Goal: Contribute content: Contribute content

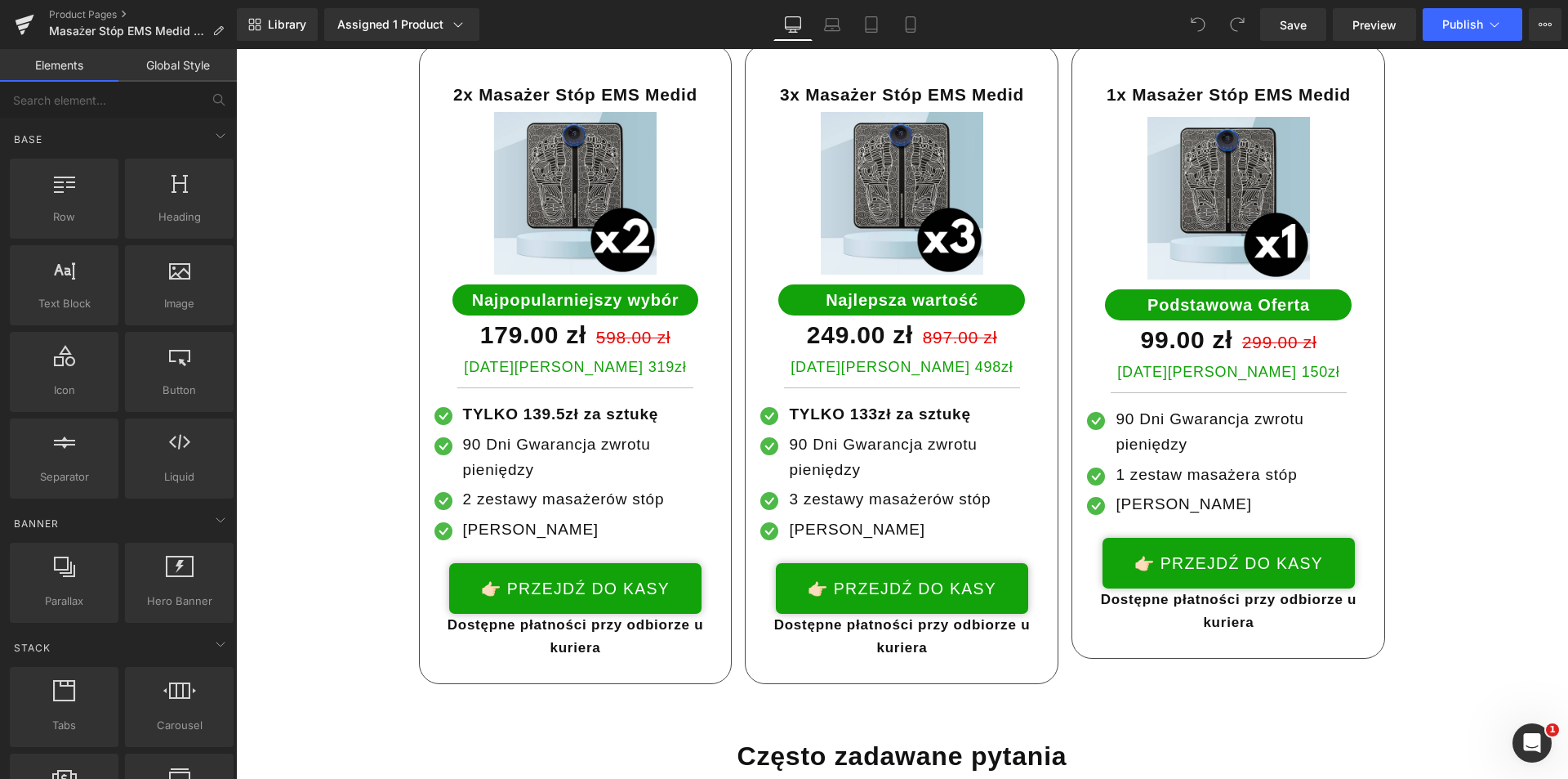
scroll to position [6783, 0]
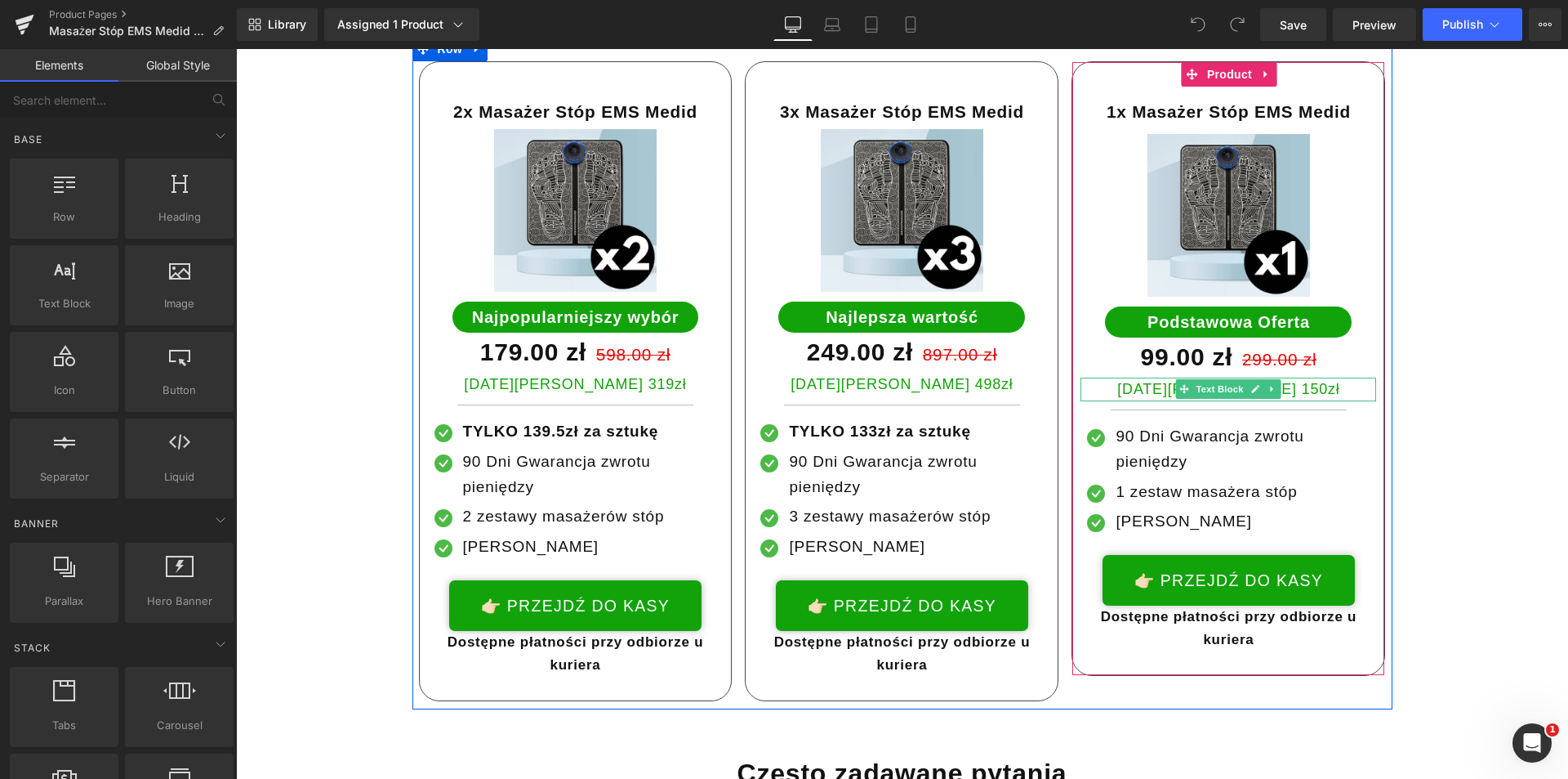
click at [1320, 377] on p "Dziś Oszczędzasz 150zł" at bounding box center [1228, 389] width 296 height 24
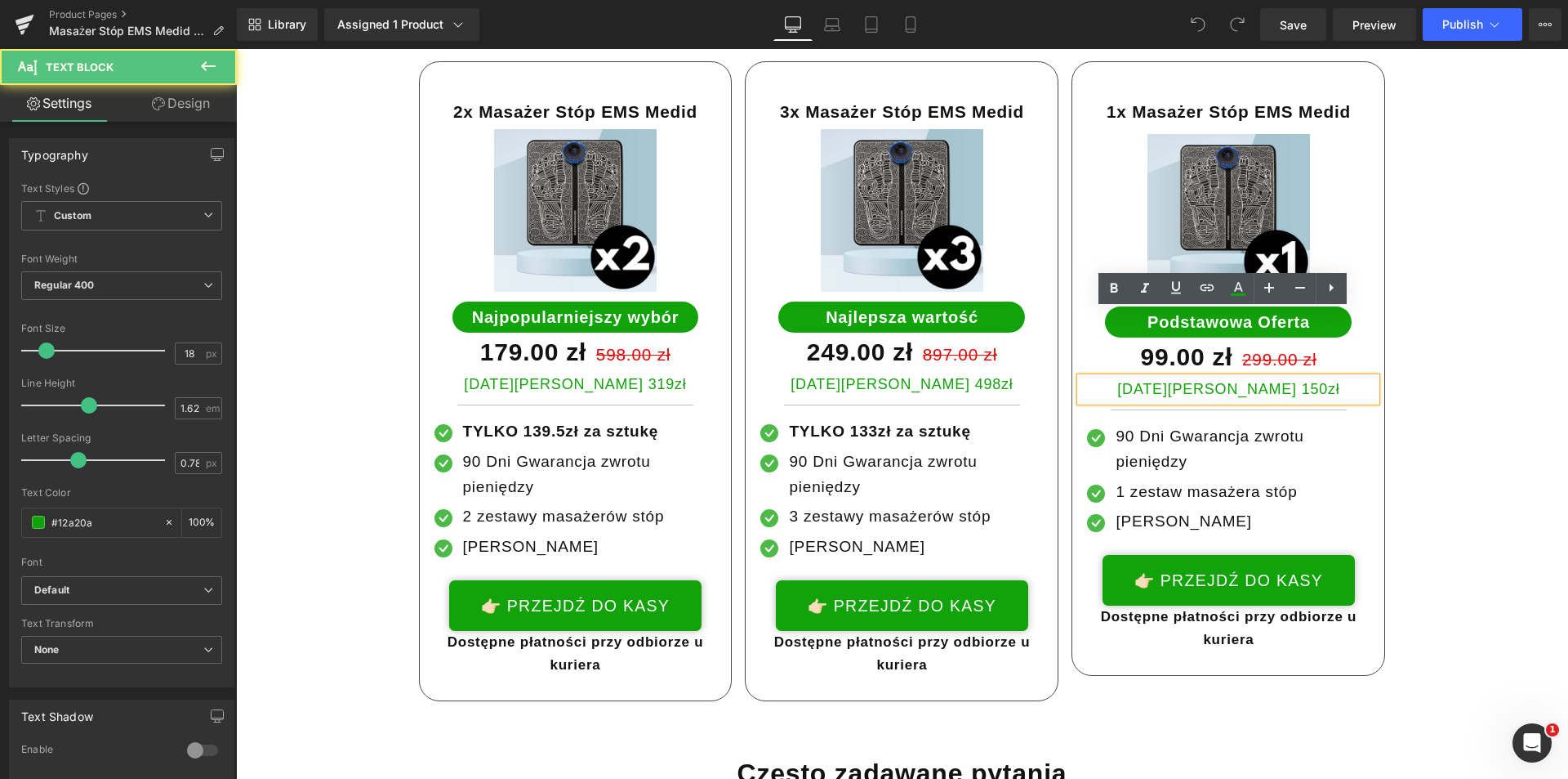
click at [1282, 377] on p "Dziś Oszczędzasz 150zł" at bounding box center [1228, 389] width 296 height 24
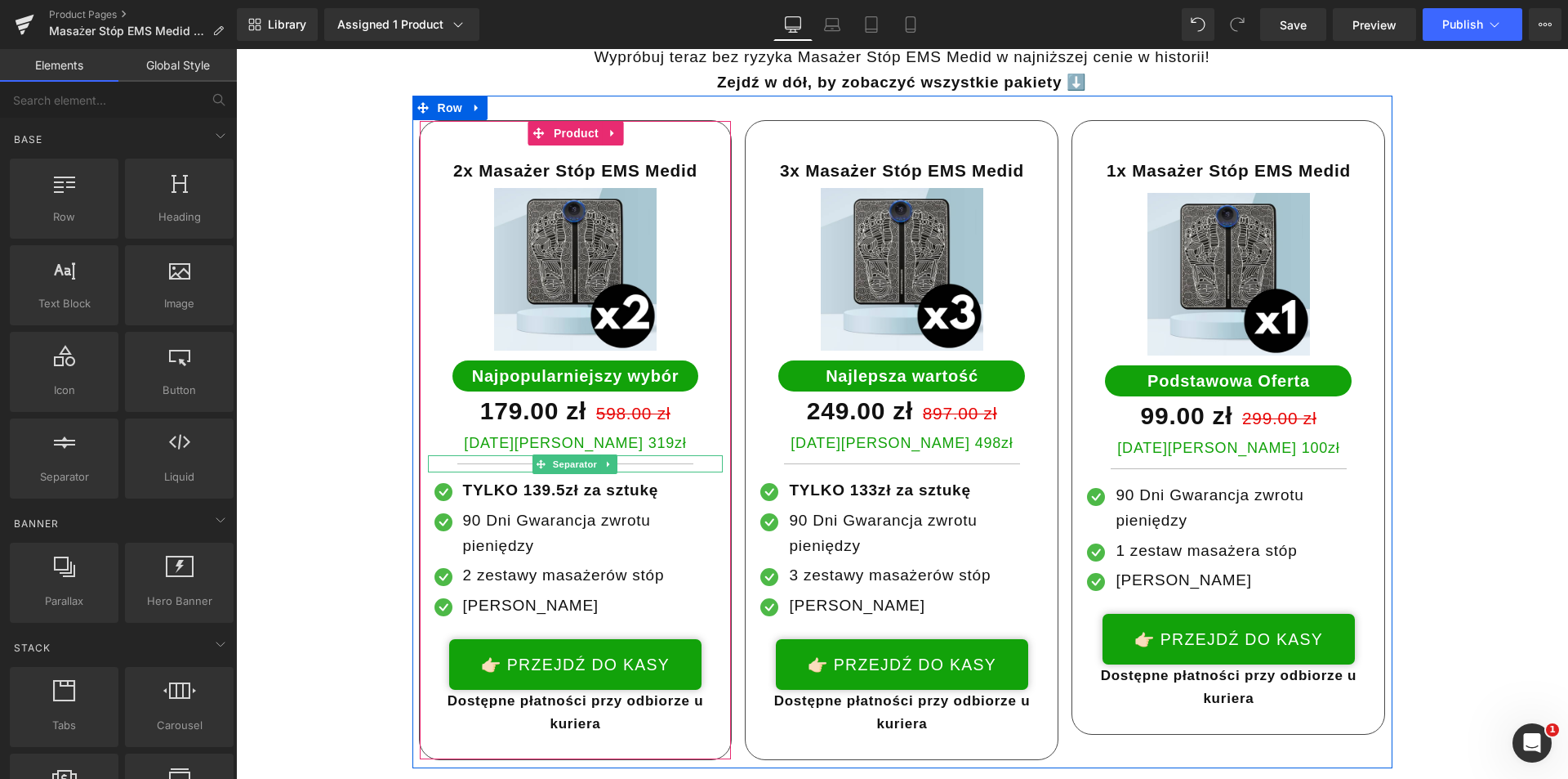
scroll to position [6701, 0]
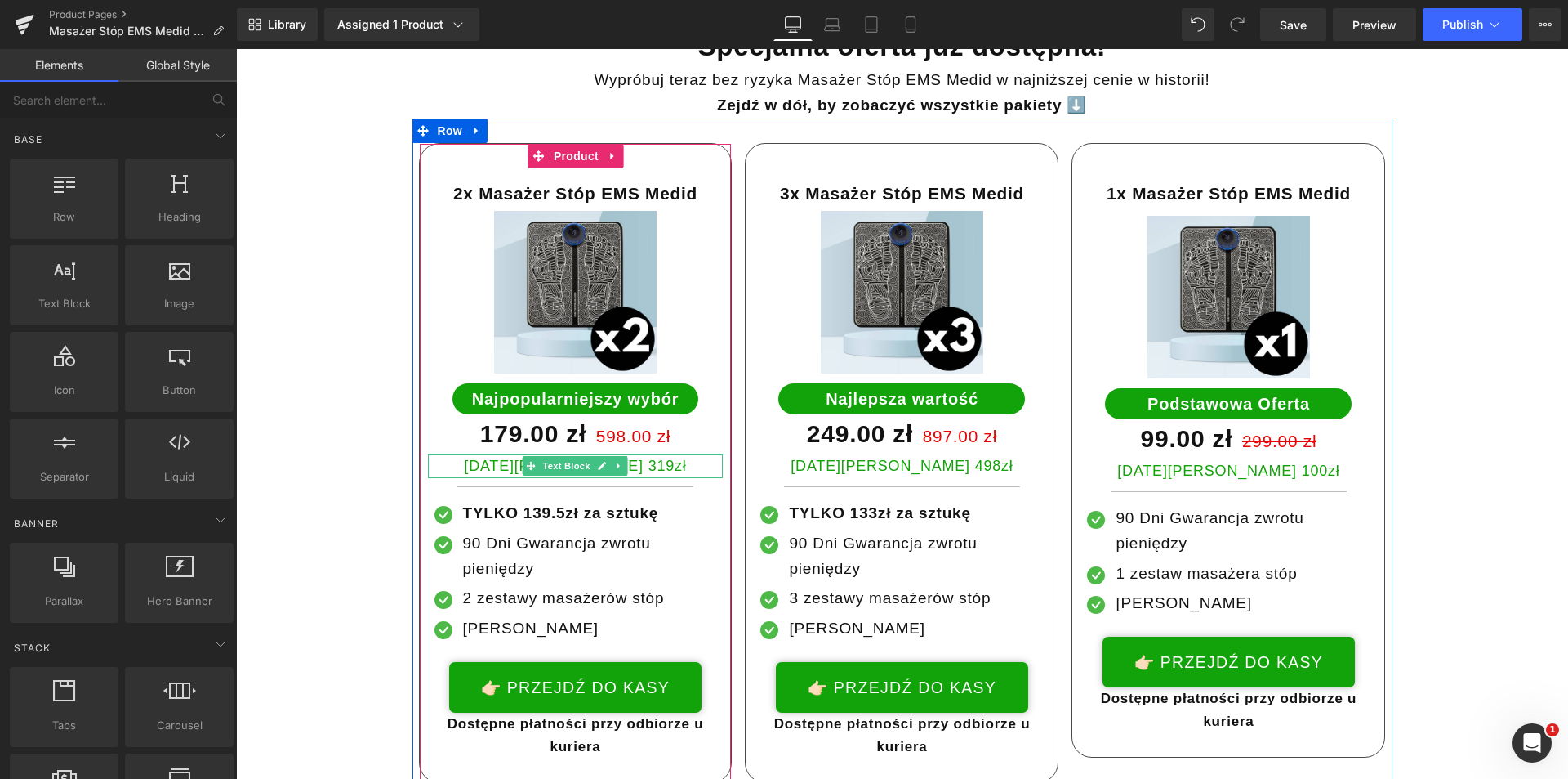
click at [640, 455] on p "Dziś Oszczędzasz 319zł" at bounding box center [576, 466] width 296 height 24
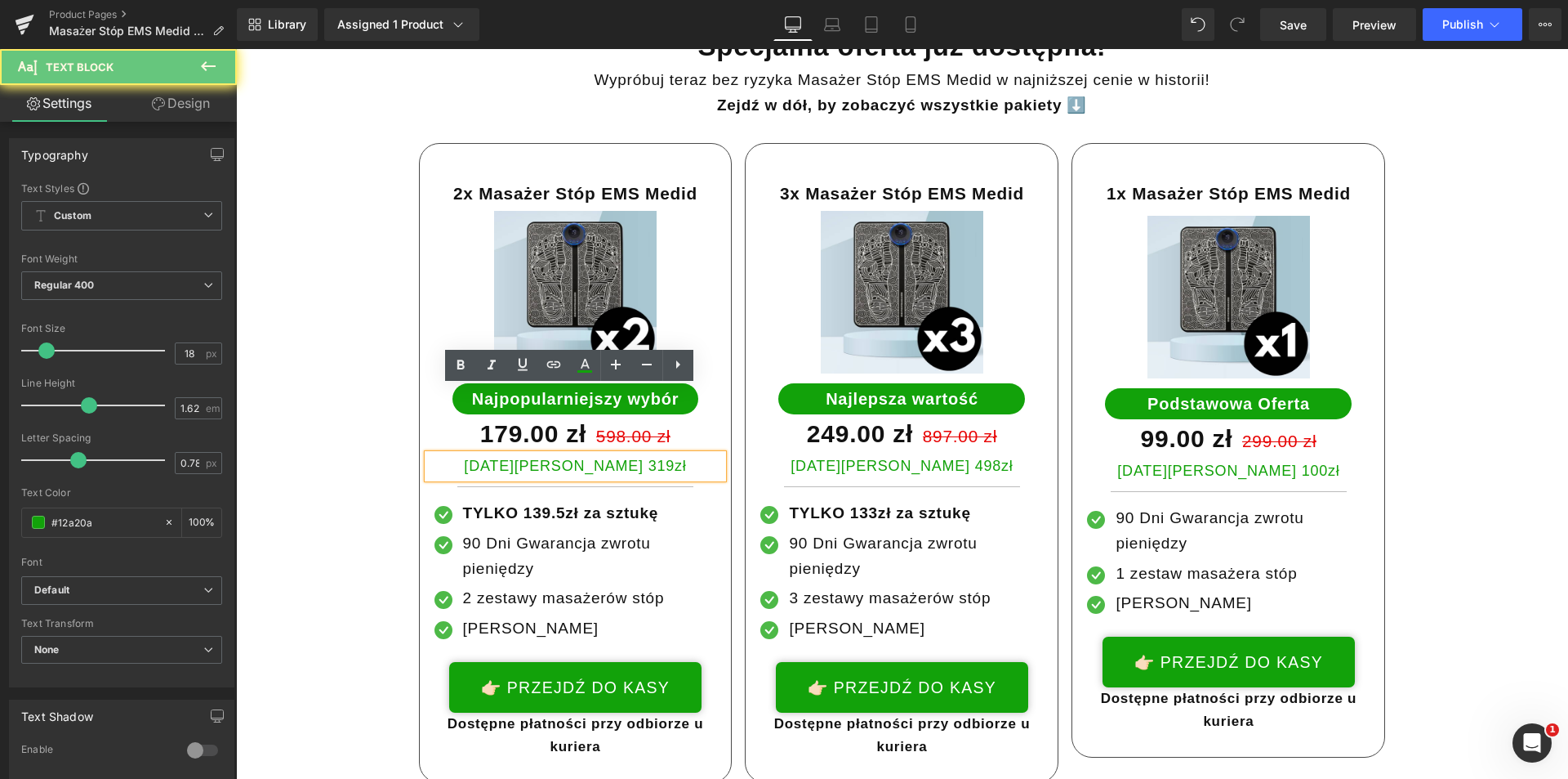
click at [626, 455] on p "Dziś Oszczędzasz 319zł" at bounding box center [576, 466] width 296 height 24
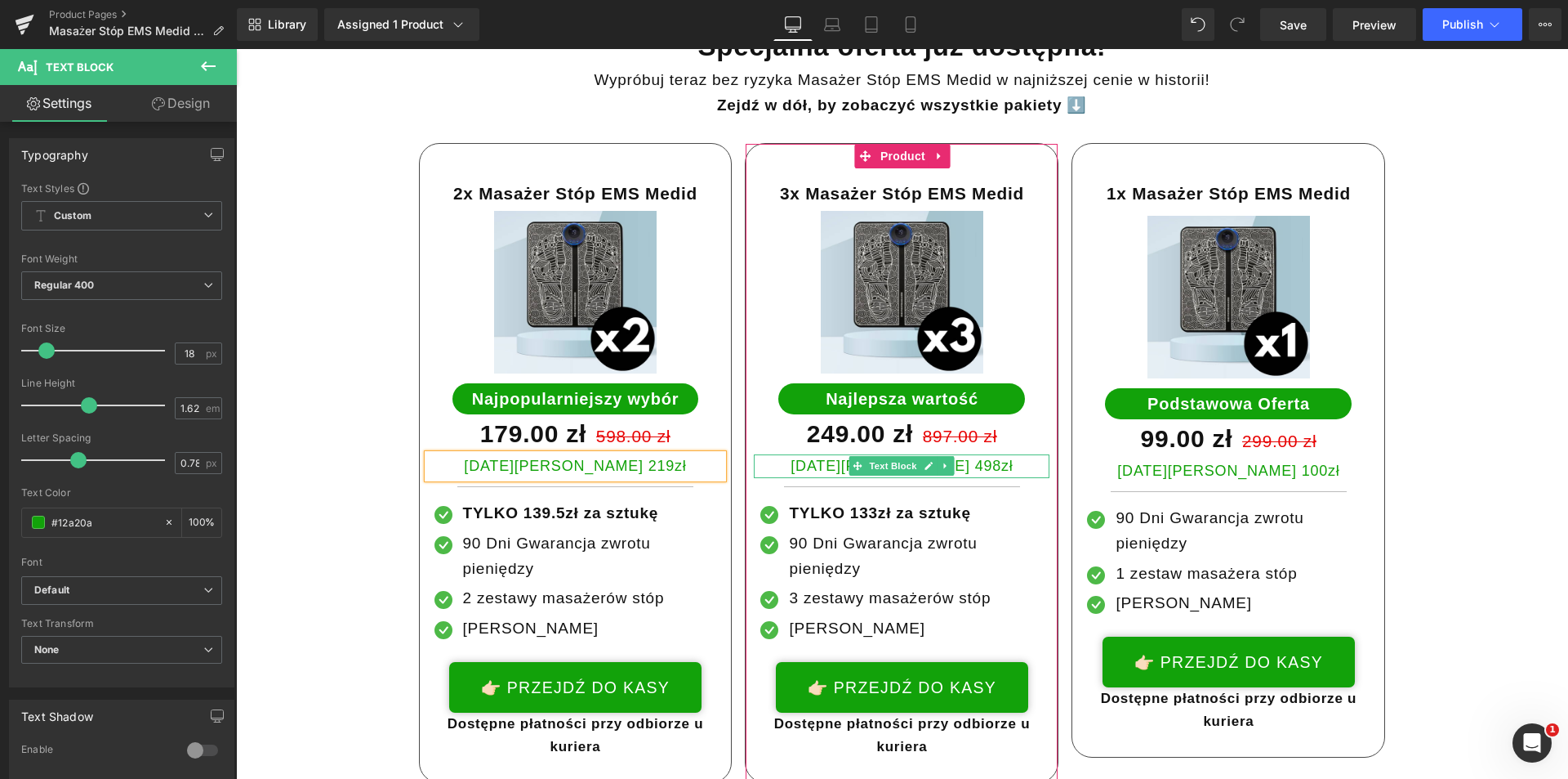
click at [961, 455] on p "Dziś Oszczędzasz 498zł" at bounding box center [902, 466] width 296 height 24
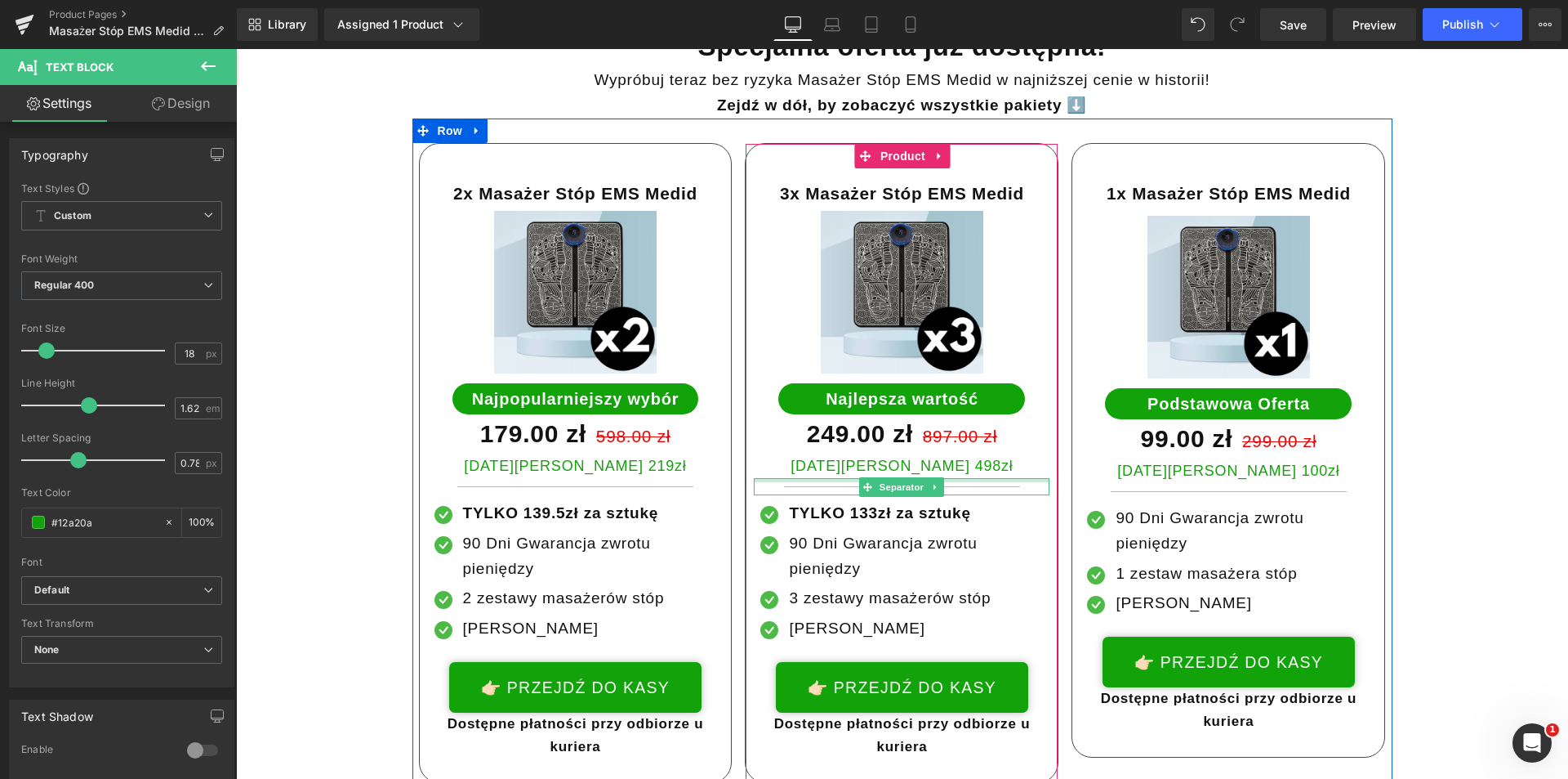
click at [958, 455] on p "Dziś Oszczędzasz 498zł" at bounding box center [902, 466] width 296 height 24
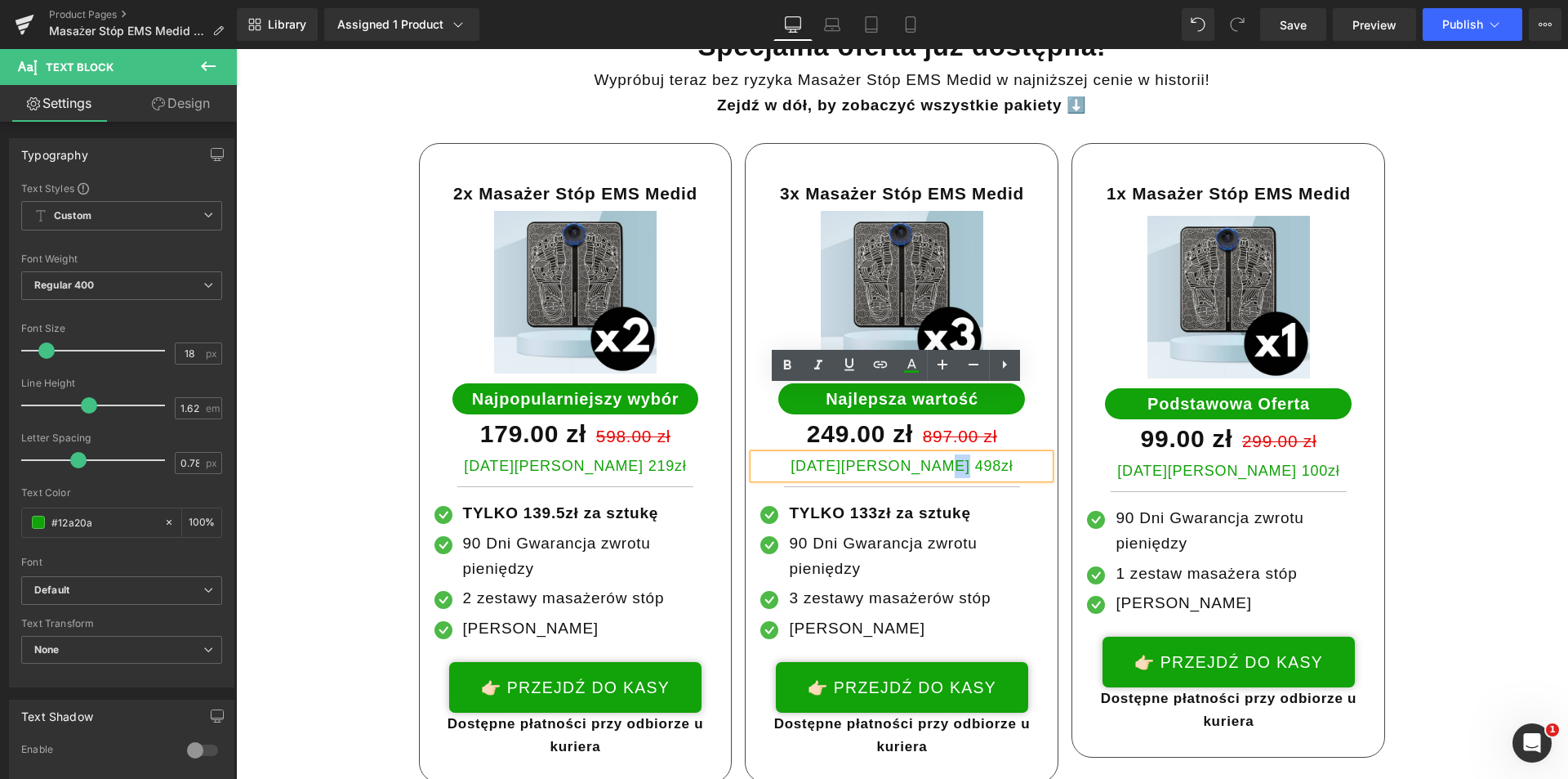
drag, startPoint x: 942, startPoint y: 399, endPoint x: 955, endPoint y: 402, distance: 13.3
click at [955, 455] on p "Dziś Oszczędzasz 498zł" at bounding box center [902, 466] width 296 height 24
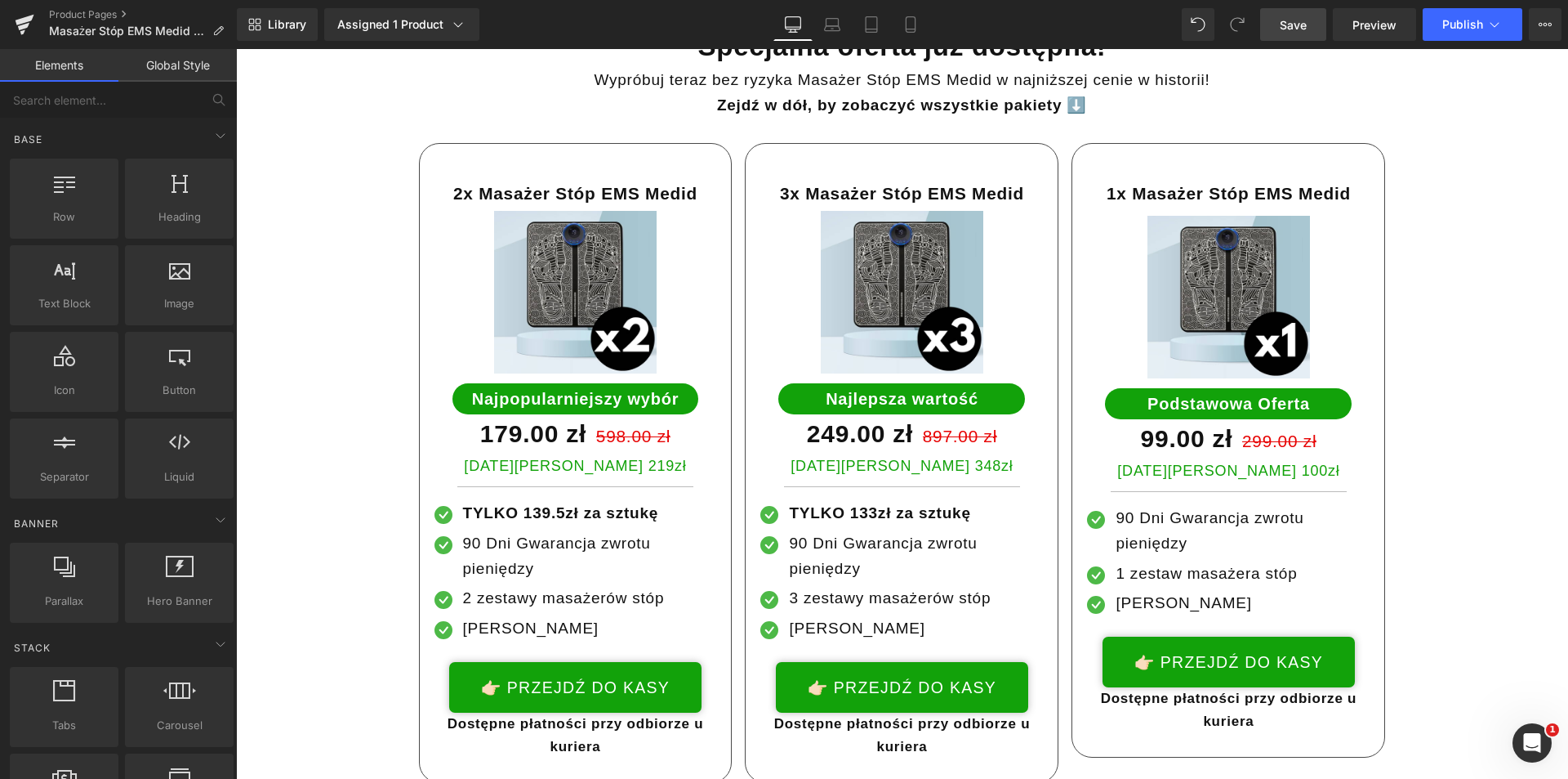
click at [1301, 27] on span "Save" at bounding box center [1293, 25] width 27 height 17
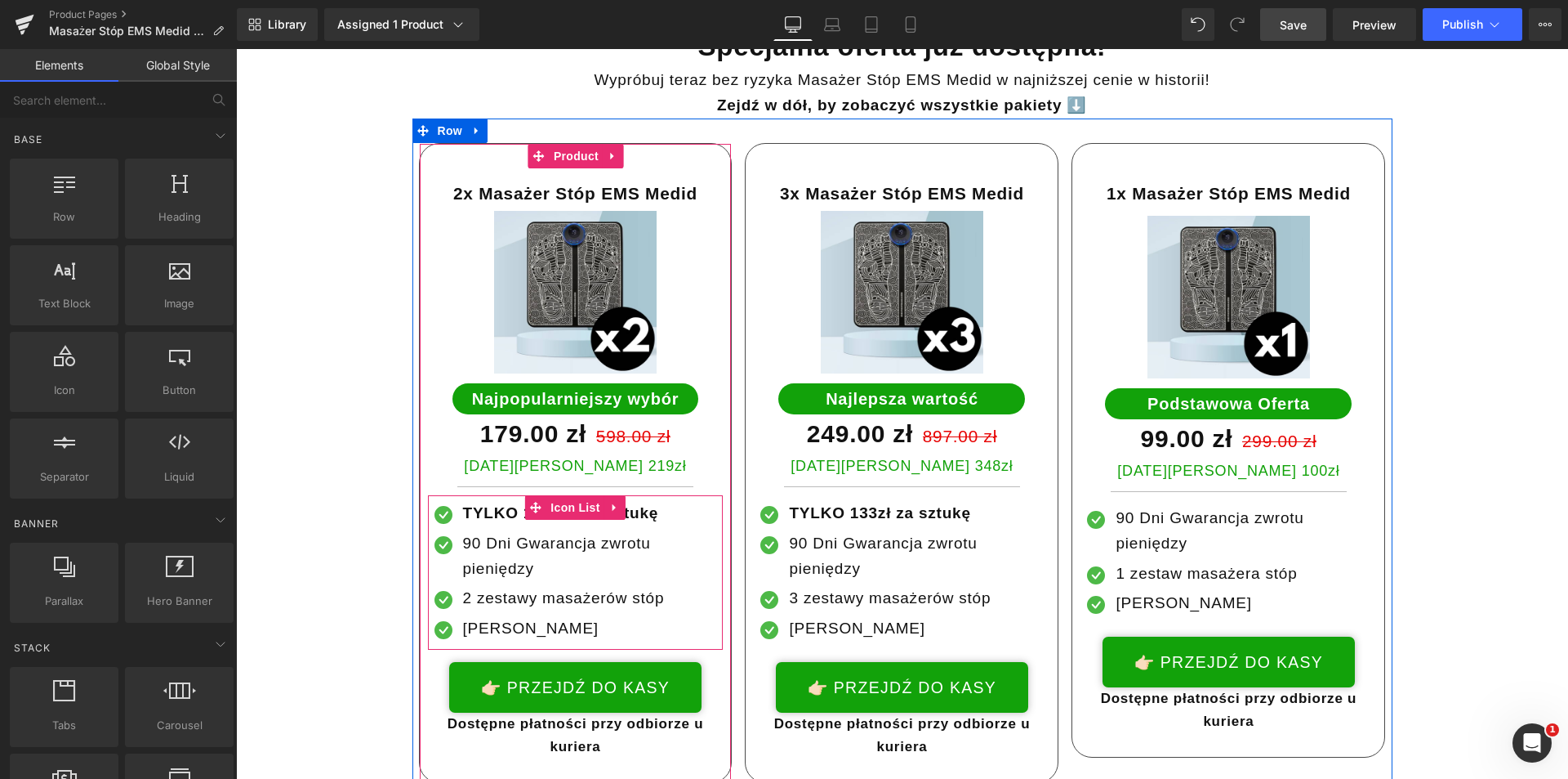
drag, startPoint x: 494, startPoint y: 451, endPoint x: 505, endPoint y: 447, distance: 11.7
click at [494, 504] on strong "TYLKO 139.5zł za sztukę" at bounding box center [561, 512] width 196 height 17
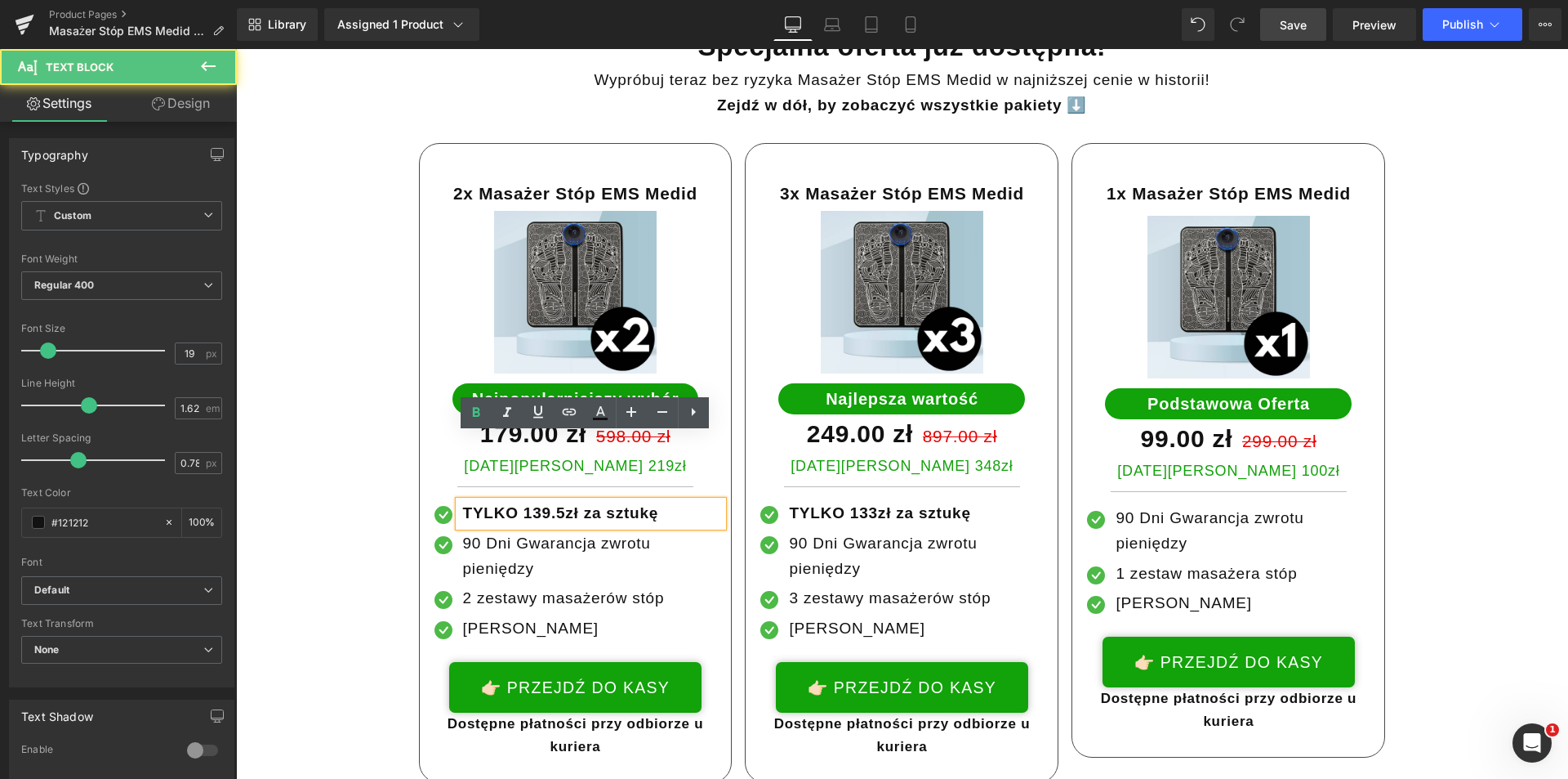
click at [509, 504] on strong "TYLKO 139.5zł za sztukę" at bounding box center [561, 512] width 196 height 17
drag, startPoint x: 529, startPoint y: 446, endPoint x: 517, endPoint y: 446, distance: 12.0
click at [517, 504] on strong "TYLKO 139.5zł za sztukę" at bounding box center [561, 512] width 196 height 17
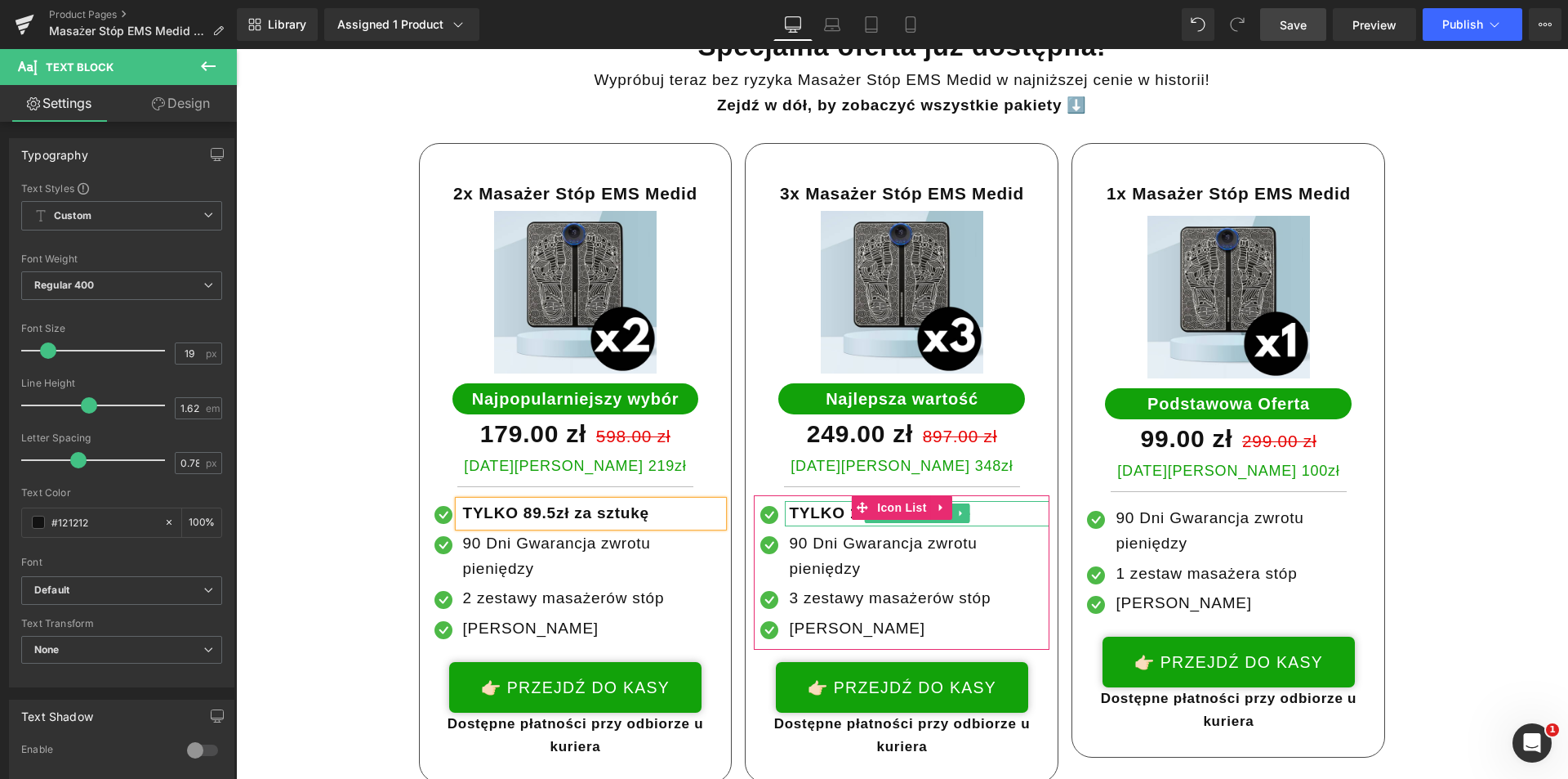
click at [809, 522] on div at bounding box center [917, 524] width 264 height 4
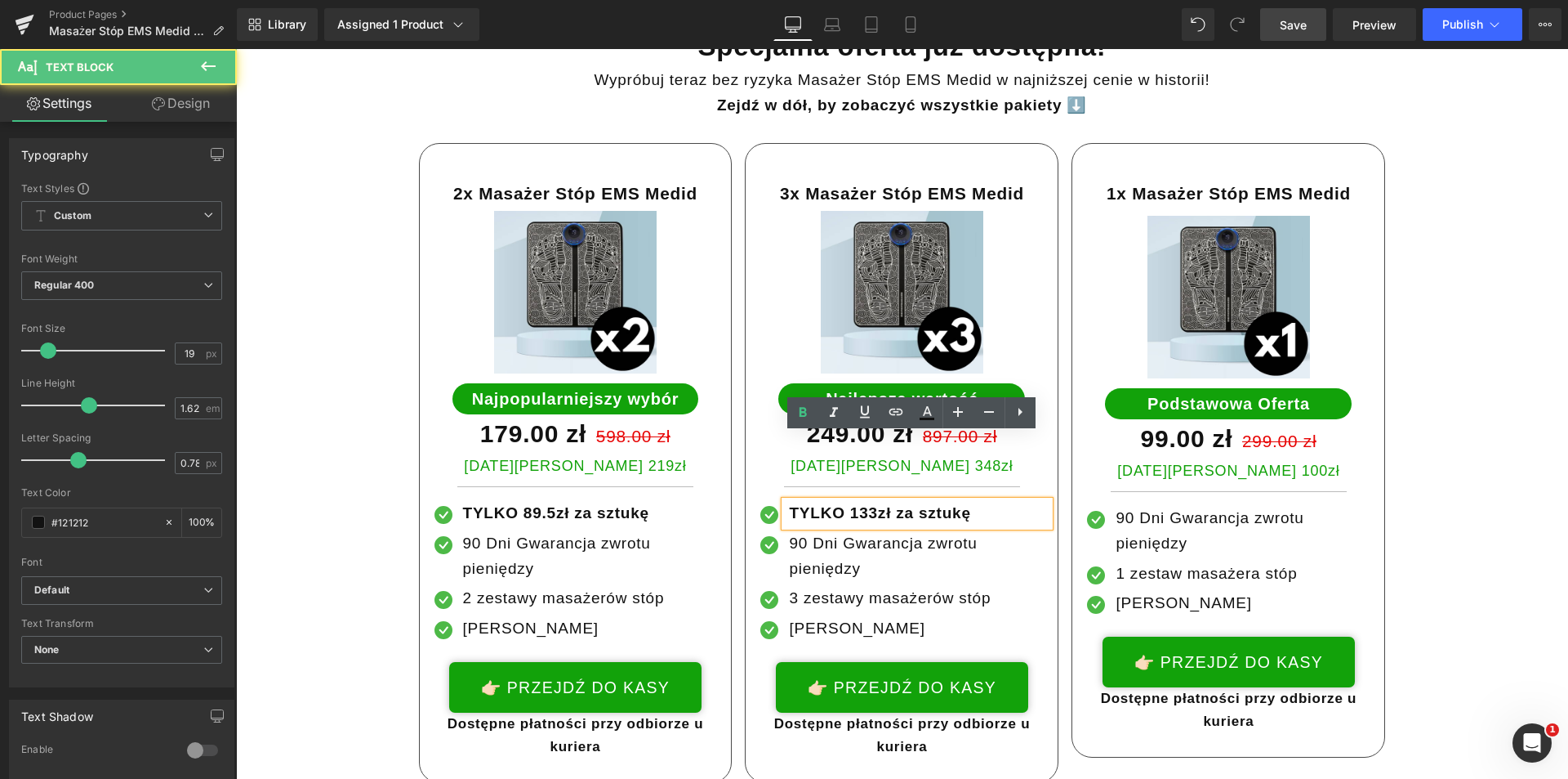
click at [819, 531] on p "90 Dni Gwarancja zwrotu pieniędzy" at bounding box center [920, 556] width 261 height 51
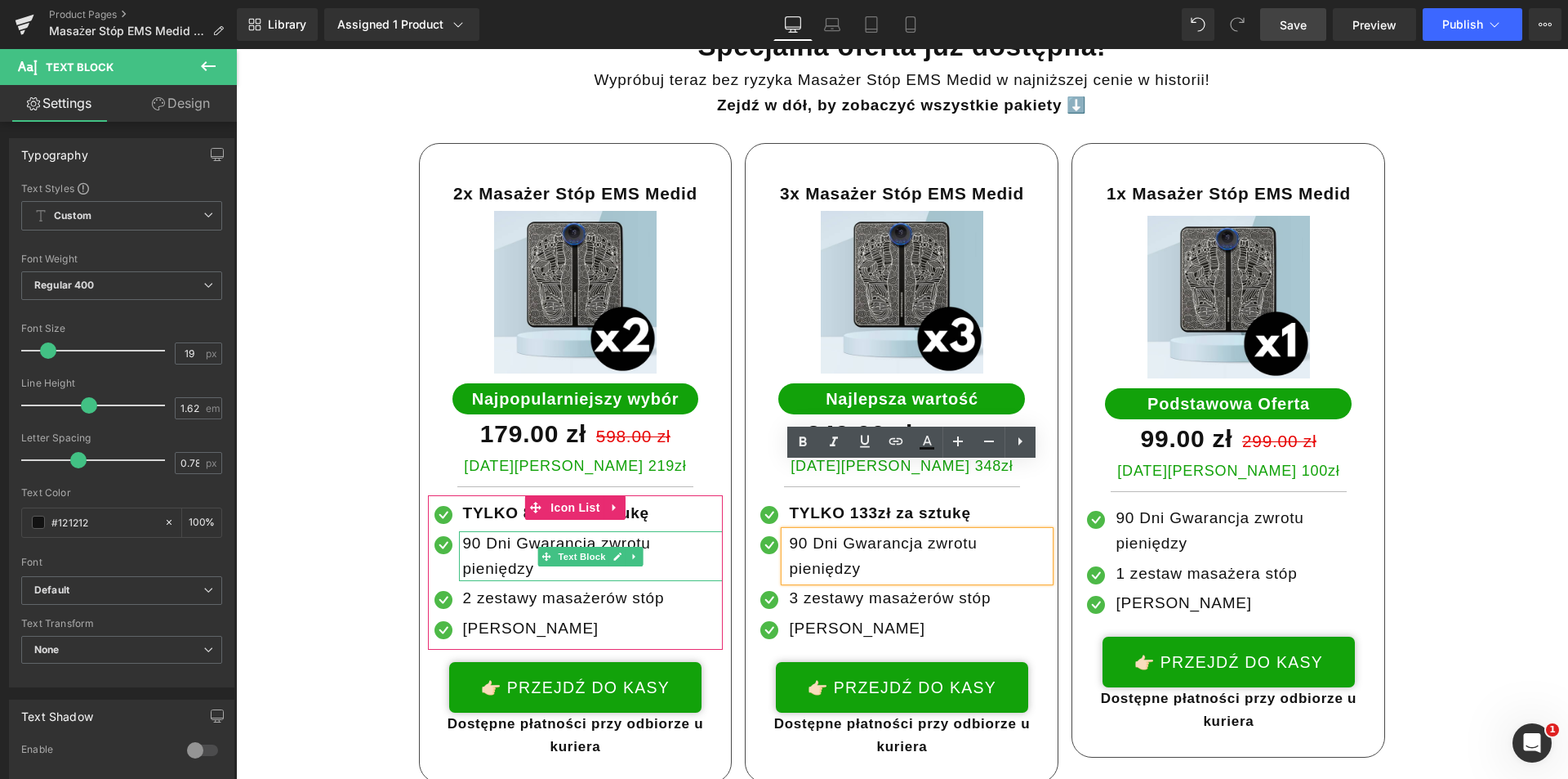
click at [694, 531] on p "90 Dni Gwarancja zwrotu pieniędzy" at bounding box center [593, 556] width 261 height 51
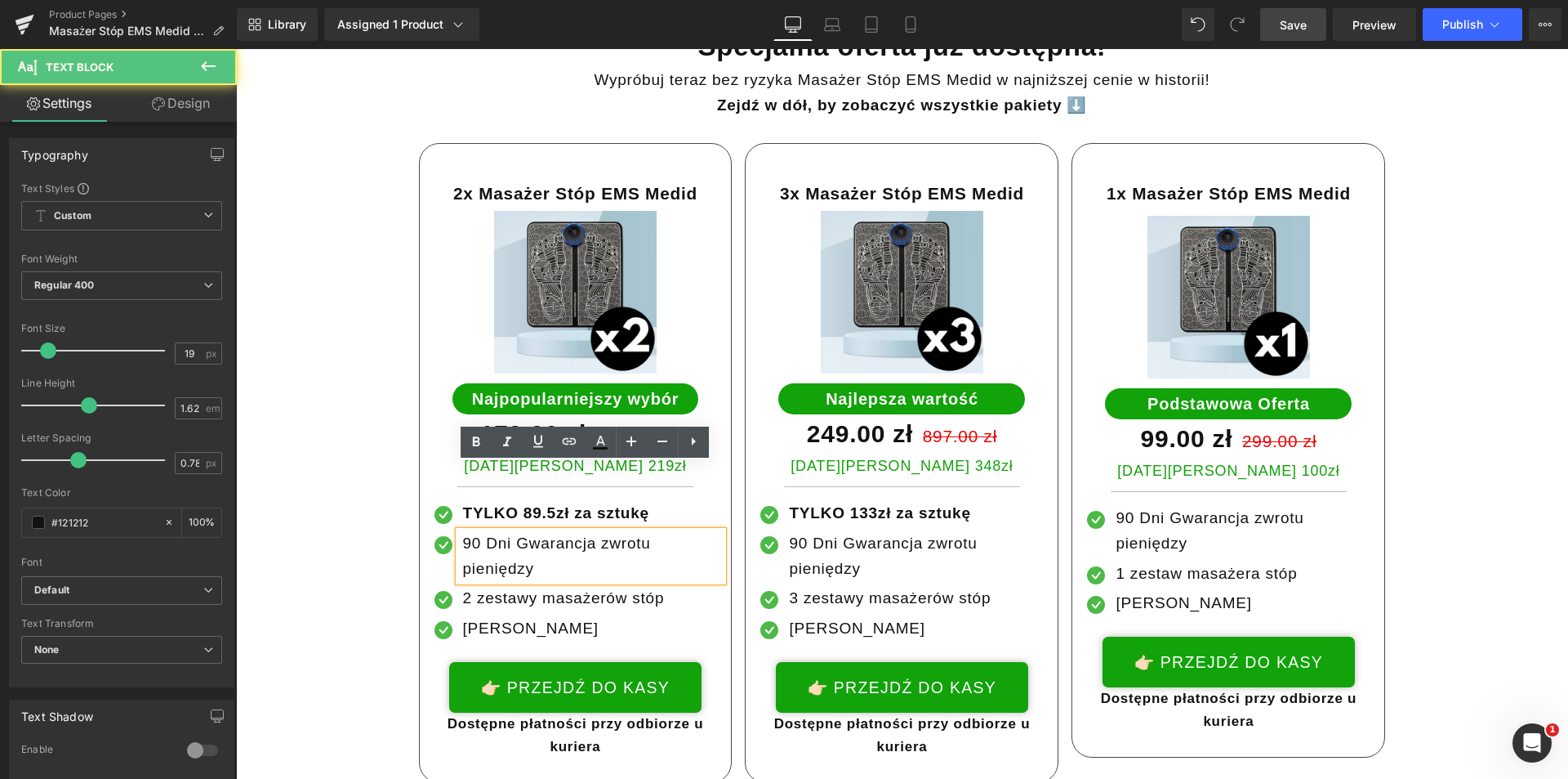
click at [739, 489] on div "3x Masażer Stóp EMS Medid Text Block Image Najlepsza wartość Text Block 249.00 …" at bounding box center [902, 463] width 327 height 640
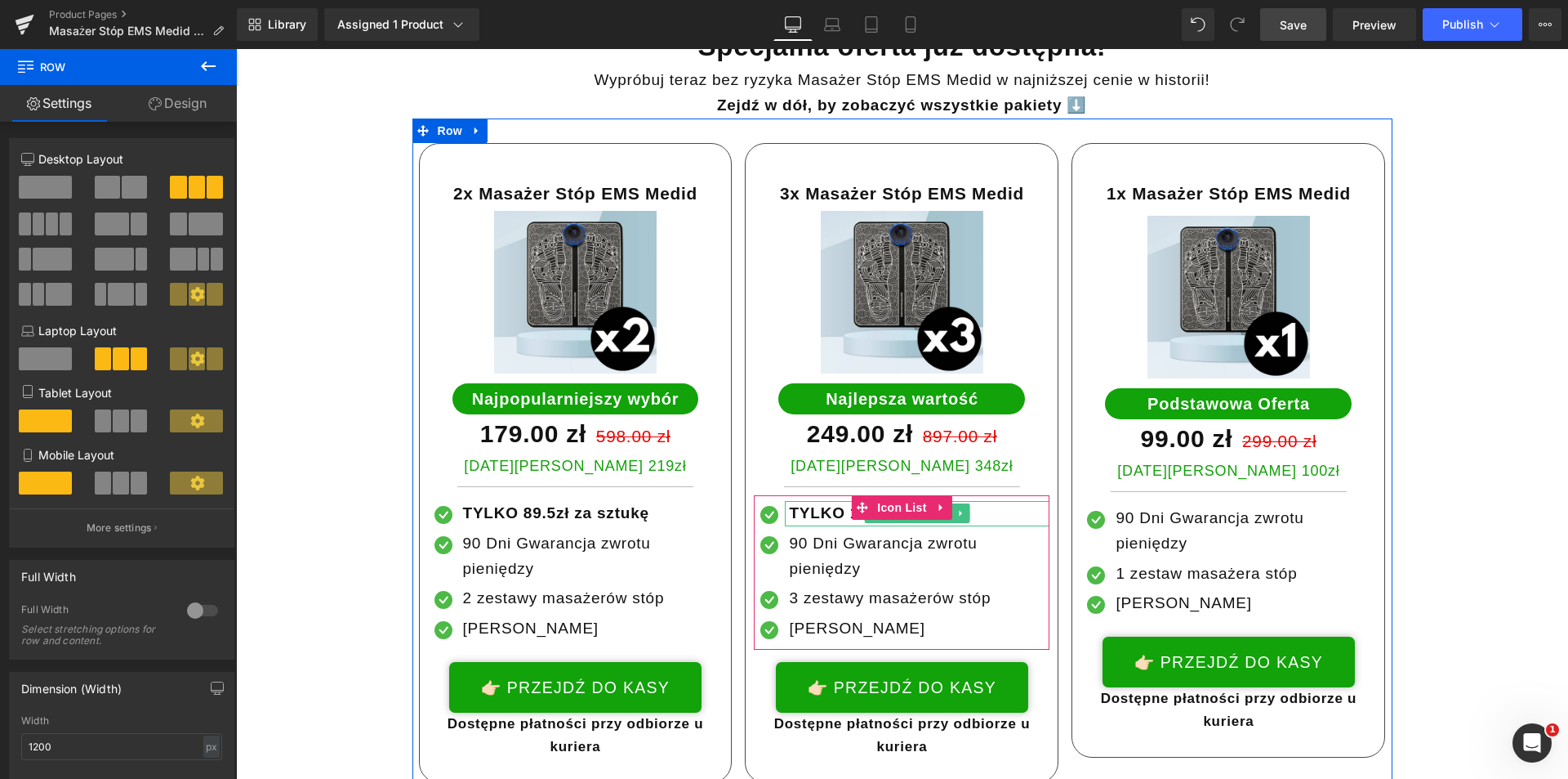
click at [806, 504] on strong "TYLKO 133zł za sztukę" at bounding box center [880, 512] width 181 height 17
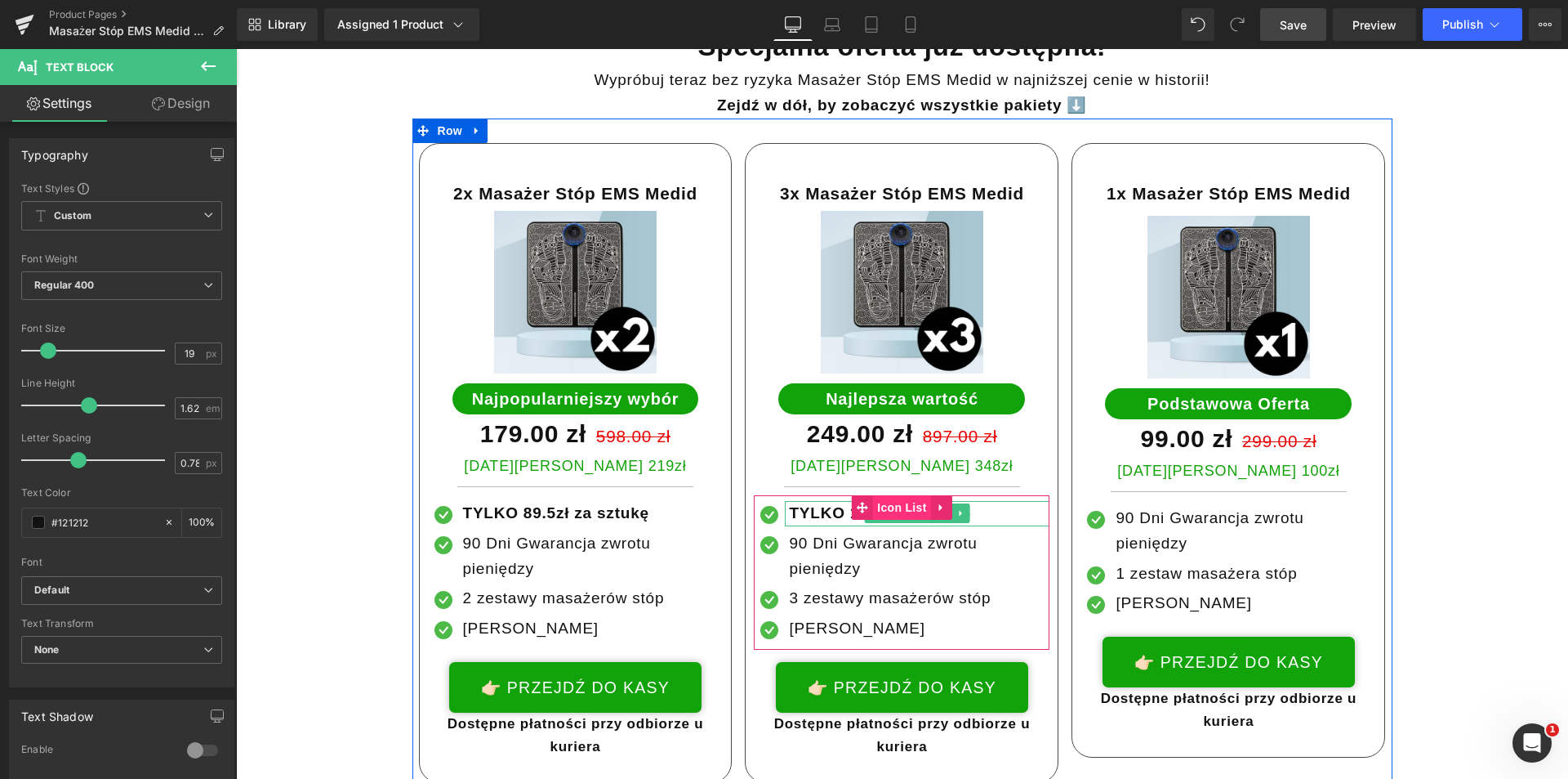
click at [873, 496] on span "Icon List" at bounding box center [902, 507] width 57 height 24
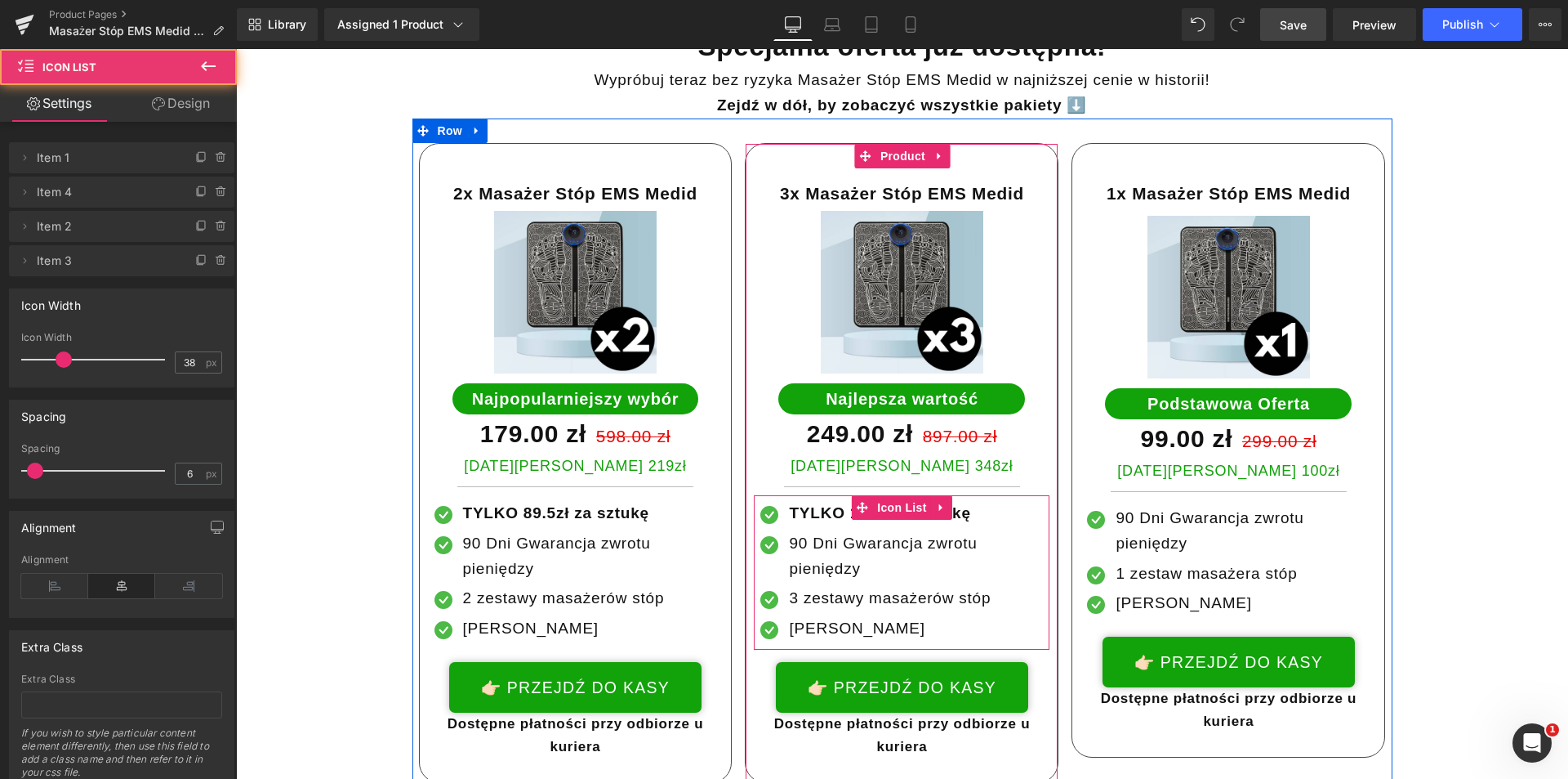
click at [831, 504] on strong "TYLKO 133zł za sztukę" at bounding box center [880, 512] width 181 height 17
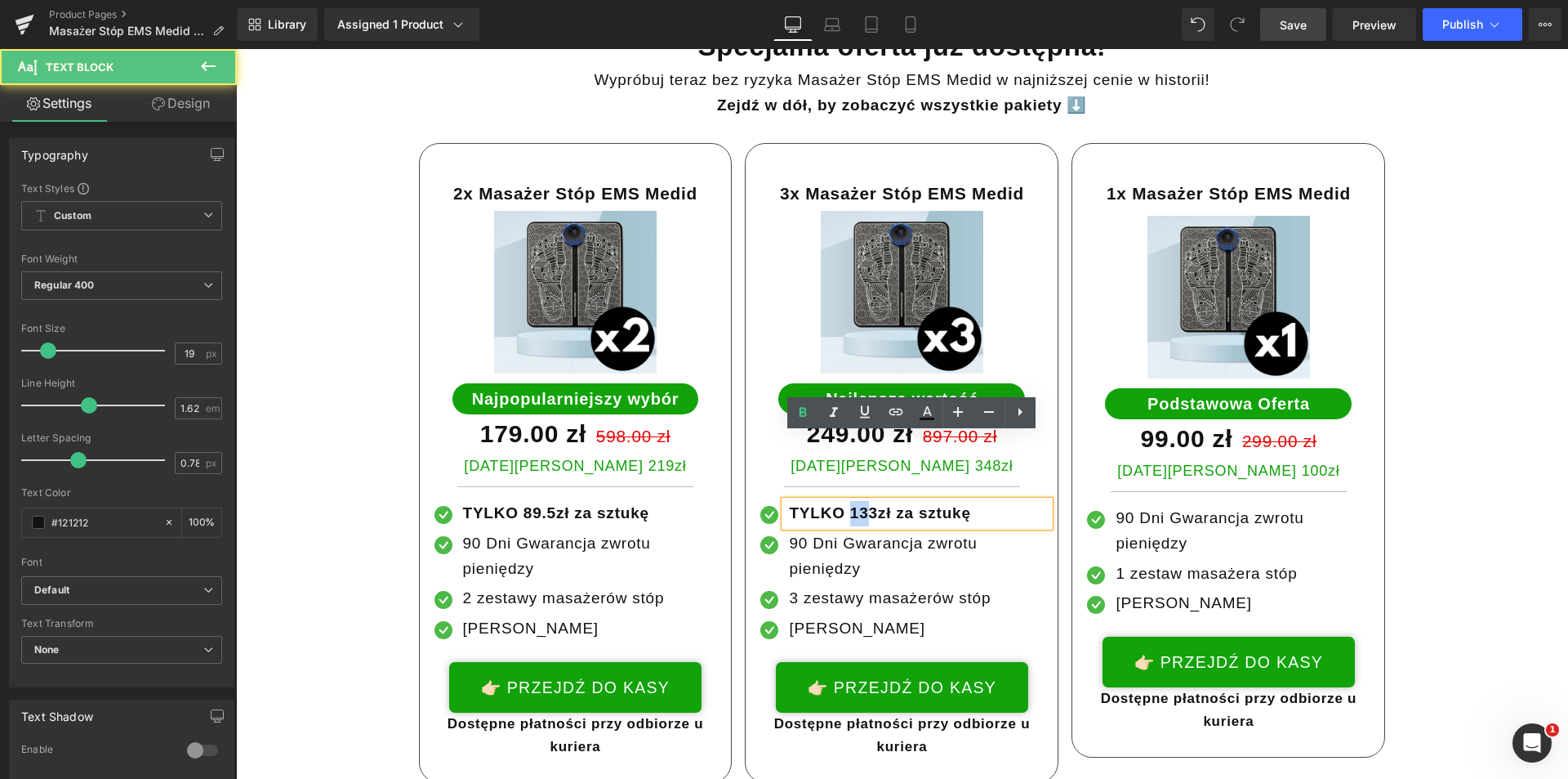
drag, startPoint x: 843, startPoint y: 447, endPoint x: 856, endPoint y: 449, distance: 13.2
click at [856, 504] on strong "TYLKO 133zł za sztukę" at bounding box center [880, 512] width 181 height 17
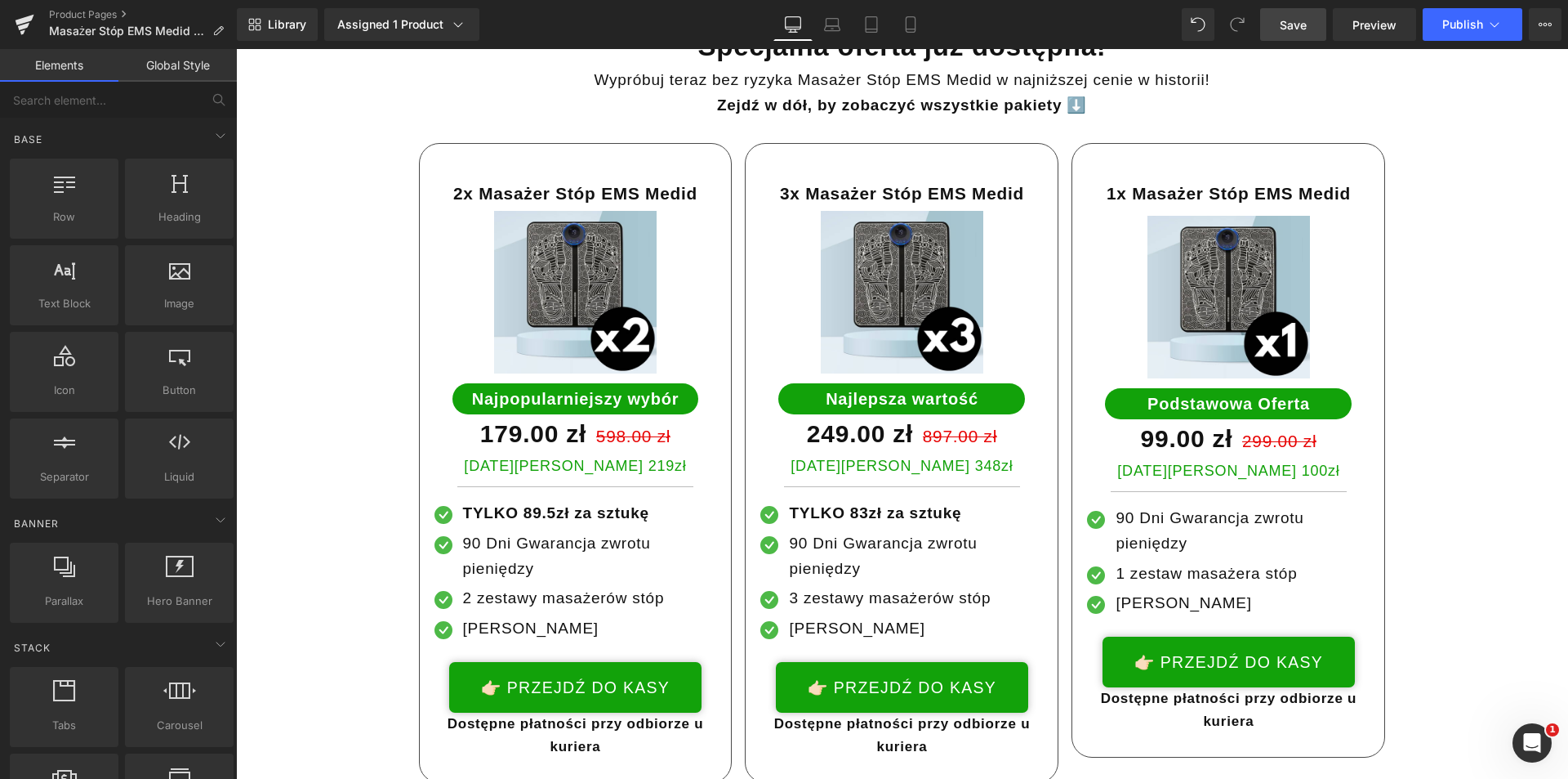
click at [1318, 18] on link "Save" at bounding box center [1294, 24] width 66 height 32
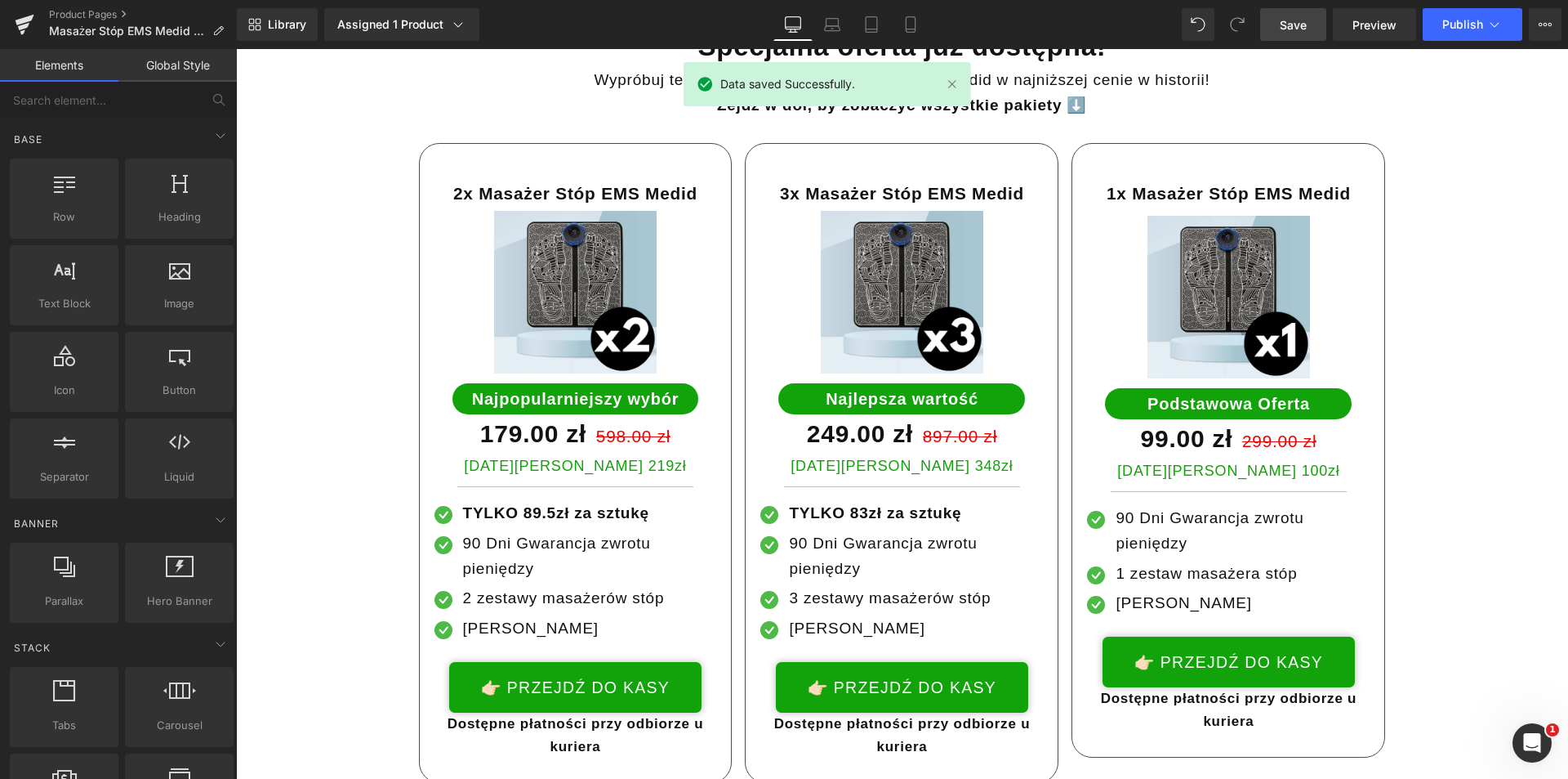
click at [1311, 22] on link "Save" at bounding box center [1294, 24] width 66 height 32
click at [1495, 26] on icon at bounding box center [1495, 25] width 17 height 17
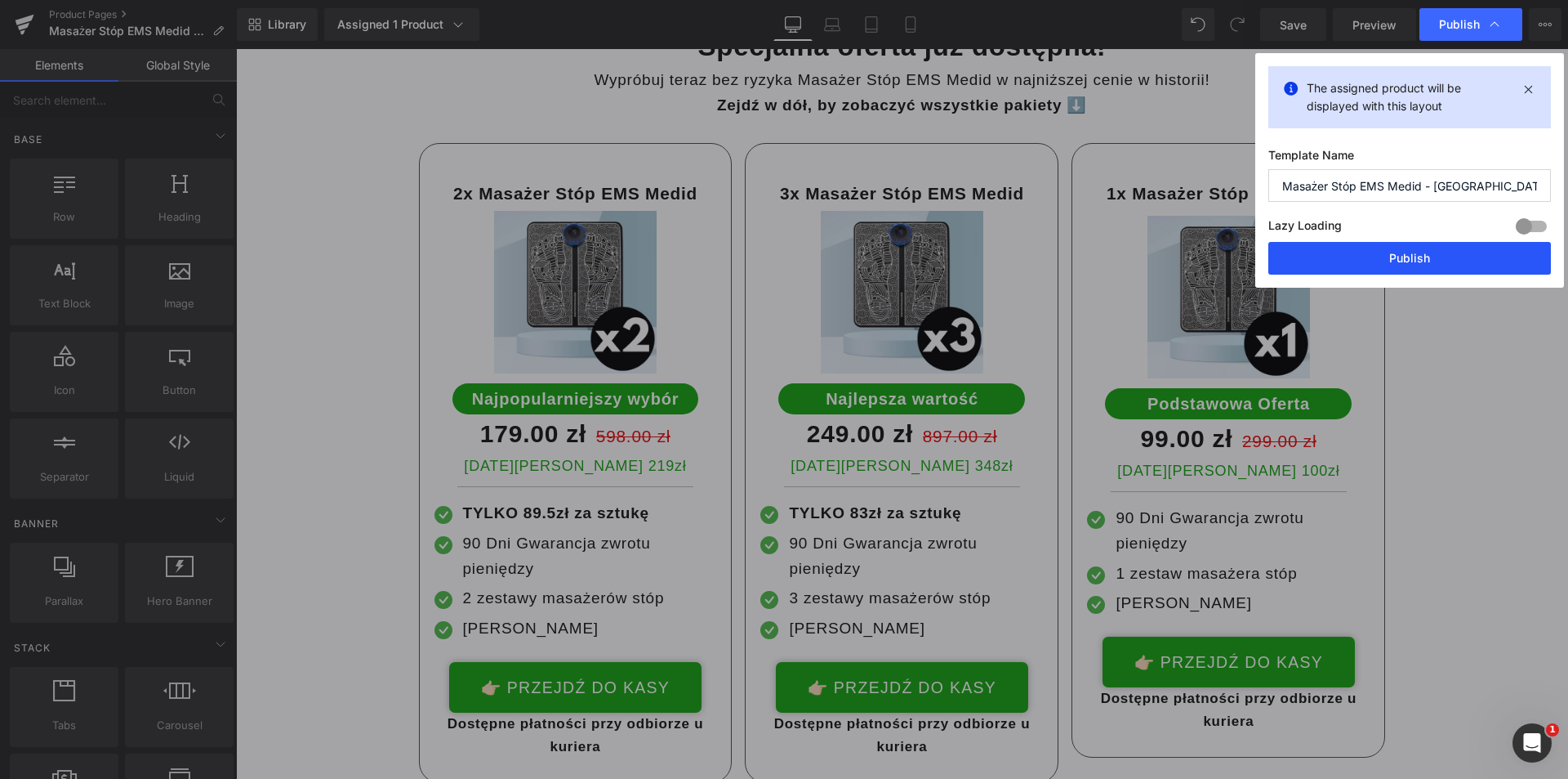
click at [1435, 259] on button "Publish" at bounding box center [1410, 258] width 283 height 32
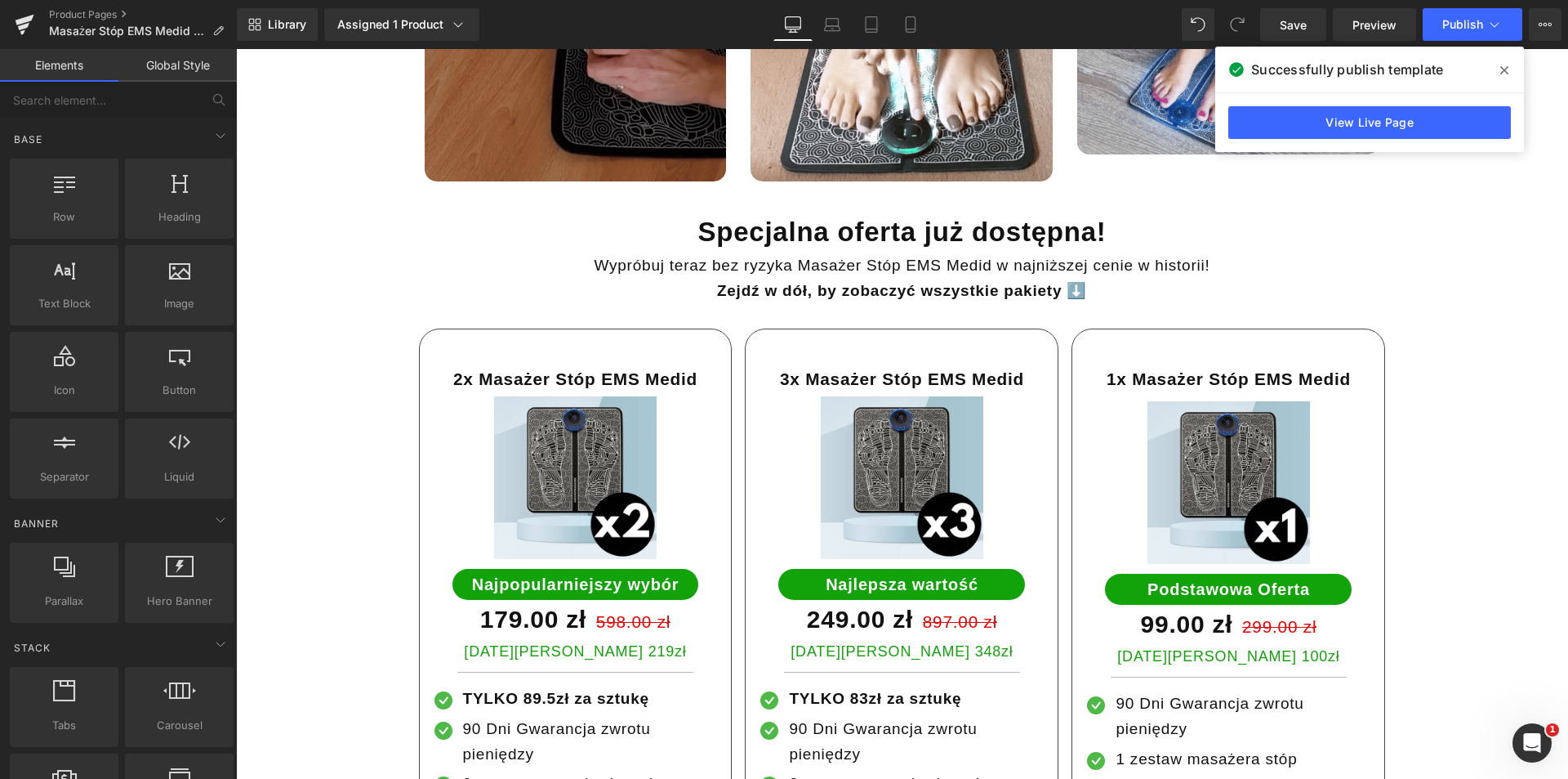
scroll to position [6490, 0]
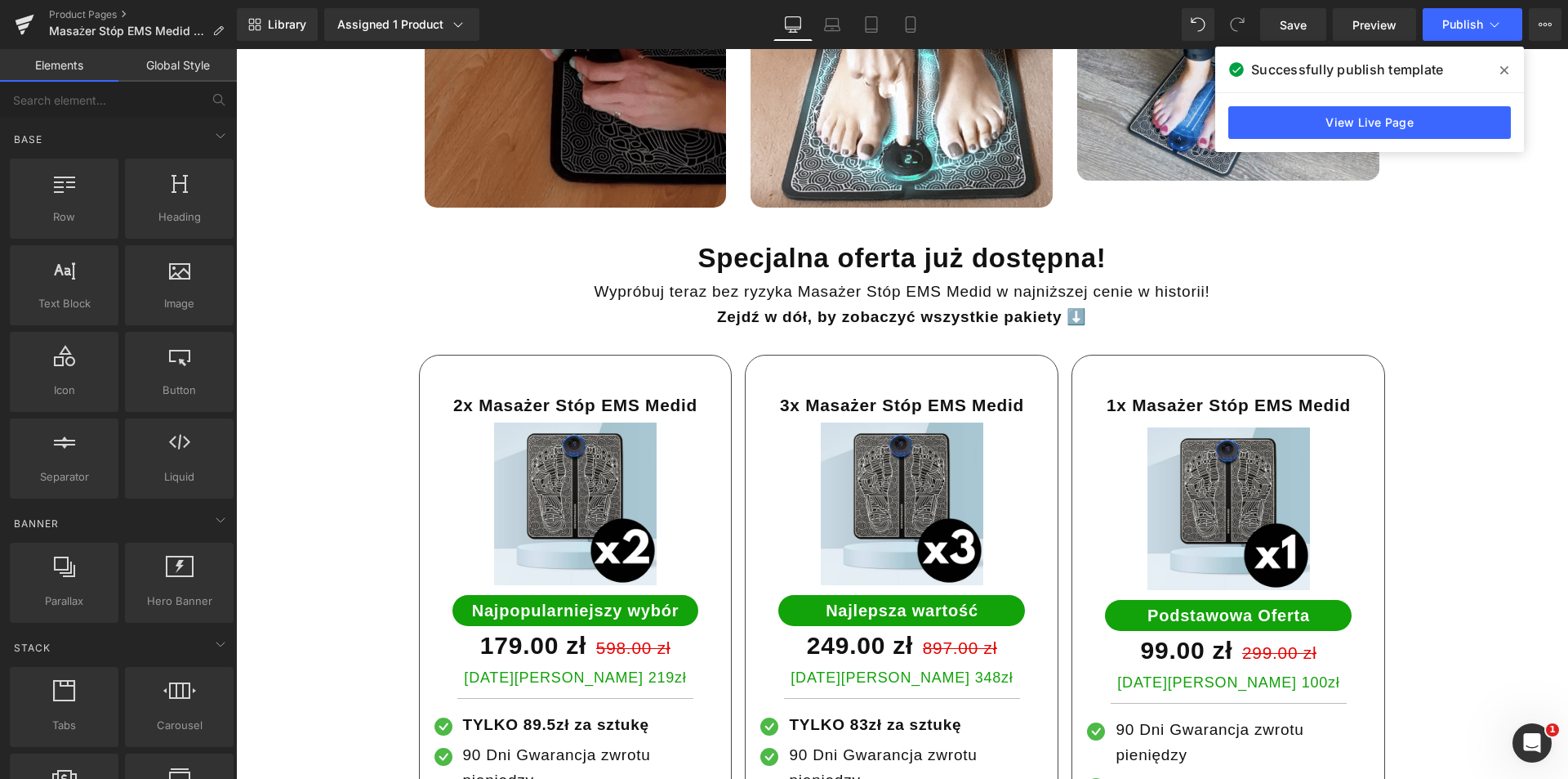
click at [1507, 72] on icon at bounding box center [1505, 71] width 8 height 8
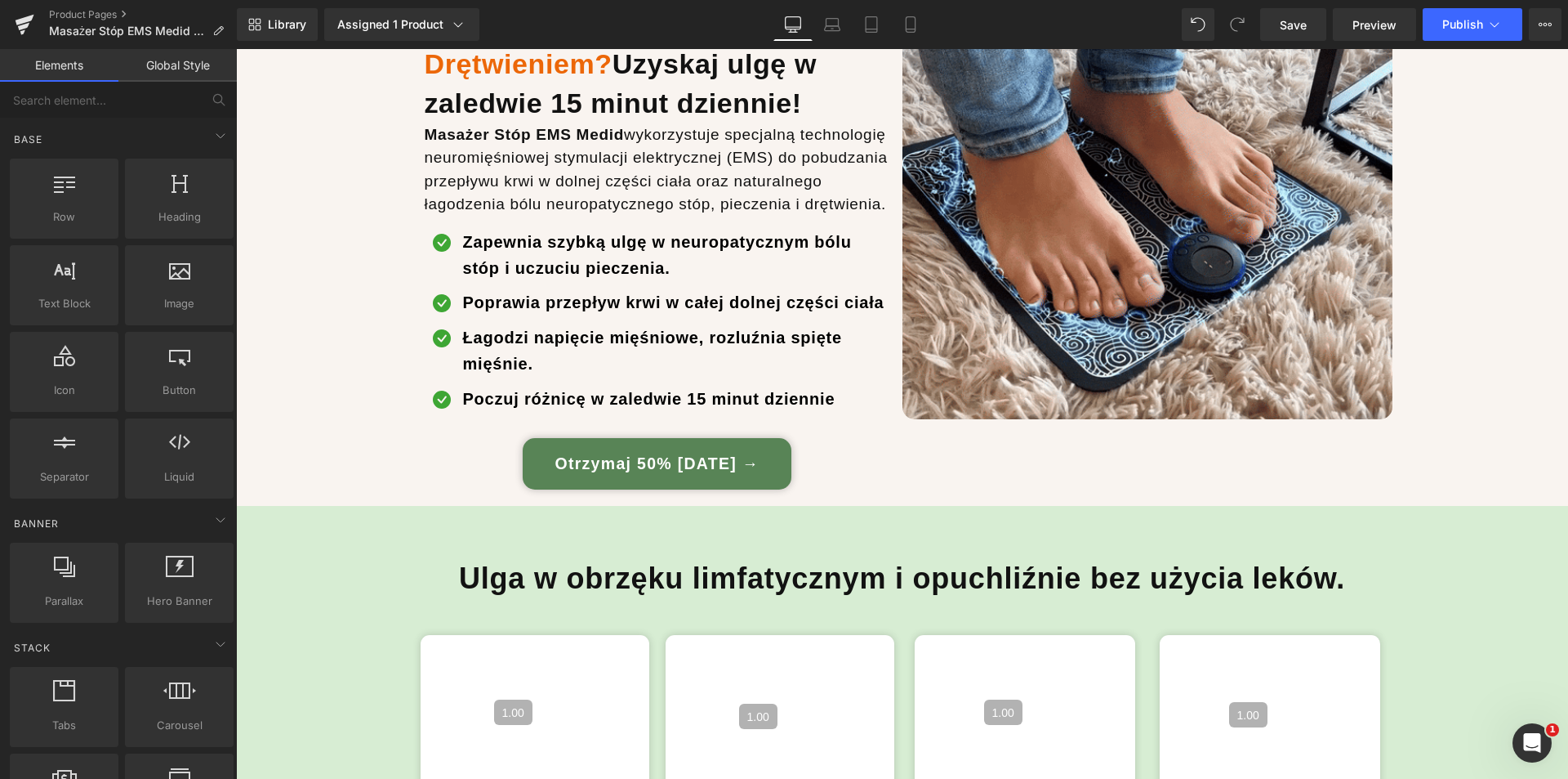
scroll to position [0, 0]
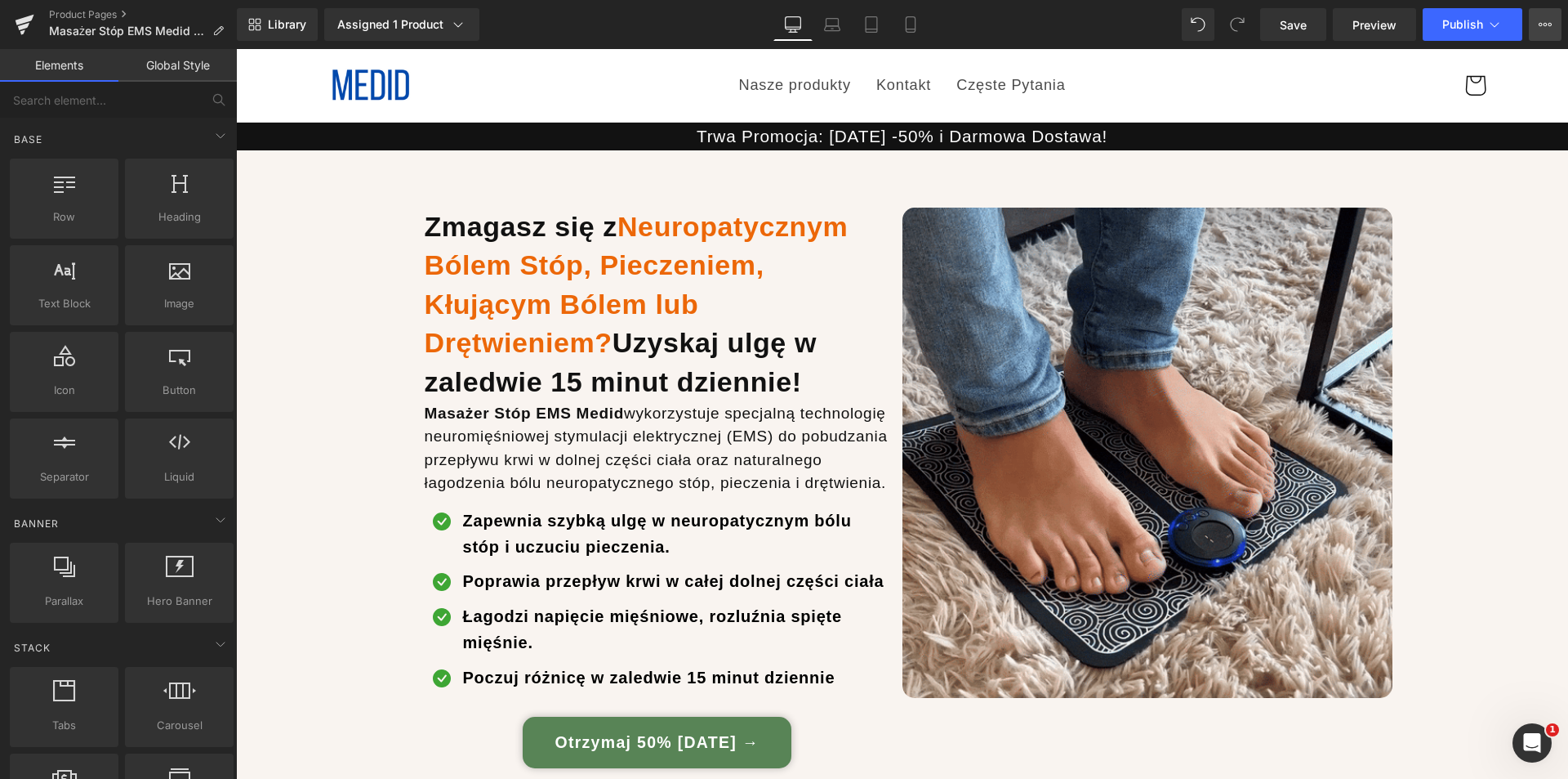
click at [1546, 28] on icon at bounding box center [1546, 25] width 13 height 13
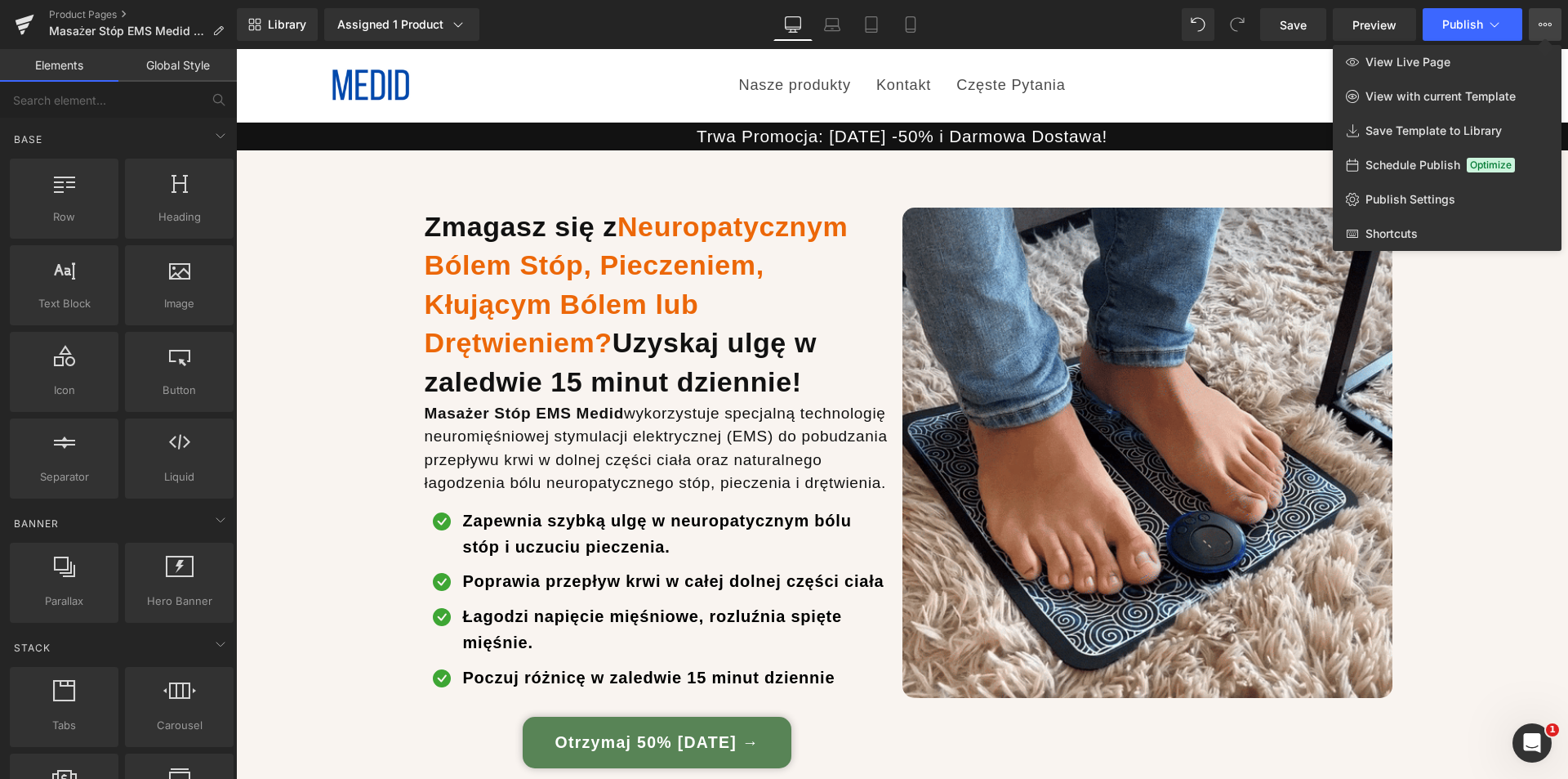
click at [1547, 22] on icon at bounding box center [1546, 25] width 13 height 13
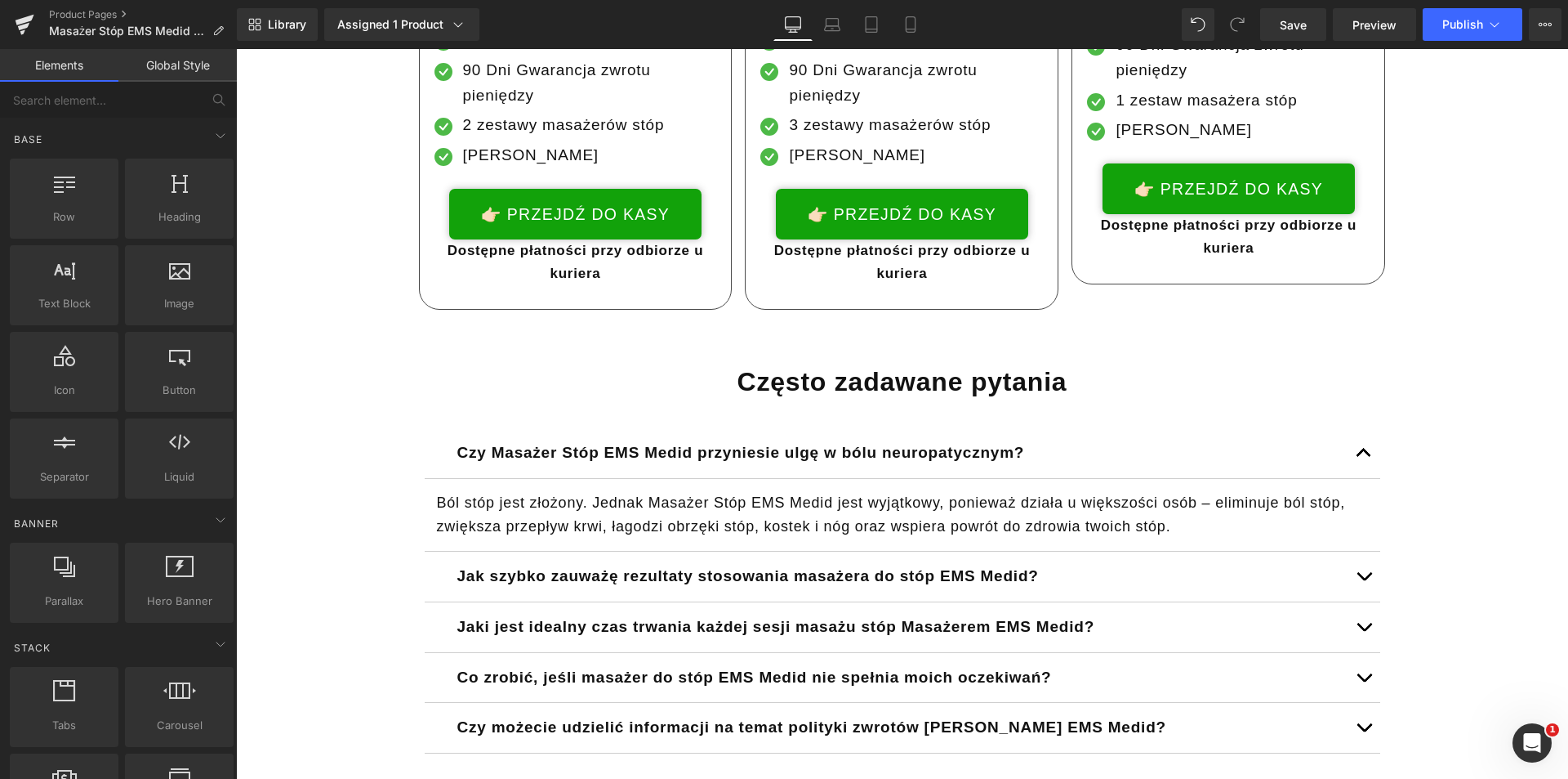
scroll to position [7062, 0]
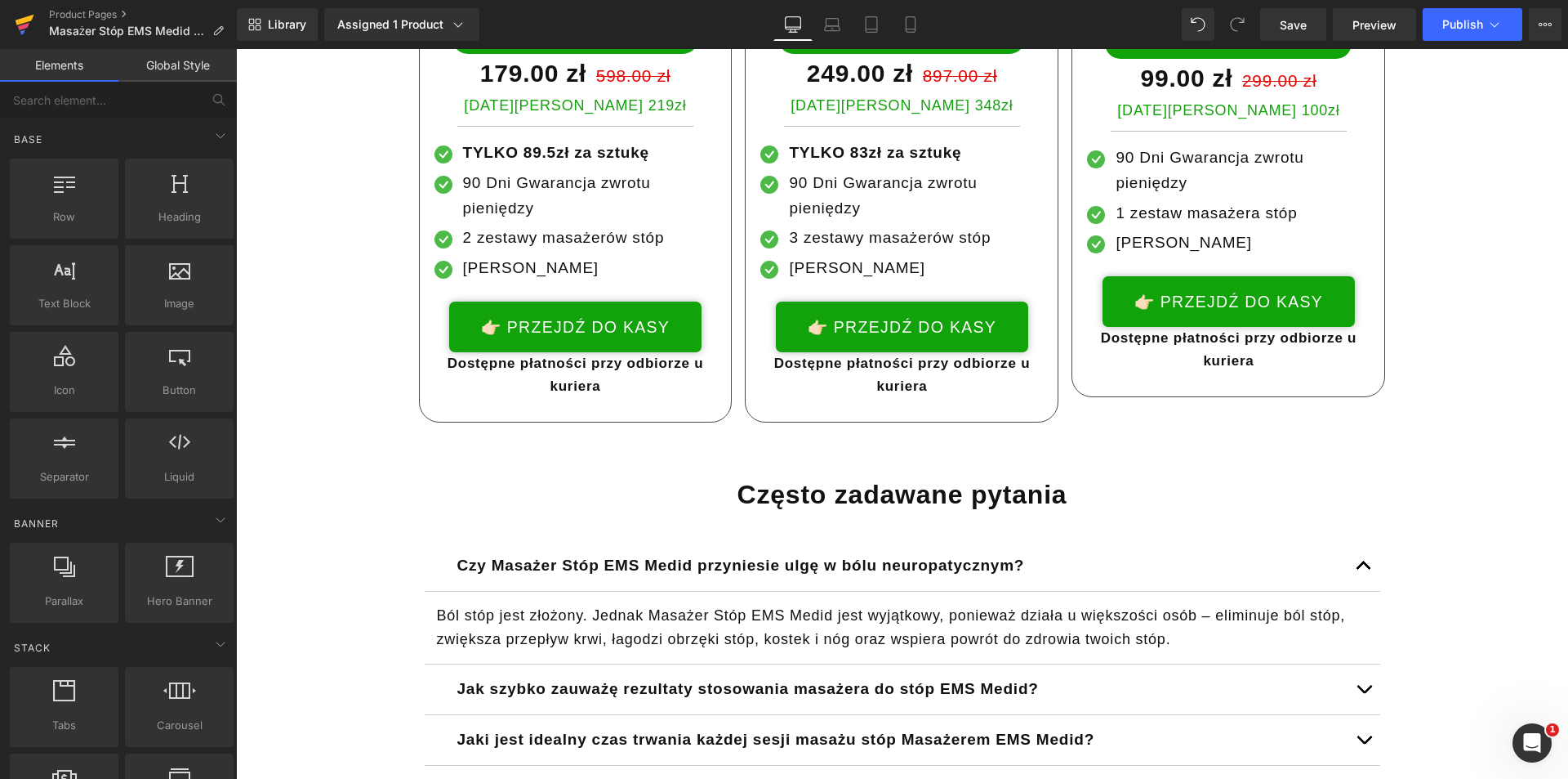
click at [32, 26] on icon at bounding box center [25, 24] width 20 height 41
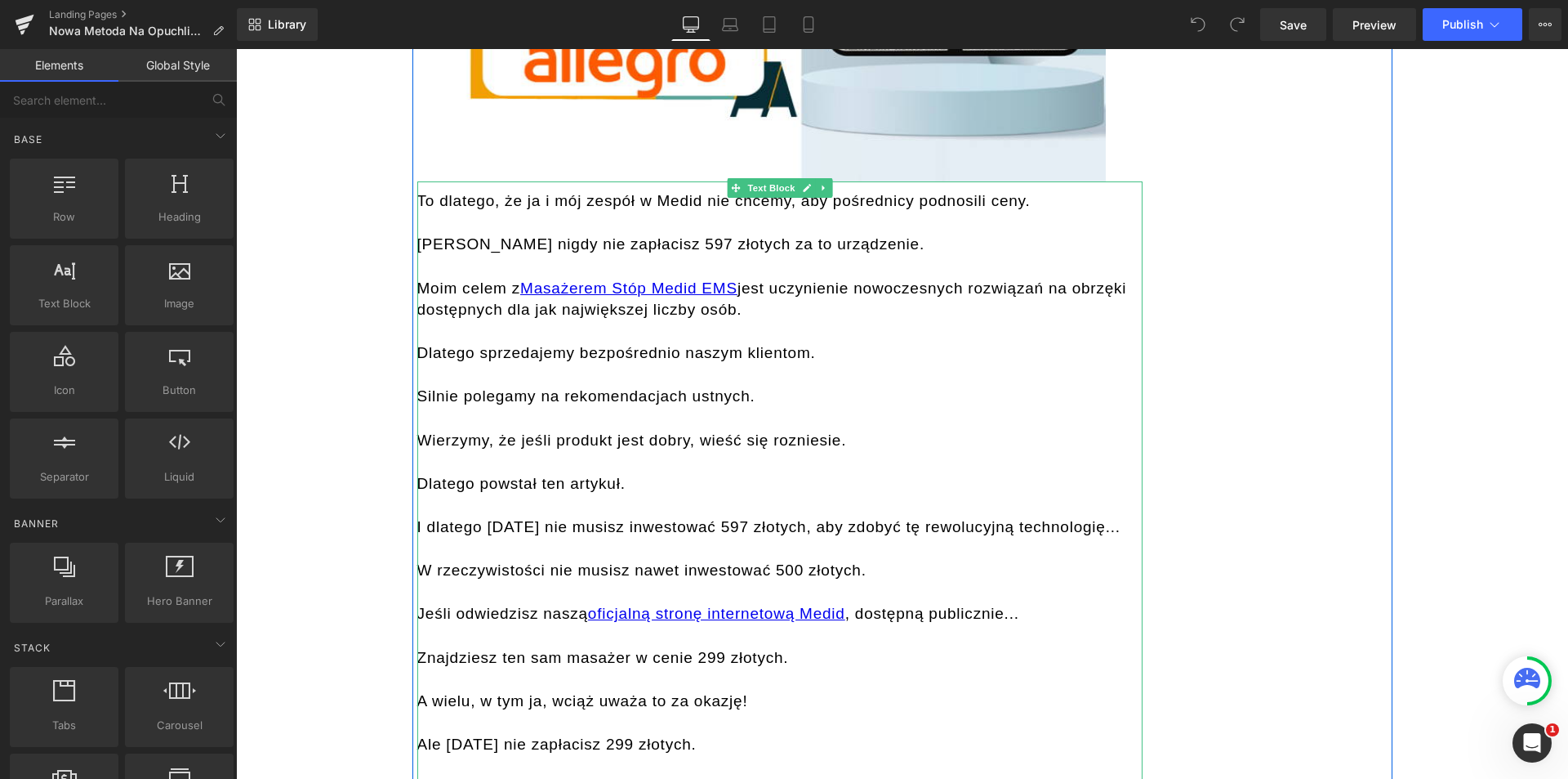
scroll to position [12654, 0]
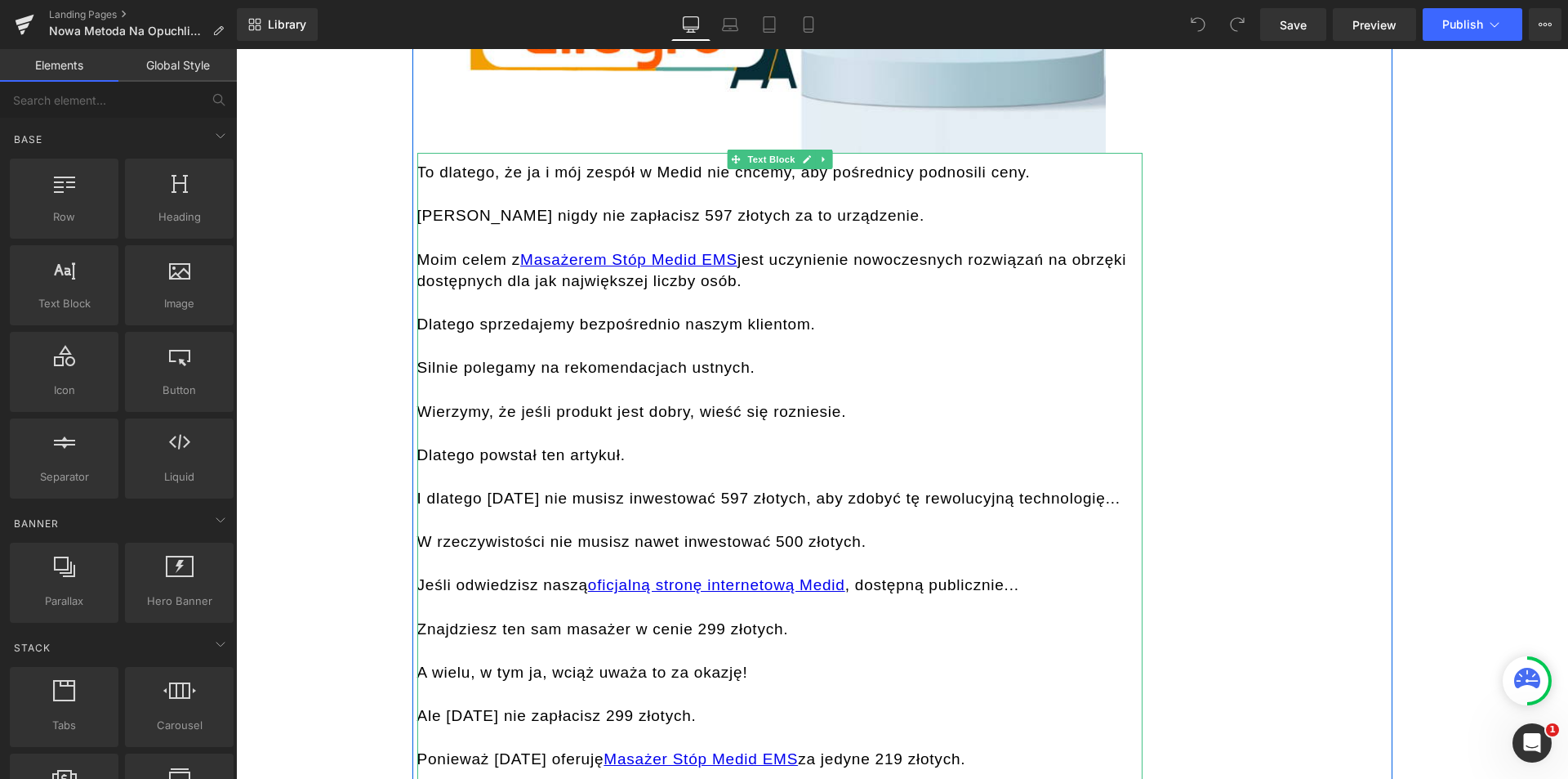
click at [696, 619] on div "Znajdziesz ten sam masażer w cenie 299 złotych." at bounding box center [779, 629] width 725 height 22
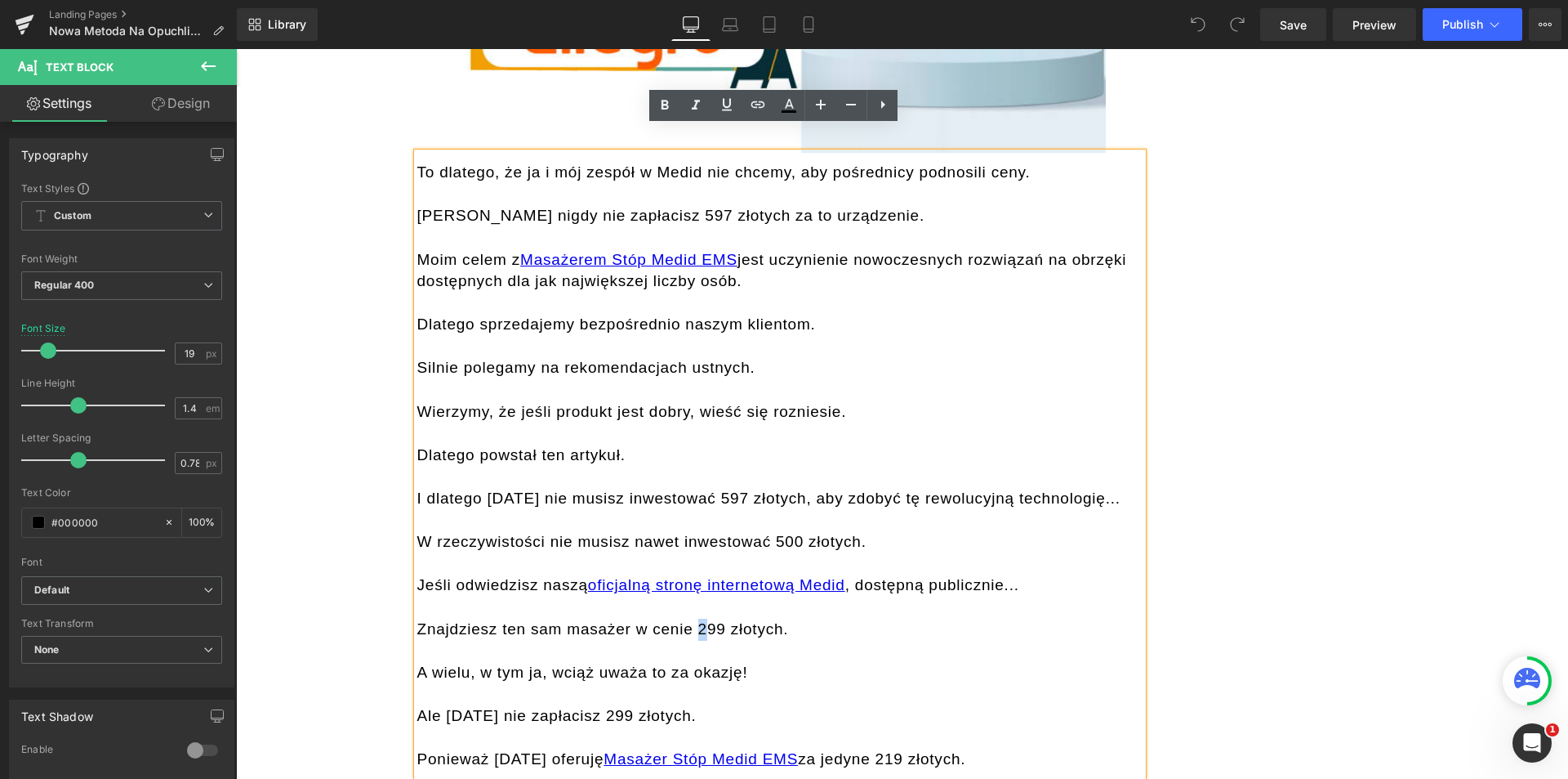
click at [690, 619] on div "Znajdziesz ten sam masażer w cenie 299 złotych." at bounding box center [779, 629] width 725 height 22
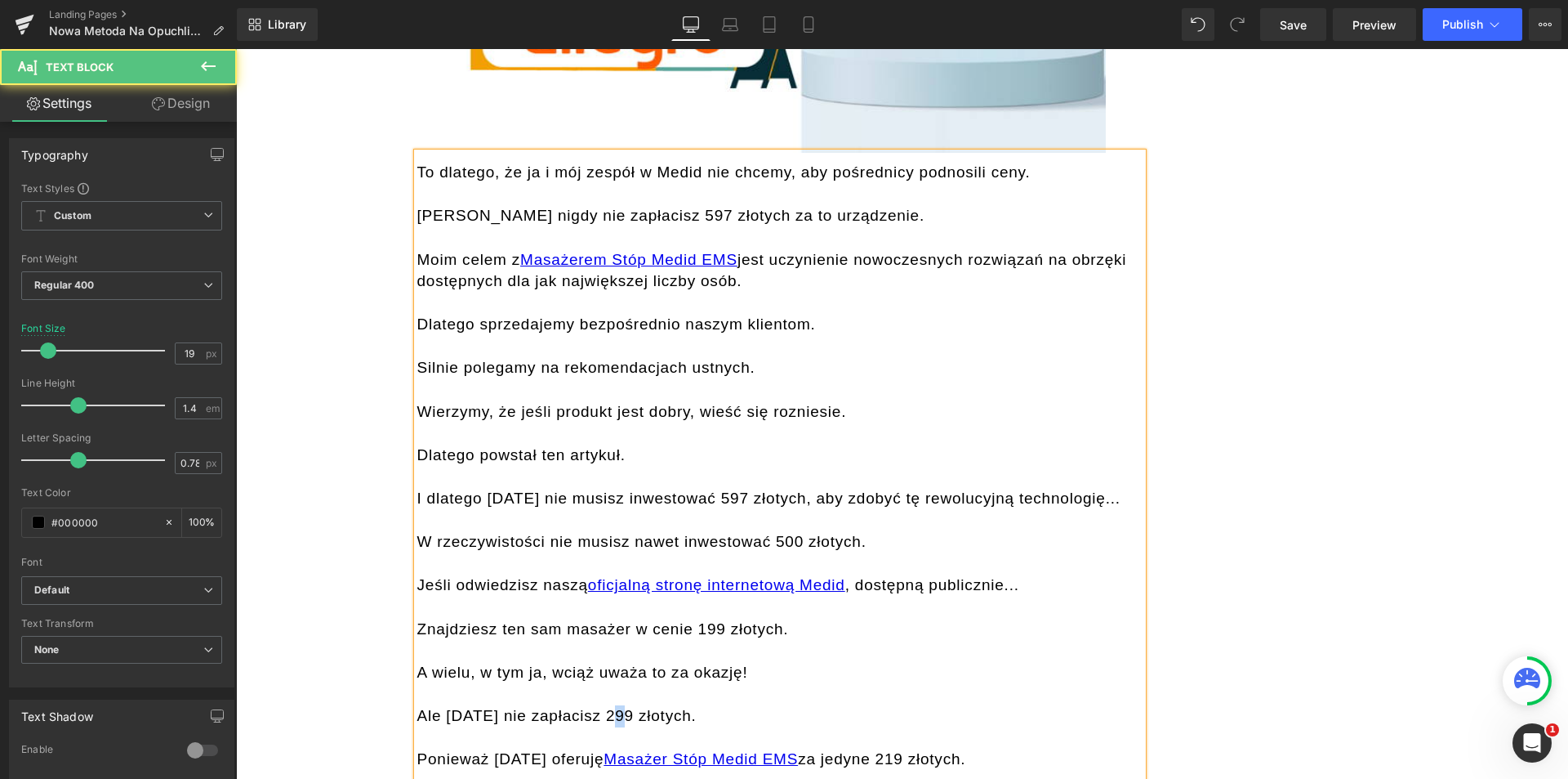
click at [590, 705] on div "Ale [DATE] nie zapłacisz 299 złotych." at bounding box center [779, 716] width 725 height 22
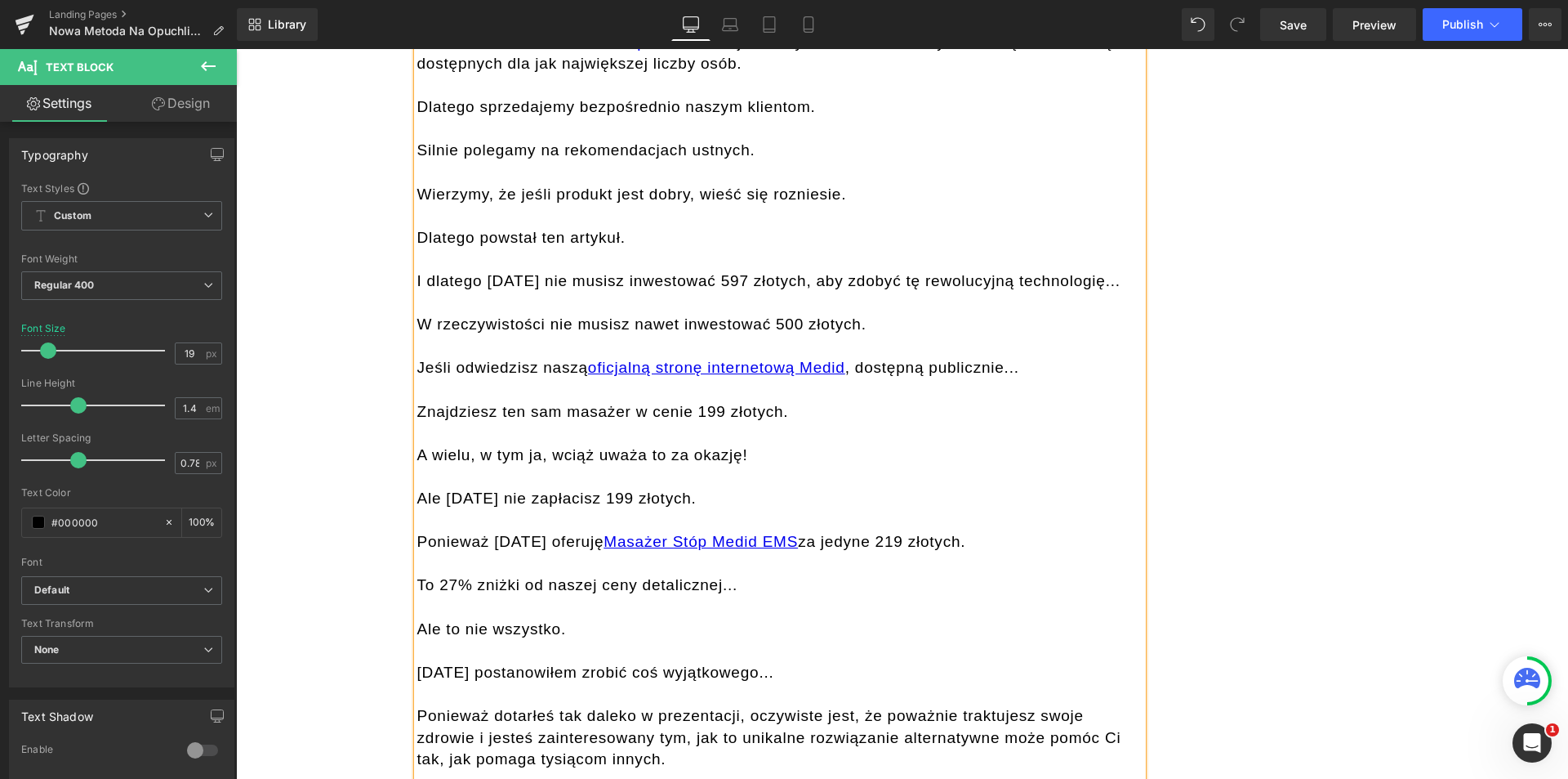
scroll to position [12899, 0]
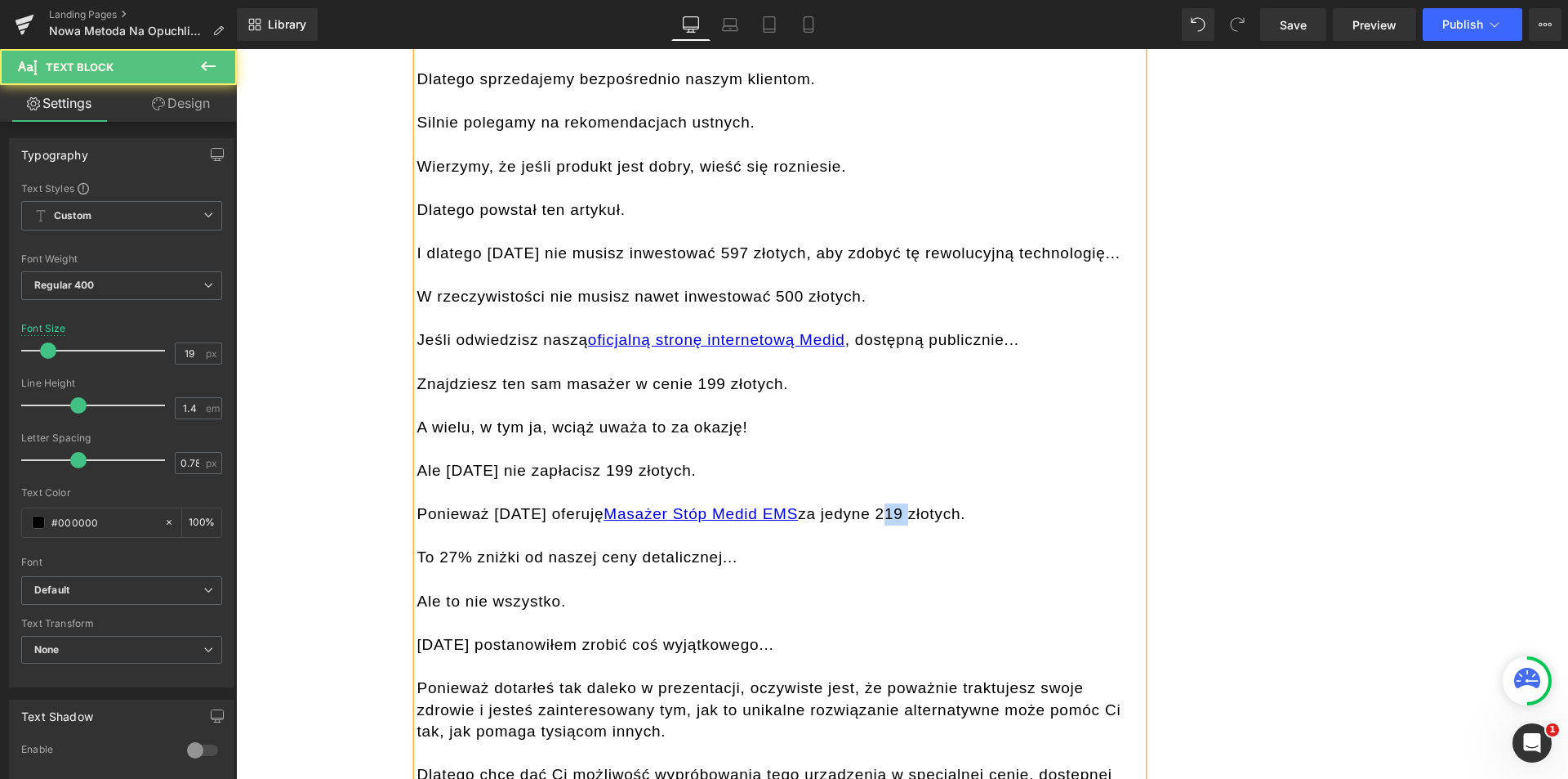
drag, startPoint x: 863, startPoint y: 423, endPoint x: 886, endPoint y: 426, distance: 23.2
click at [886, 504] on div "Ponieważ [DATE] oferuję Masażer Stóp Medid EMS za jedyne 219 złotych." at bounding box center [779, 515] width 725 height 22
click at [901, 525] on div "To enrich screen reader interactions, please activate Accessibility in Grammarl…" at bounding box center [779, 536] width 725 height 22
click at [863, 547] on div "To 27% zniżki od naszej ceny detalicznej..." at bounding box center [779, 558] width 725 height 22
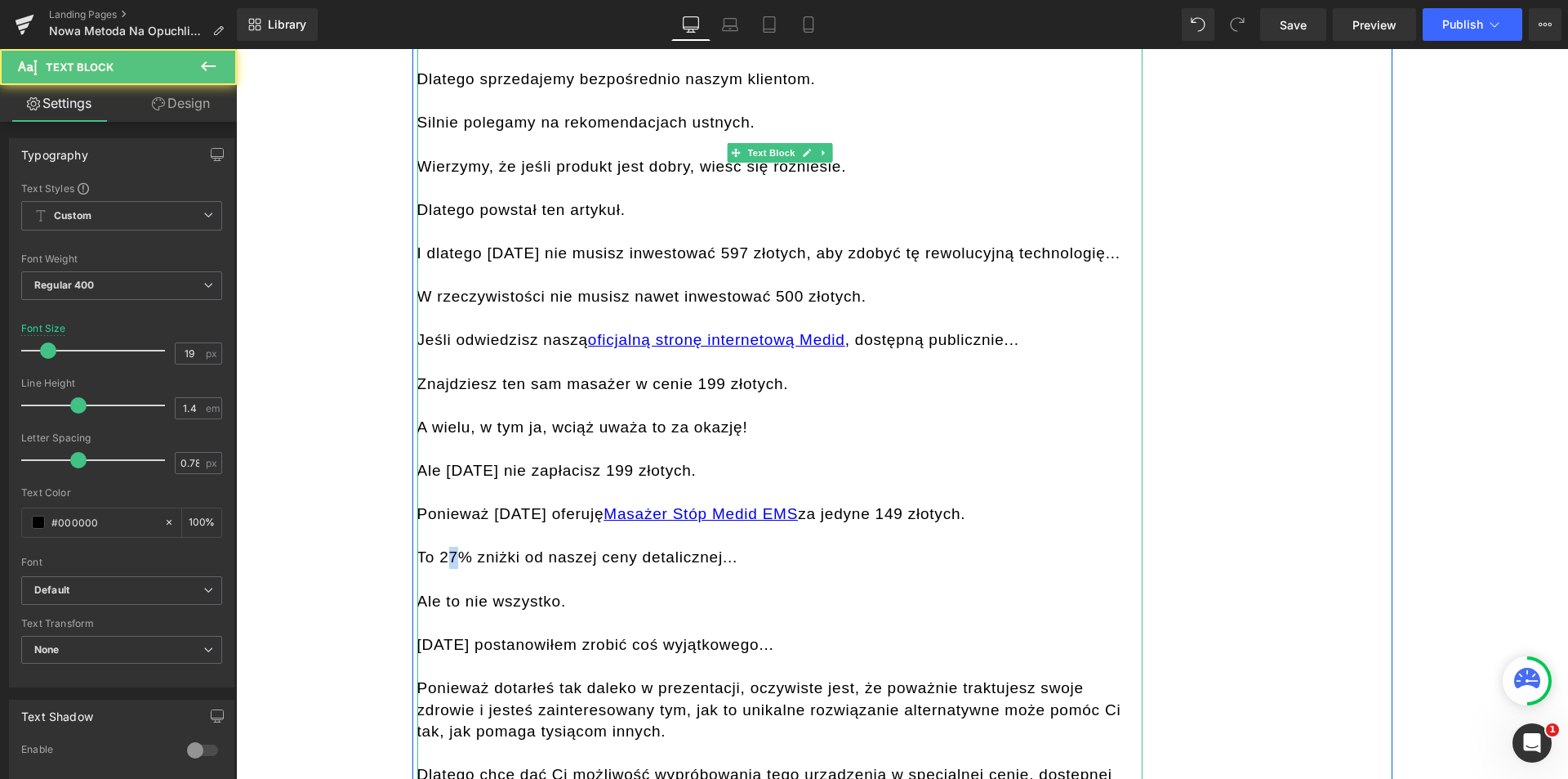
click at [445, 547] on div "To 27% zniżki od naszej ceny detalicznej..." at bounding box center [779, 558] width 725 height 22
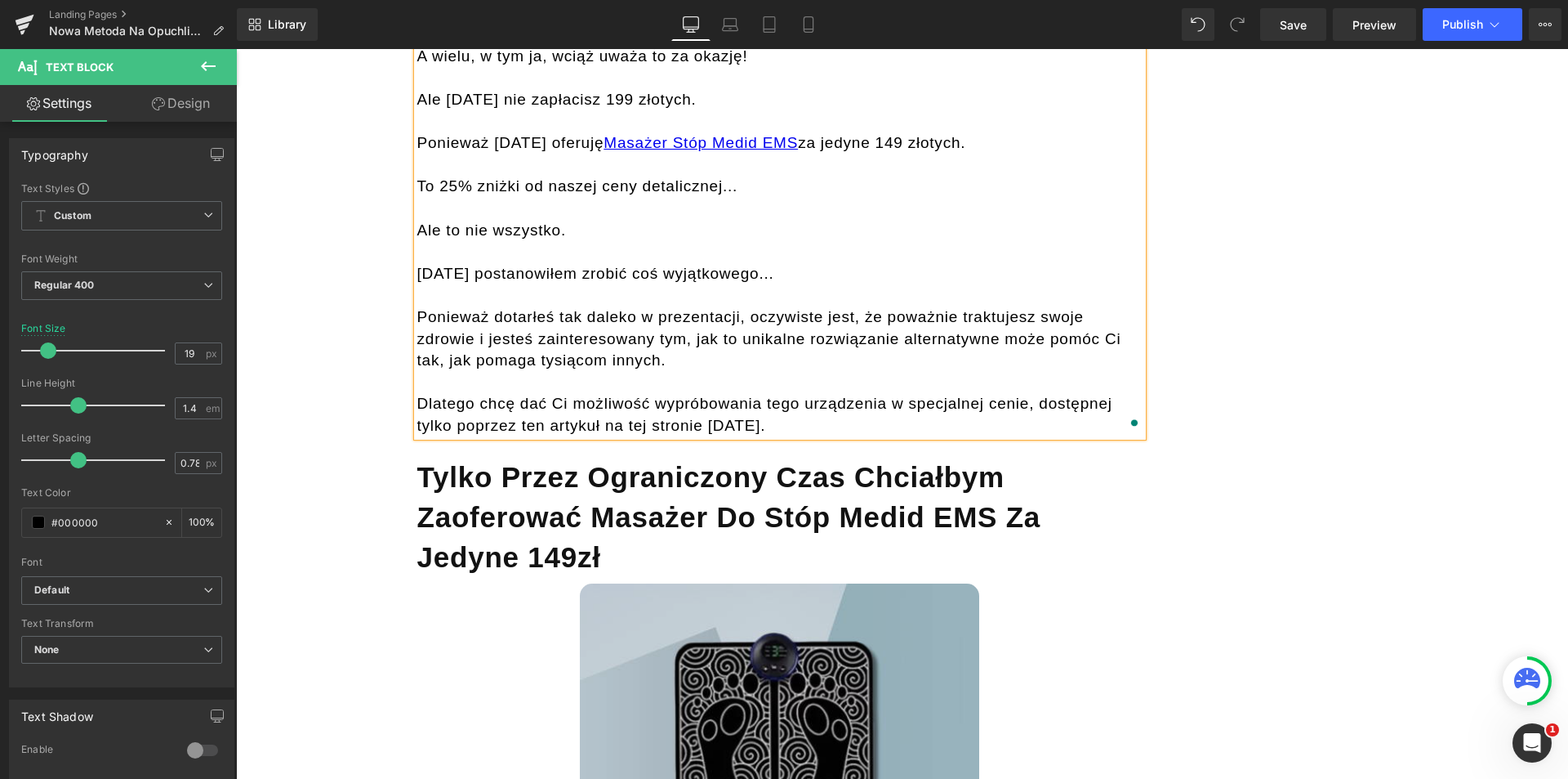
scroll to position [13552, 0]
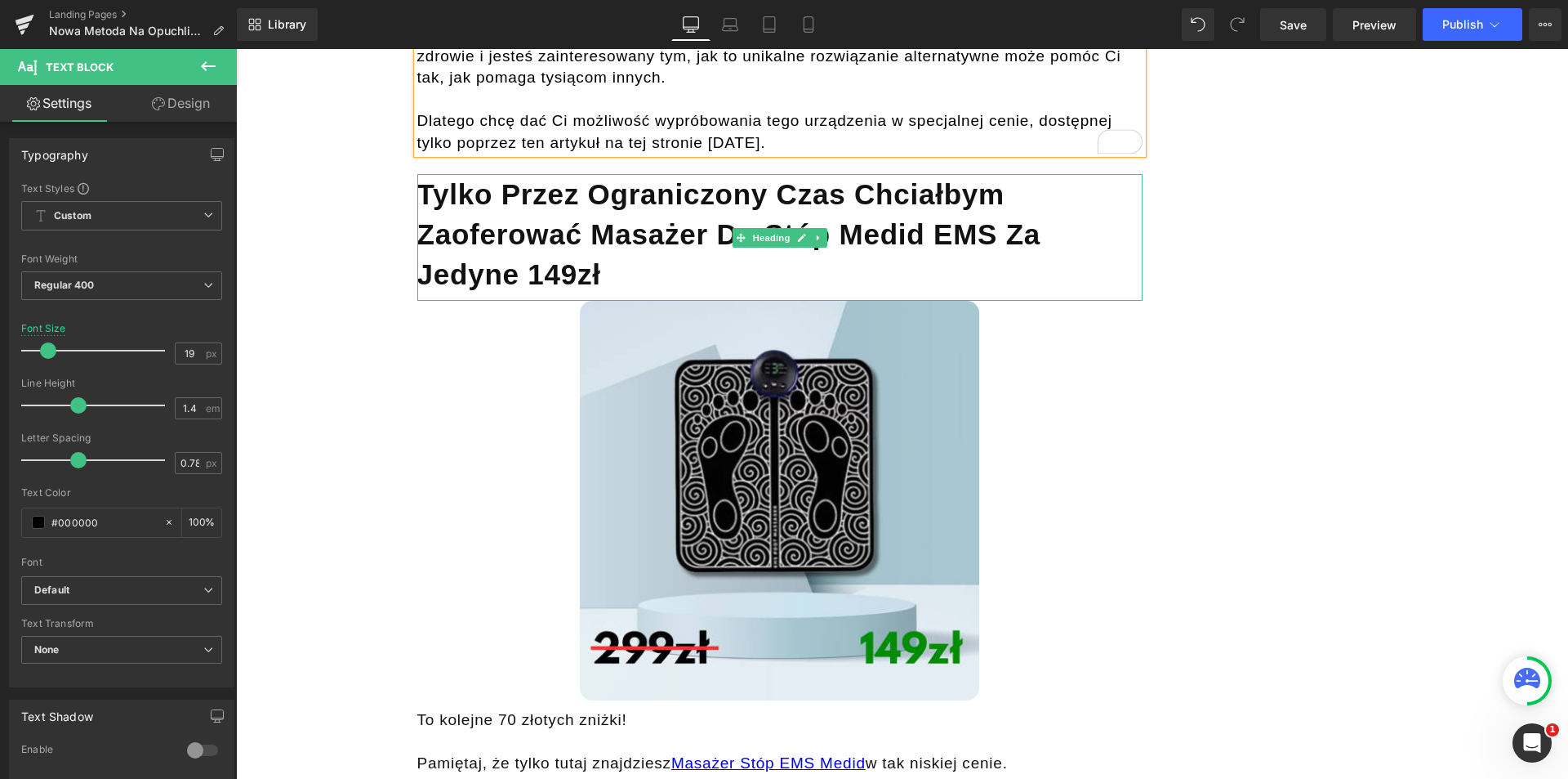
click at [483, 185] on b "Tylko przez ograniczony czas chciałbym zaoferować masażer do stóp Medid EMS za …" at bounding box center [729, 234] width 624 height 112
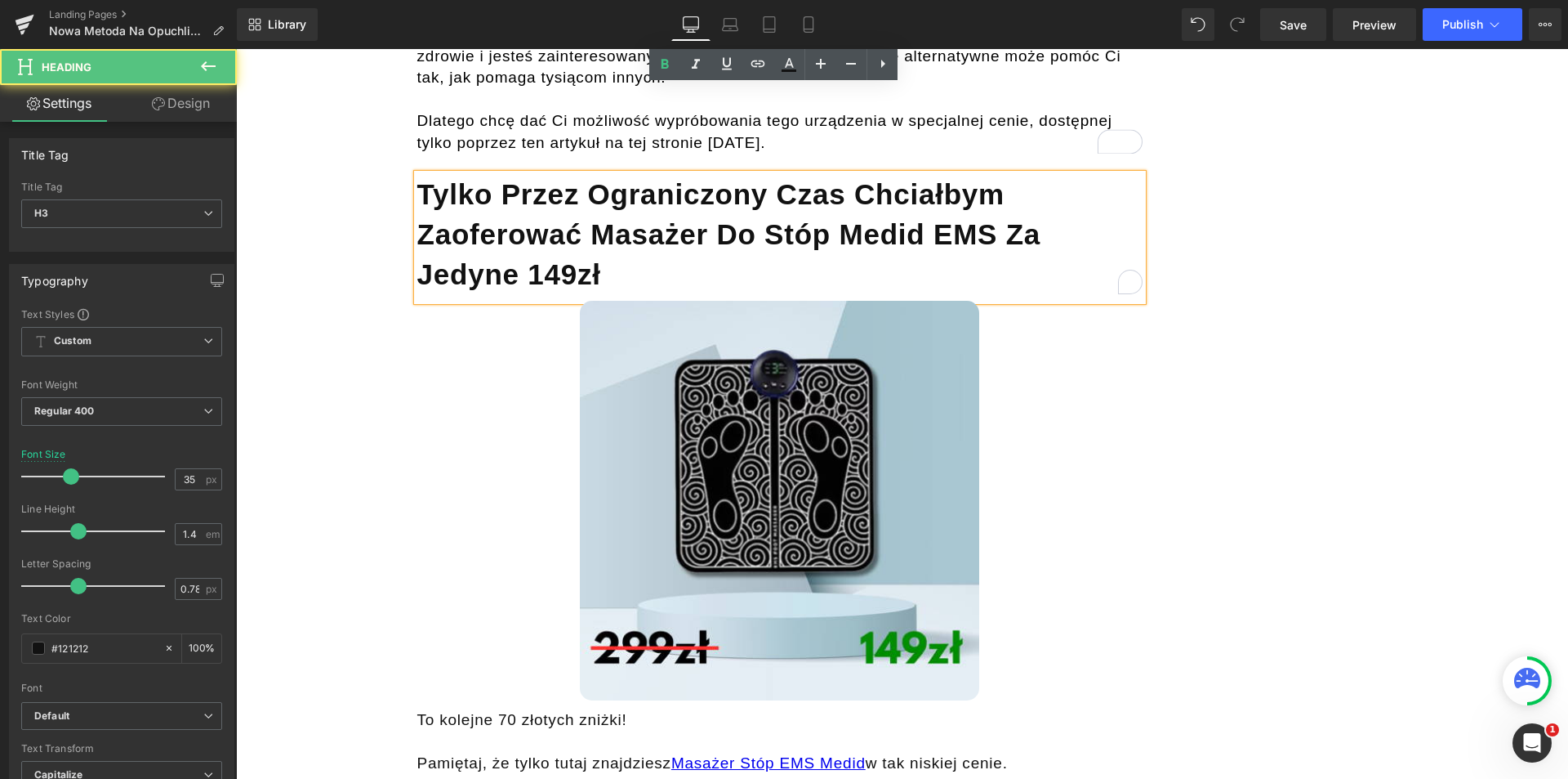
click at [459, 180] on b "Tylko przez ograniczony czas chciałbym zaoferować masażer do stóp Medid EMS za …" at bounding box center [729, 234] width 624 height 112
drag, startPoint x: 449, startPoint y: 180, endPoint x: 416, endPoint y: 177, distance: 33.1
click at [417, 178] on b "Tylko przez ograniczony czas chciałbym zaoferować masażer do stóp Medid EMS za …" at bounding box center [729, 234] width 624 height 112
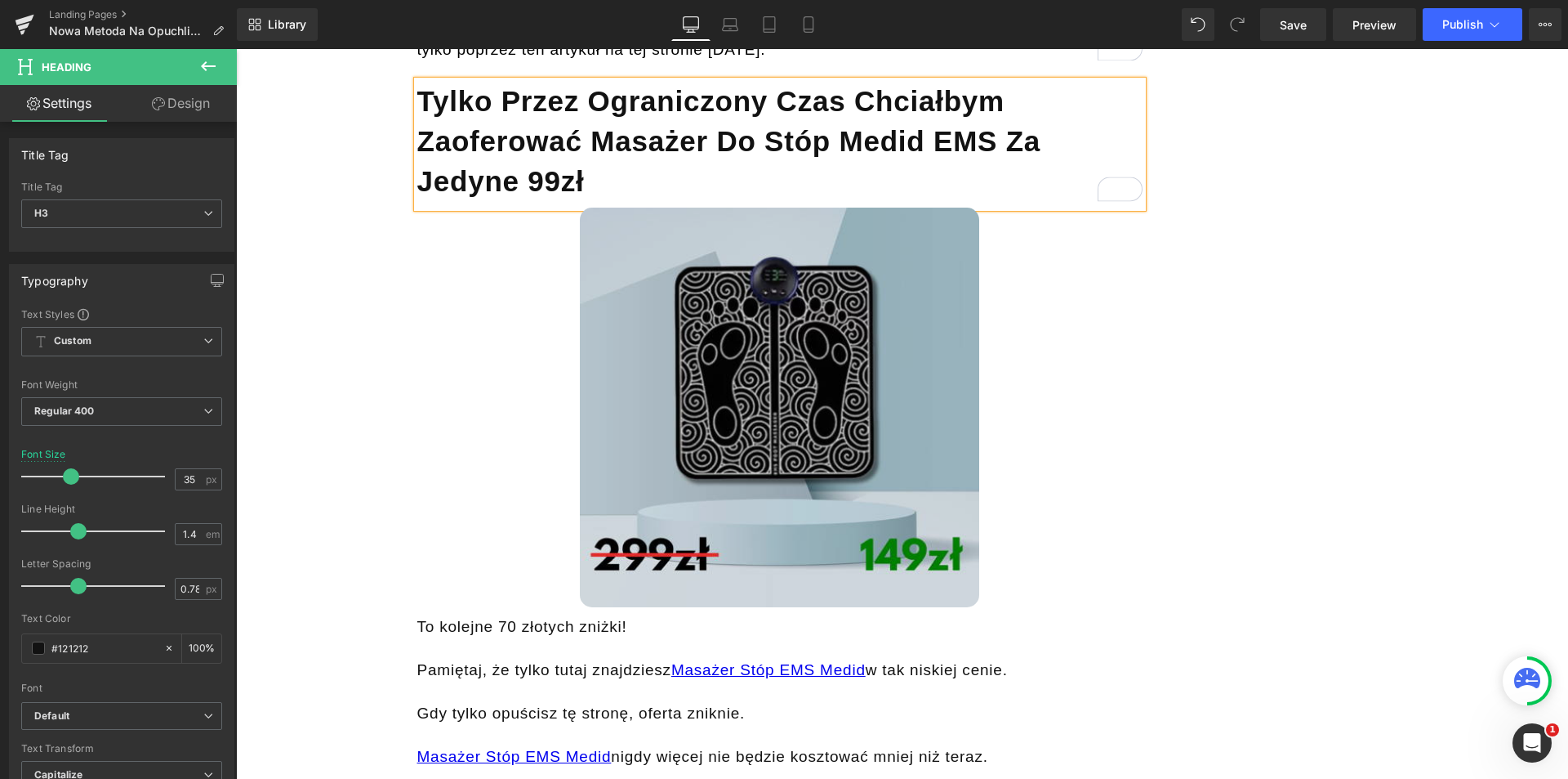
scroll to position [13798, 0]
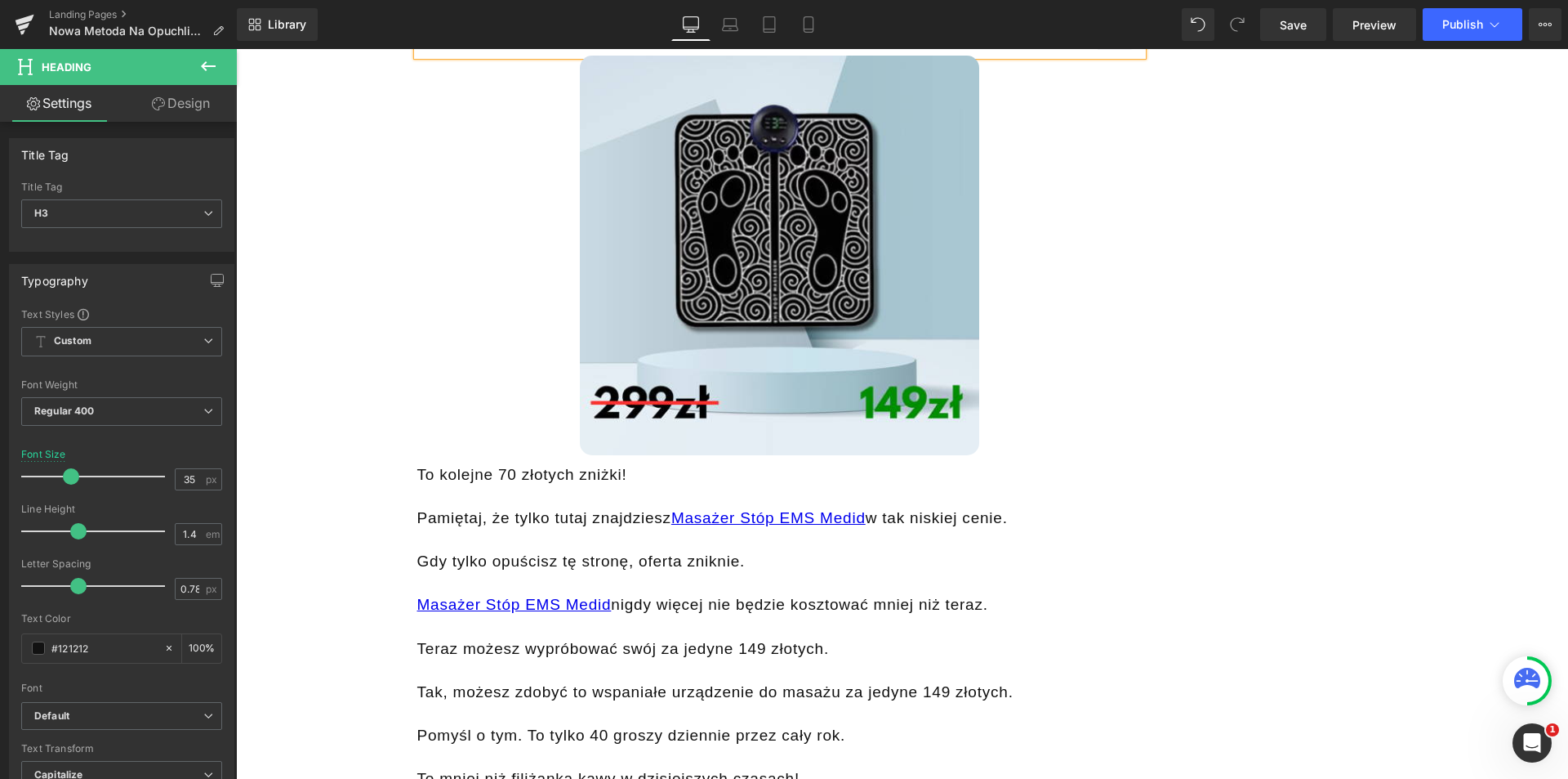
click at [528, 486] on div at bounding box center [779, 496] width 725 height 22
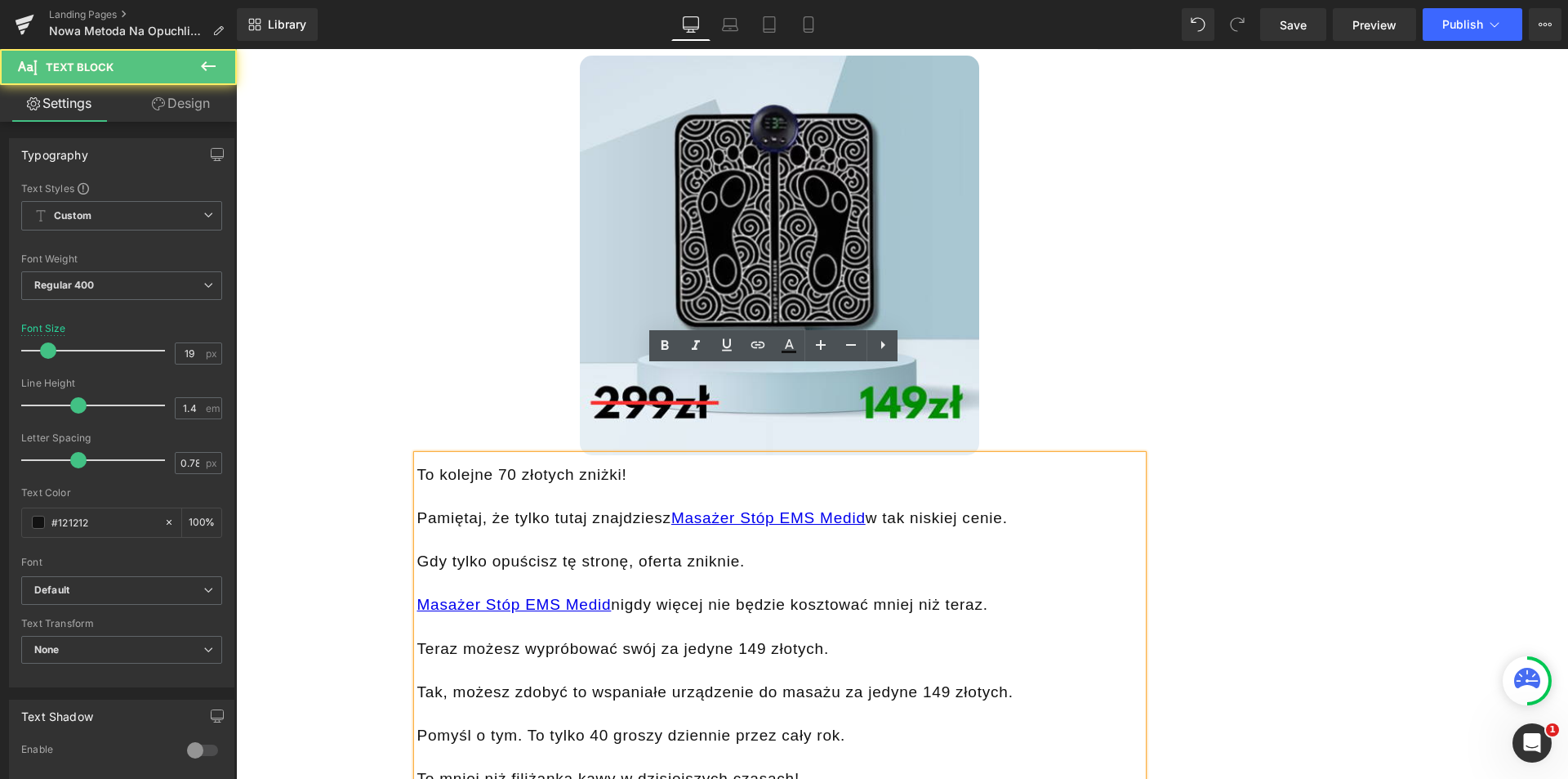
click at [504, 456] on div "To kolejne 70 złotych zniżki! Pamiętaj, że tylko tutaj znajdziesz Masażer Stóp …" at bounding box center [779, 623] width 725 height 335
drag, startPoint x: 745, startPoint y: 562, endPoint x: 729, endPoint y: 558, distance: 16.5
click at [729, 638] on div "Teraz możesz wypróbować swój za jedyne 149 złotych." at bounding box center [779, 649] width 725 height 22
click at [811, 638] on div "Teraz możesz wypróbować swój za jedyne 99 złotych." at bounding box center [779, 649] width 725 height 22
drag, startPoint x: 923, startPoint y: 605, endPoint x: 908, endPoint y: 604, distance: 15.0
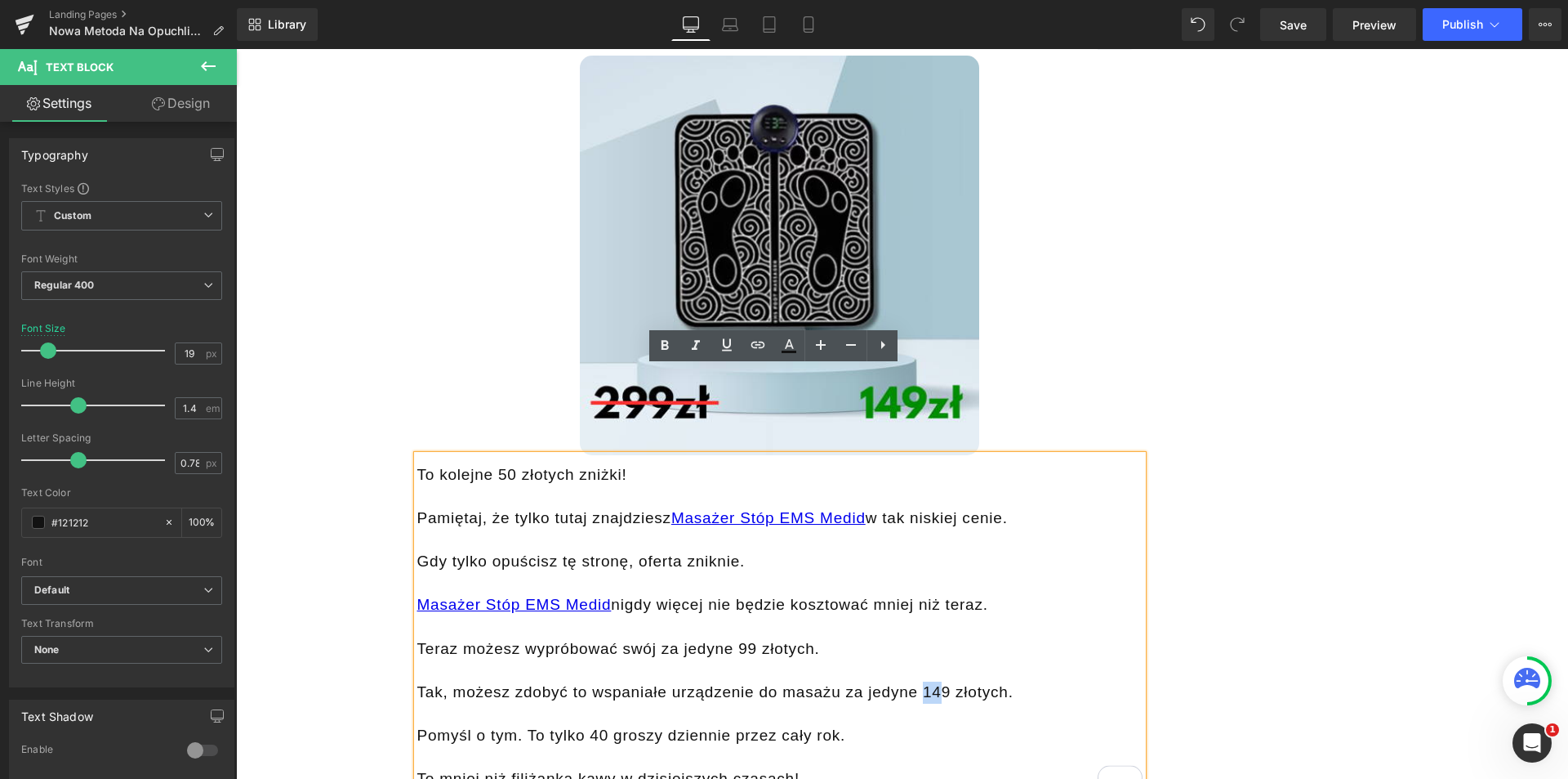
click at [908, 682] on div "Tak, możesz zdobyć to wspaniałe urządzenie do masażu za jedyne 149 złotych." at bounding box center [779, 693] width 725 height 22
click at [896, 725] on div "Pomyśl o tym. To tylko 40 groszy dziennie przez cały rok." at bounding box center [779, 736] width 725 height 22
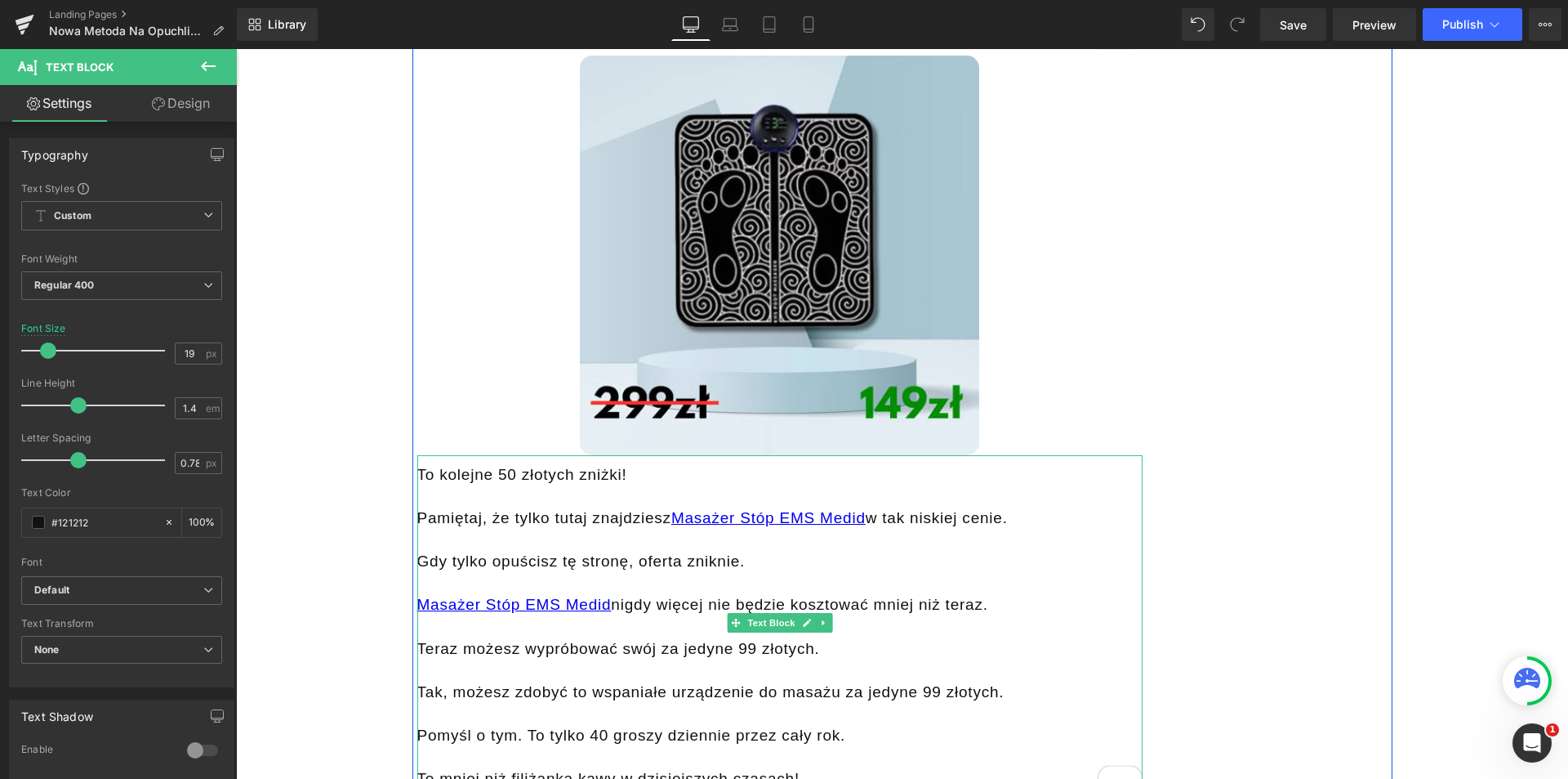
click at [633, 725] on div "Pomyśl o tym. To tylko 40 groszy dziennie przez cały rok." at bounding box center [779, 736] width 725 height 22
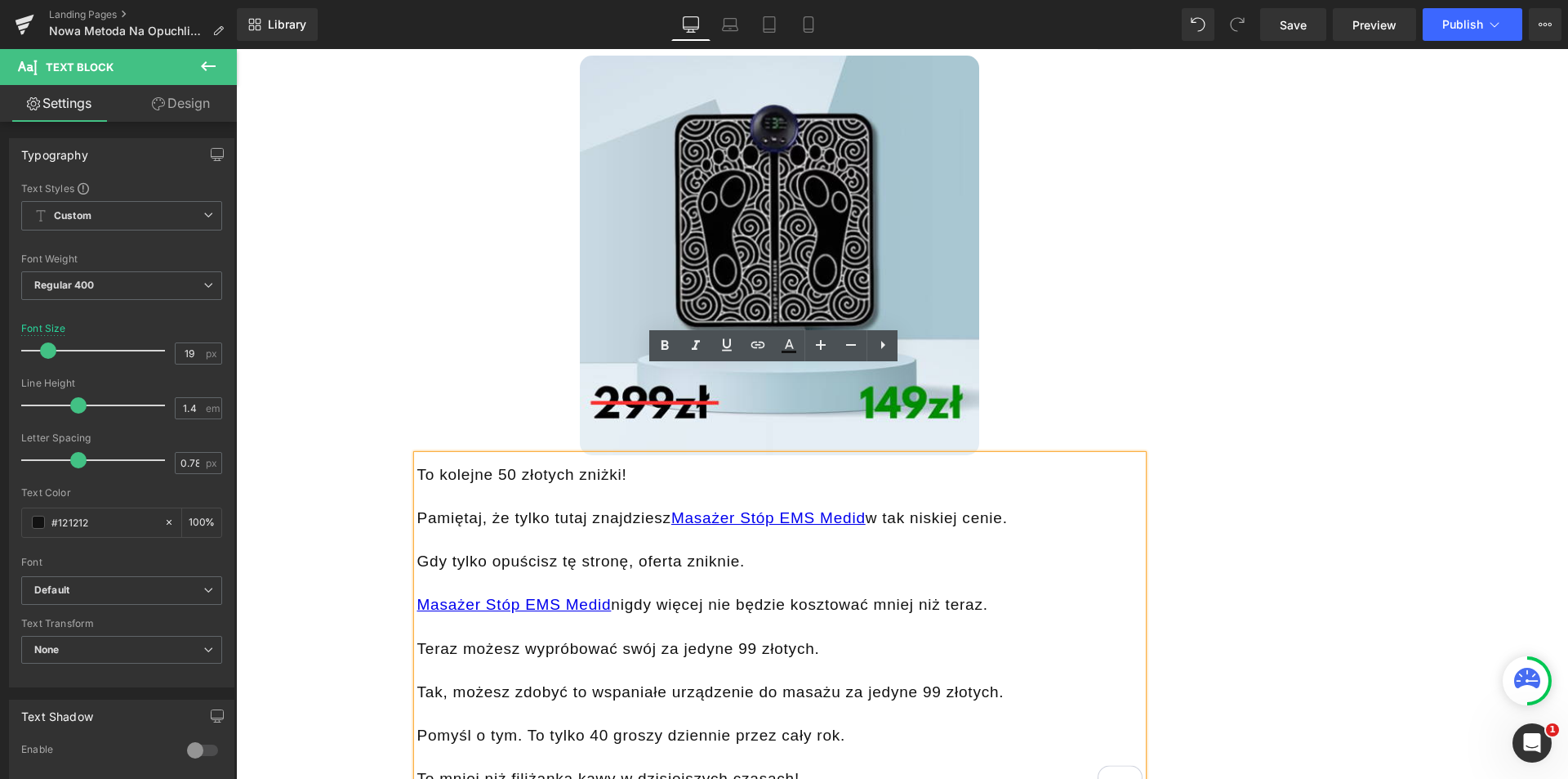
click at [592, 725] on div "Pomyśl o tym. To tylko 40 groszy dziennie przez cały rok." at bounding box center [779, 736] width 725 height 22
drag, startPoint x: 588, startPoint y: 648, endPoint x: 597, endPoint y: 650, distance: 9.2
click at [597, 725] on div "Pomyśl o tym. To tylko 40 groszy dziennie przez cały rok." at bounding box center [779, 736] width 725 height 22
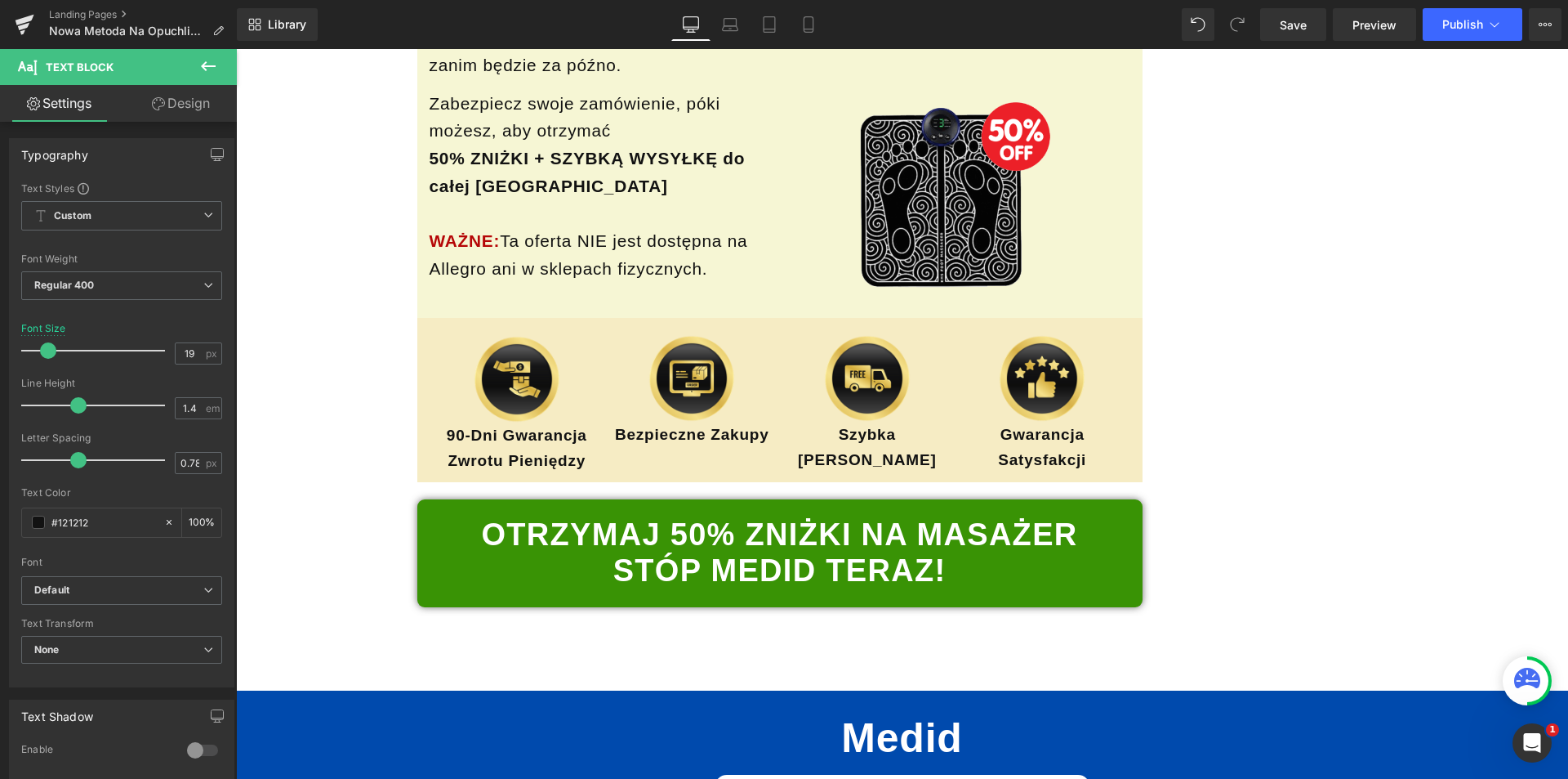
scroll to position [20607, 0]
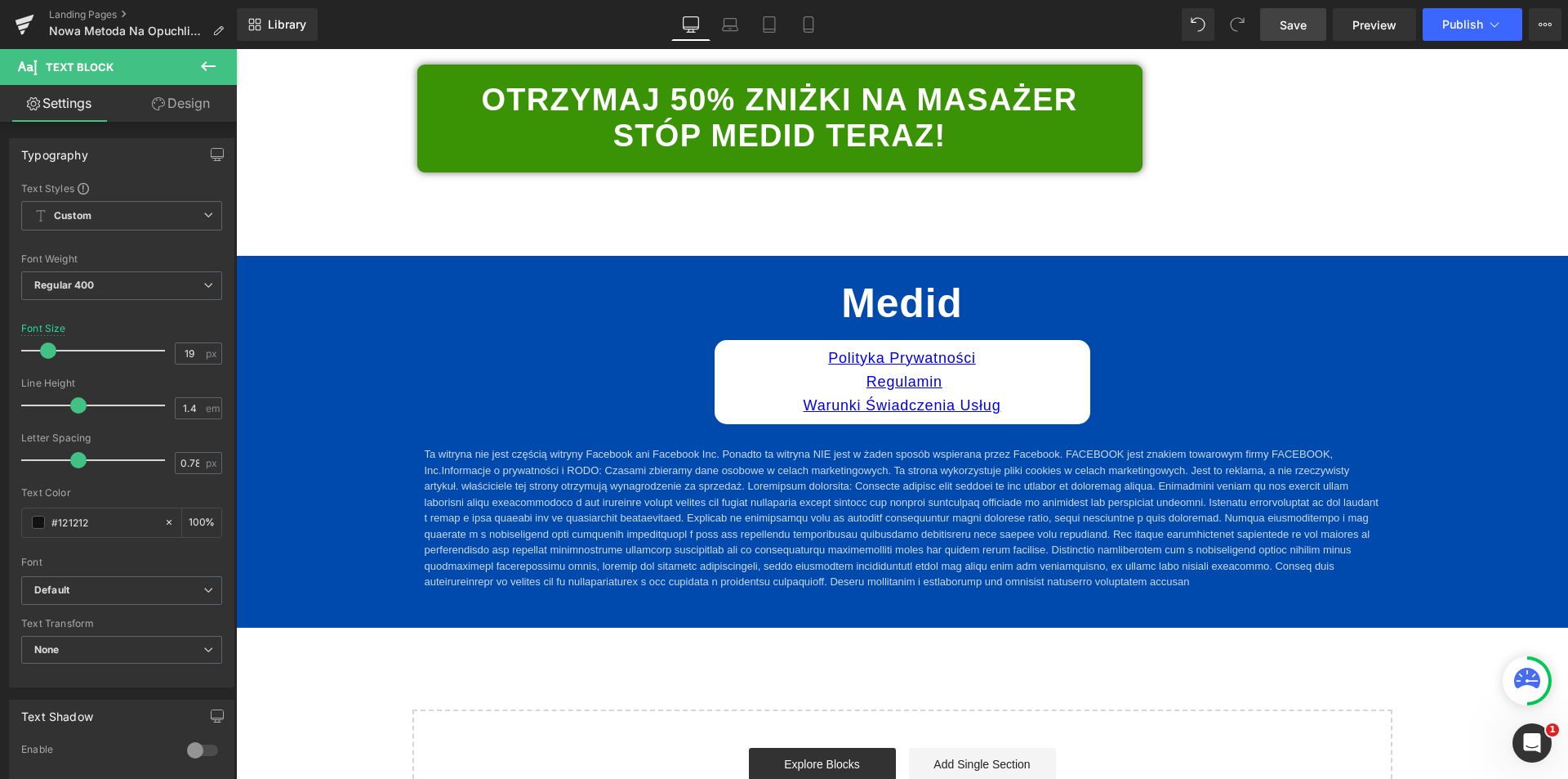
click at [1299, 32] on span "Save" at bounding box center [1293, 25] width 27 height 17
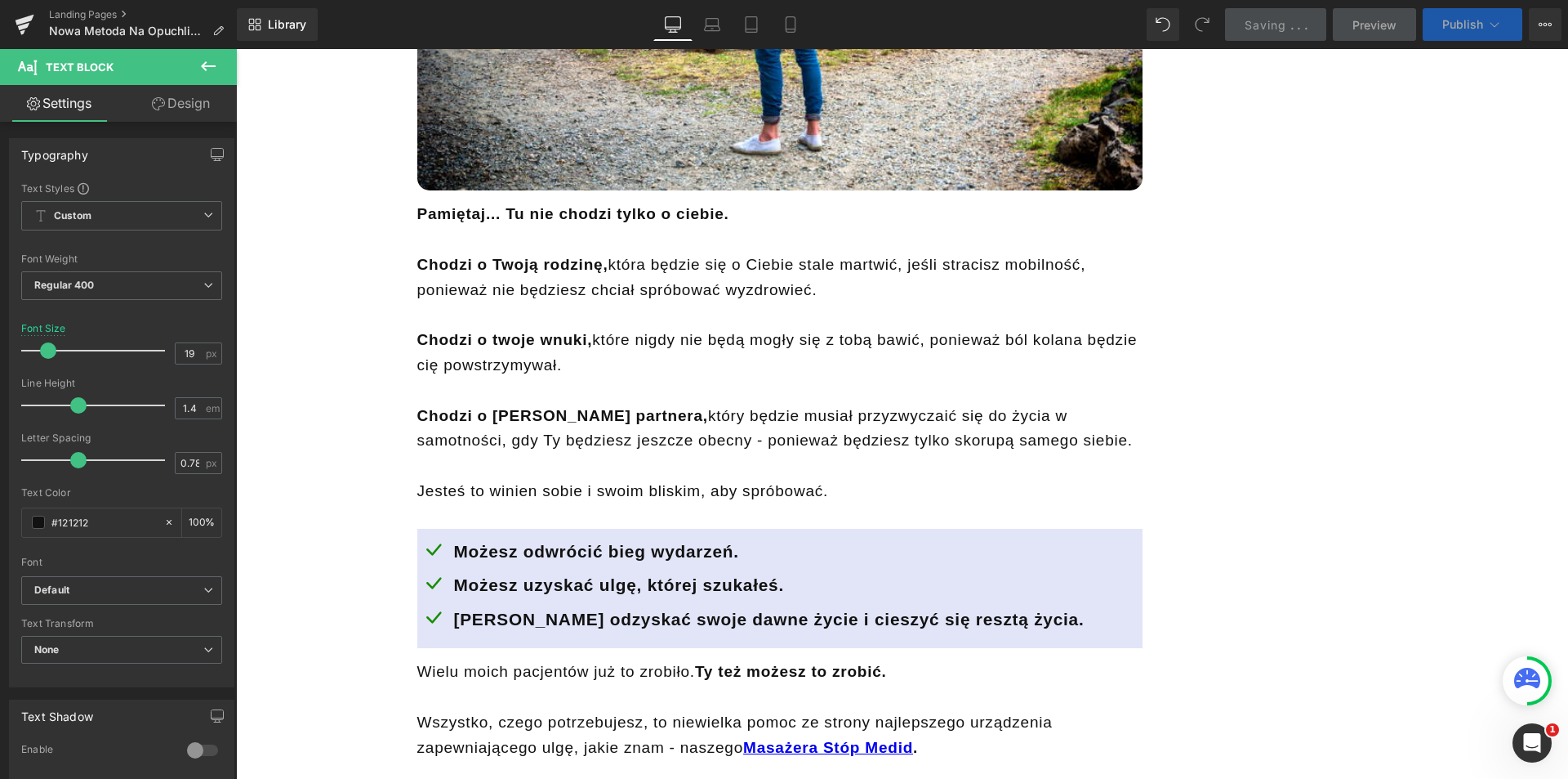
scroll to position [18973, 0]
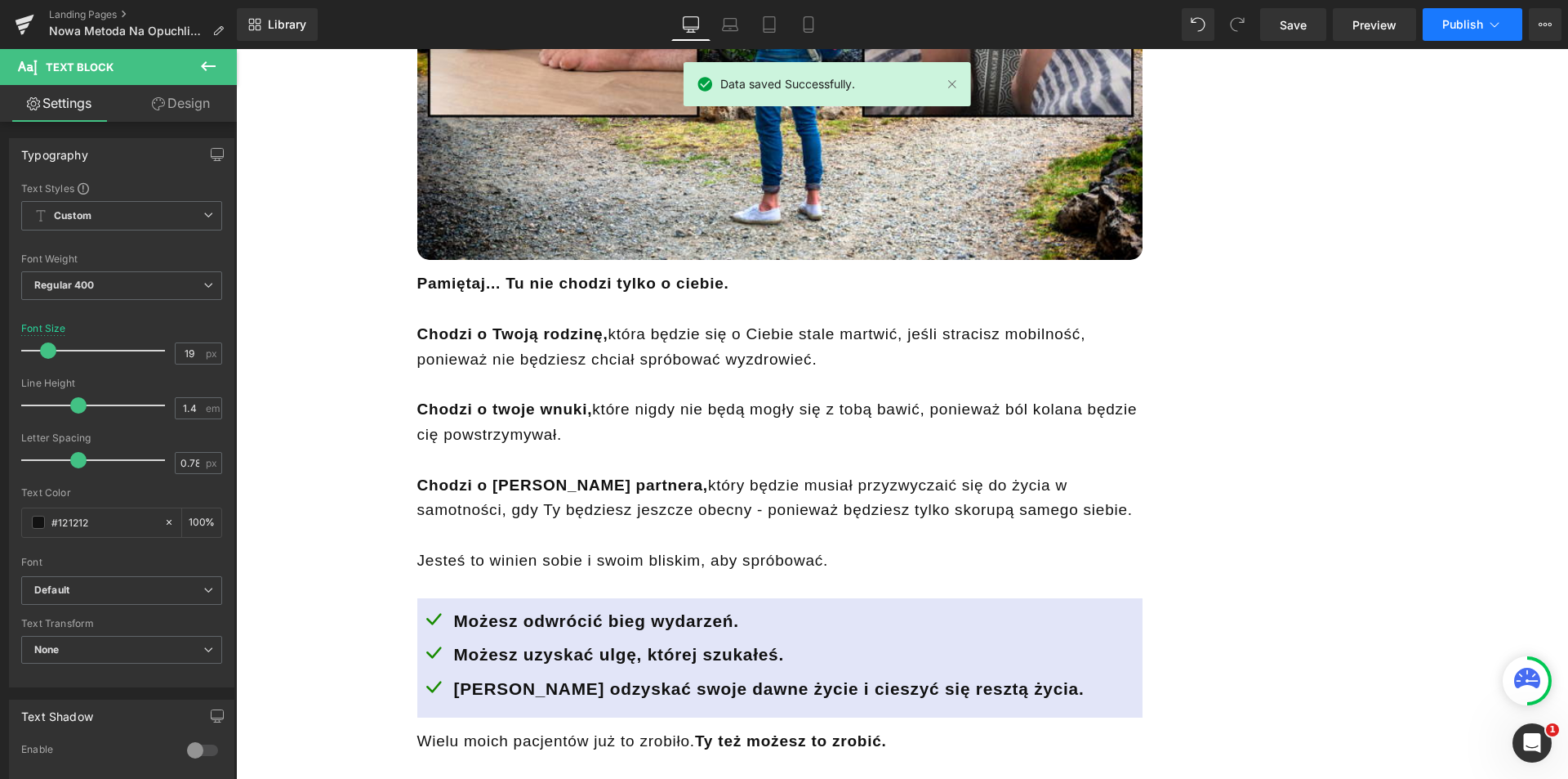
click at [1463, 19] on span "Publish" at bounding box center [1462, 25] width 41 height 13
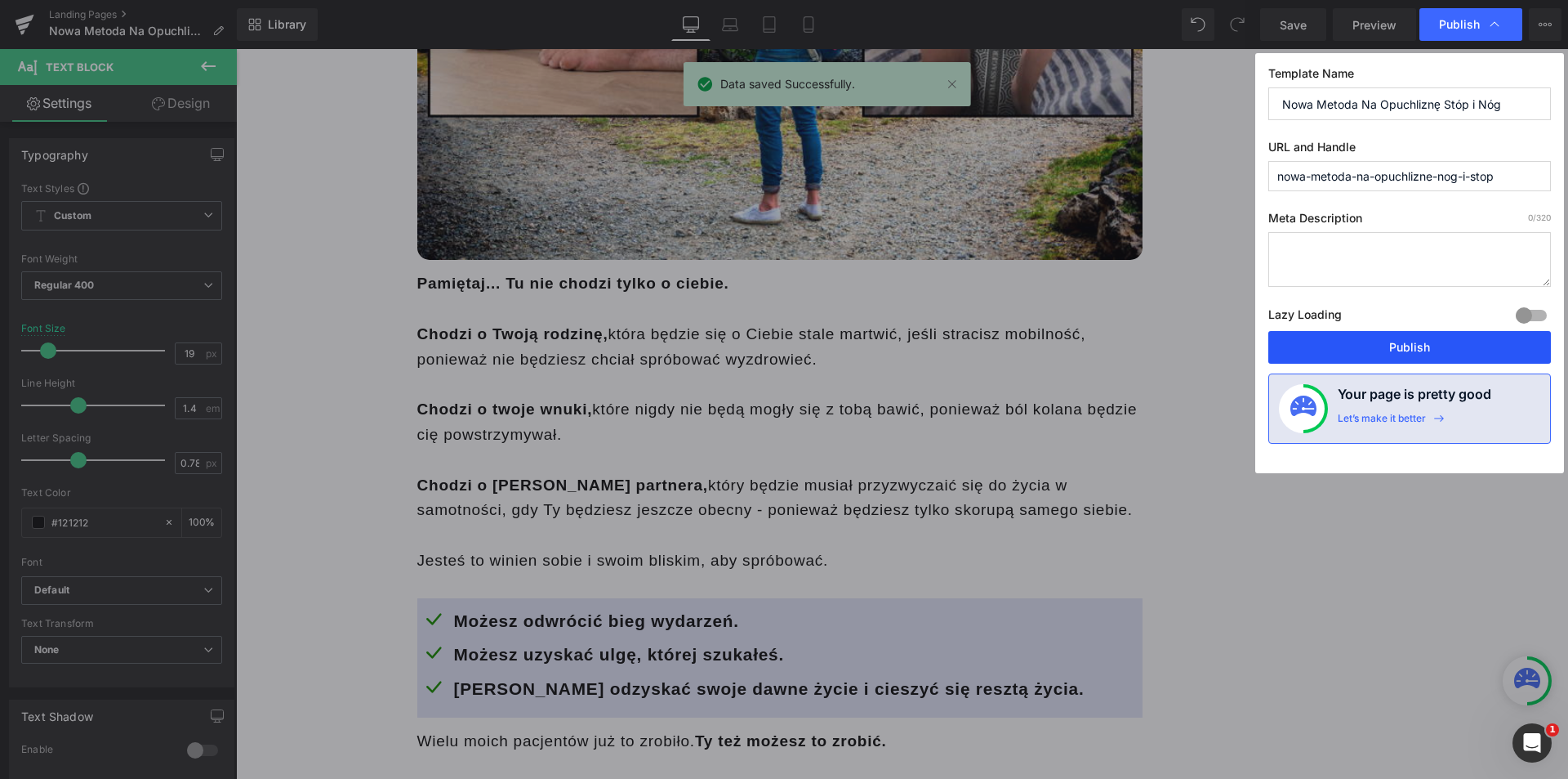
click at [1384, 348] on button "Publish" at bounding box center [1410, 347] width 283 height 32
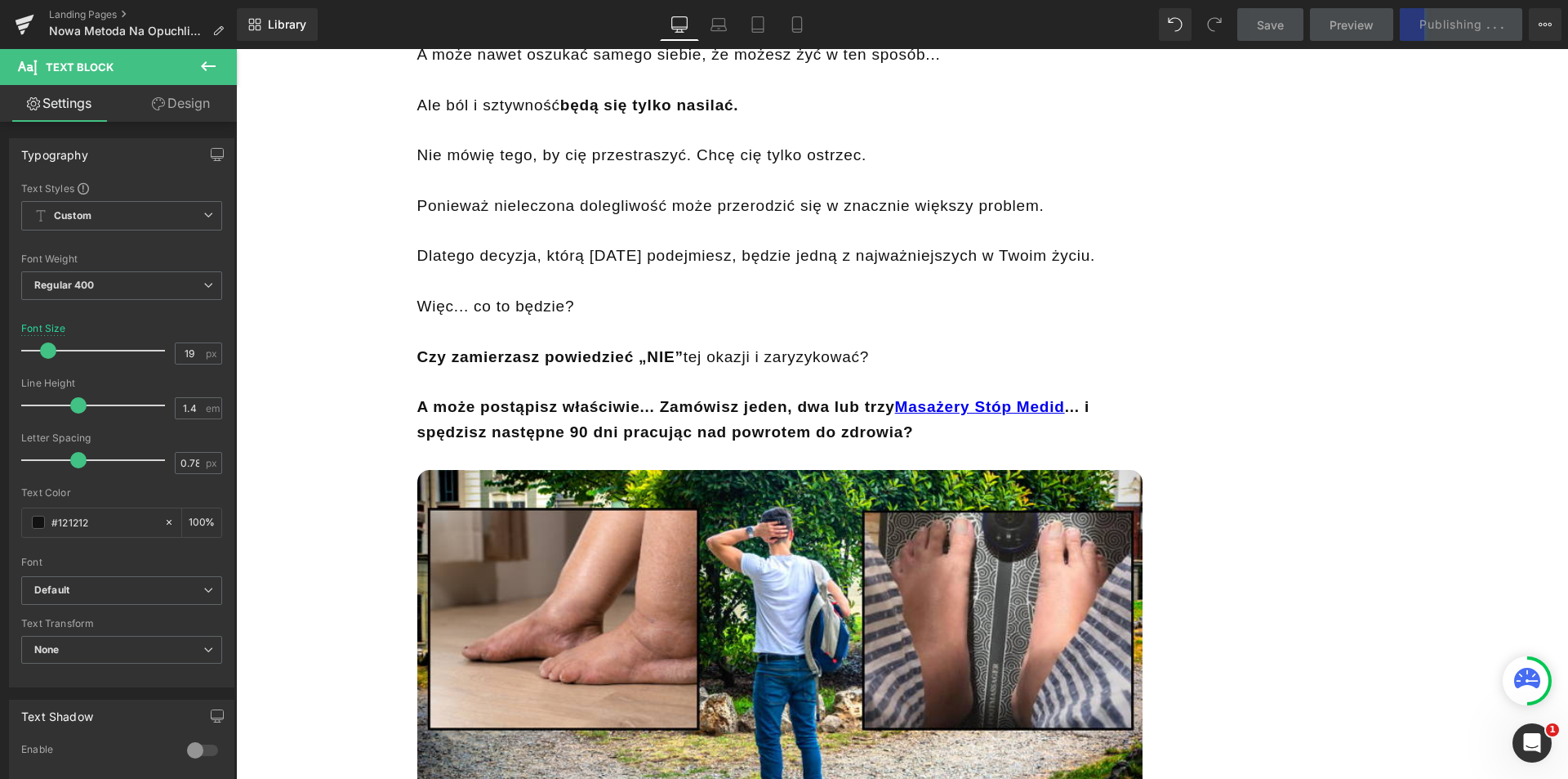
scroll to position [18319, 0]
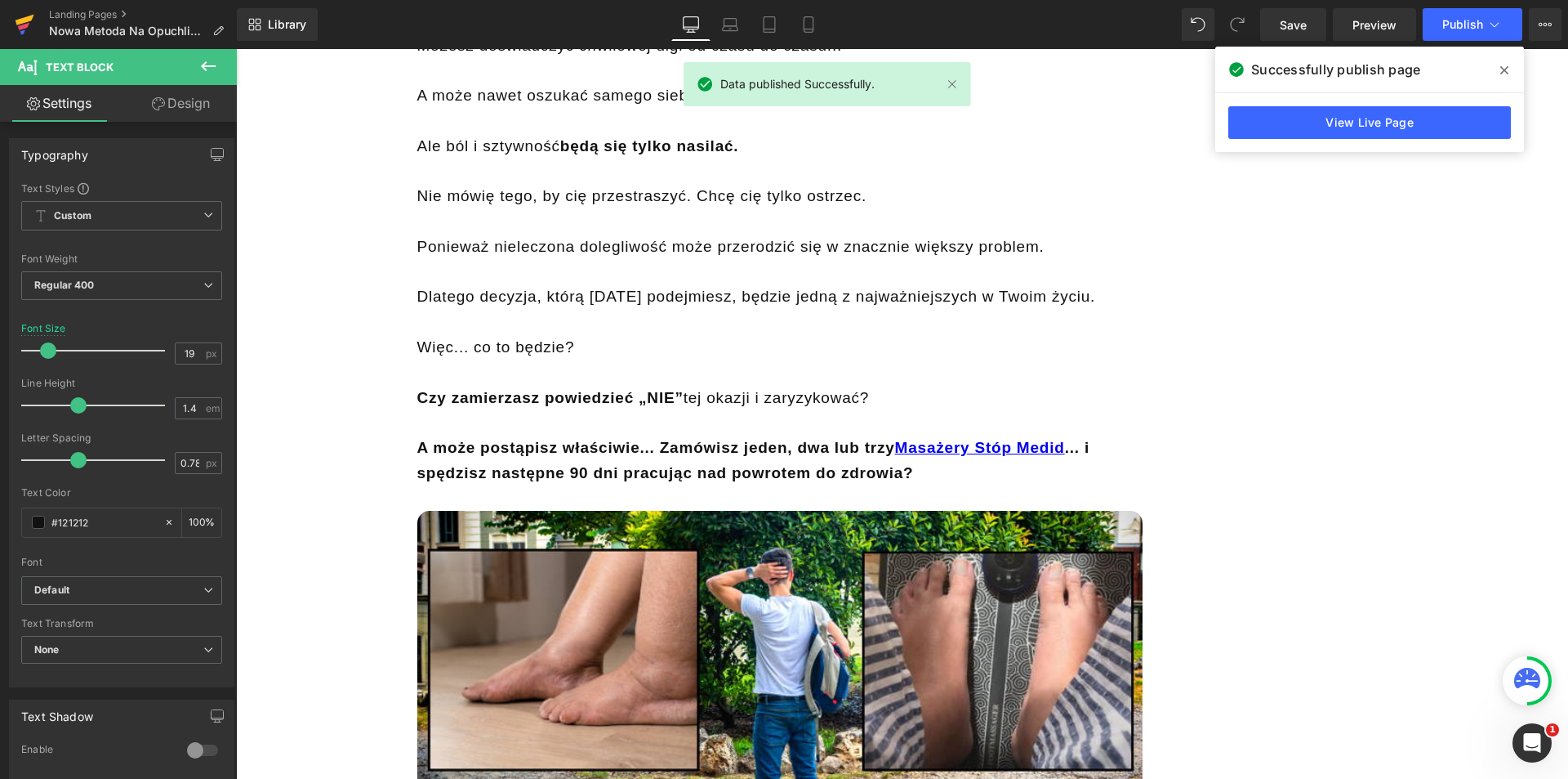
click at [33, 24] on icon at bounding box center [25, 24] width 20 height 41
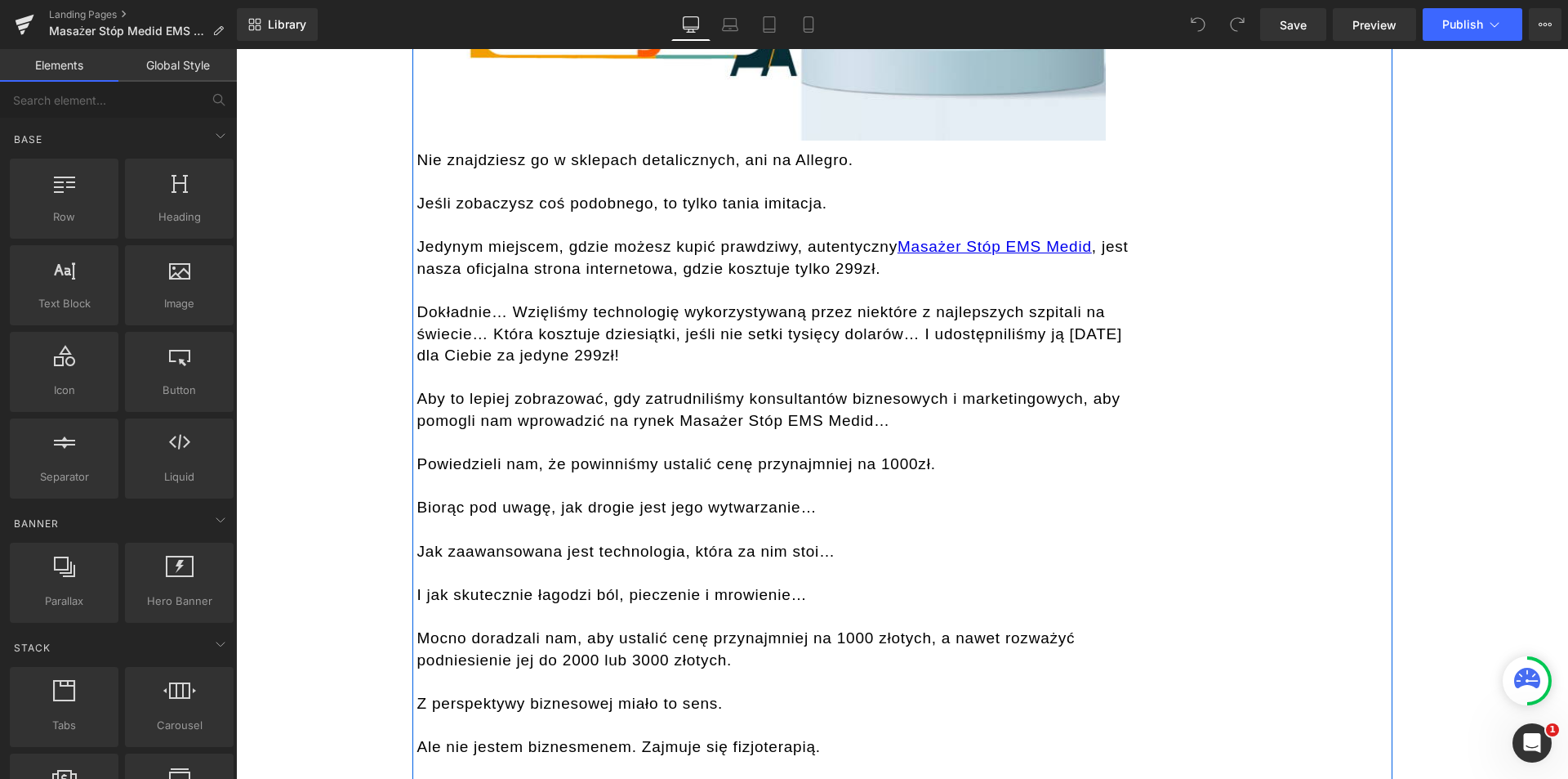
scroll to position [11441, 0]
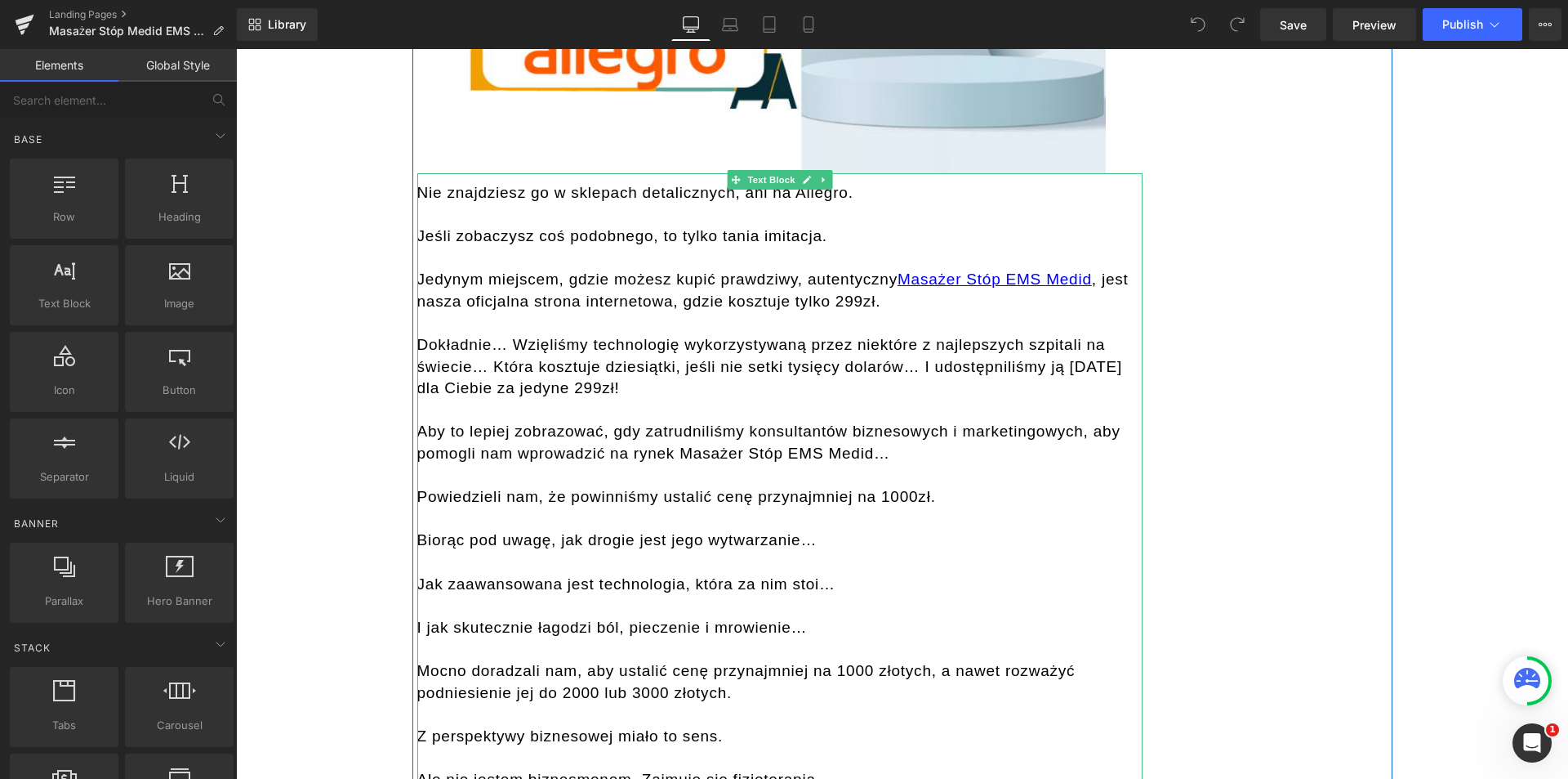
click at [828, 312] on div at bounding box center [779, 323] width 725 height 22
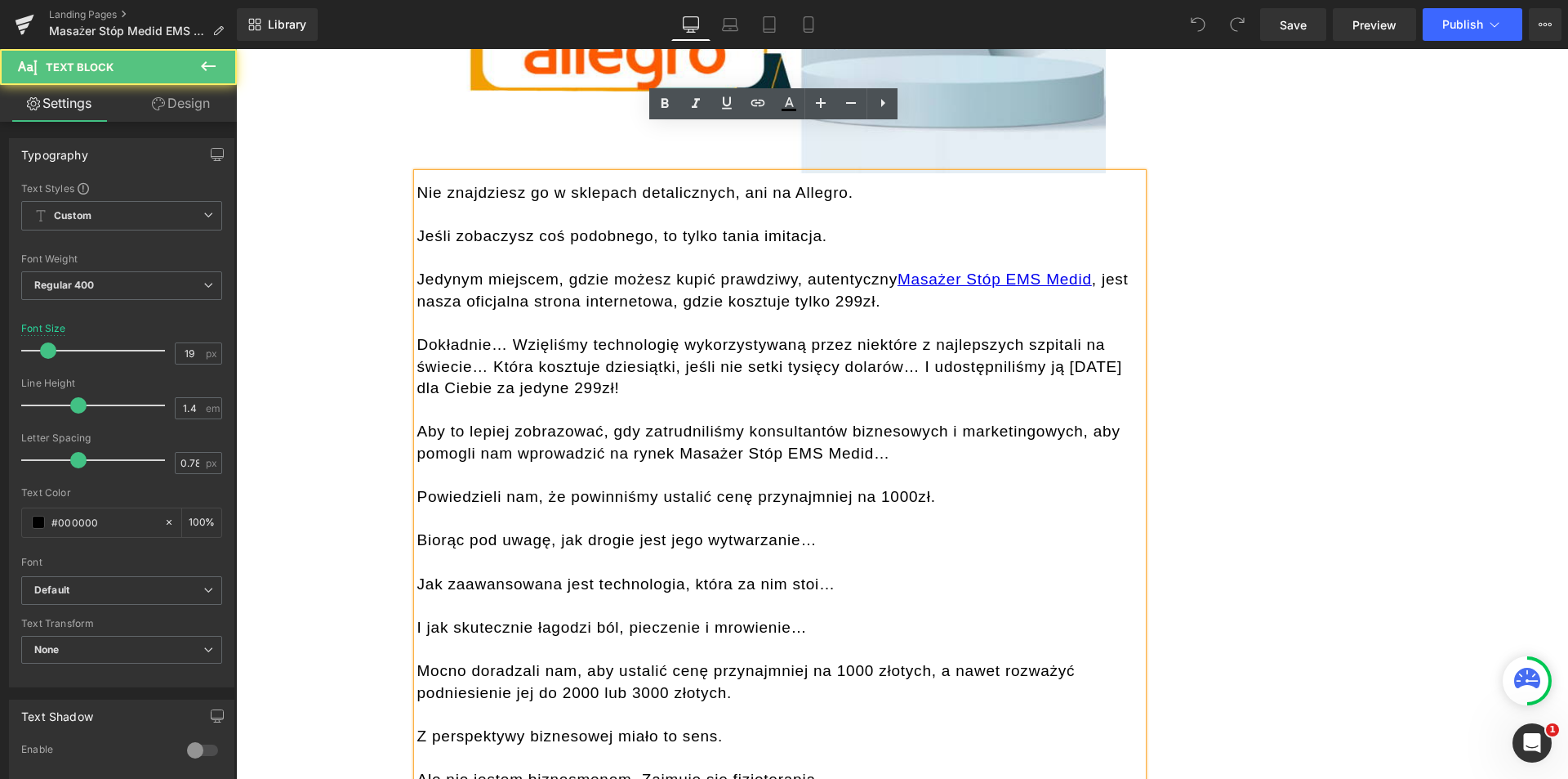
click at [835, 269] on div "Jedynym miejscem, gdzie możesz kupić prawdziwy, autentyczny Masażer Stóp EMS Me…" at bounding box center [779, 290] width 725 height 43
click at [539, 343] on div "Dokładnie… Wzięliśmy technologię wykorzystywaną przez niektóre z najlepszych sz…" at bounding box center [779, 367] width 725 height 66
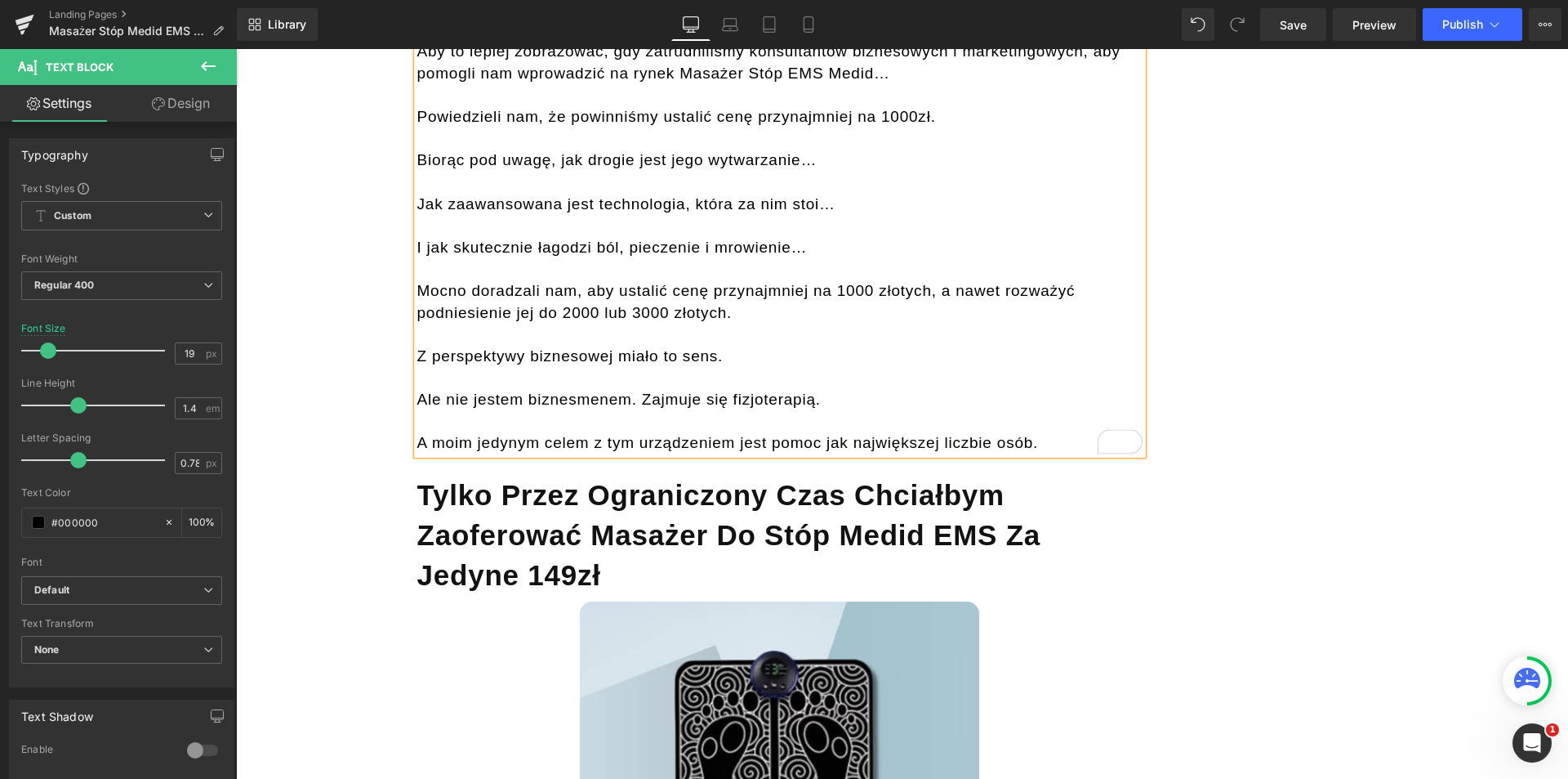
scroll to position [11850, 0]
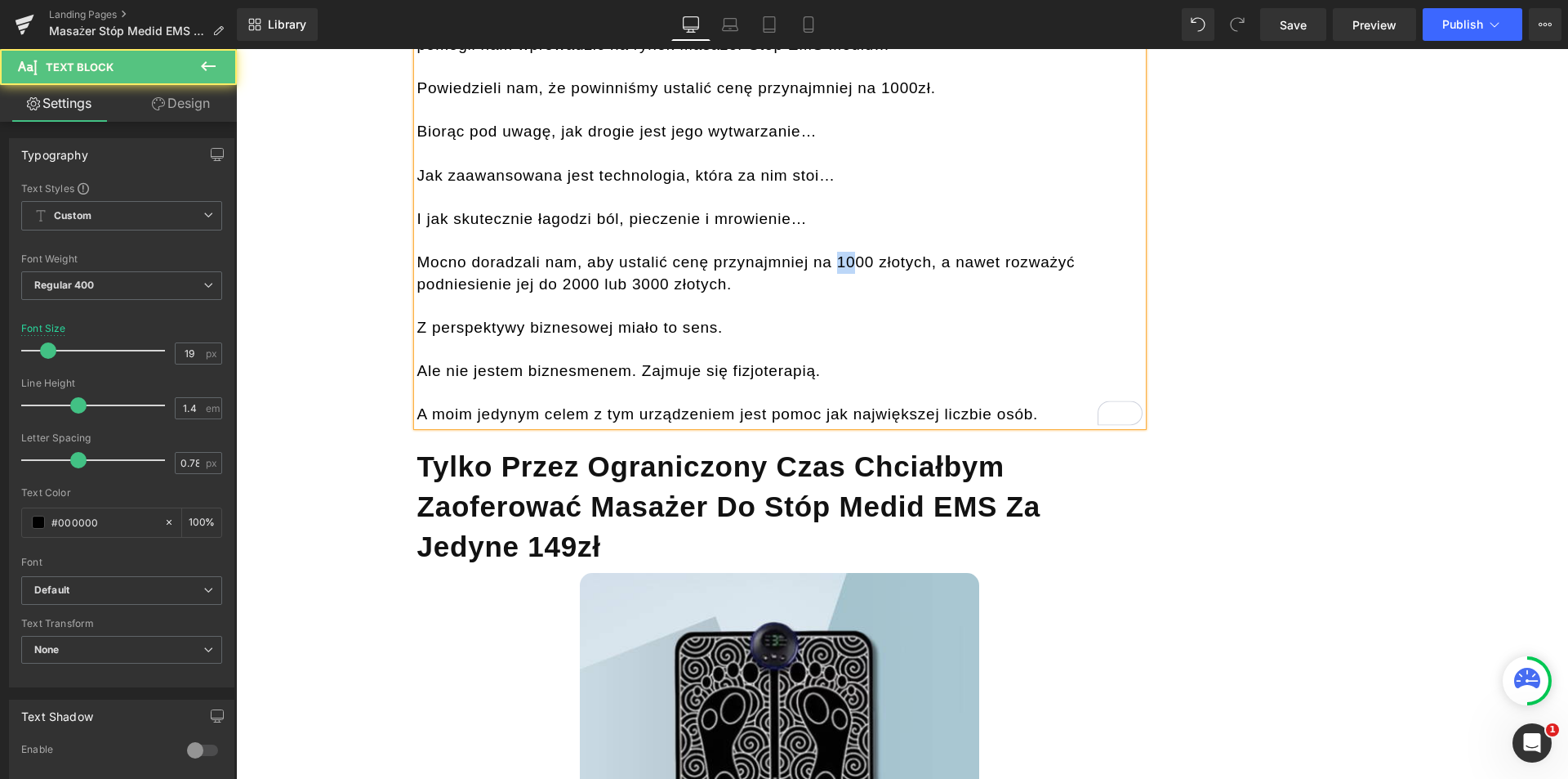
drag, startPoint x: 846, startPoint y: 215, endPoint x: 832, endPoint y: 214, distance: 14.0
click at [832, 252] on div "Mocno doradzali nam, aby ustalić cenę przynajmniej na 1000 złotych, a nawet roz…" at bounding box center [779, 274] width 725 height 43
click at [566, 252] on div "Mocno doradzali nam, aby ustalić cenę przynajmniej na 500 złotych, a nawet rozw…" at bounding box center [779, 274] width 725 height 43
click at [628, 252] on div "Mocno doradzali nam, aby ustalić cenę przynajmniej na 500 złotych, a nawet rozw…" at bounding box center [779, 274] width 725 height 43
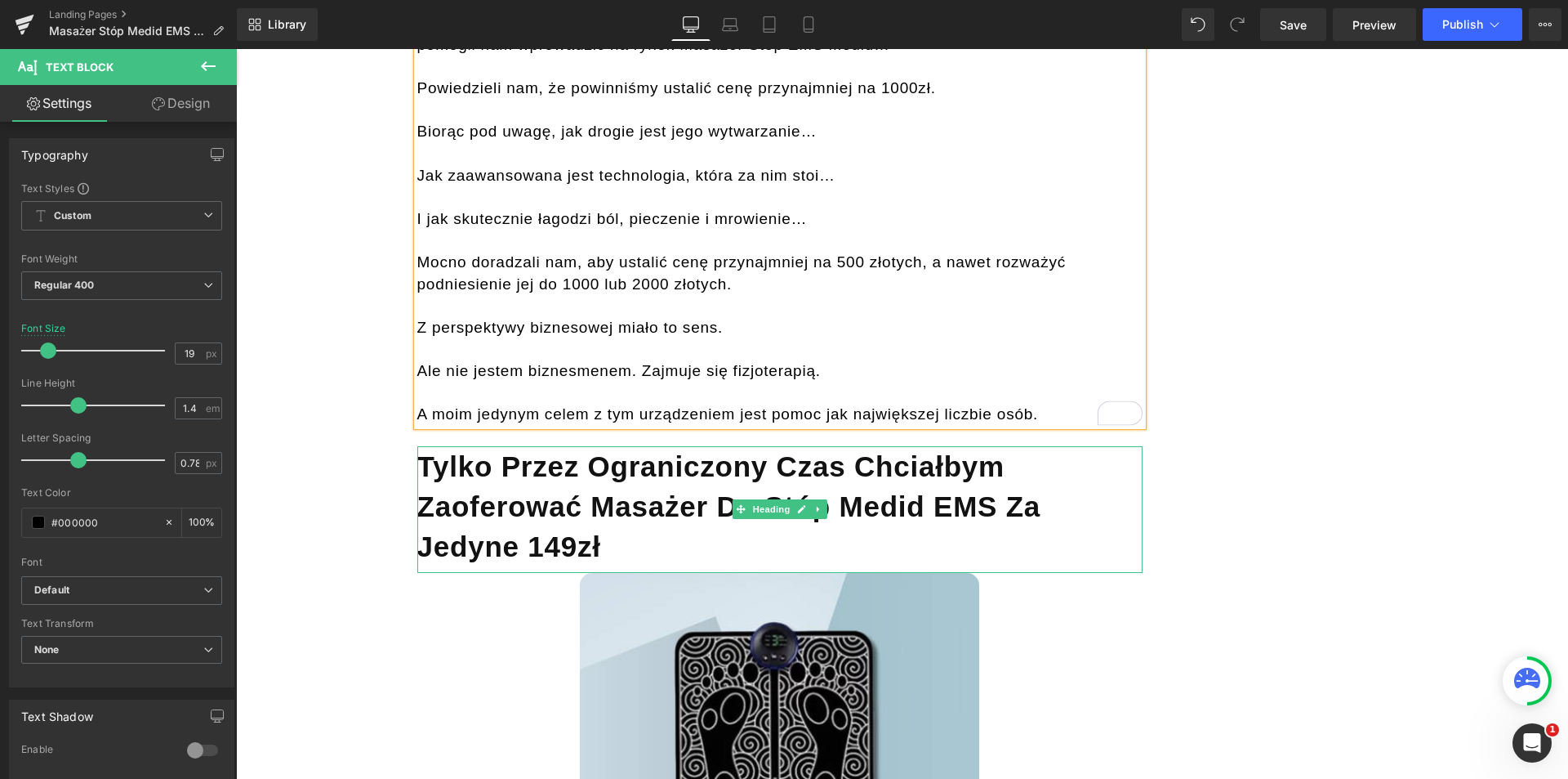
click at [448, 498] on b "Tylko przez ograniczony czas chciałbym zaoferować masażer do stóp Medid EMS za …" at bounding box center [729, 506] width 624 height 112
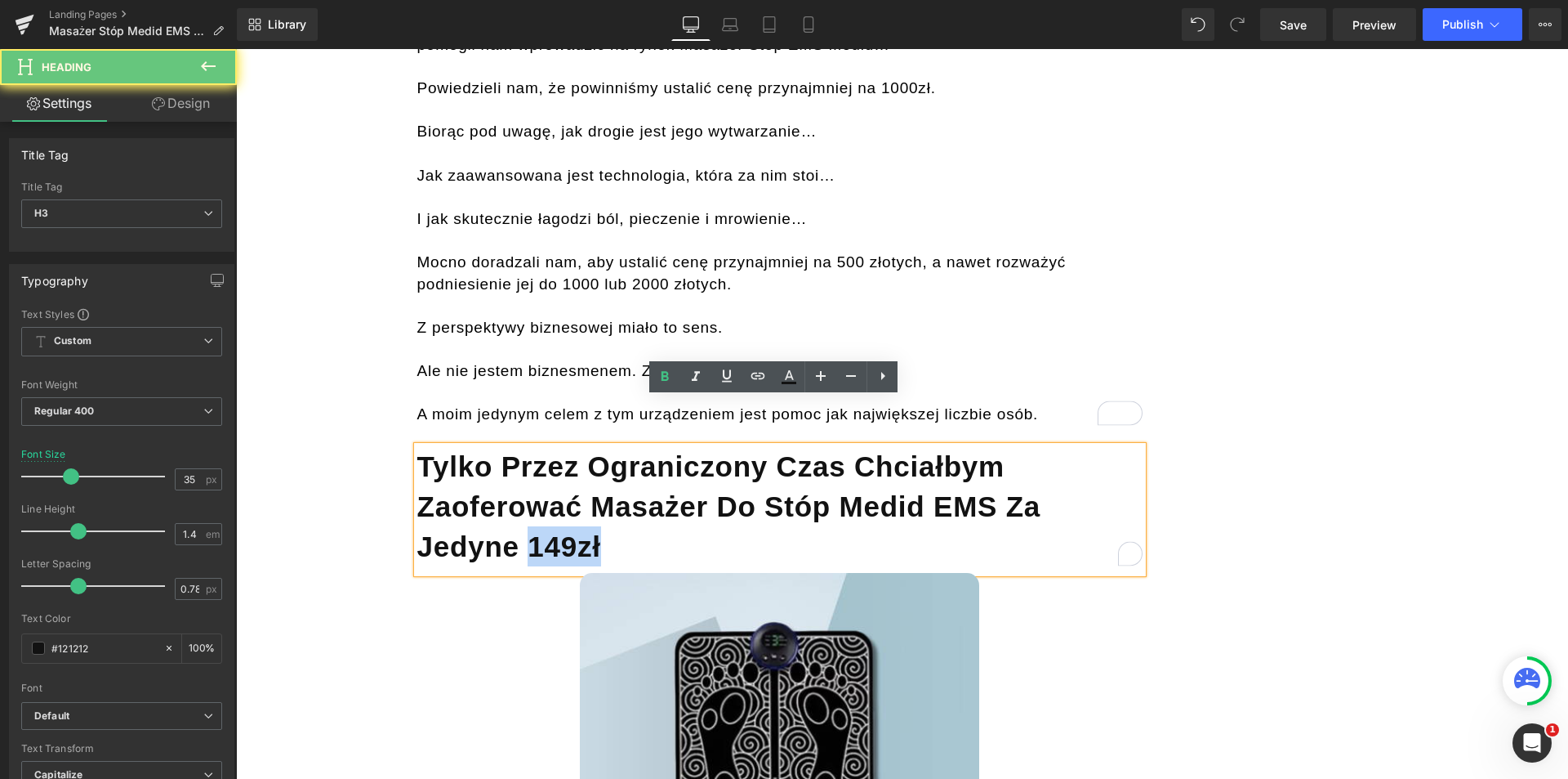
drag, startPoint x: 448, startPoint y: 498, endPoint x: 425, endPoint y: 496, distance: 23.1
click at [425, 496] on b "Tylko przez ograniczony czas chciałbym zaoferować masażer do stóp Medid EMS za …" at bounding box center [729, 506] width 624 height 112
click at [427, 496] on b "Tylko przez ograniczony czas chciałbym zaoferować masażer do stóp Medid EMS za …" at bounding box center [729, 506] width 624 height 112
drag, startPoint x: 441, startPoint y: 495, endPoint x: 413, endPoint y: 490, distance: 28.4
click at [417, 490] on b "Tylko przez ograniczony czas chciałbym zaoferować masażer do stóp Medid EMS za …" at bounding box center [729, 506] width 624 height 112
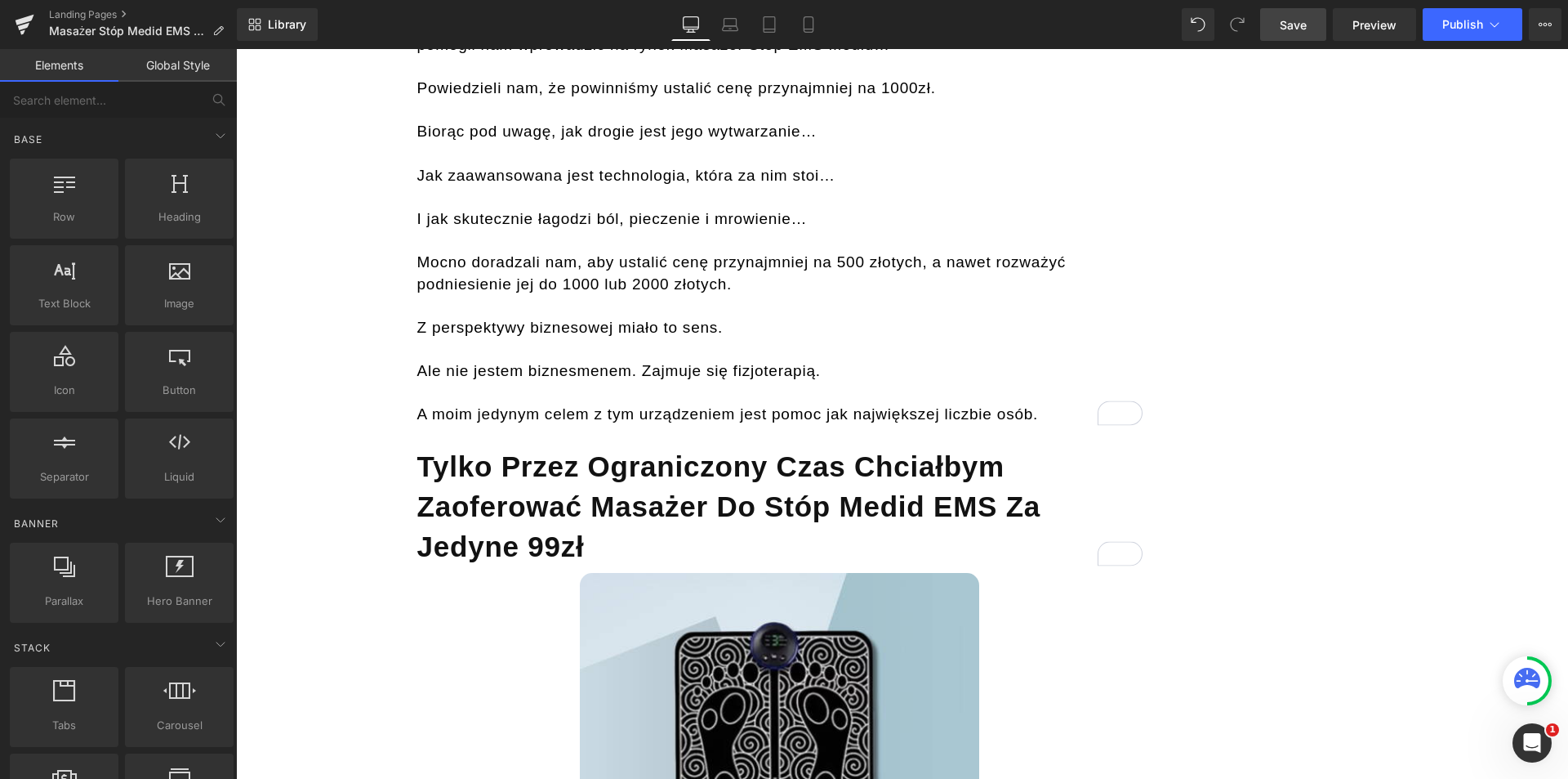
click at [1304, 25] on span "Save" at bounding box center [1293, 25] width 27 height 17
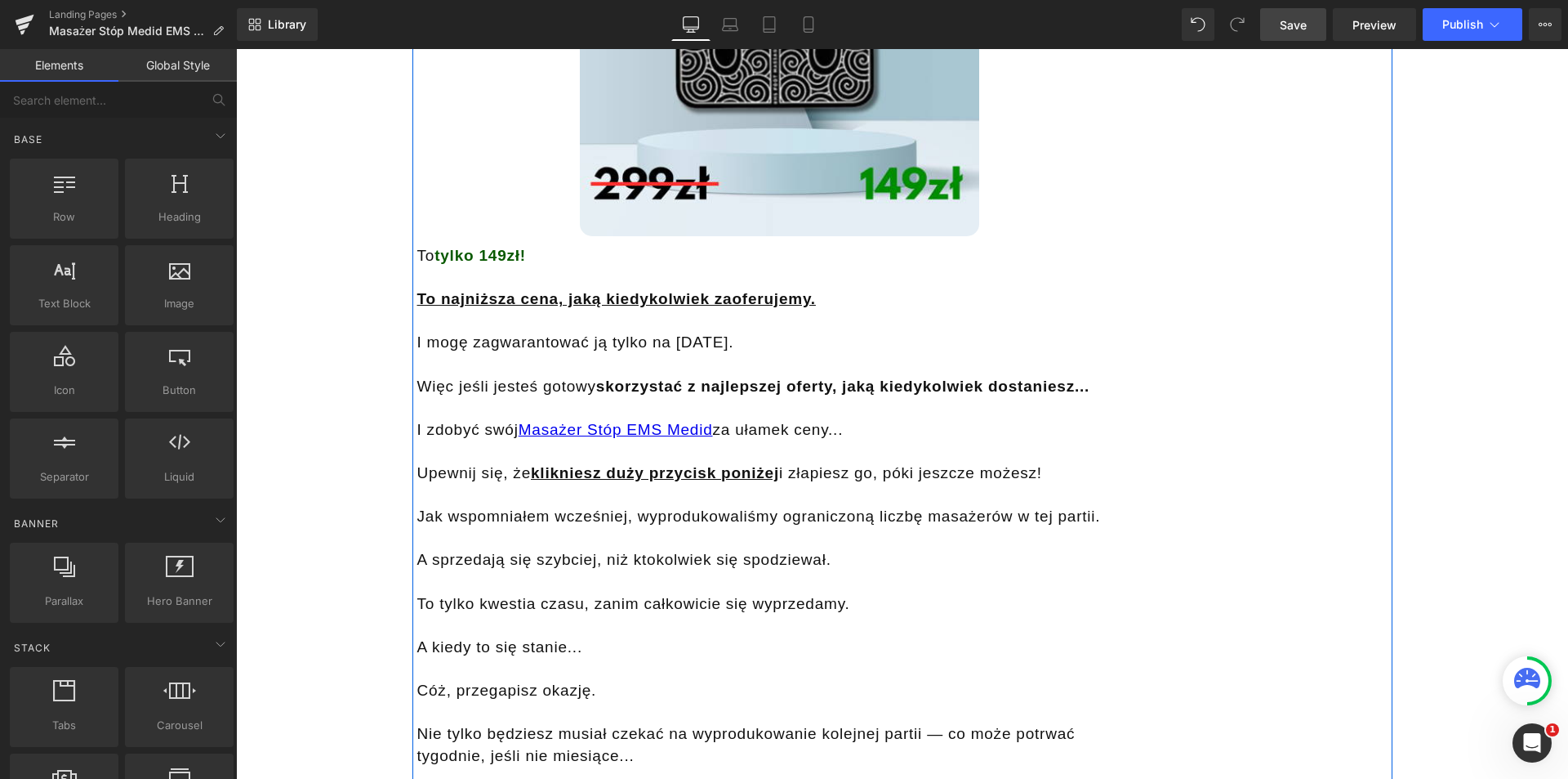
scroll to position [12503, 0]
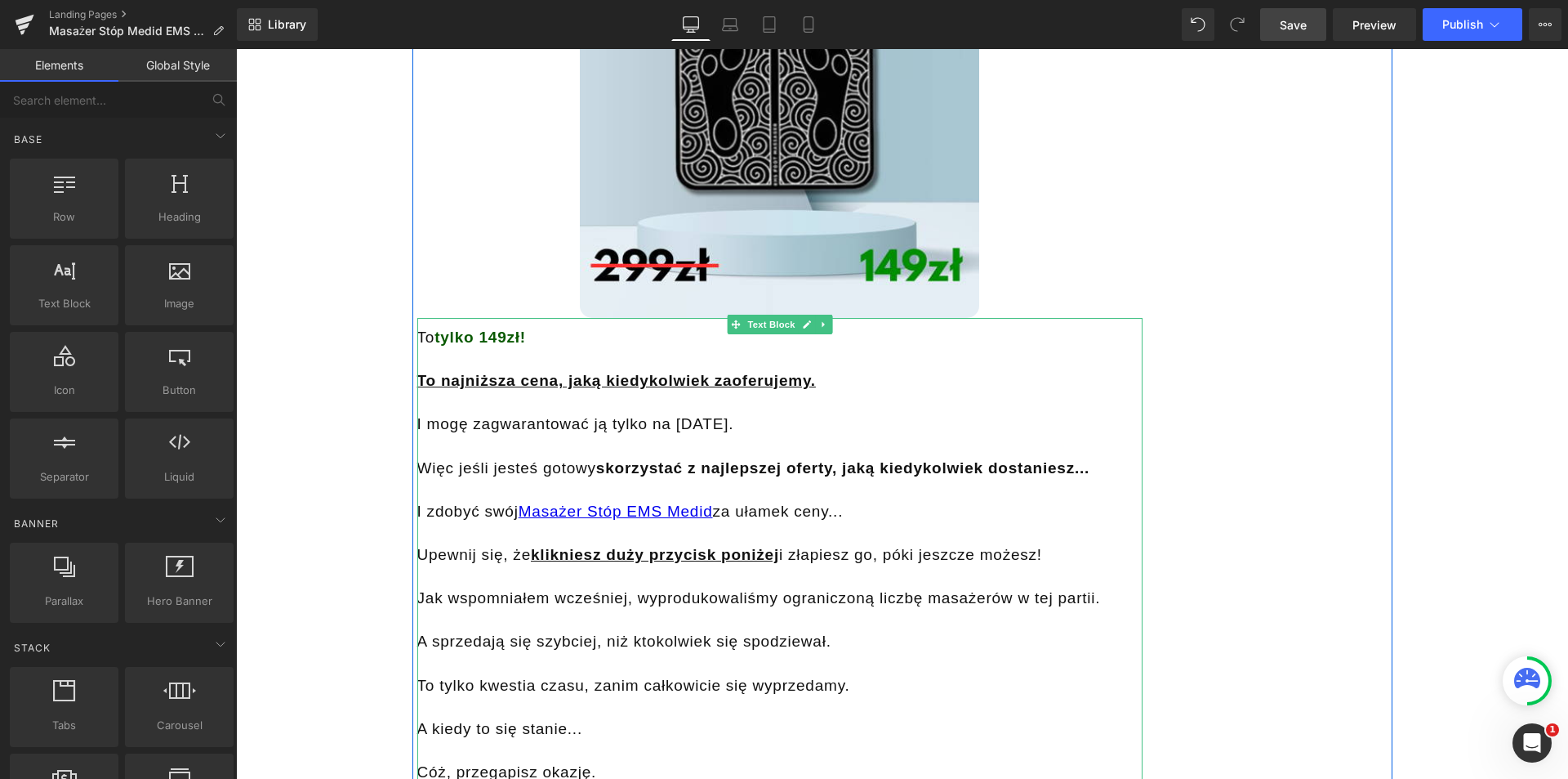
click at [499, 328] on span "tylko 149zł!" at bounding box center [480, 337] width 91 height 17
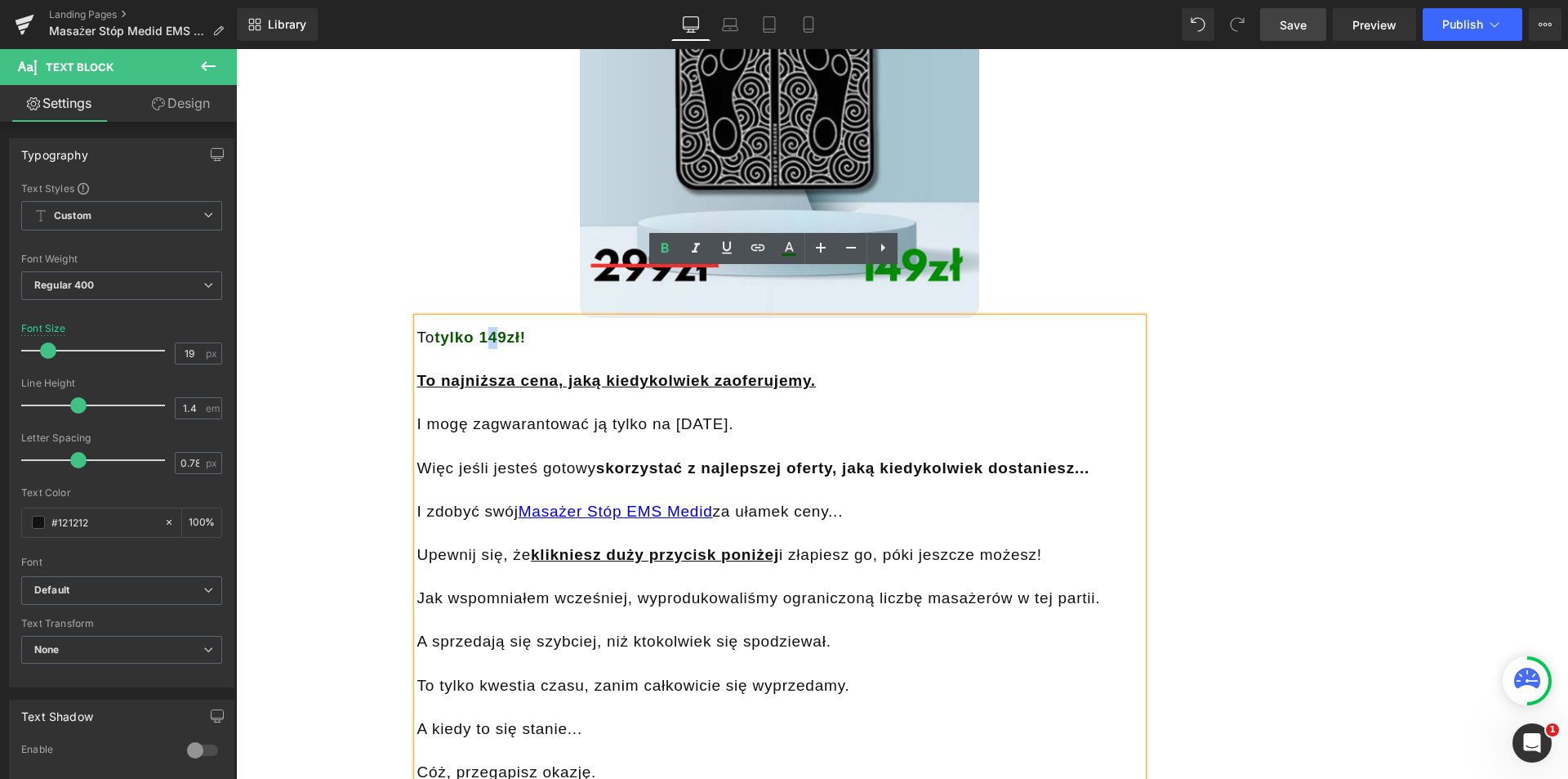
drag, startPoint x: 497, startPoint y: 290, endPoint x: 486, endPoint y: 290, distance: 11.0
click at [486, 328] on span "tylko 149zł!" at bounding box center [480, 337] width 91 height 17
click at [569, 457] on div "Więc jeśli jesteś gotowy skorzystać z najlepszej oferty, jaką kiedykolwiek dost…" at bounding box center [779, 468] width 725 height 22
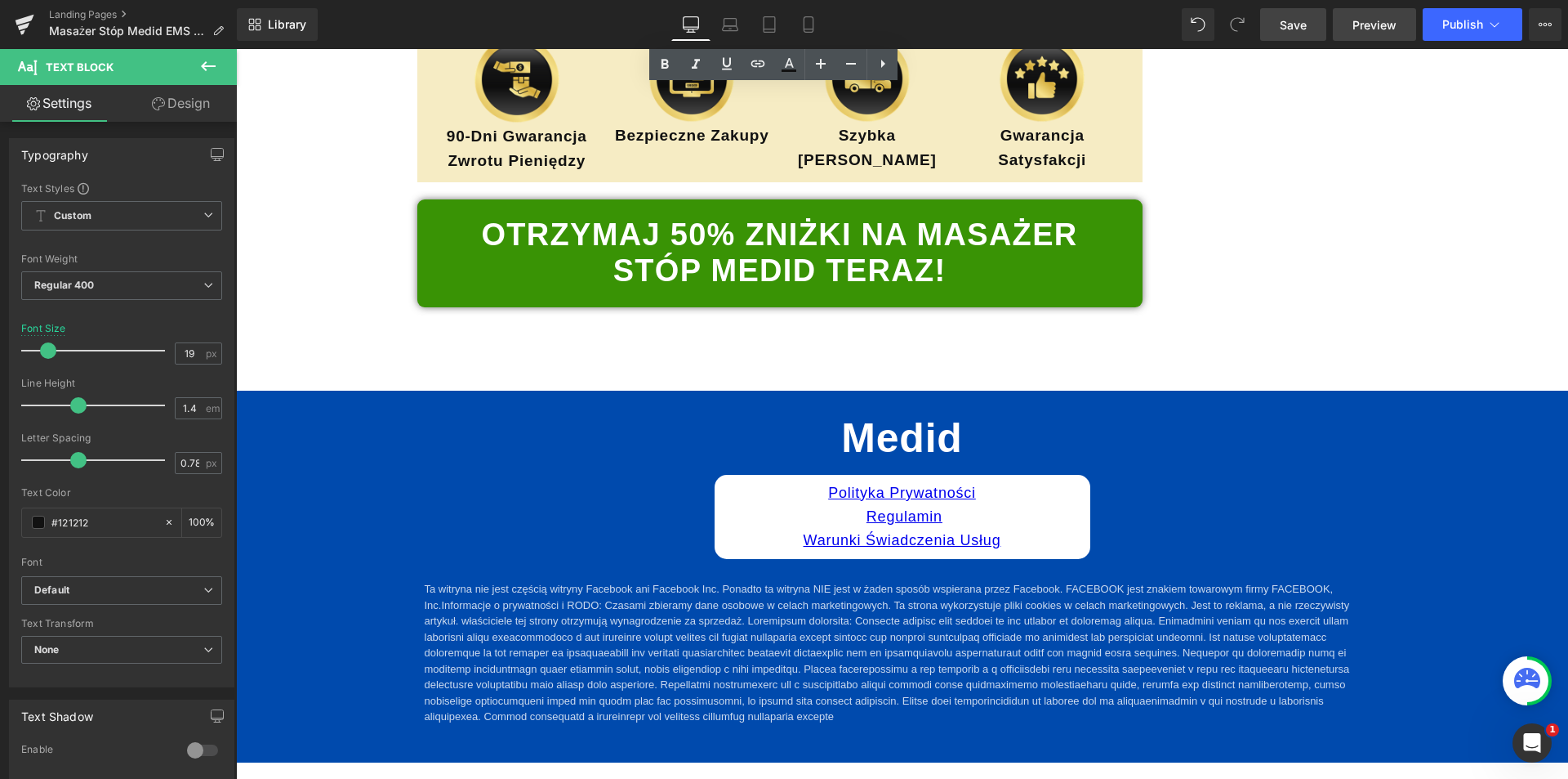
scroll to position [19079, 0]
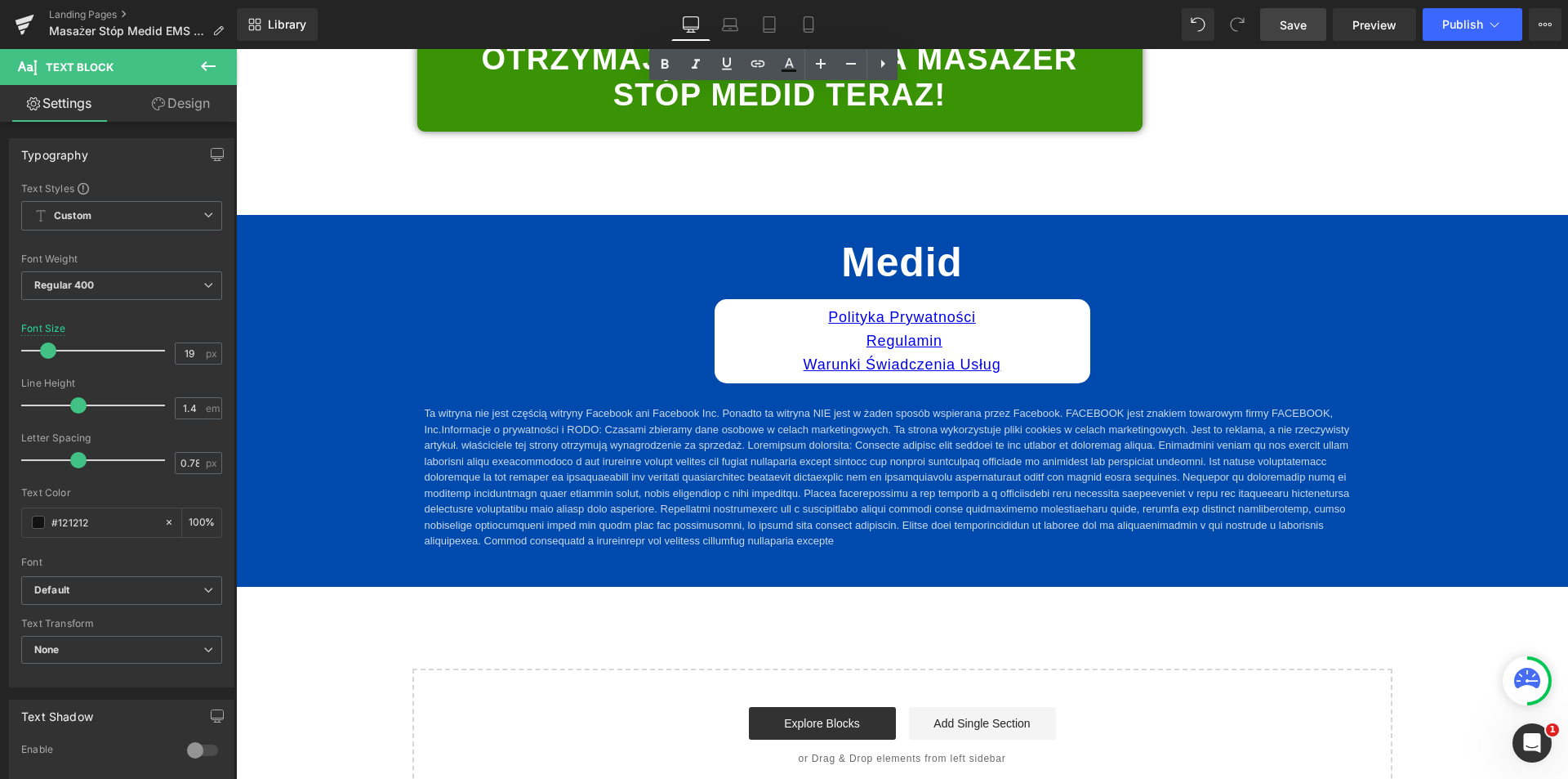
click at [1292, 13] on link "Save" at bounding box center [1294, 24] width 66 height 32
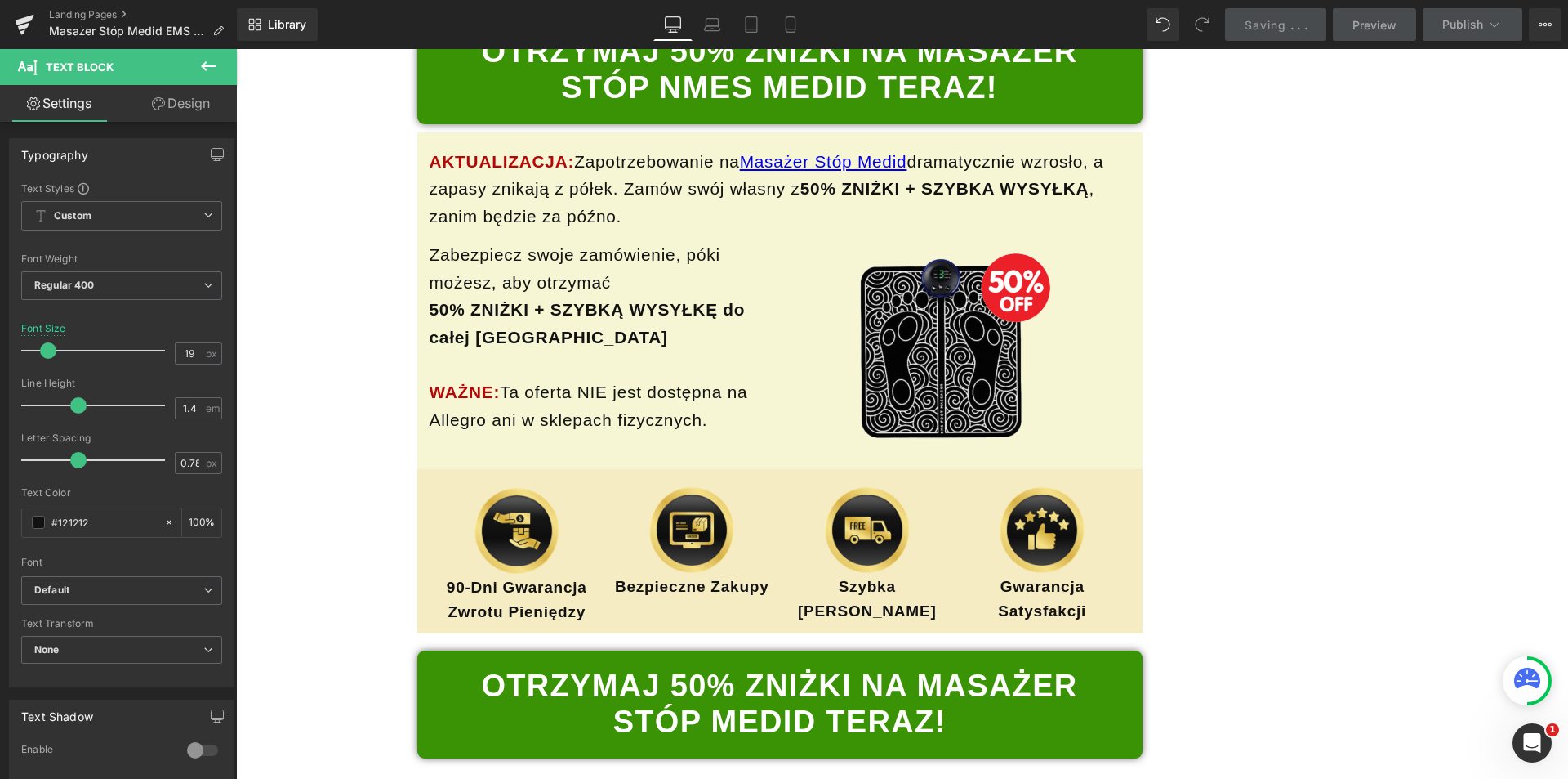
scroll to position [18181, 0]
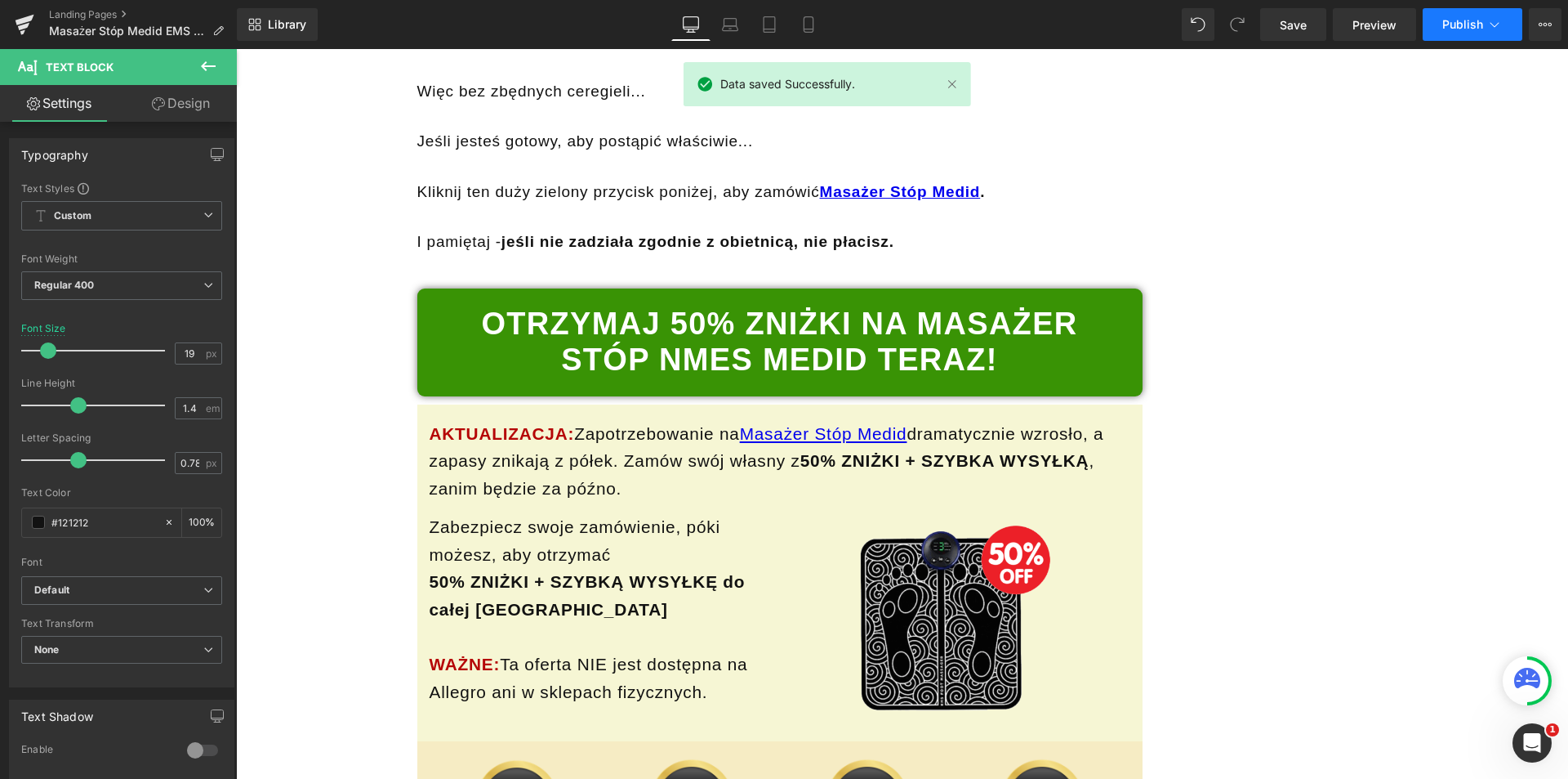
click at [1466, 12] on button "Publish" at bounding box center [1472, 24] width 100 height 32
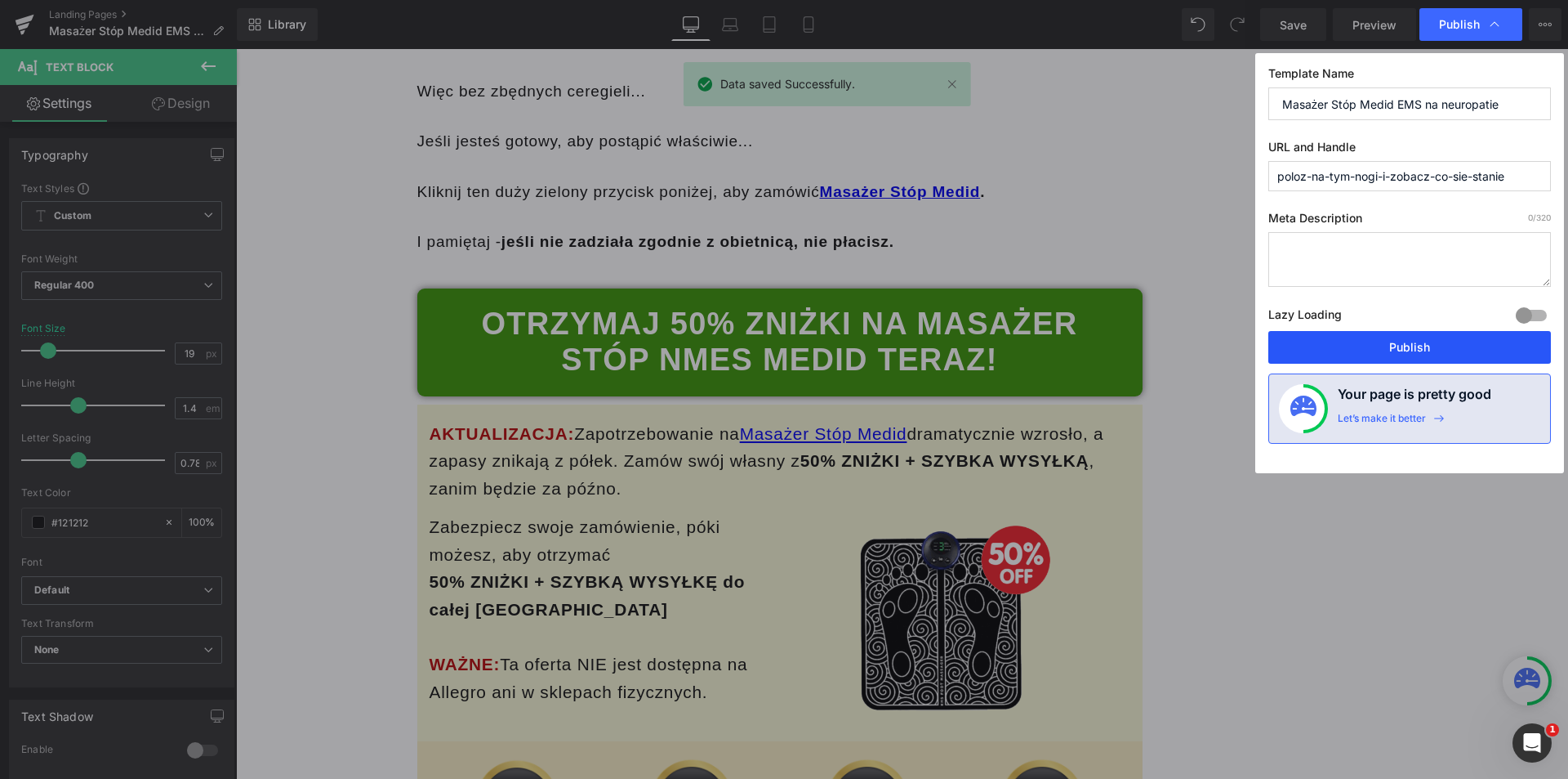
click at [1413, 335] on button "Publish" at bounding box center [1410, 347] width 283 height 32
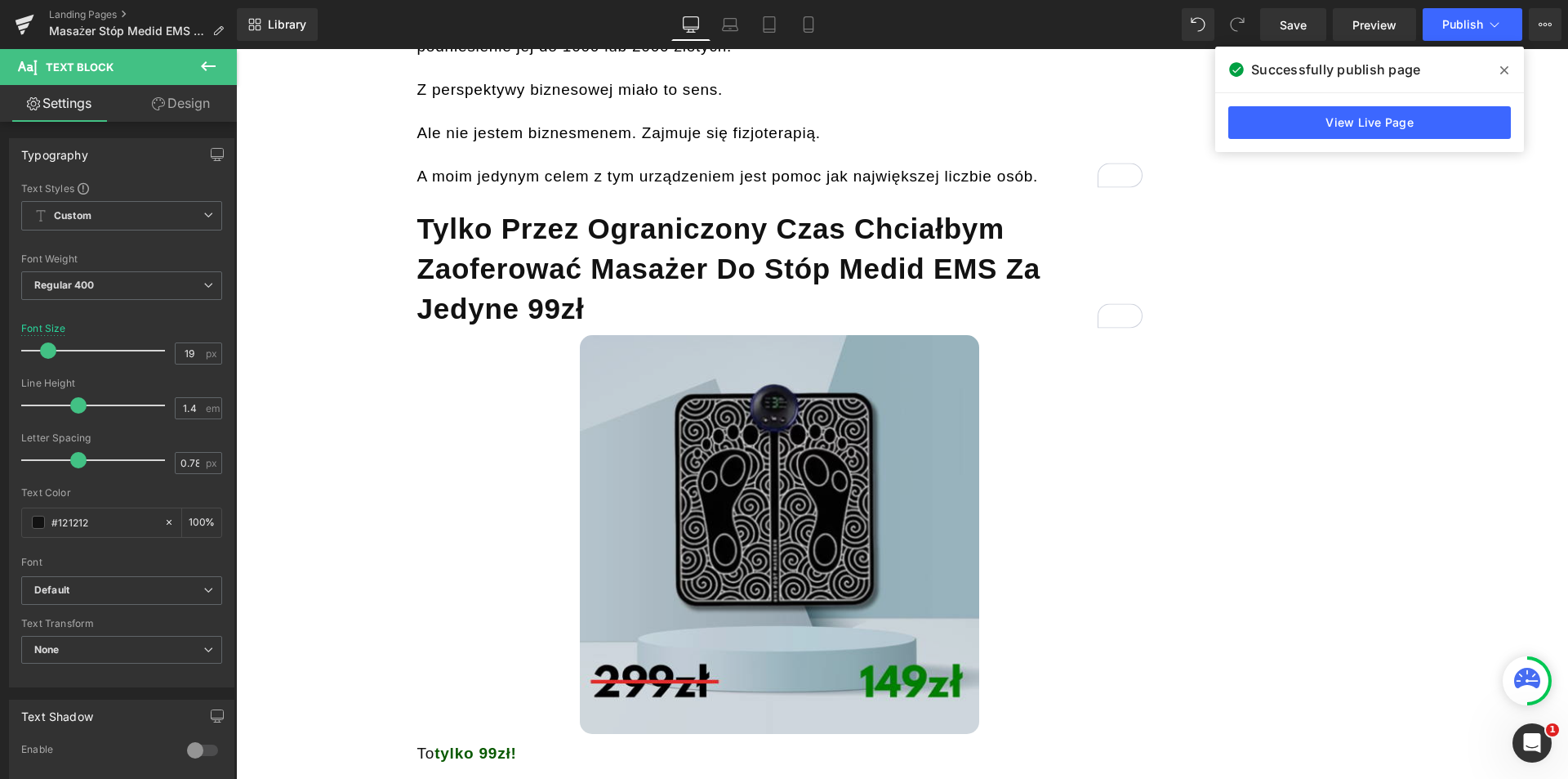
scroll to position [12215, 0]
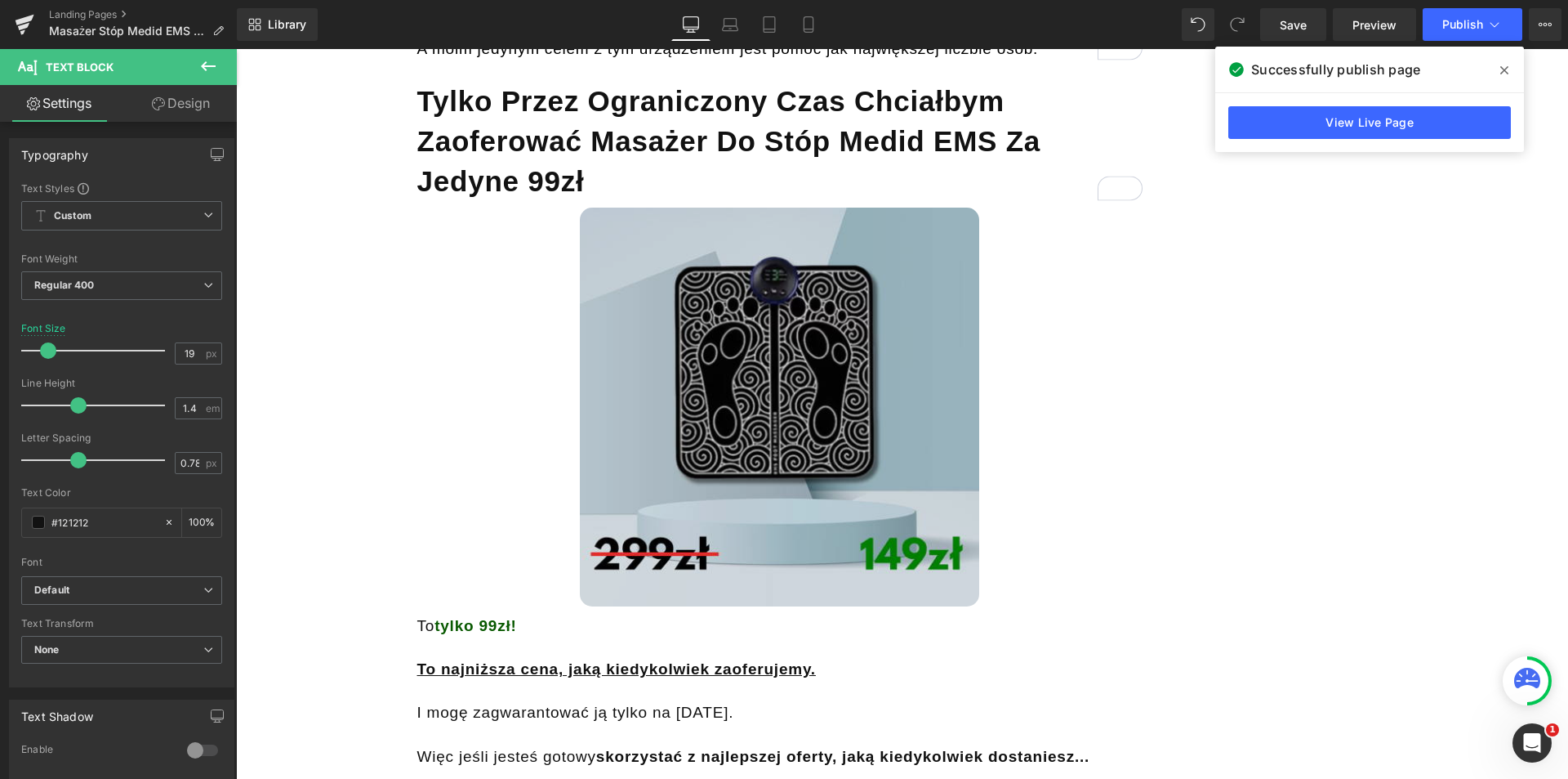
click at [752, 414] on img at bounding box center [779, 407] width 399 height 399
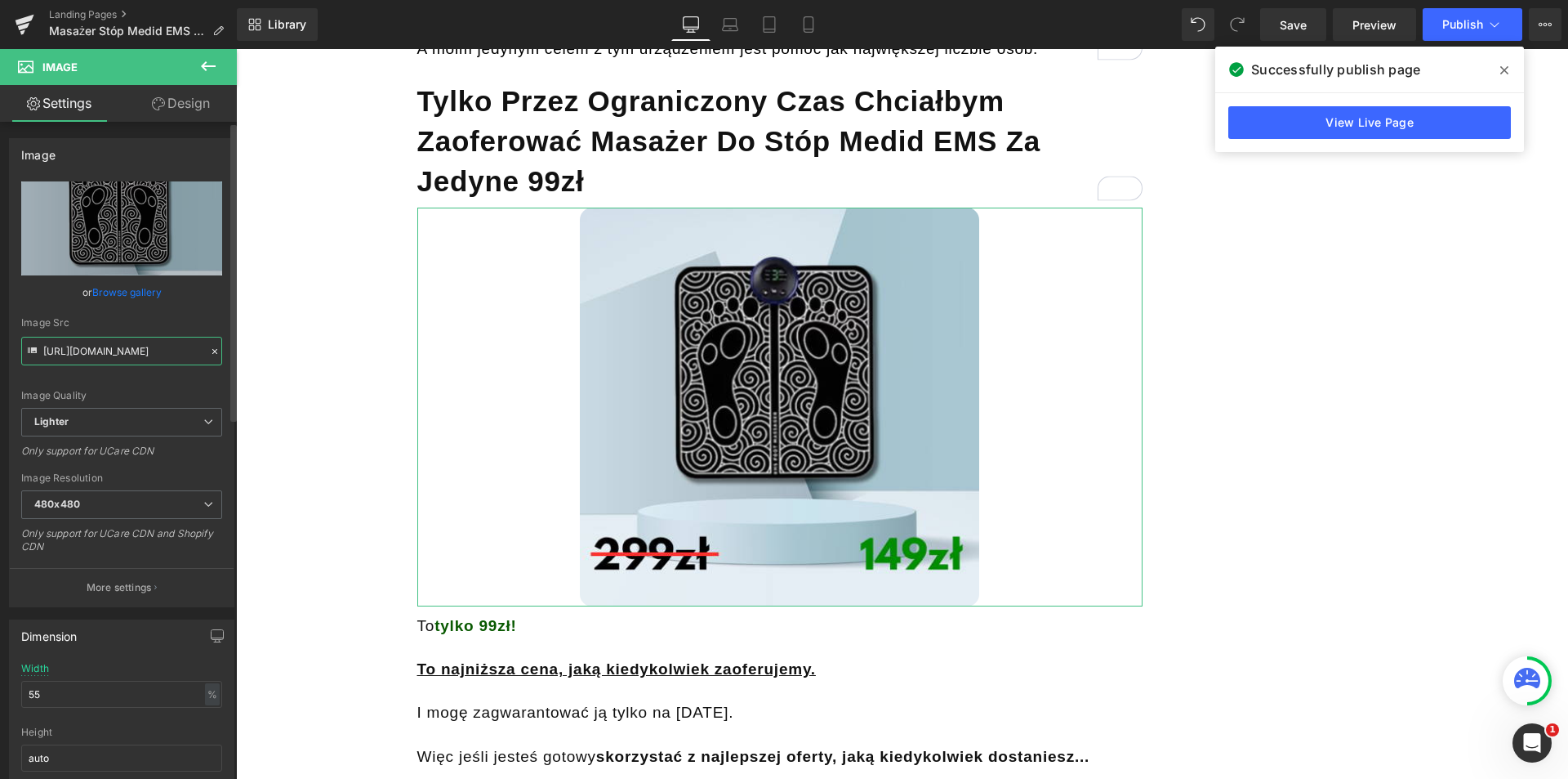
click at [136, 344] on input "https://ucarecdn.com/f710dcd3-68fd-4148-8e6b-a013395e69a0/-/format/auto/-/previ…" at bounding box center [122, 351] width 201 height 28
paste input "cdn.shopify.com/s/files/1/0761/9978/8881/files/x1_9.png?v=1759974813"
type input "https://cdn.shopify.com/s/files/1/0761/9978/8881/files/x1_9.png?v=1759974813"
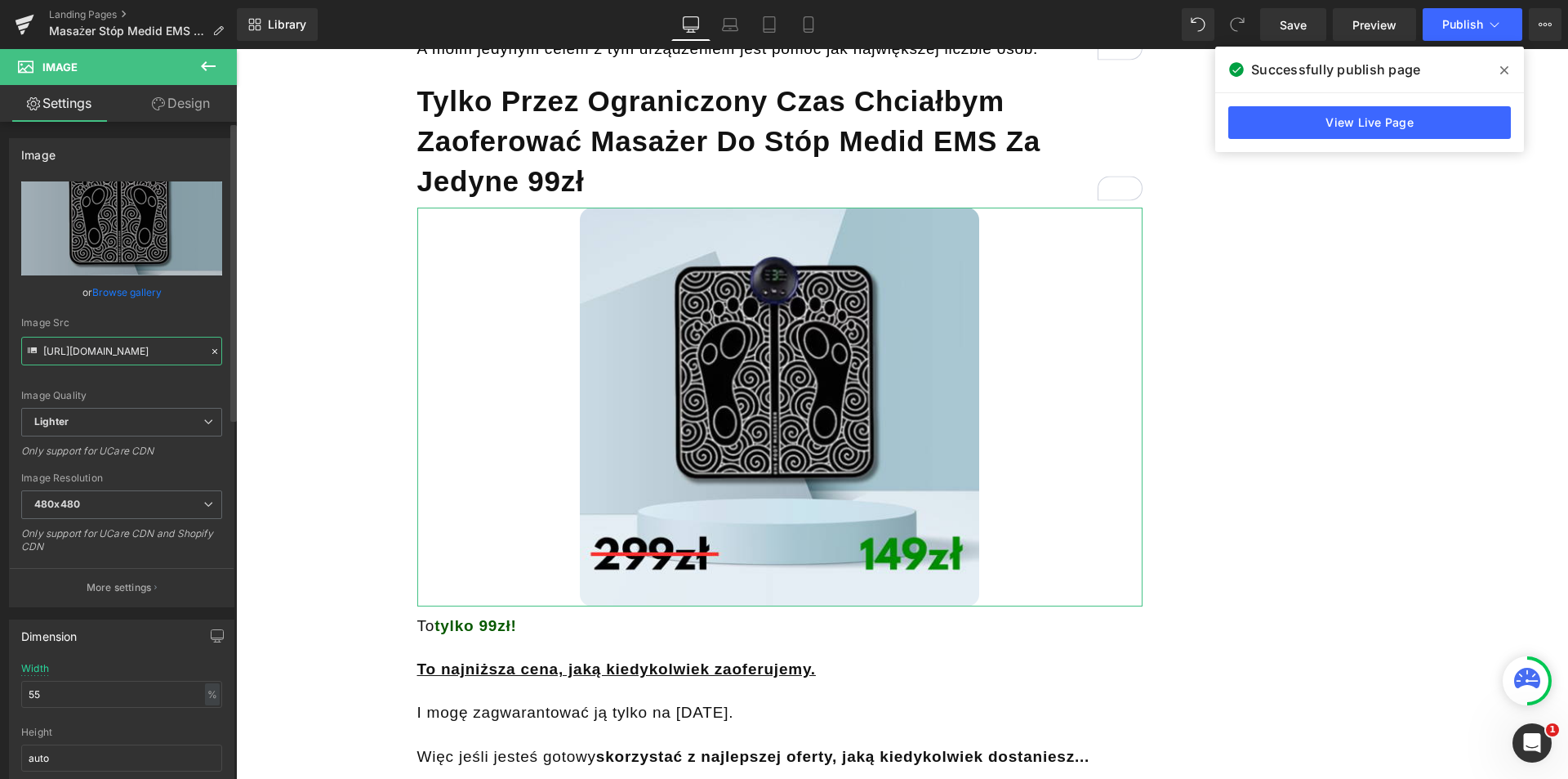
scroll to position [0, 216]
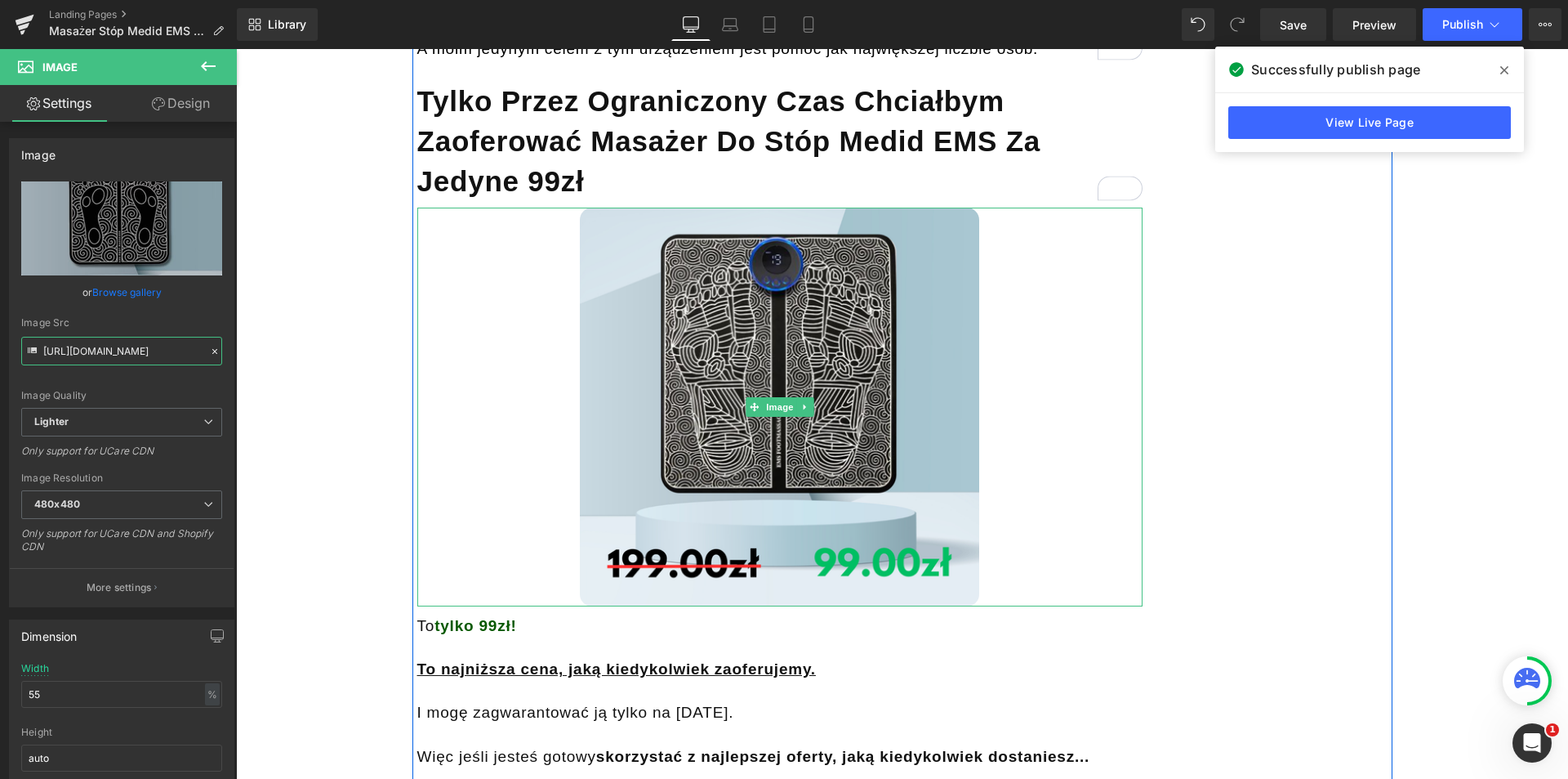
click at [1138, 456] on div at bounding box center [1140, 407] width 4 height 399
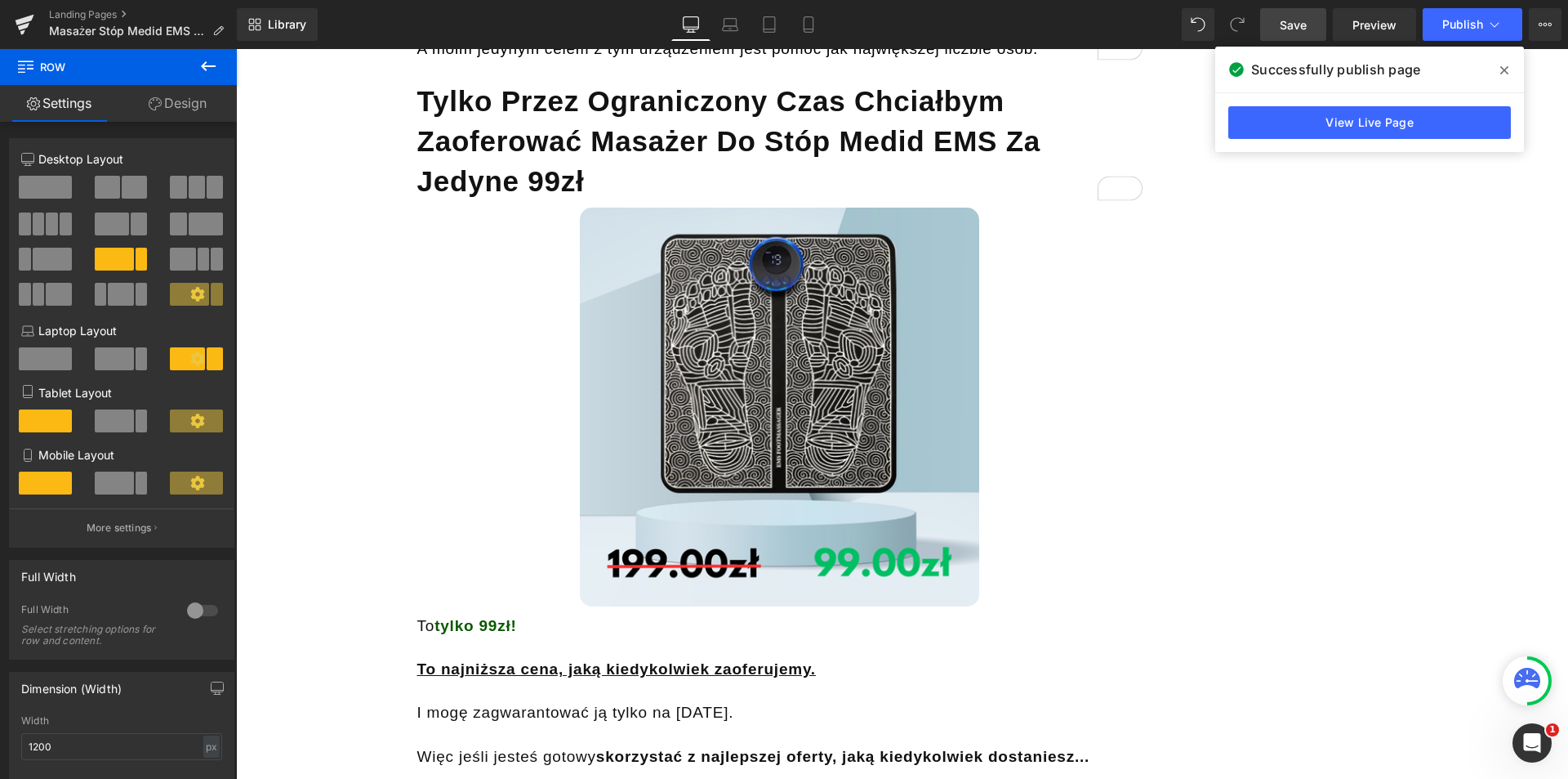
click at [1302, 35] on link "Save" at bounding box center [1294, 24] width 66 height 32
click at [1500, 64] on span at bounding box center [1504, 70] width 26 height 26
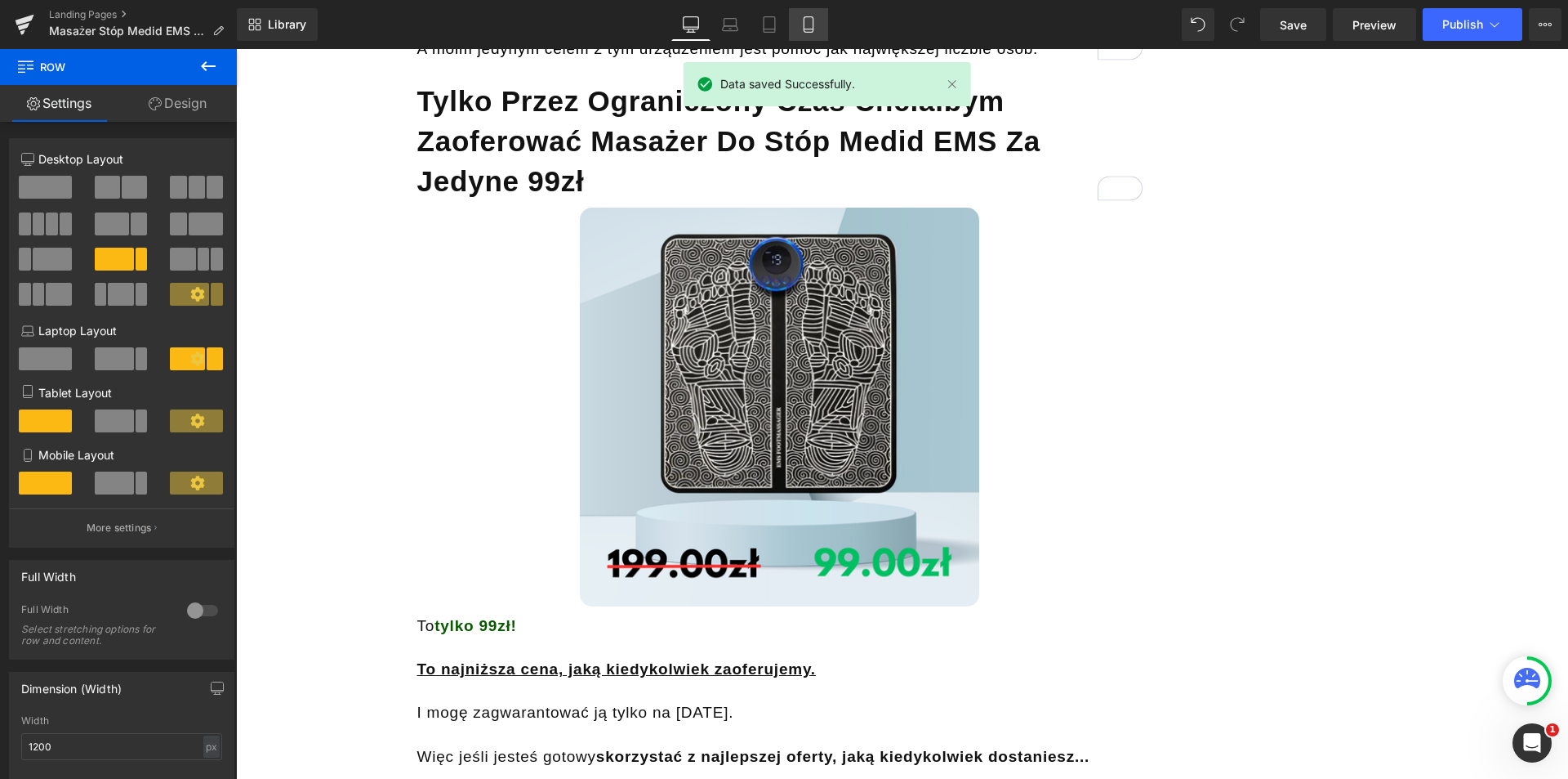
click at [810, 31] on icon at bounding box center [809, 25] width 17 height 17
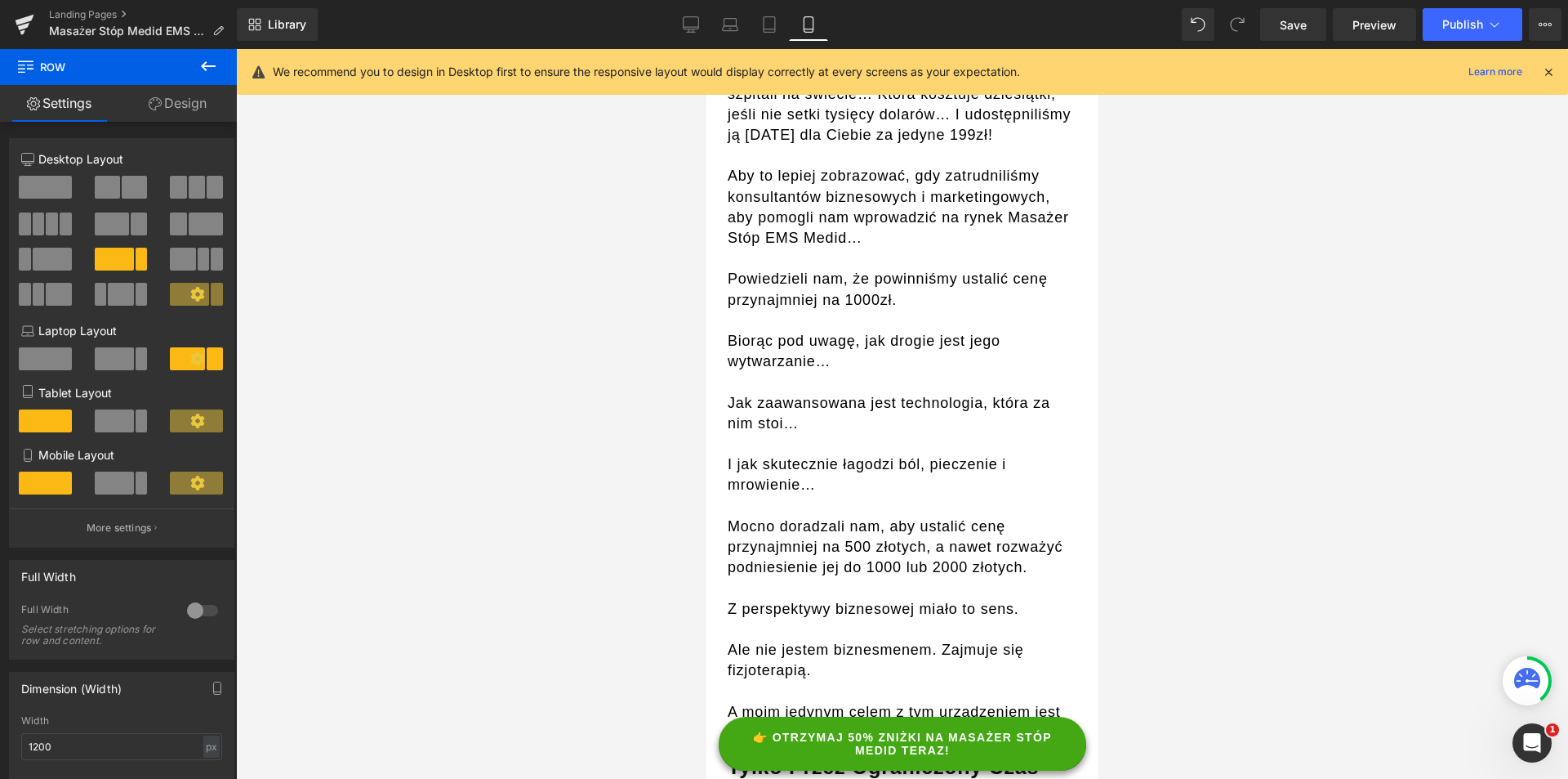
scroll to position [10849, 0]
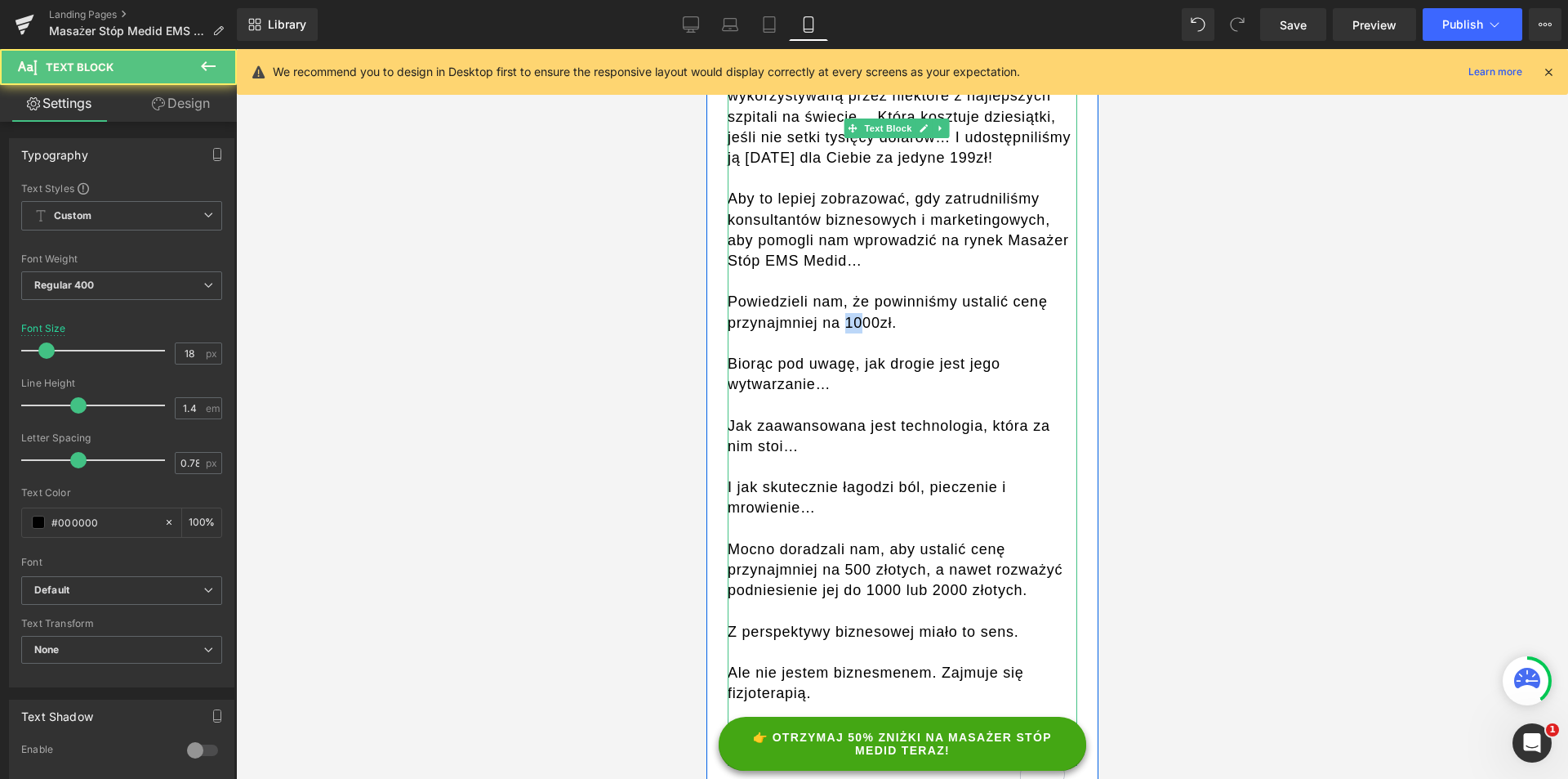
drag, startPoint x: 844, startPoint y: 279, endPoint x: 858, endPoint y: 279, distance: 14.0
click at [858, 292] on div "Powiedzieli nam, że powinniśmy ustalić cenę przynajmniej na 1000zł." at bounding box center [902, 312] width 350 height 41
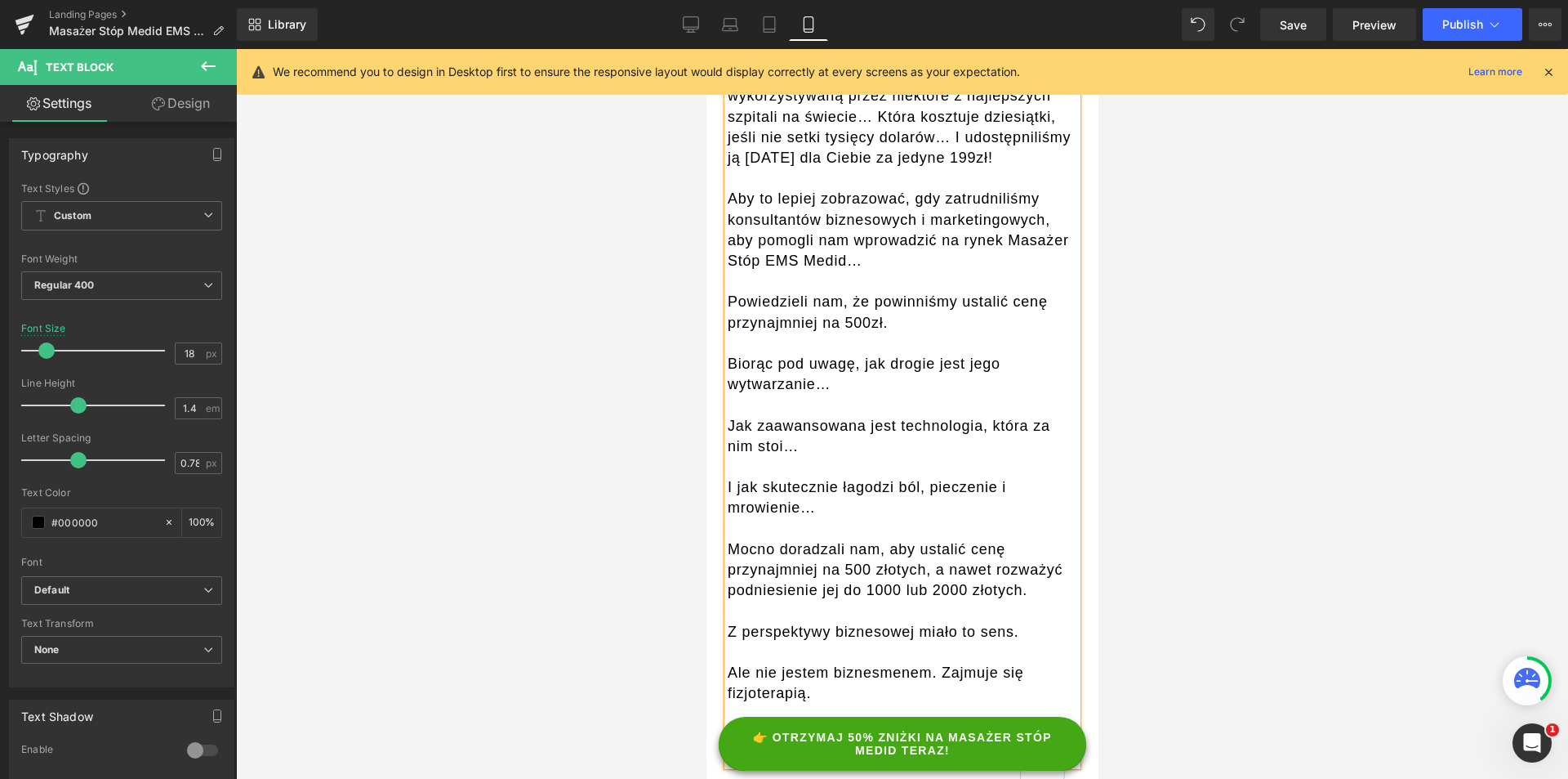
click at [901, 354] on div "Biorąc pod uwagę, jak drogie jest jego wytwarzanie…" at bounding box center [902, 374] width 350 height 41
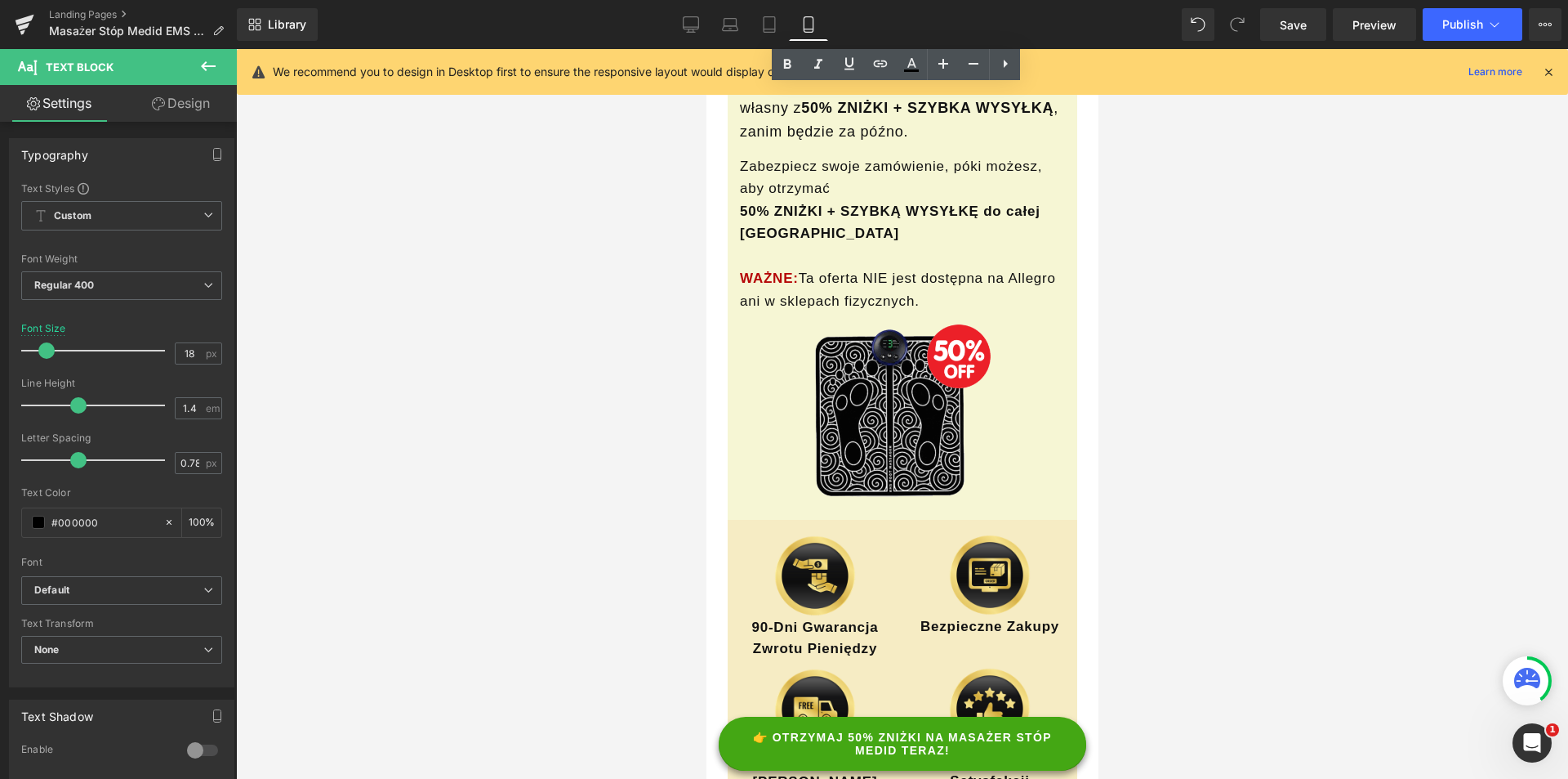
scroll to position [18531, 0]
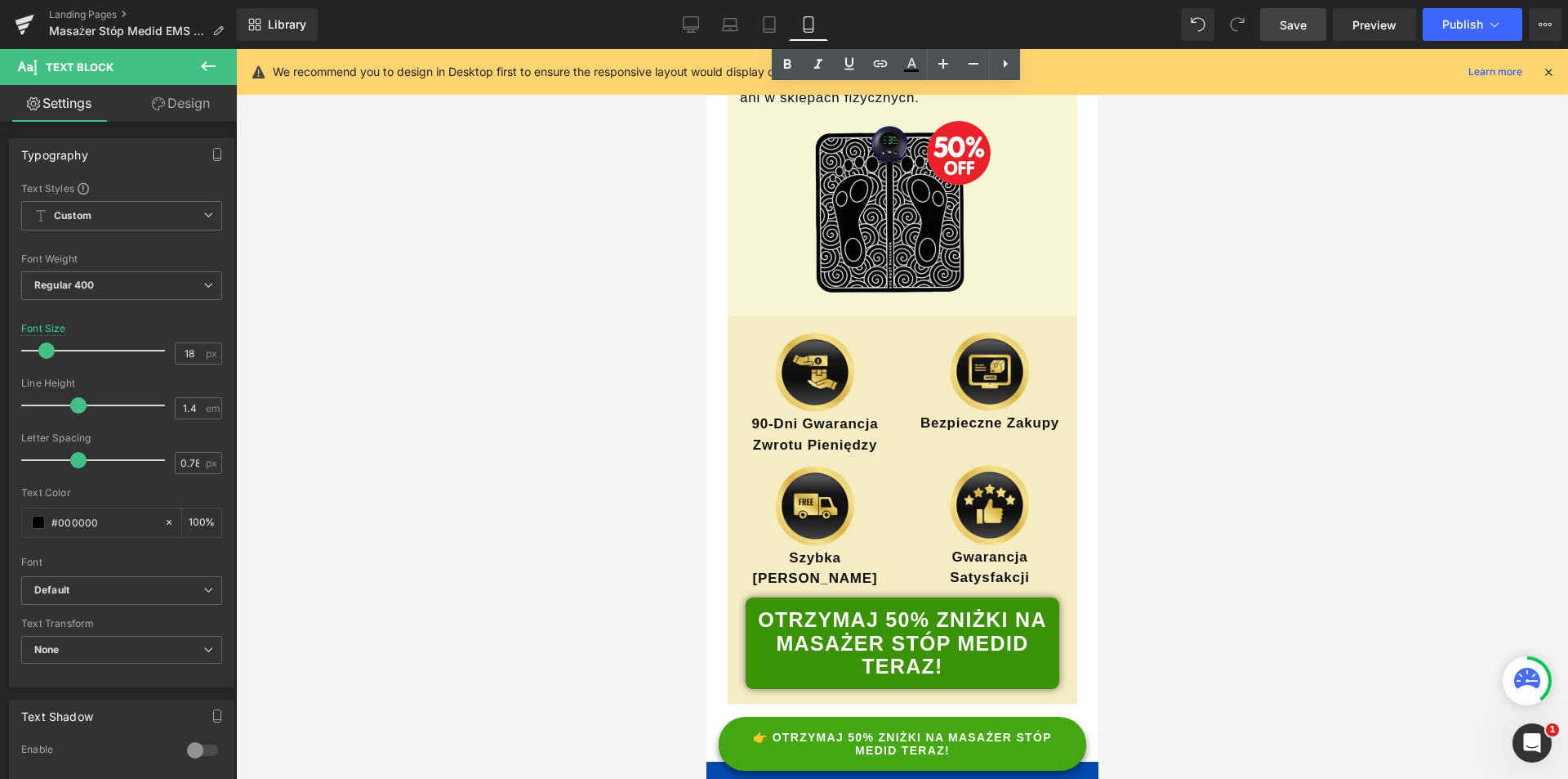
click at [1292, 23] on span "Save" at bounding box center [1293, 25] width 27 height 17
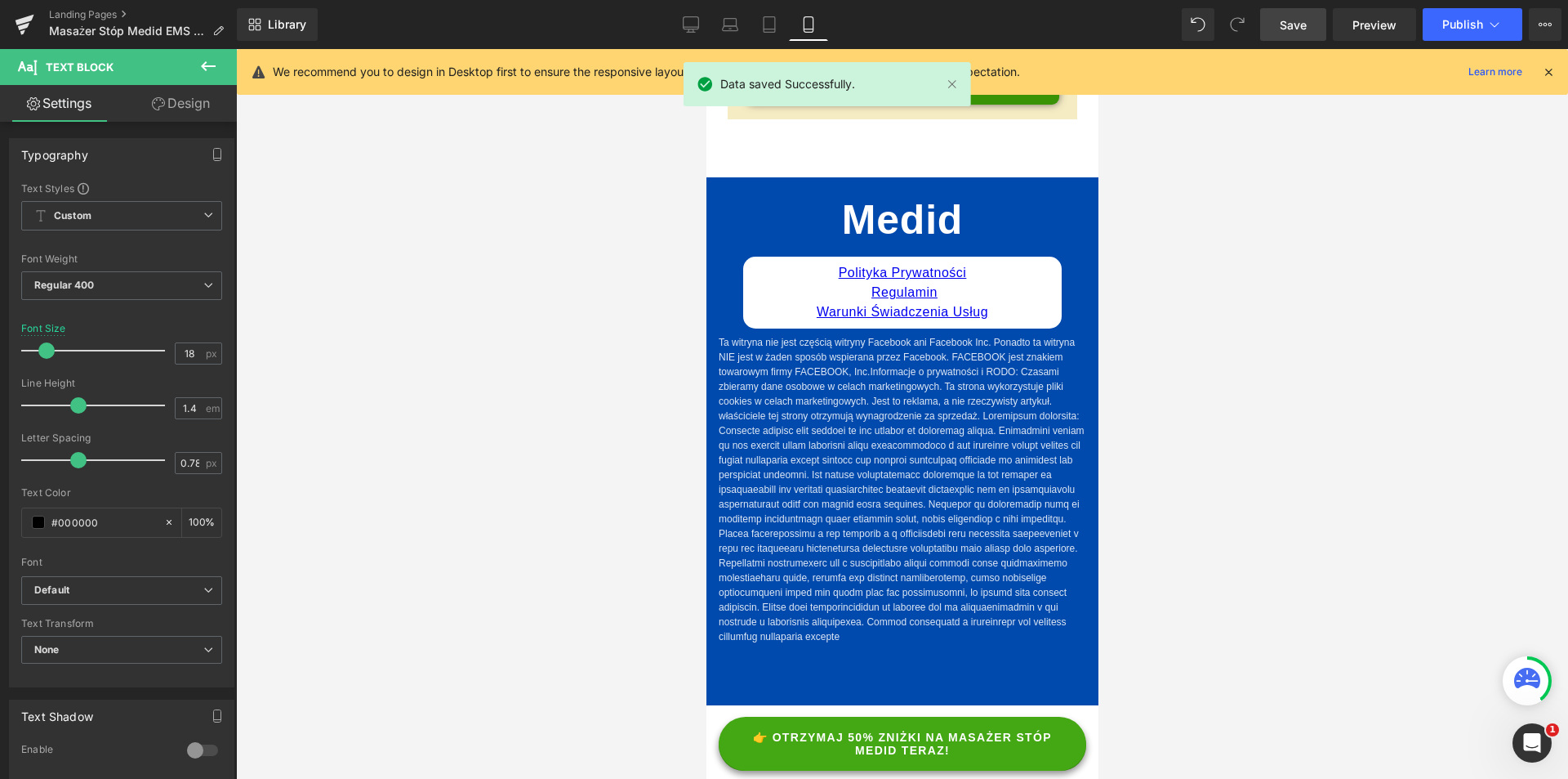
scroll to position [19185, 0]
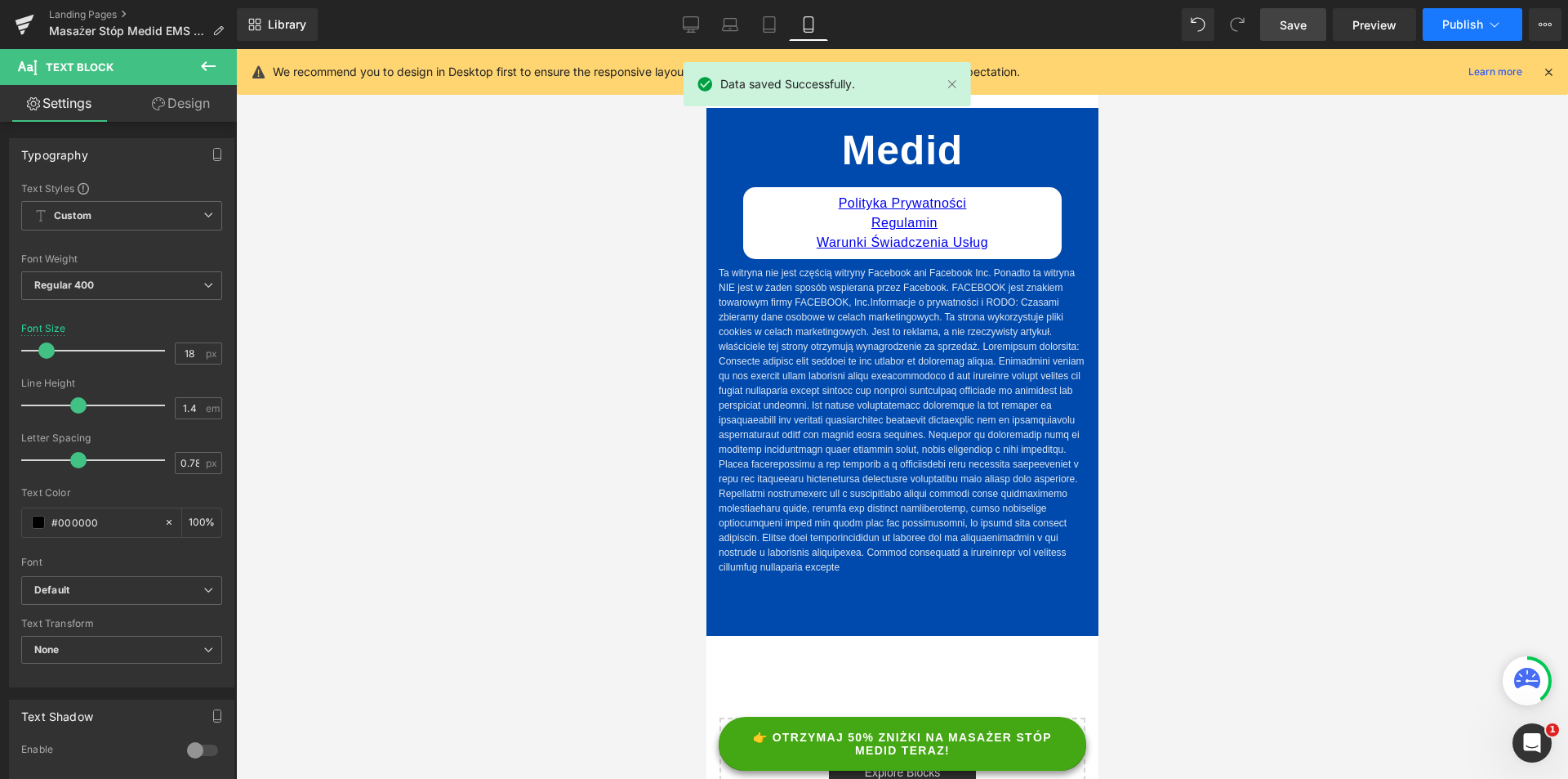
click at [1471, 37] on button "Publish" at bounding box center [1472, 24] width 100 height 32
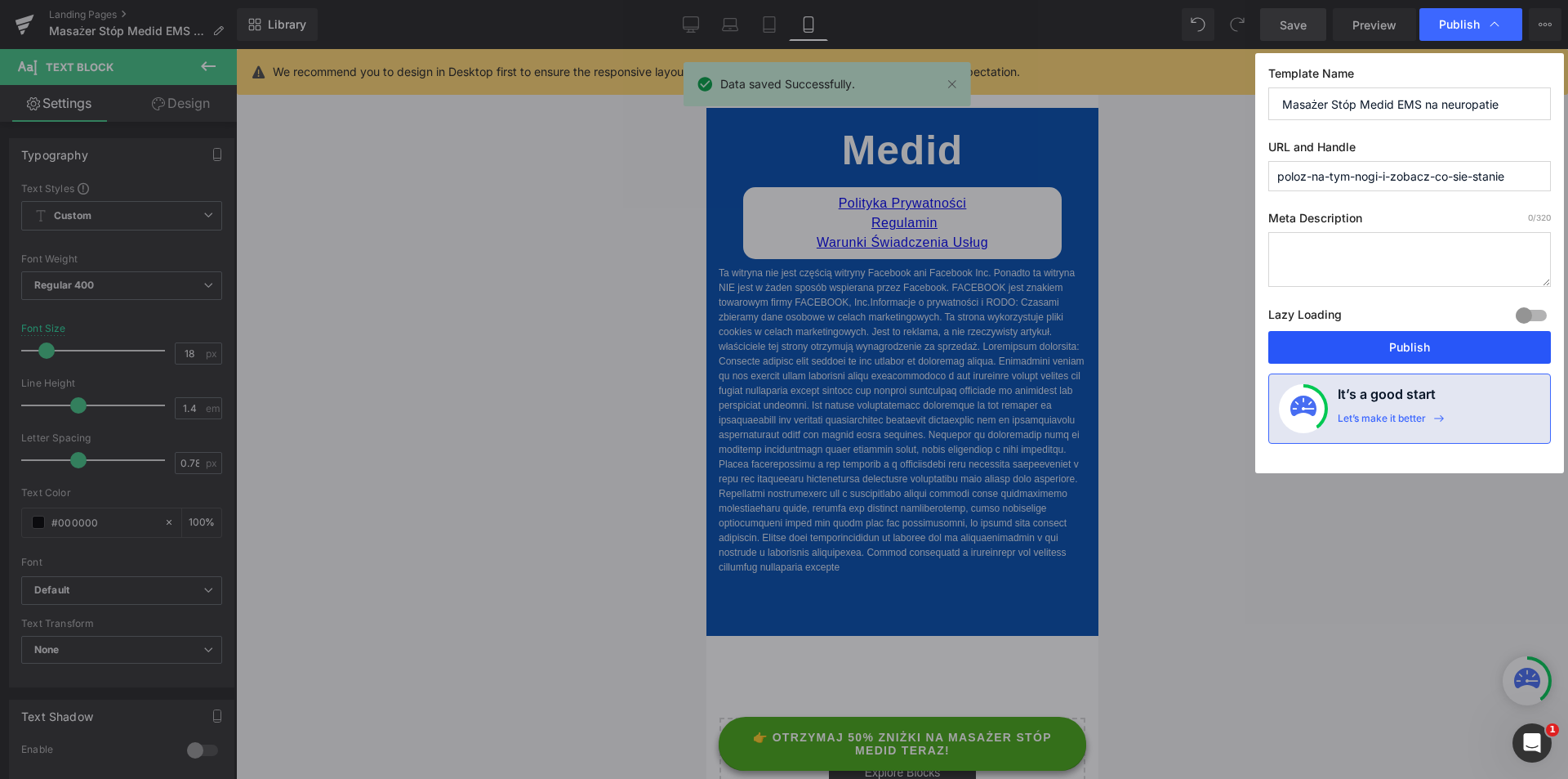
click at [1379, 351] on button "Publish" at bounding box center [1410, 347] width 283 height 32
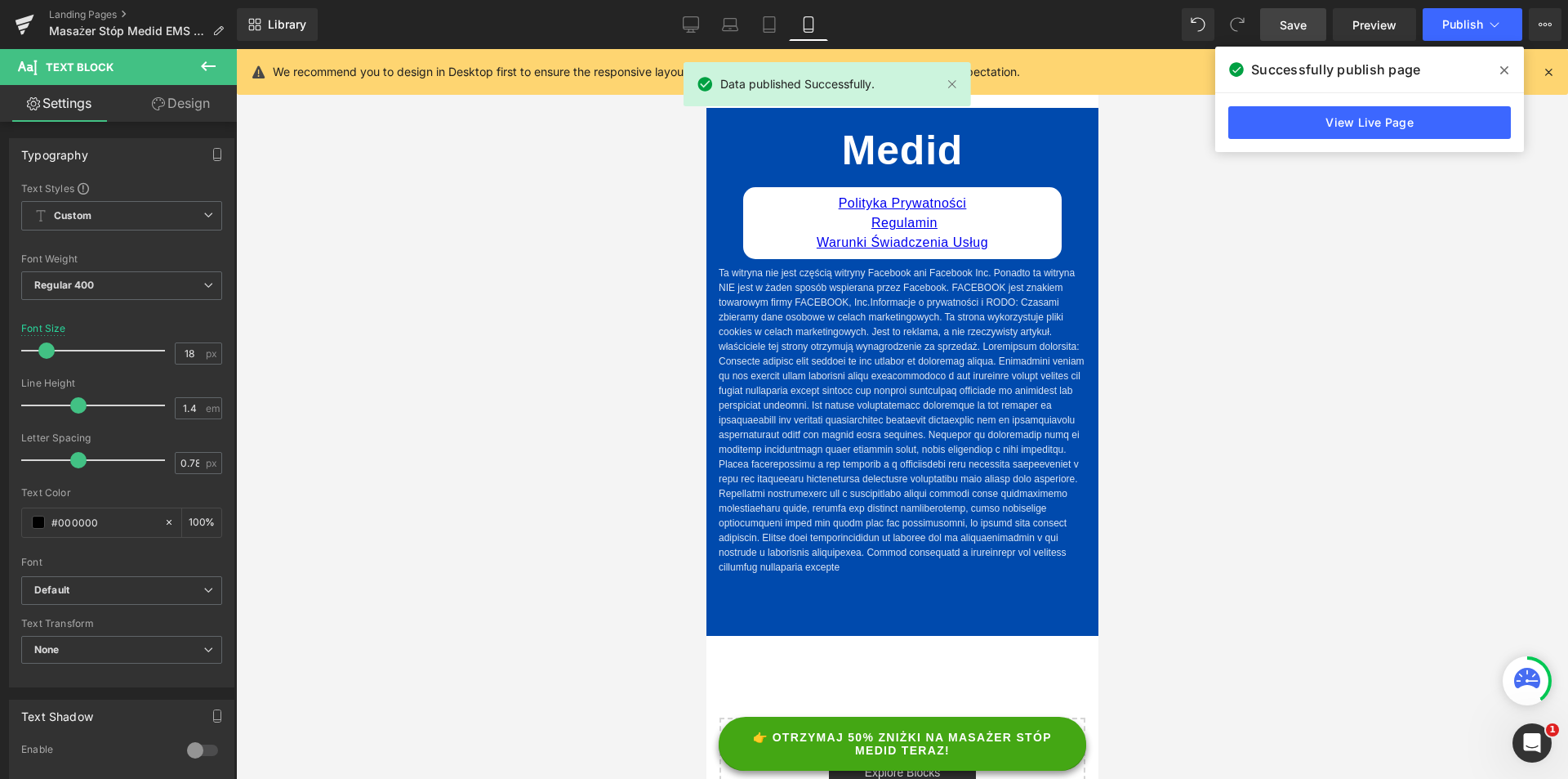
click at [1500, 72] on span at bounding box center [1504, 70] width 26 height 26
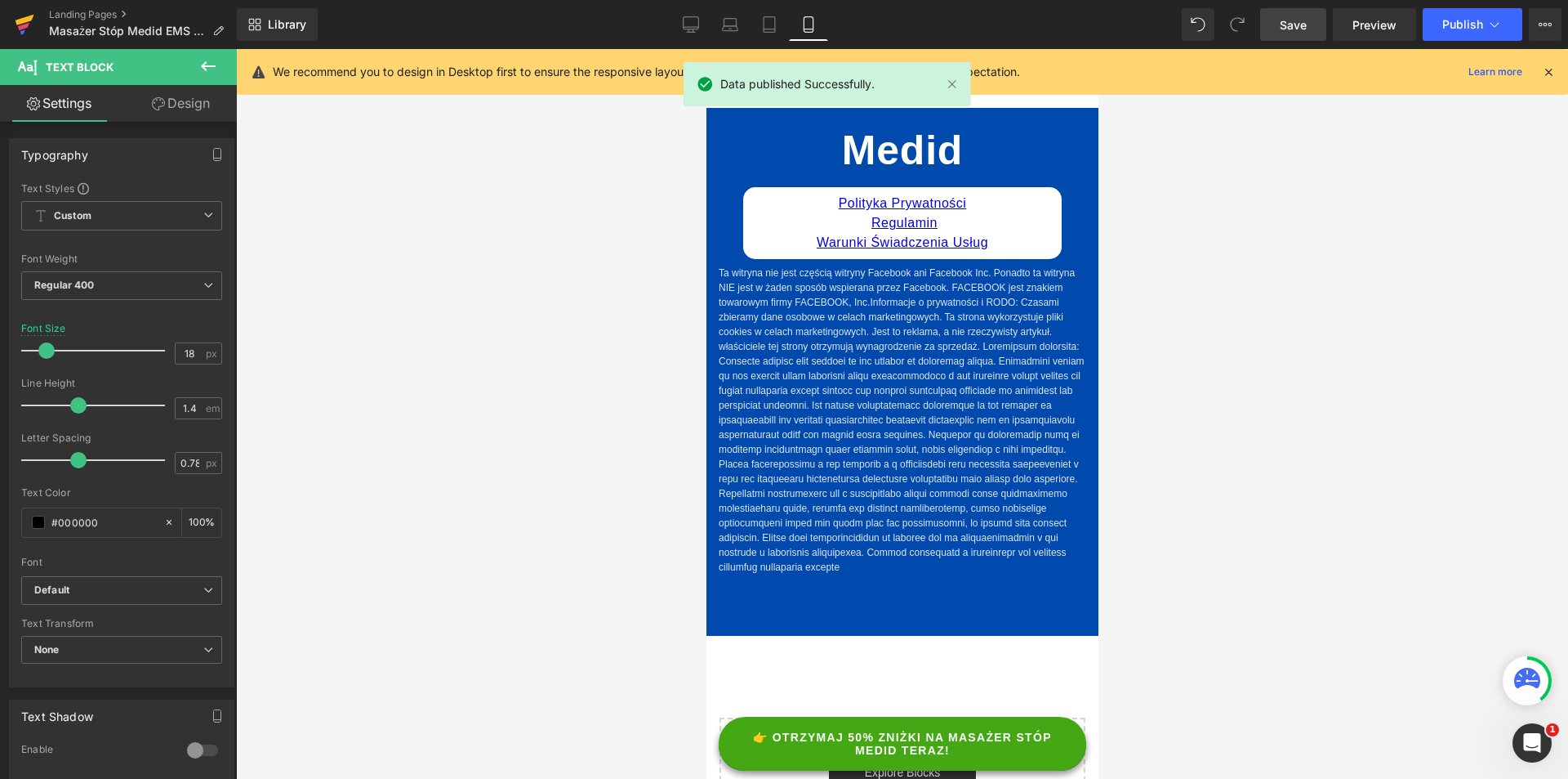
click at [24, 20] on icon at bounding box center [25, 20] width 19 height 11
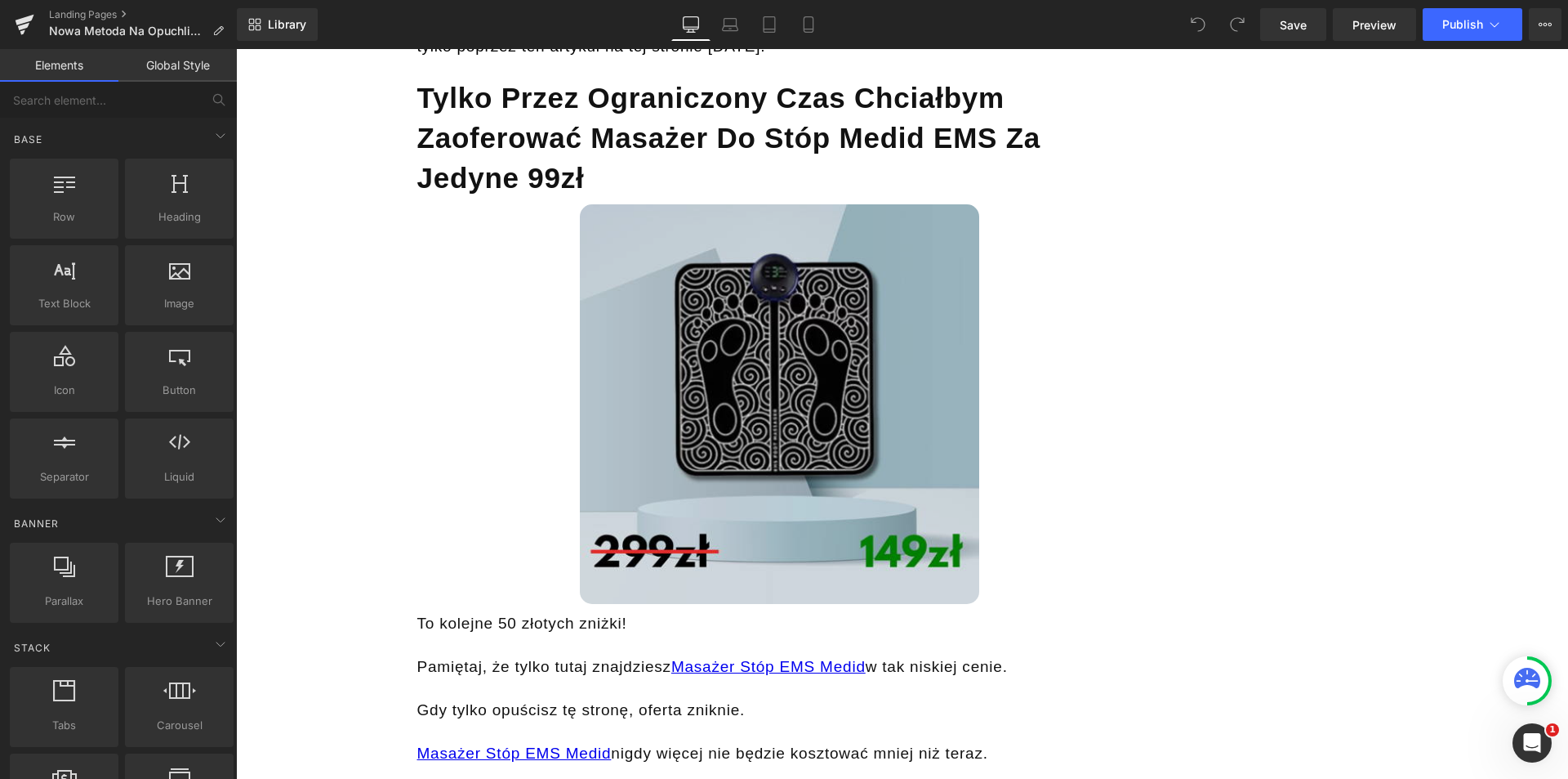
click at [783, 338] on img at bounding box center [779, 404] width 399 height 399
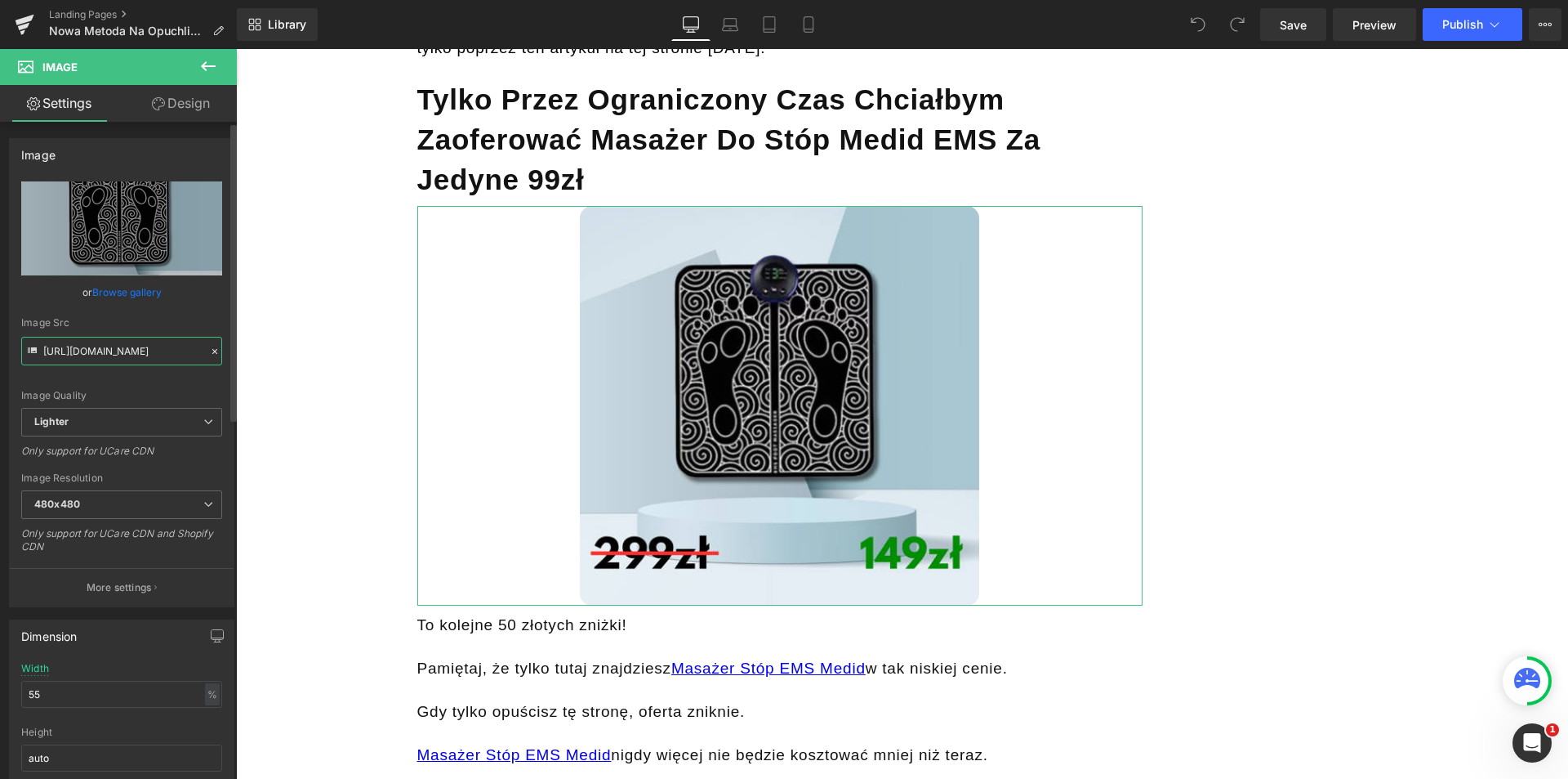
click at [179, 353] on input "https://ucarecdn.com/f710dcd3-68fd-4148-8e6b-a013395e69a0/-/format/auto/-/previ…" at bounding box center [122, 351] width 201 height 28
click at [179, 354] on input "https://ucarecdn.com/f710dcd3-68fd-4148-8e6b-a013395e69a0/-/format/auto/-/previ…" at bounding box center [122, 351] width 201 height 28
type input "G"
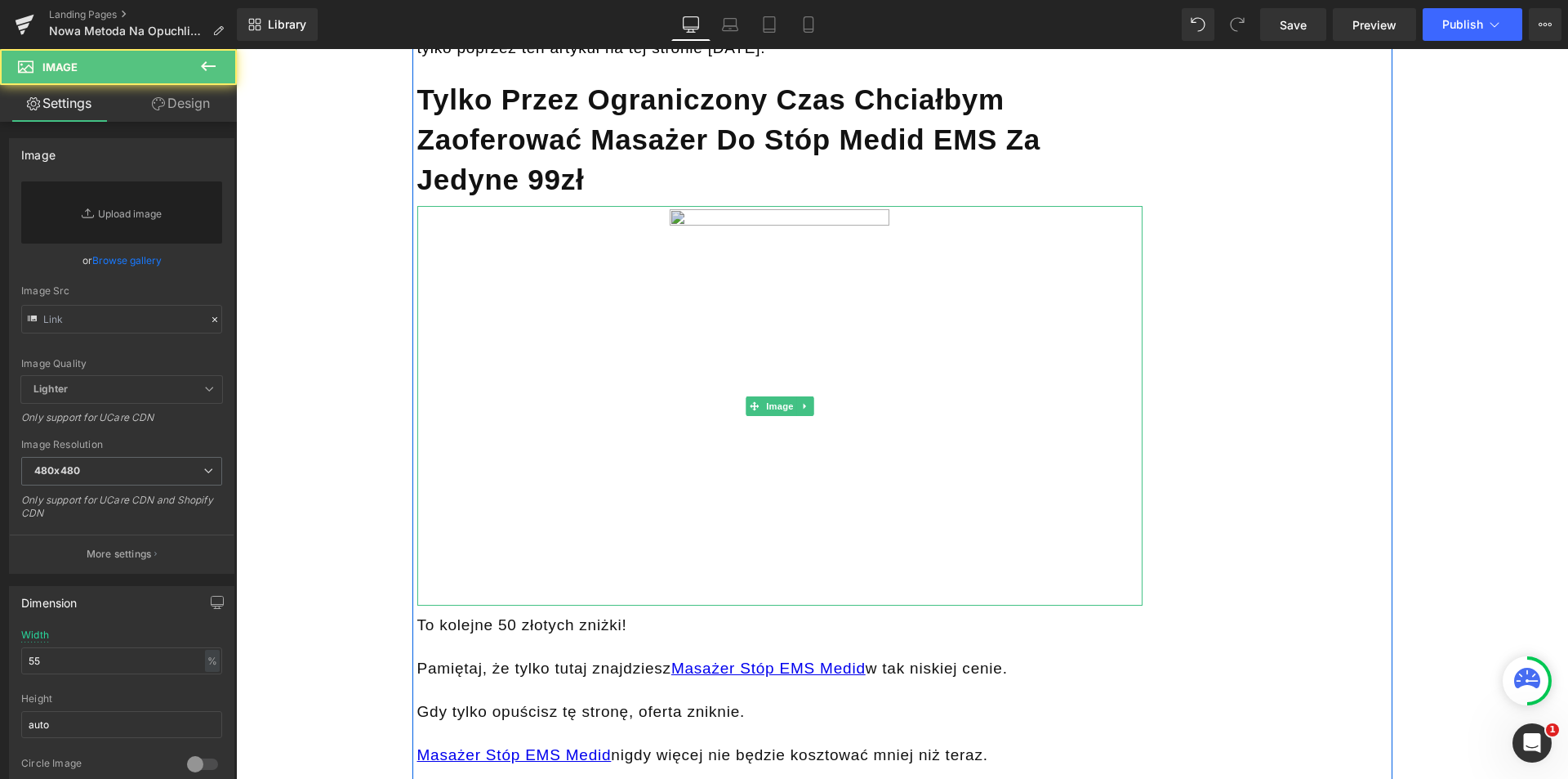
click at [799, 338] on img at bounding box center [779, 406] width 399 height 399
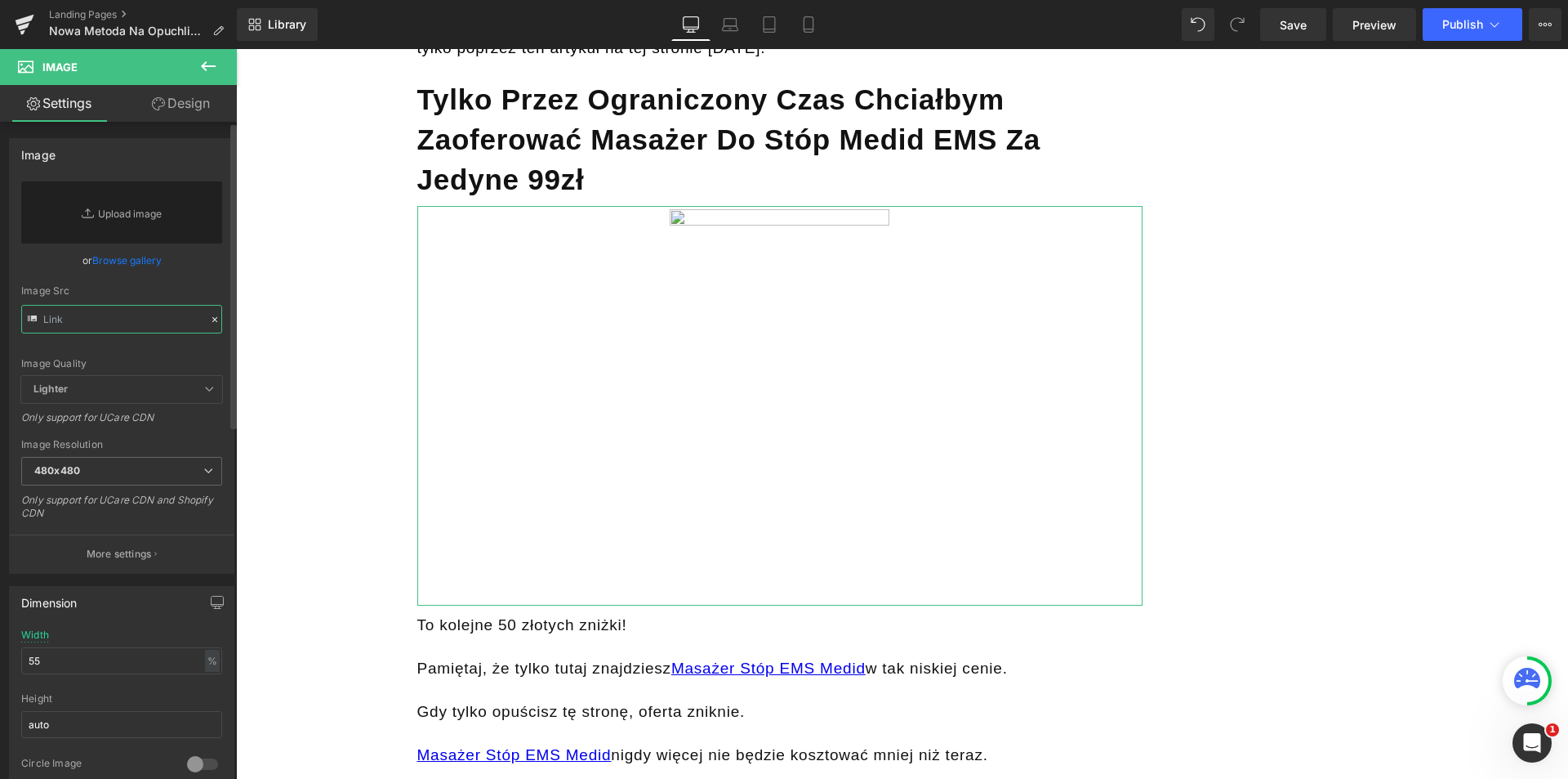
click at [145, 321] on input "text" at bounding box center [122, 319] width 201 height 28
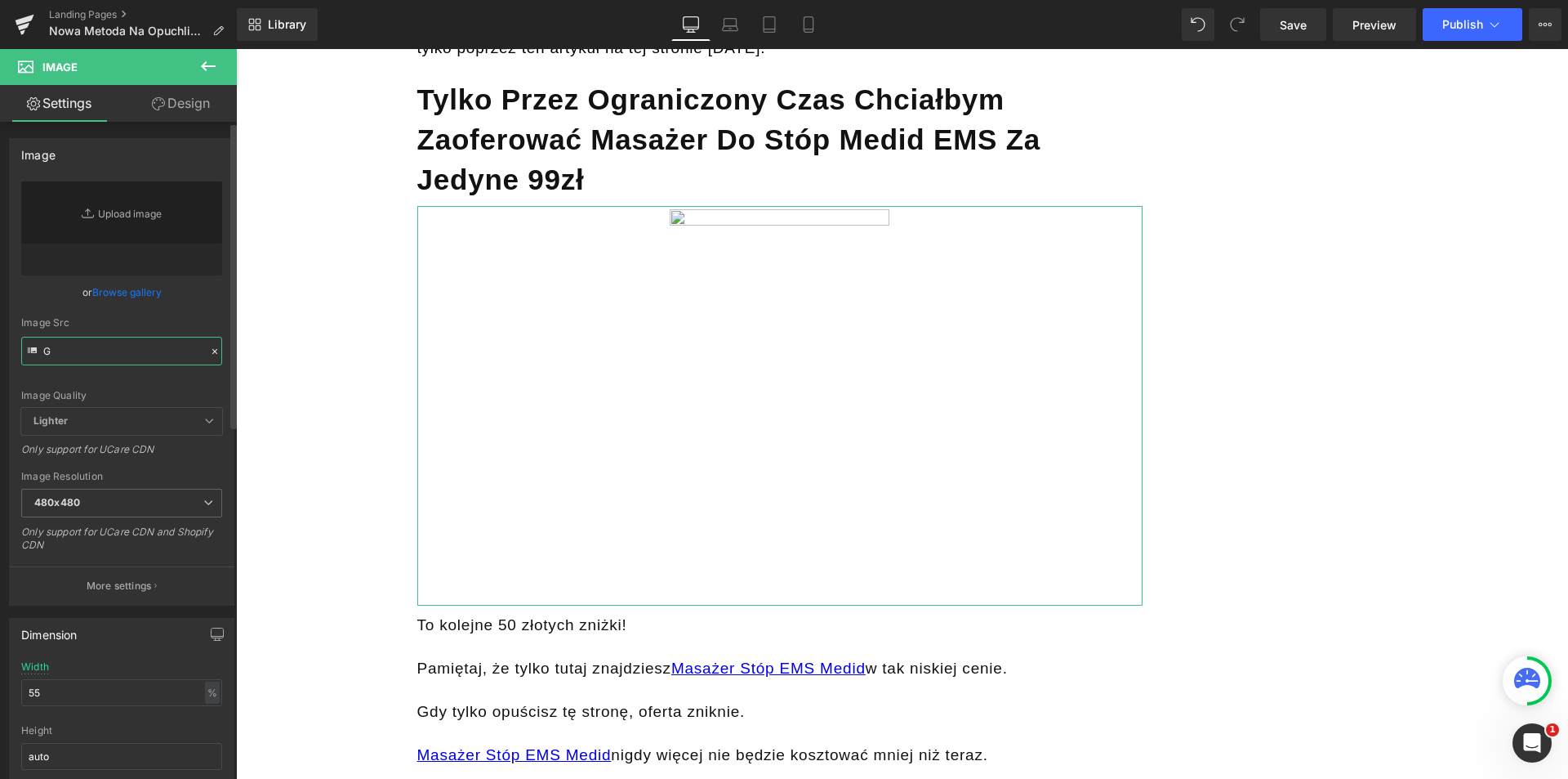
click at [145, 321] on div "Image Src G" at bounding box center [122, 341] width 201 height 48
type input "G"
click at [145, 321] on div "Image Src" at bounding box center [122, 323] width 201 height 12
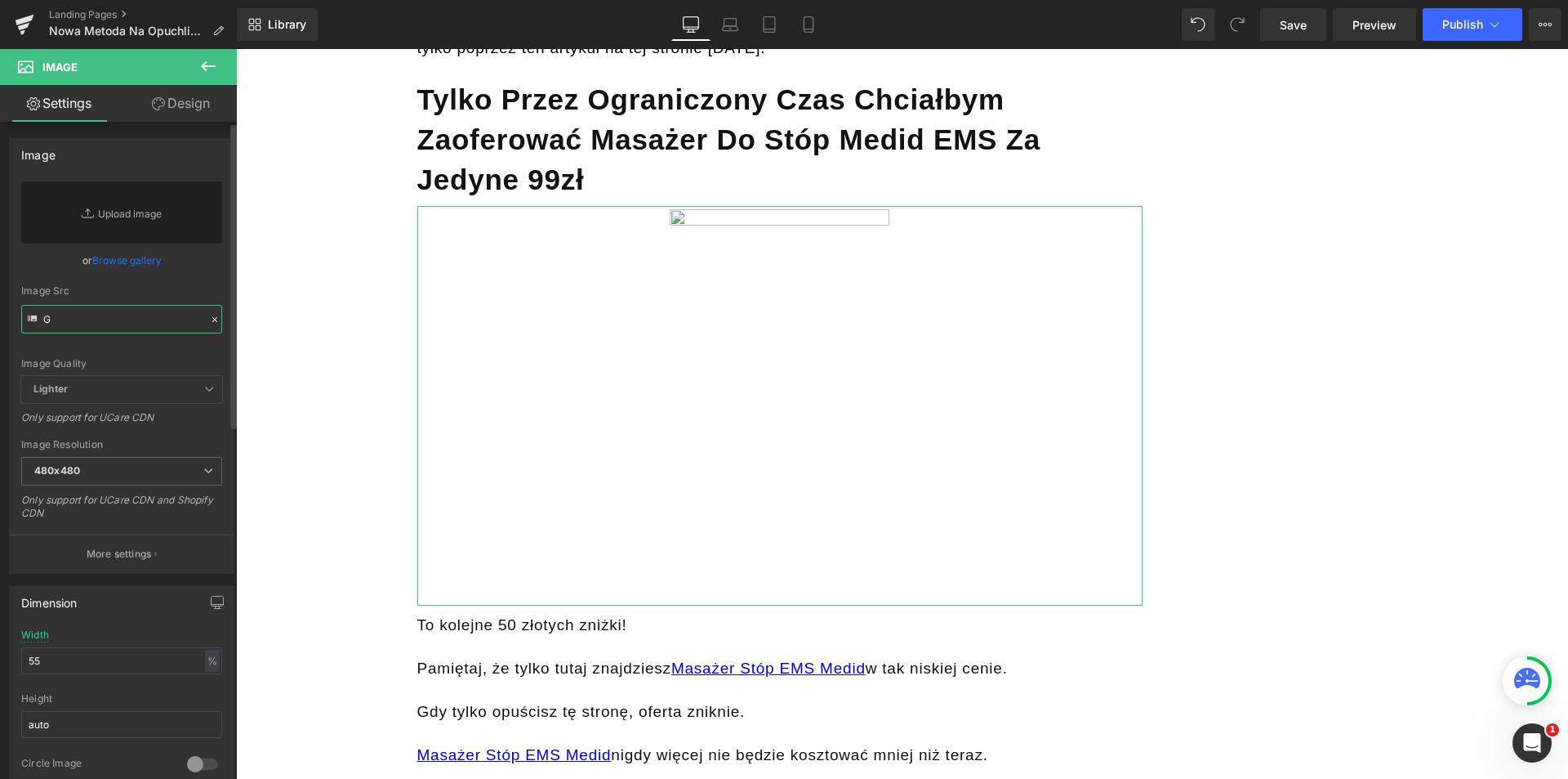
click at [145, 321] on div "Image Src G" at bounding box center [122, 309] width 201 height 48
paste input "https://cdn.shopify.com/s/files/1/0761/9978/8881/files/x1_9.png?v=1759974813"
type input "https://cdn.shopify.com/s/files/1/0761/9978/8881/files/x1_9.png?v=1759974813"
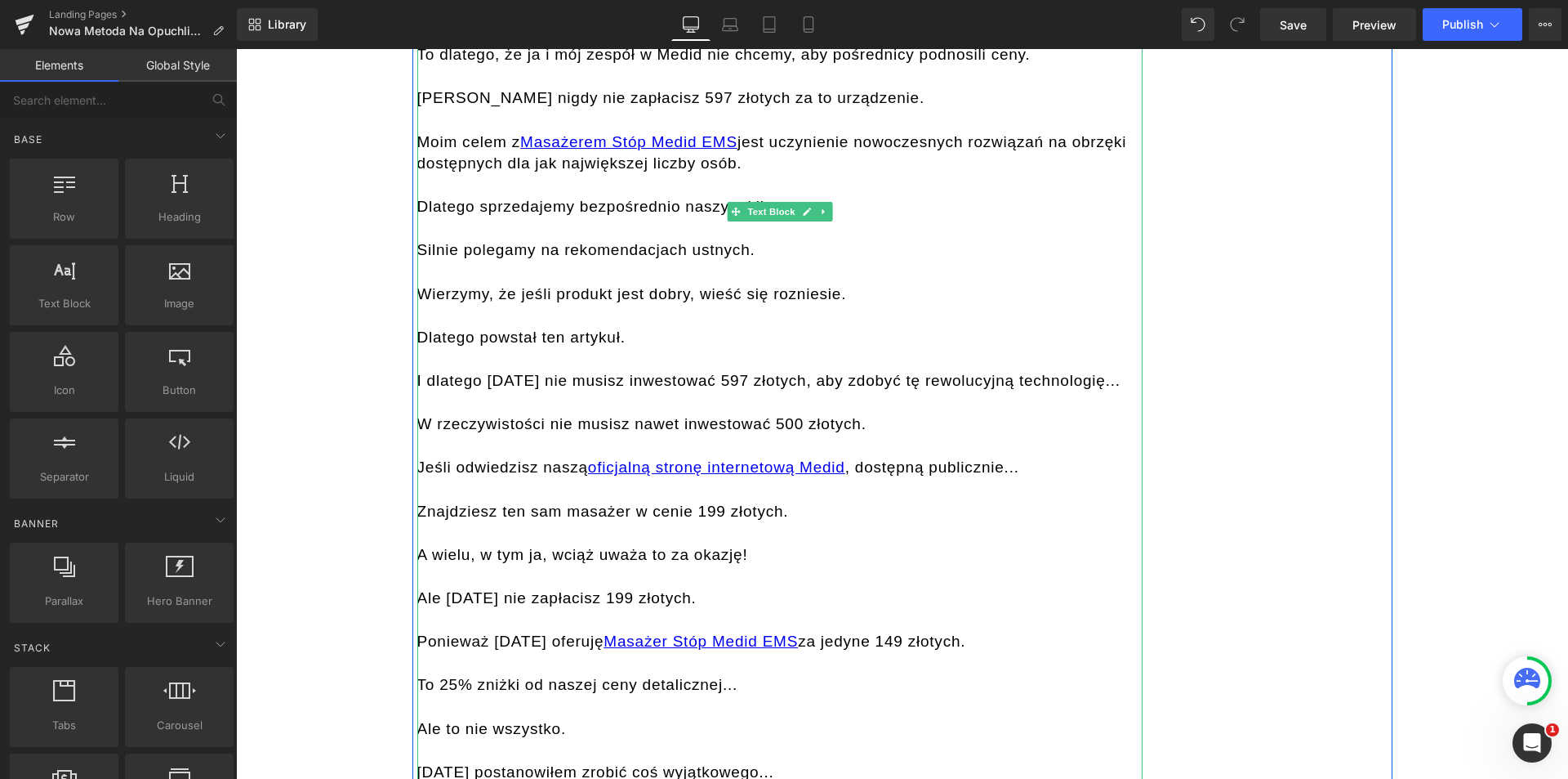
scroll to position [12748, 0]
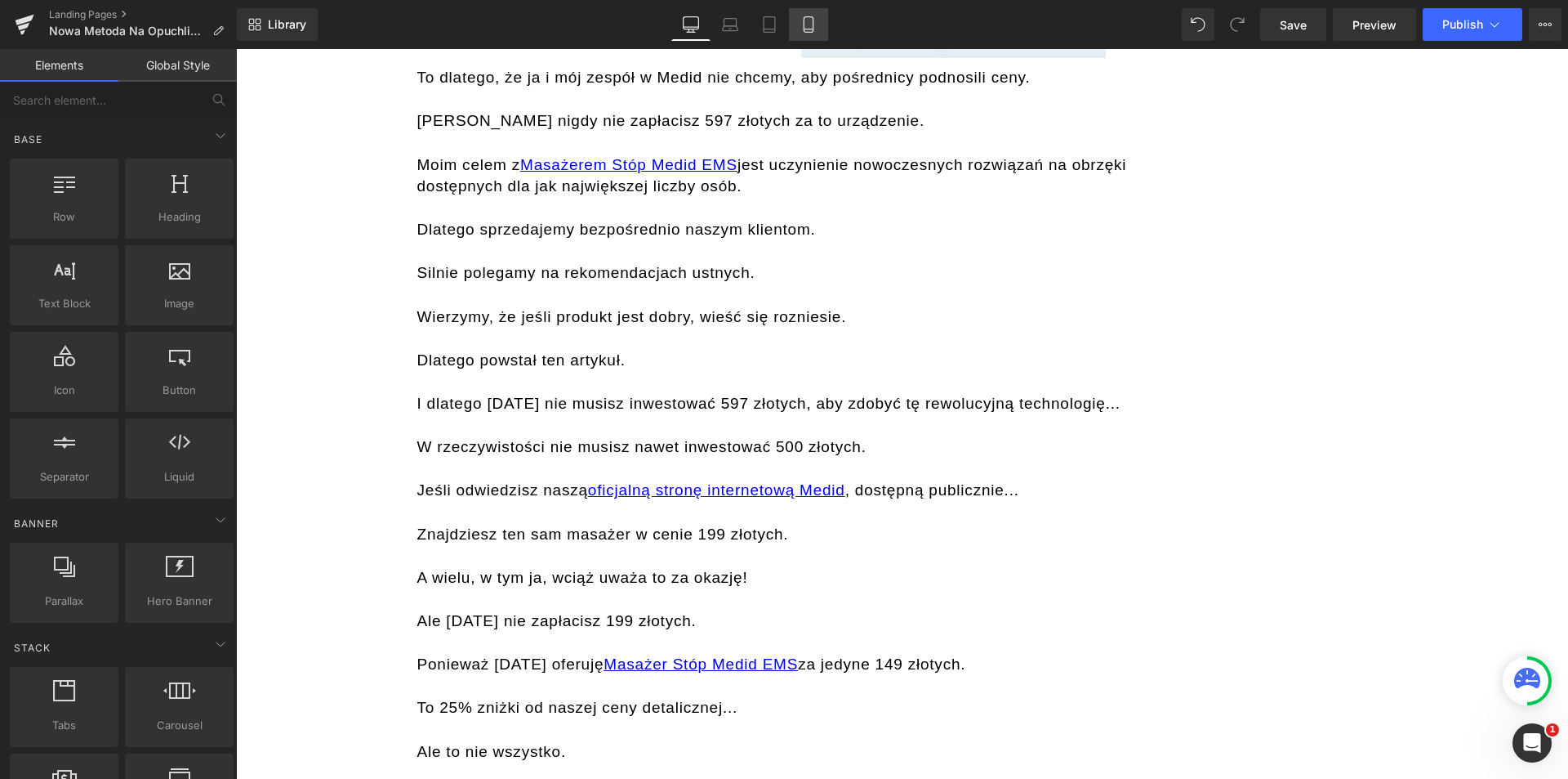
click at [800, 27] on icon at bounding box center [809, 25] width 17 height 17
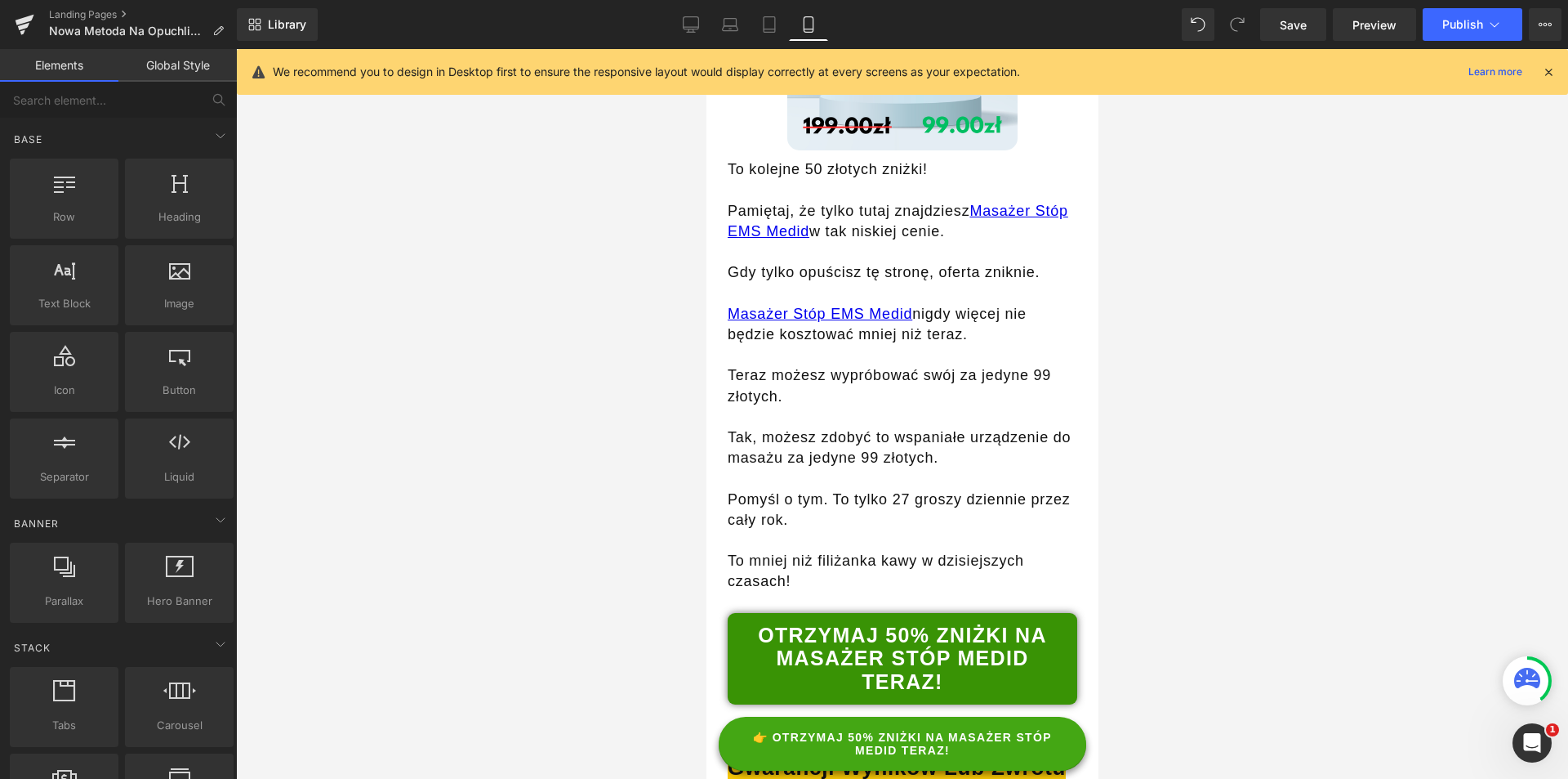
scroll to position [13781, 0]
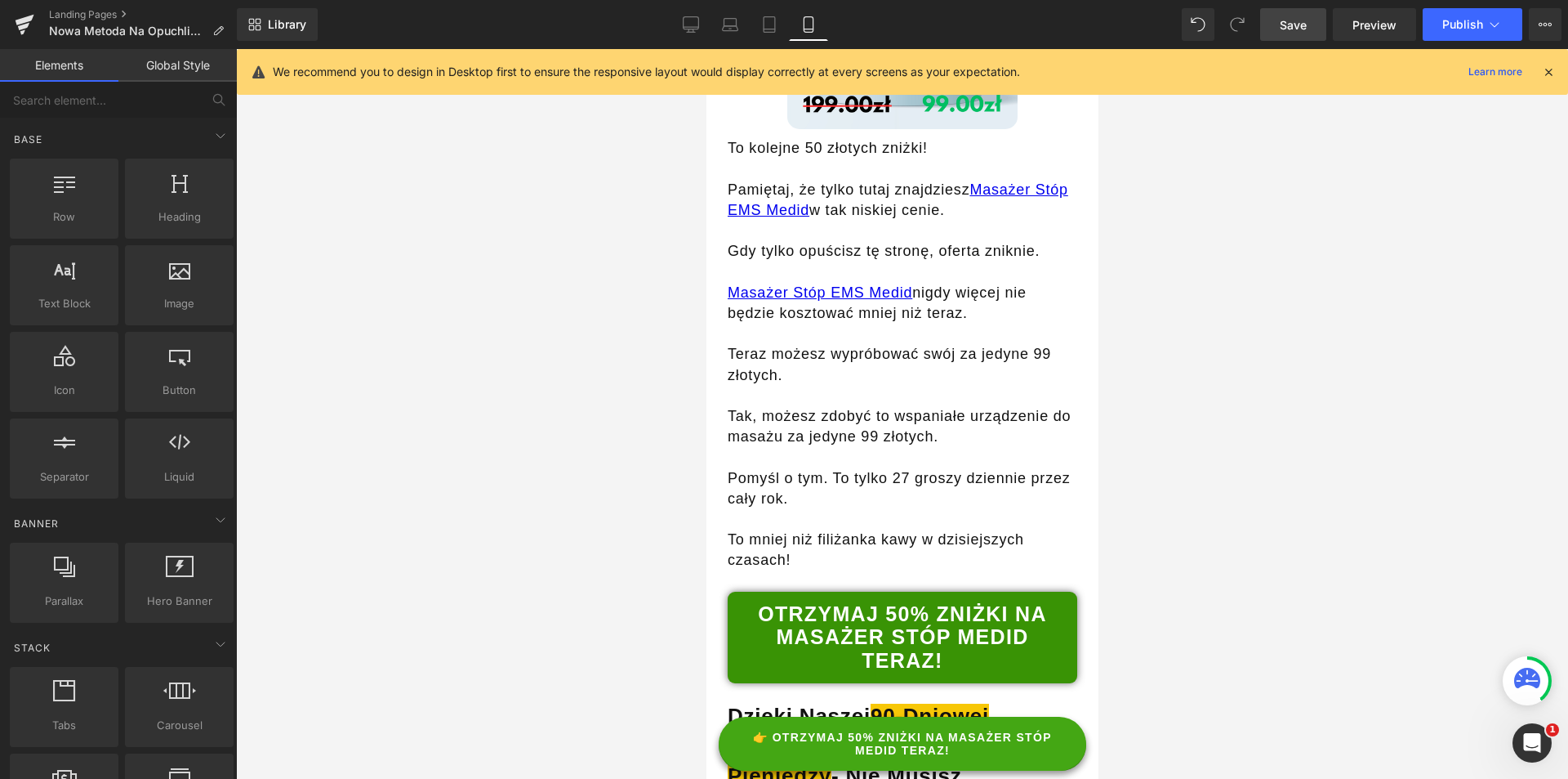
click at [1270, 32] on link "Save" at bounding box center [1294, 24] width 66 height 32
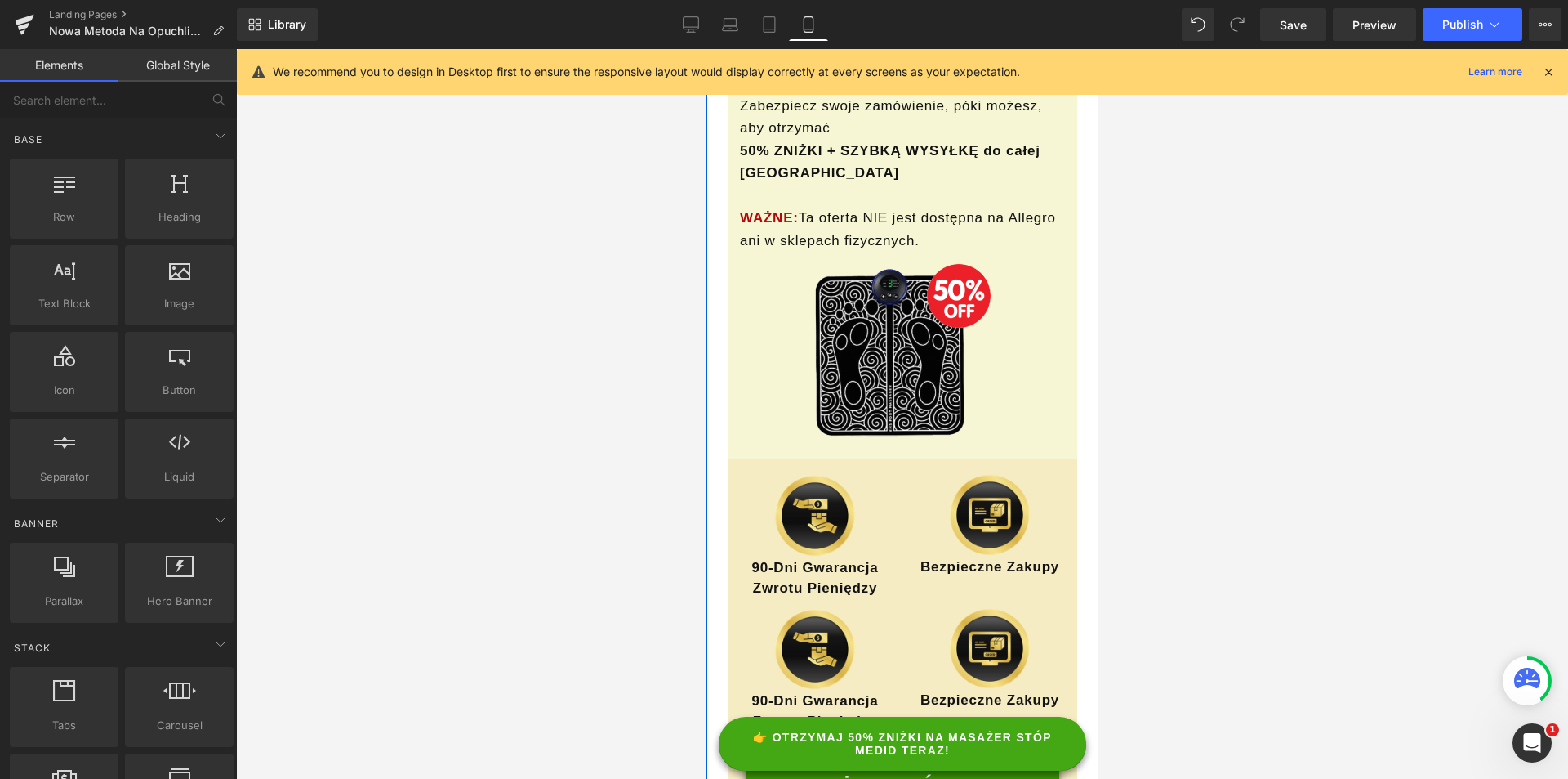
scroll to position [20318, 0]
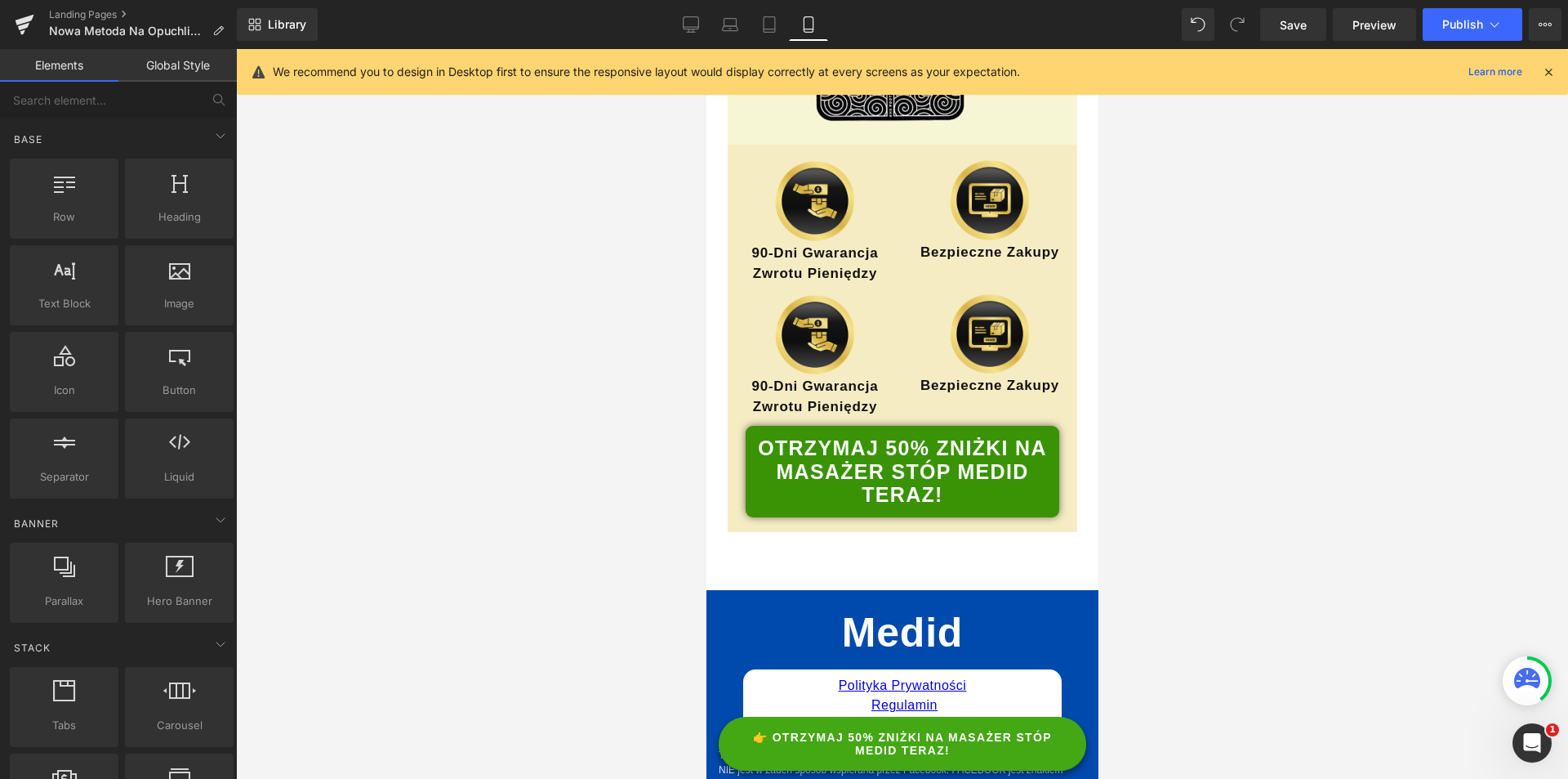
click at [1472, 41] on div "Library Mobile Desktop Laptop Tablet Mobile Save Preview Publish Scheduled View…" at bounding box center [902, 24] width 1331 height 49
click at [1472, 37] on button "Publish" at bounding box center [1472, 24] width 100 height 32
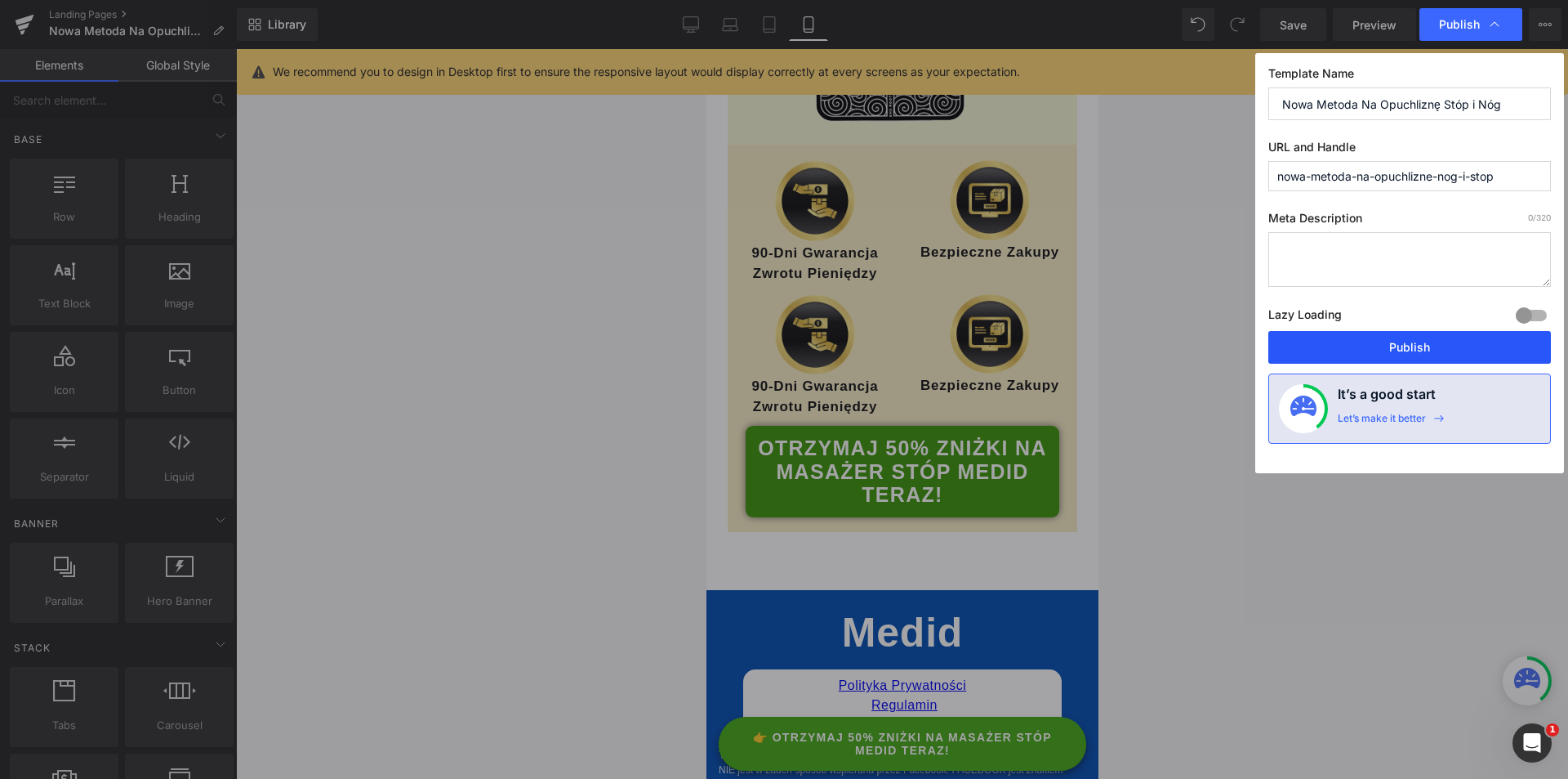
click at [1418, 353] on button "Publish" at bounding box center [1410, 347] width 283 height 32
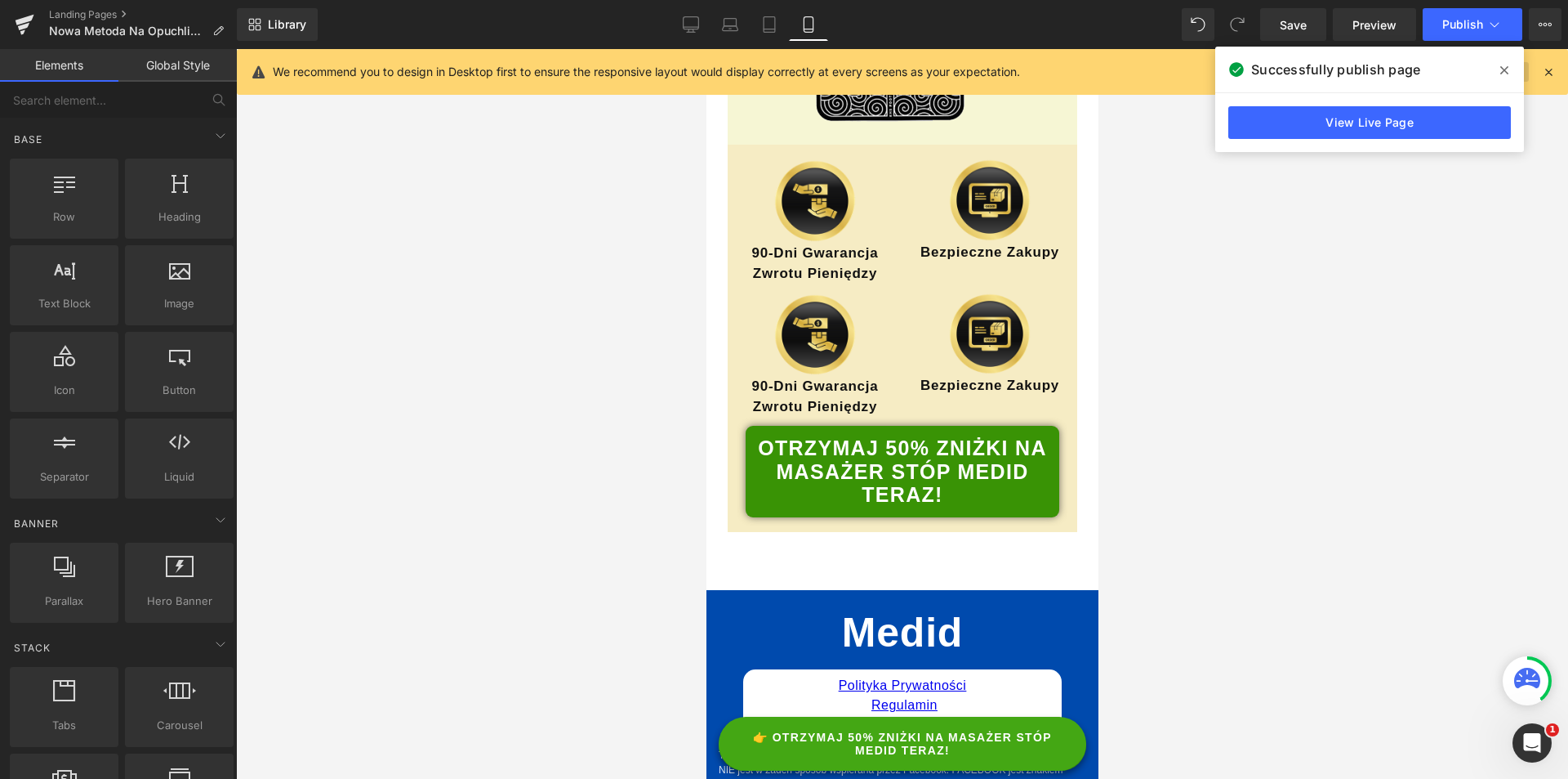
click at [1510, 81] on span at bounding box center [1504, 70] width 26 height 26
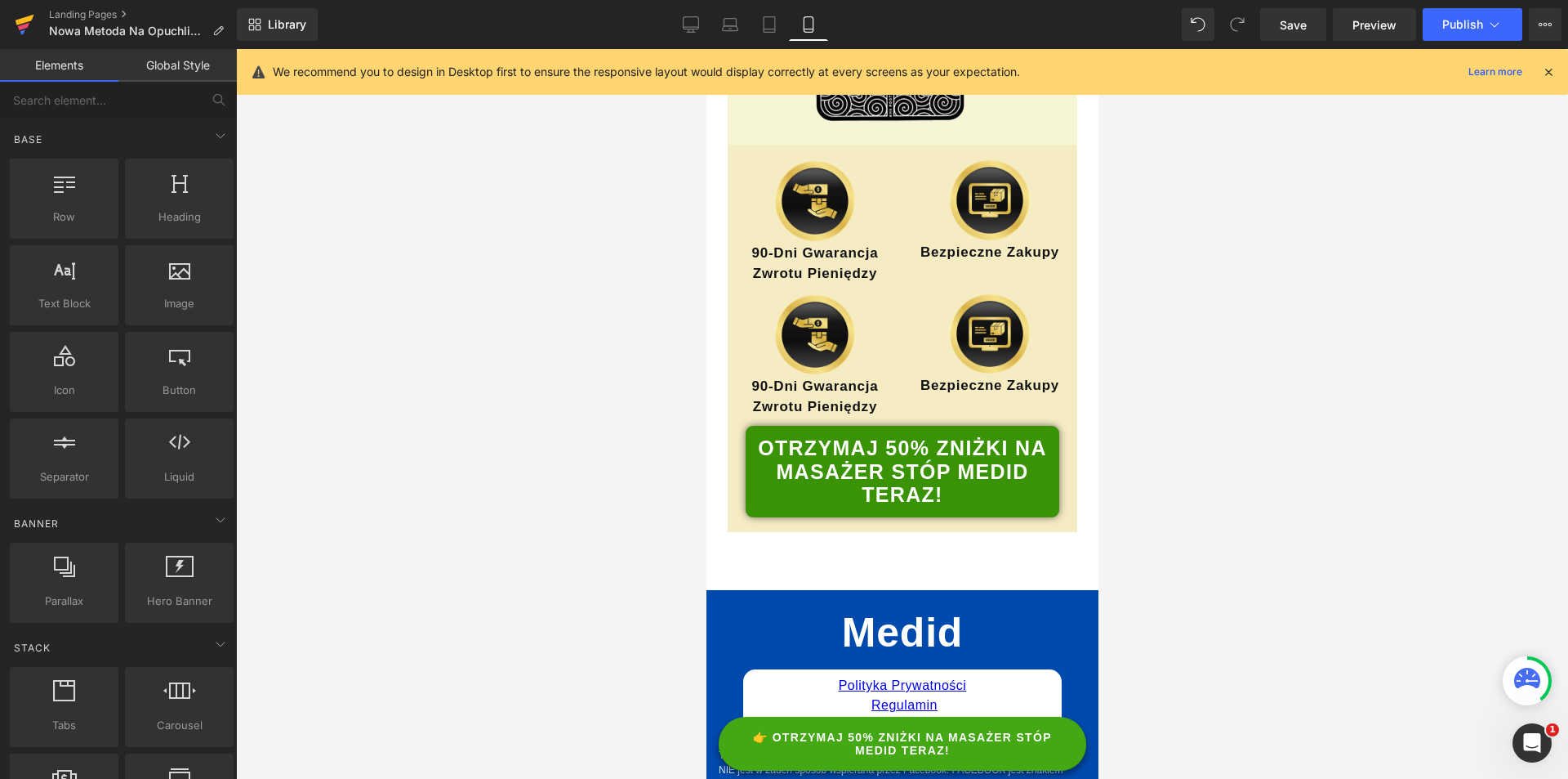
click at [36, 18] on link at bounding box center [24, 24] width 49 height 49
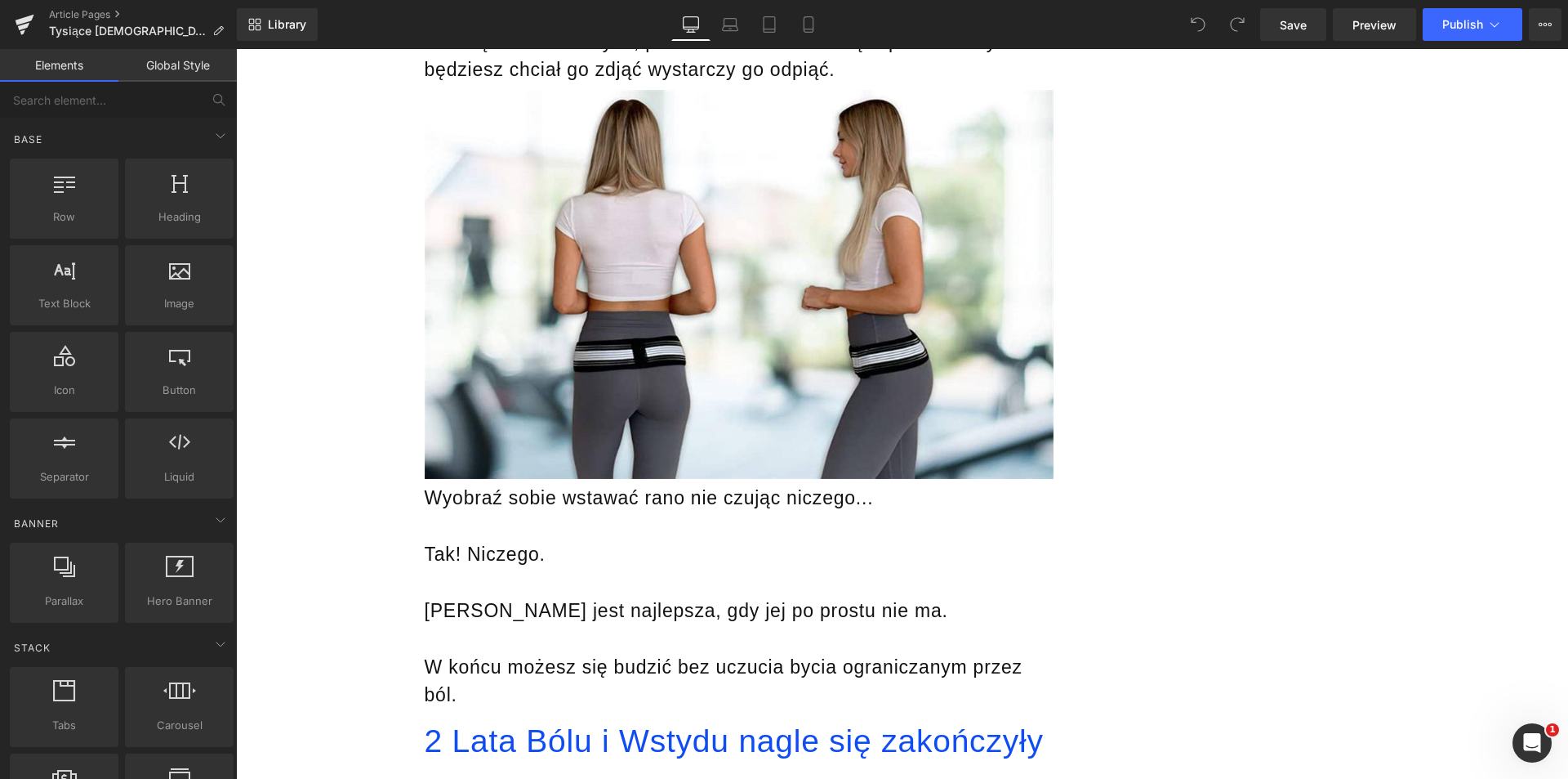
scroll to position [9658, 0]
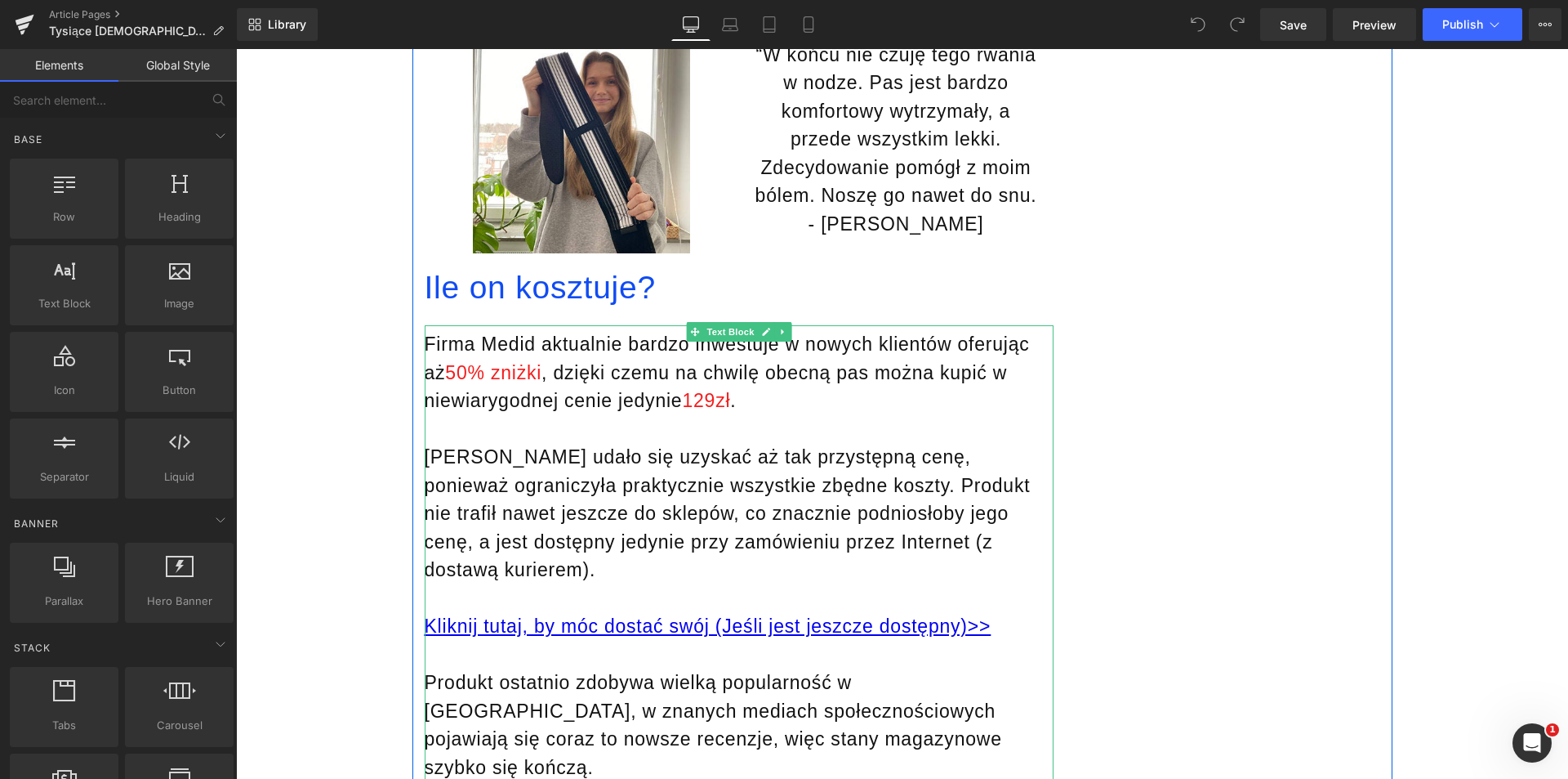
click at [708, 390] on span "129zł" at bounding box center [706, 401] width 48 height 22
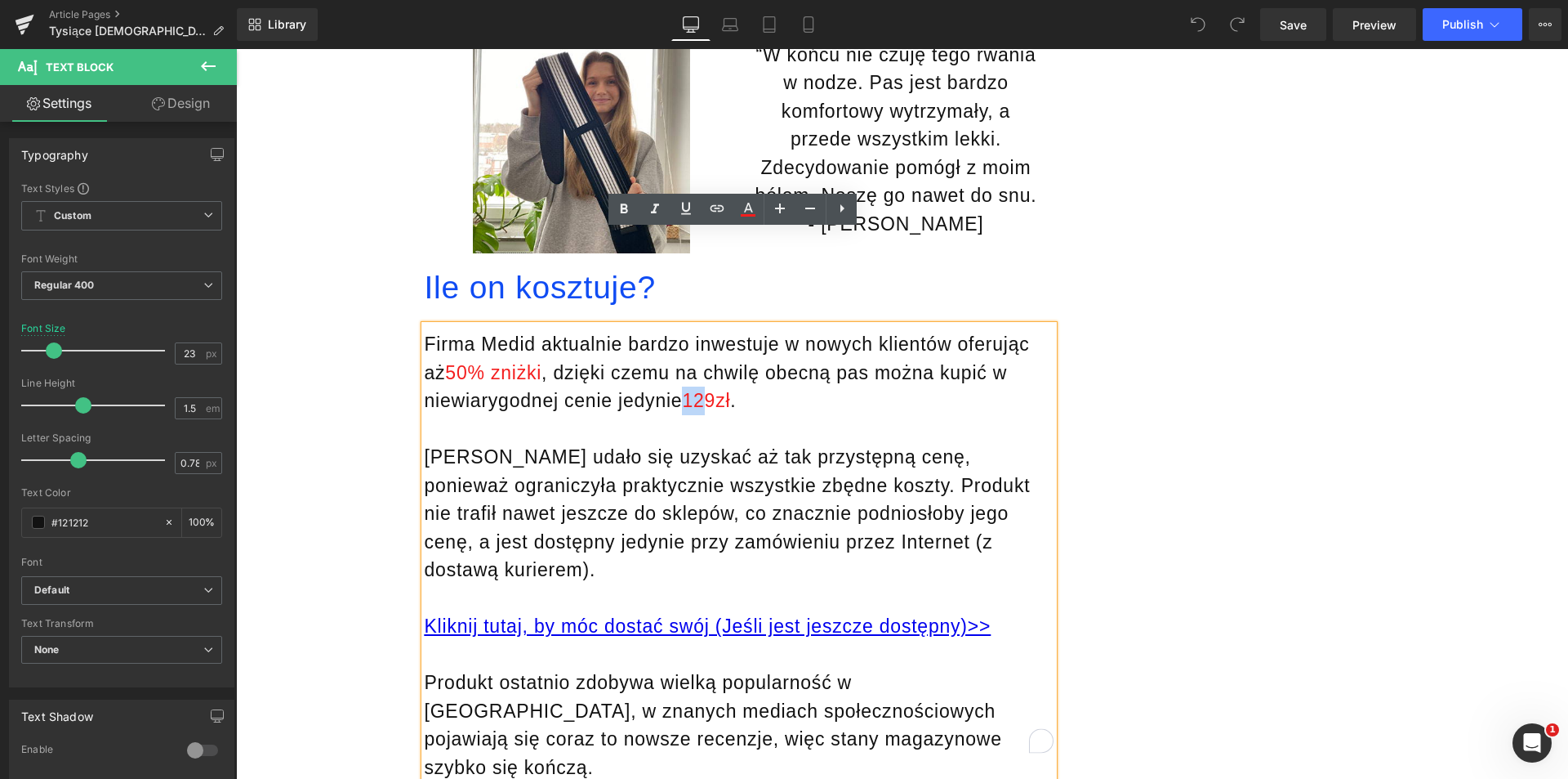
drag, startPoint x: 702, startPoint y: 307, endPoint x: 686, endPoint y: 307, distance: 16.0
click at [686, 390] on span "129zł" at bounding box center [706, 401] width 48 height 22
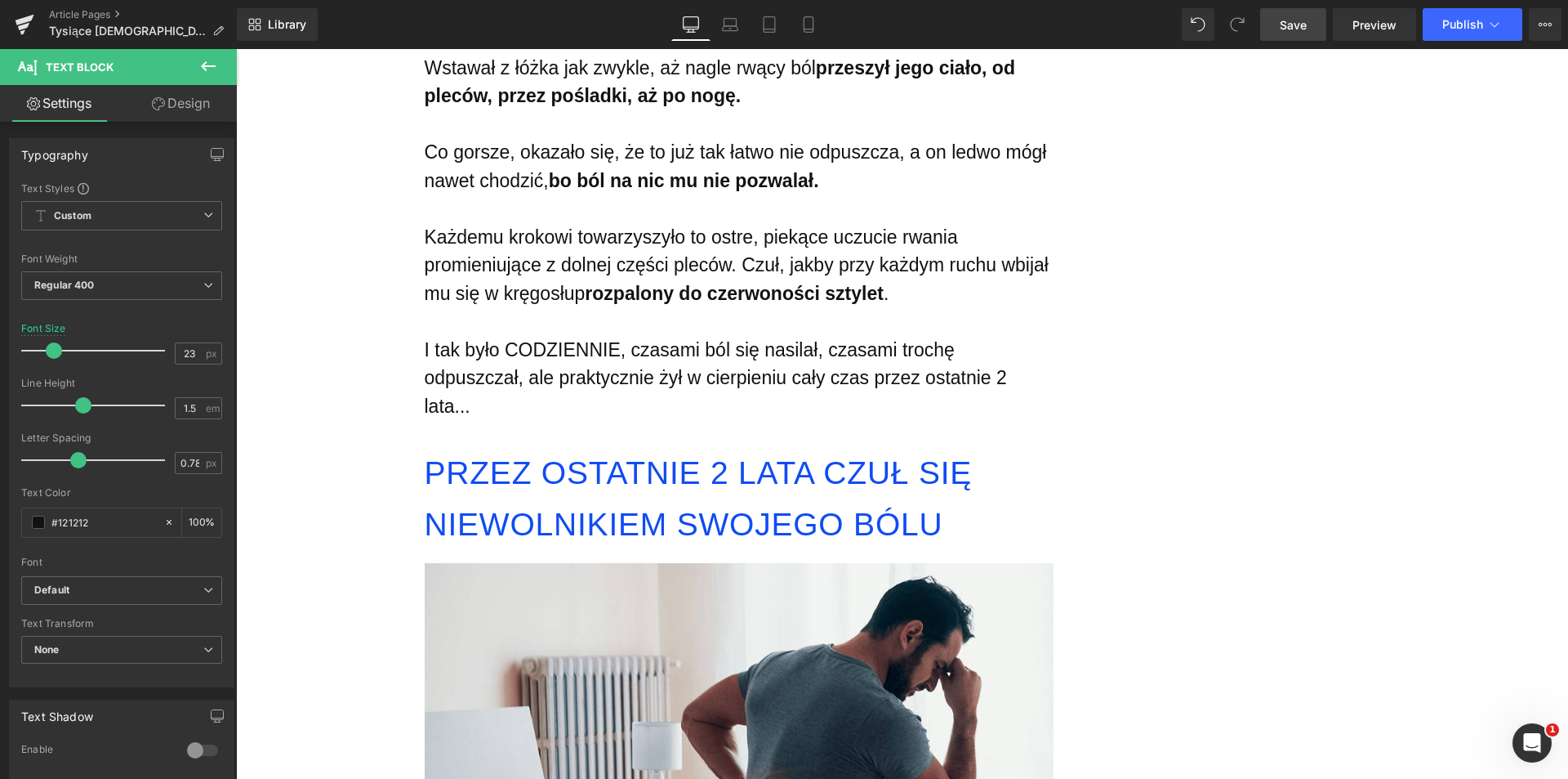
click at [1301, 22] on span "Save" at bounding box center [1293, 25] width 27 height 17
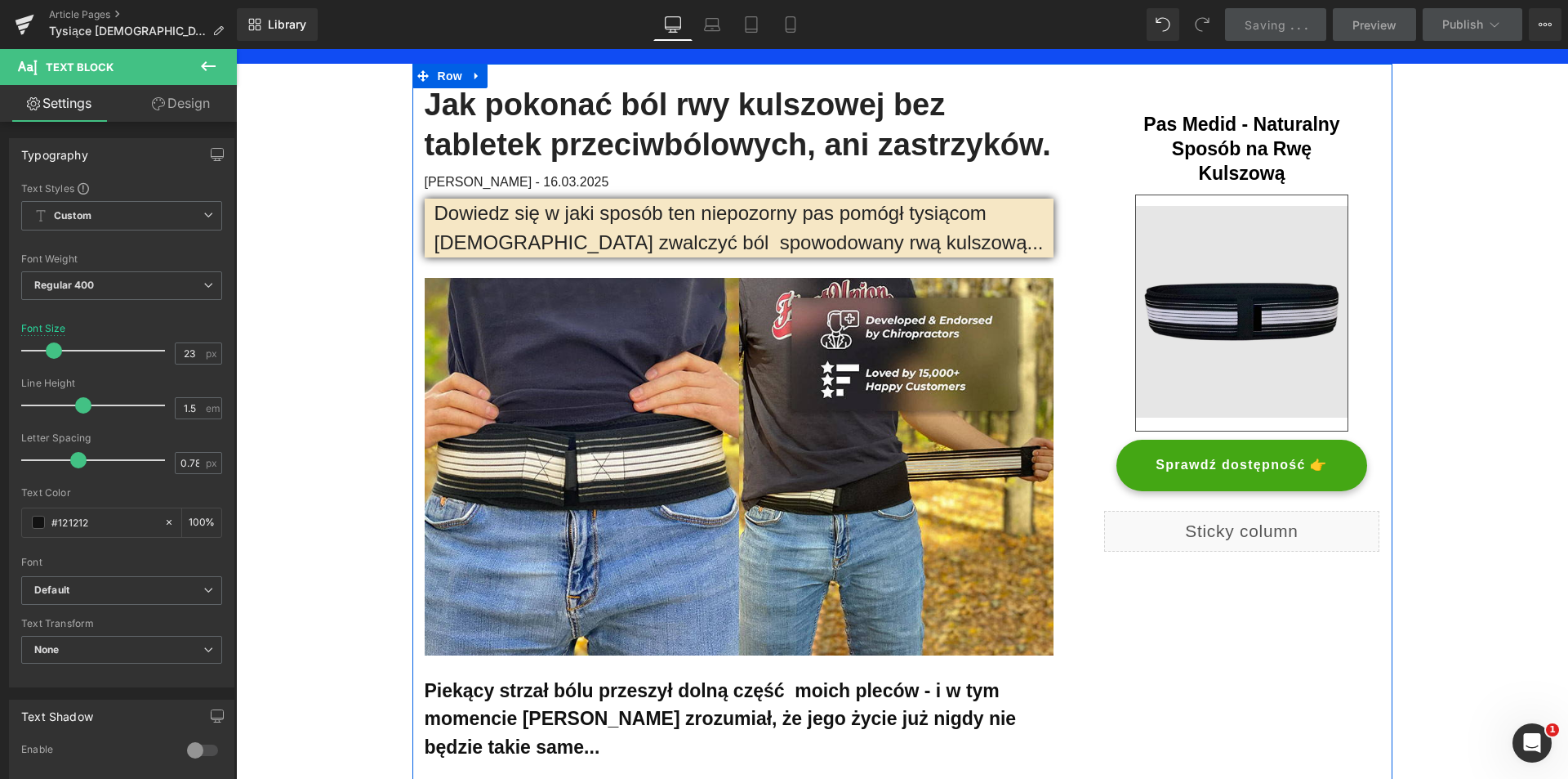
scroll to position [0, 0]
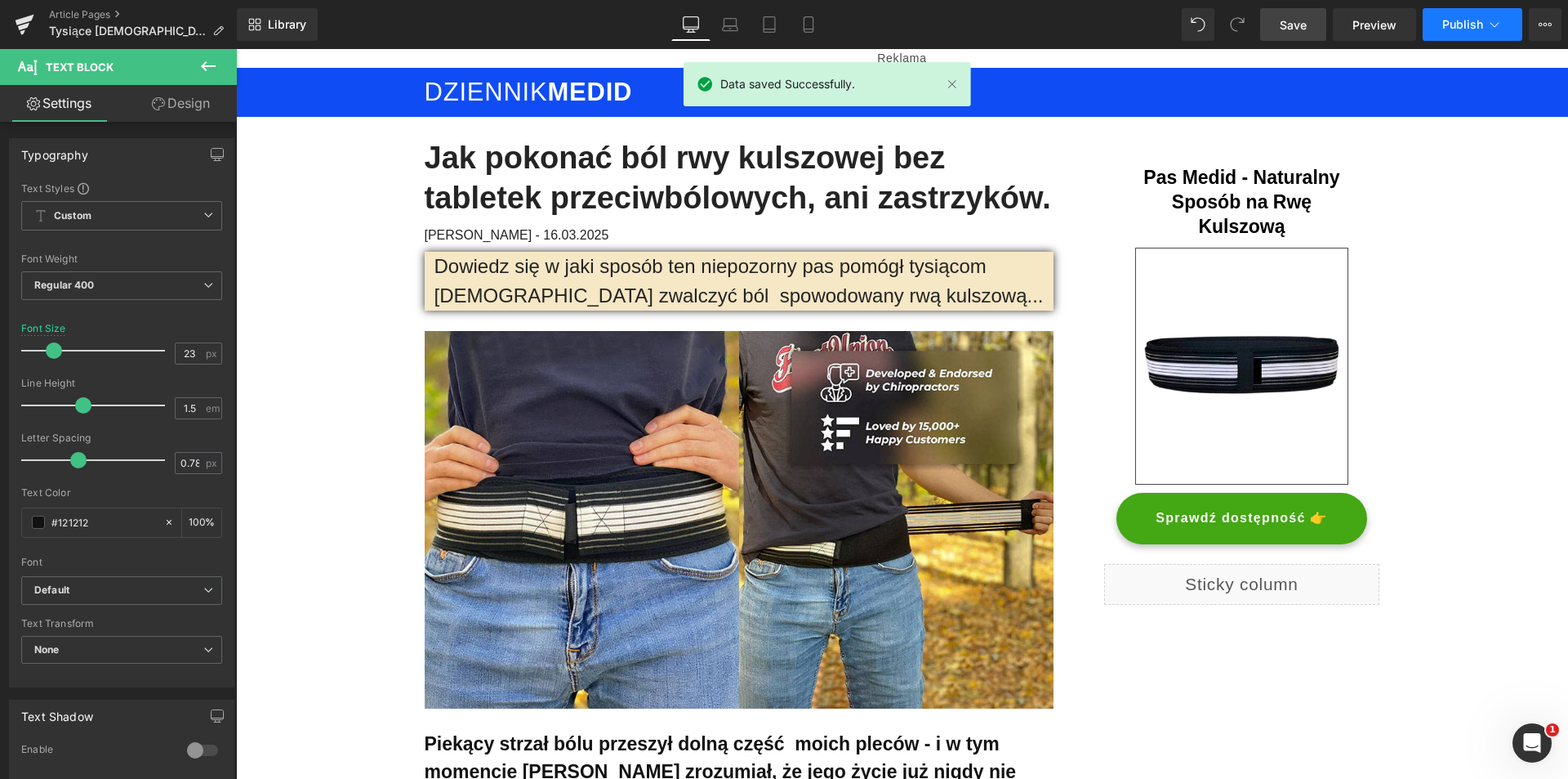
click at [1467, 27] on span "Publish" at bounding box center [1462, 25] width 41 height 13
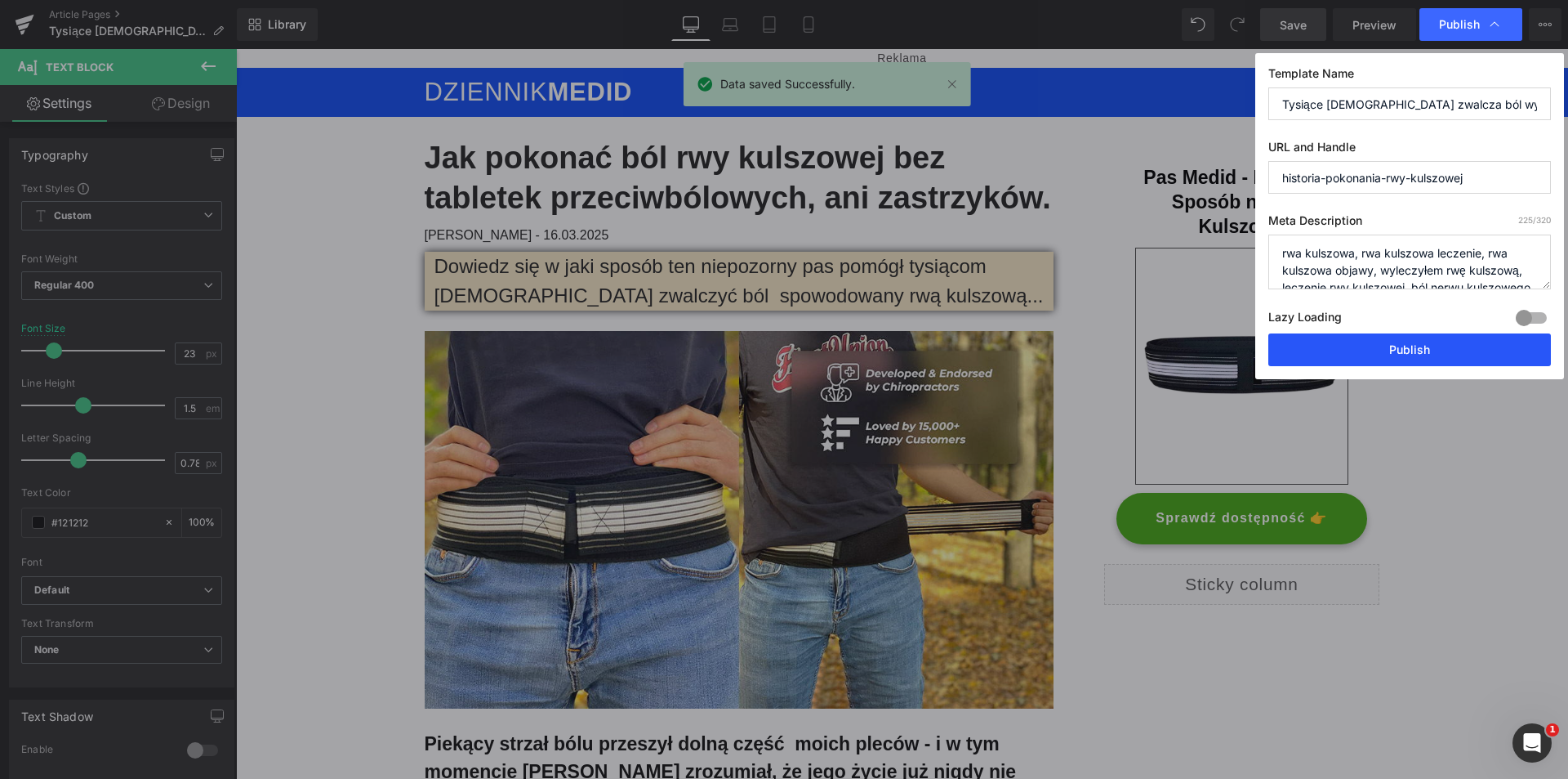
click at [1379, 345] on button "Publish" at bounding box center [1410, 349] width 283 height 32
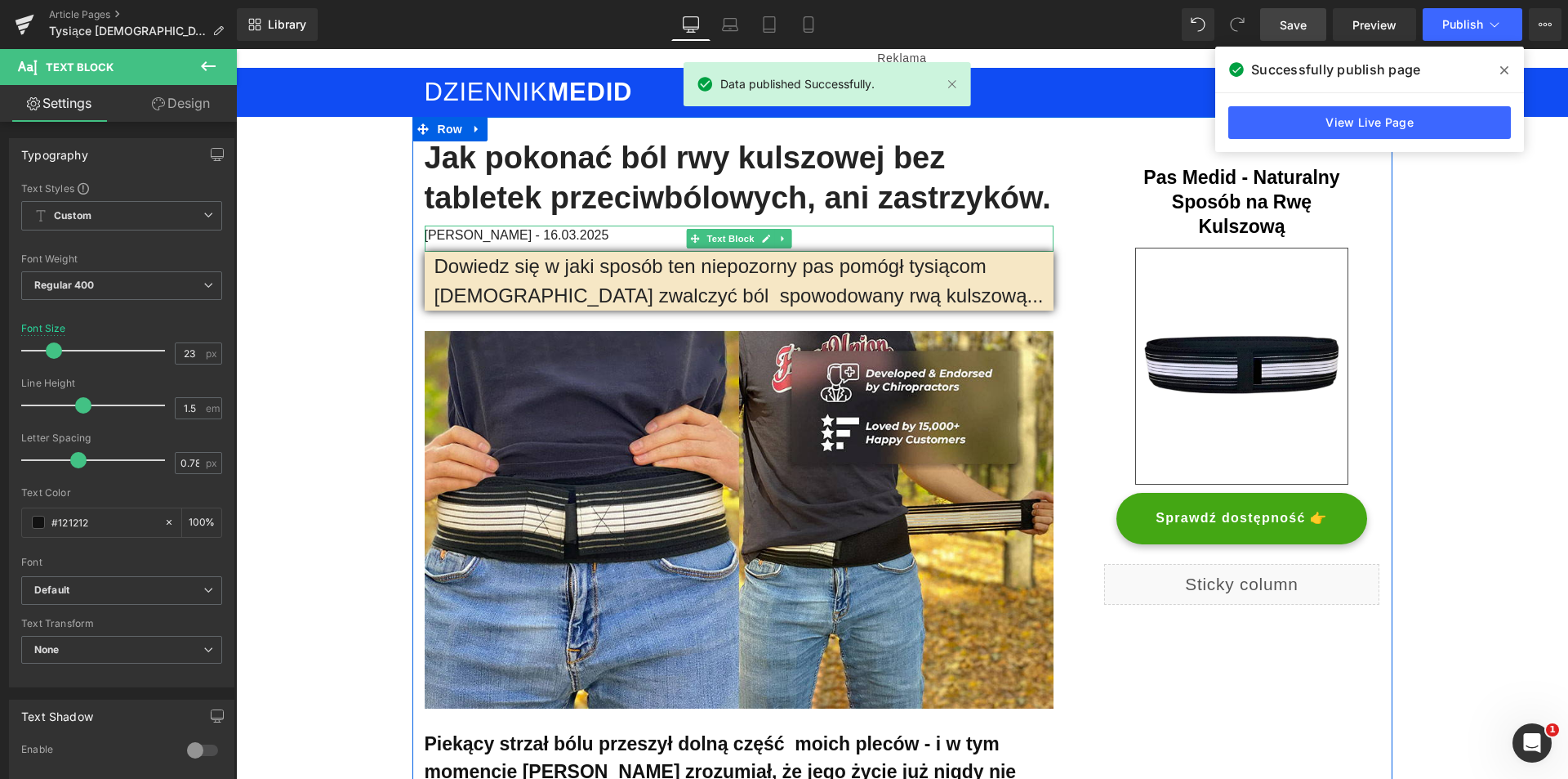
click at [575, 235] on span "Mateusz Krzyżanowski - 16.03." at bounding box center [502, 234] width 155 height 14
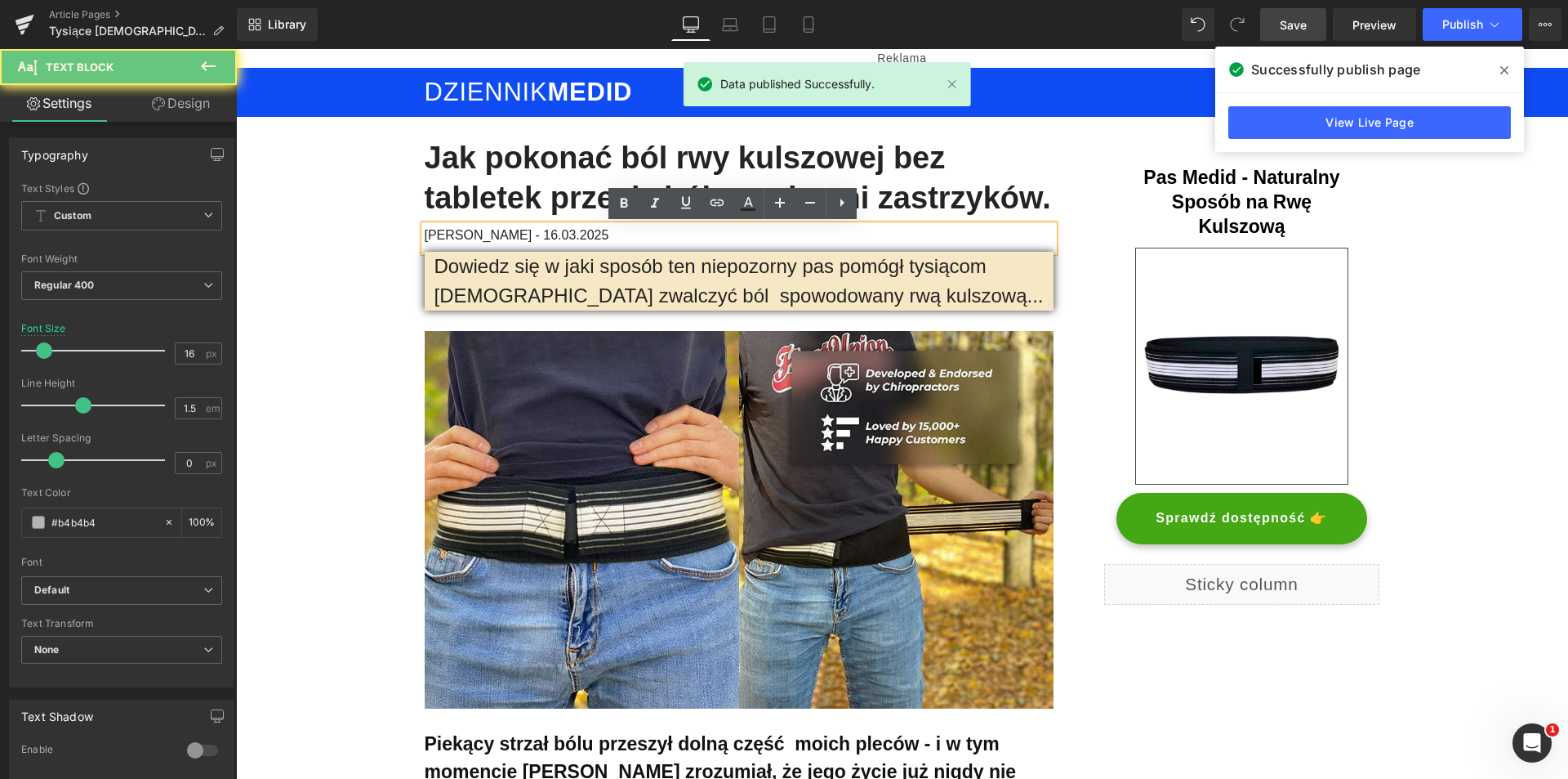
click at [569, 235] on span "Mateusz Krzyżanowski - 16.03." at bounding box center [502, 234] width 155 height 14
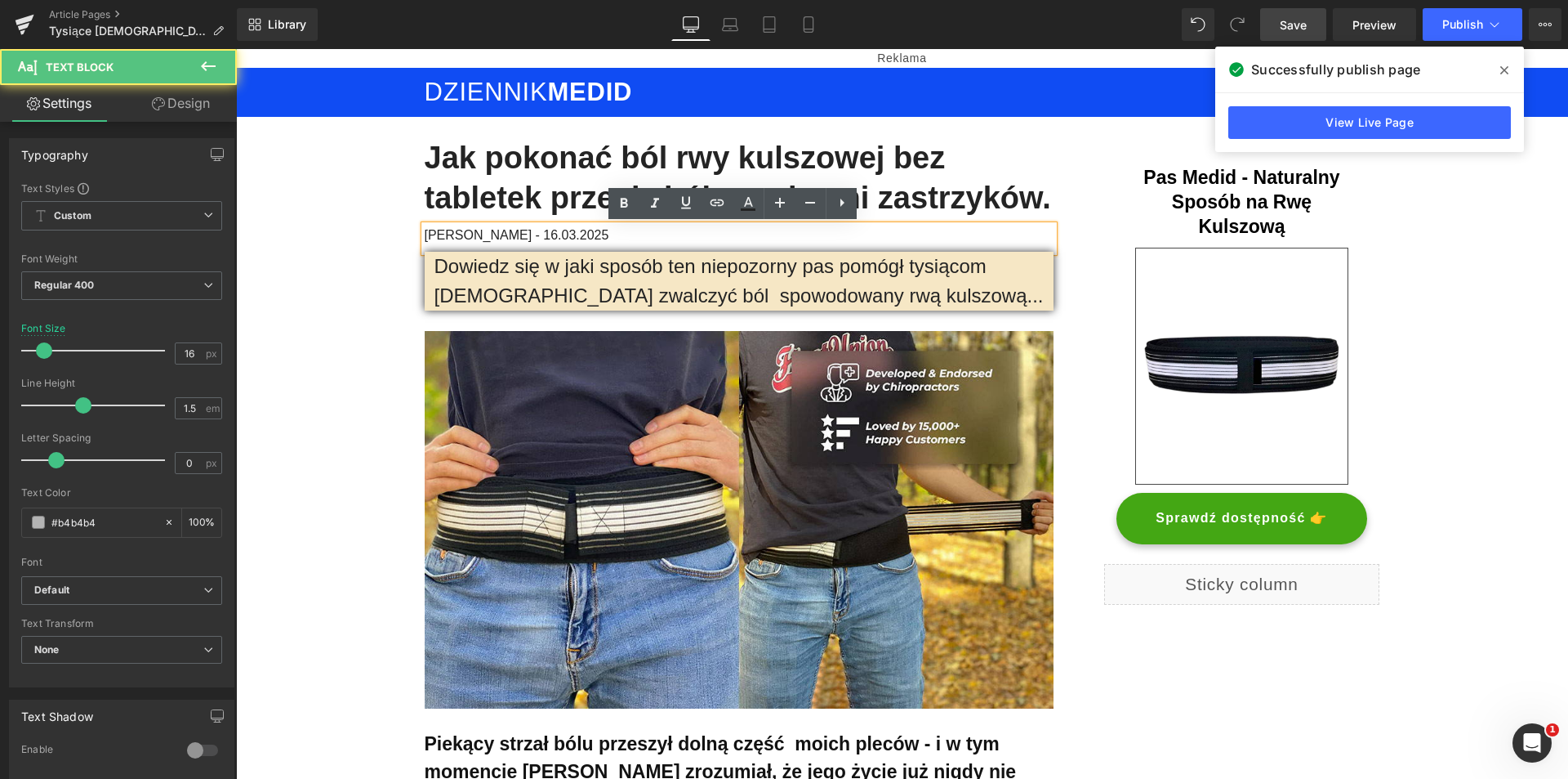
click at [609, 232] on span "2025" at bounding box center [594, 234] width 29 height 14
click at [580, 232] on span "Mateusz Krzyżanowski - 16.03." at bounding box center [502, 234] width 155 height 14
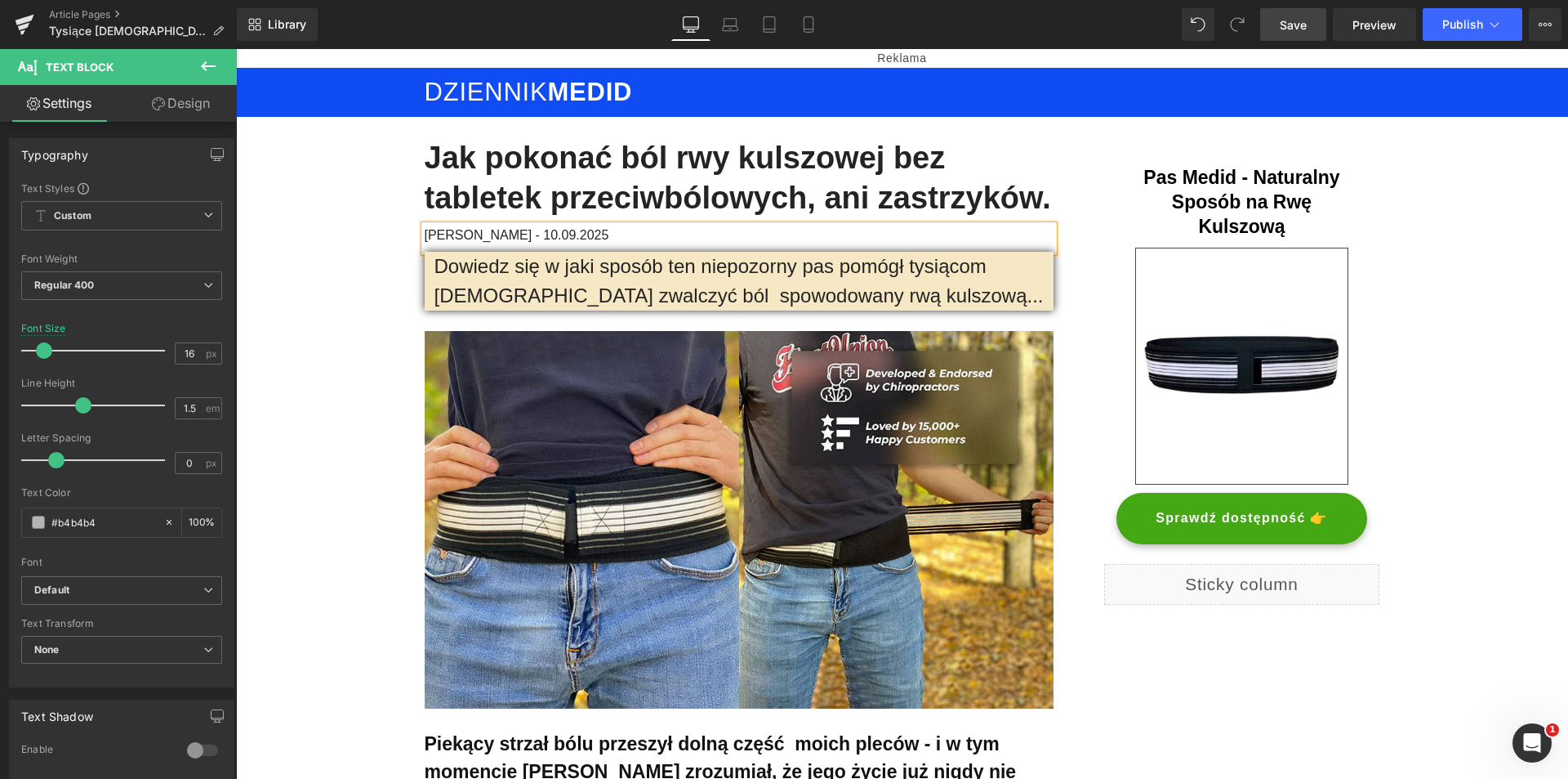
click at [1299, 22] on span "Save" at bounding box center [1293, 25] width 27 height 17
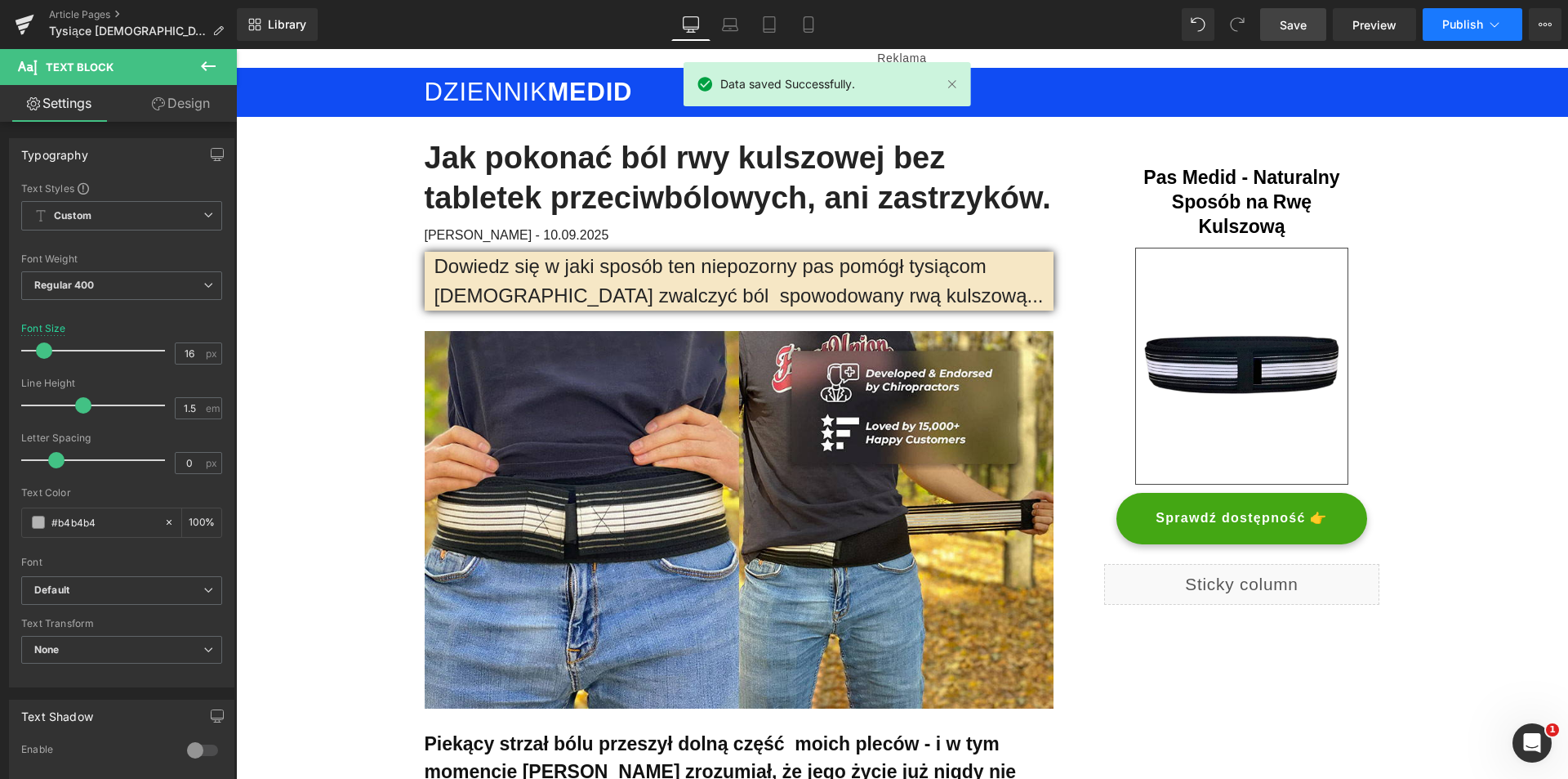
click at [1450, 24] on span "Publish" at bounding box center [1462, 25] width 41 height 13
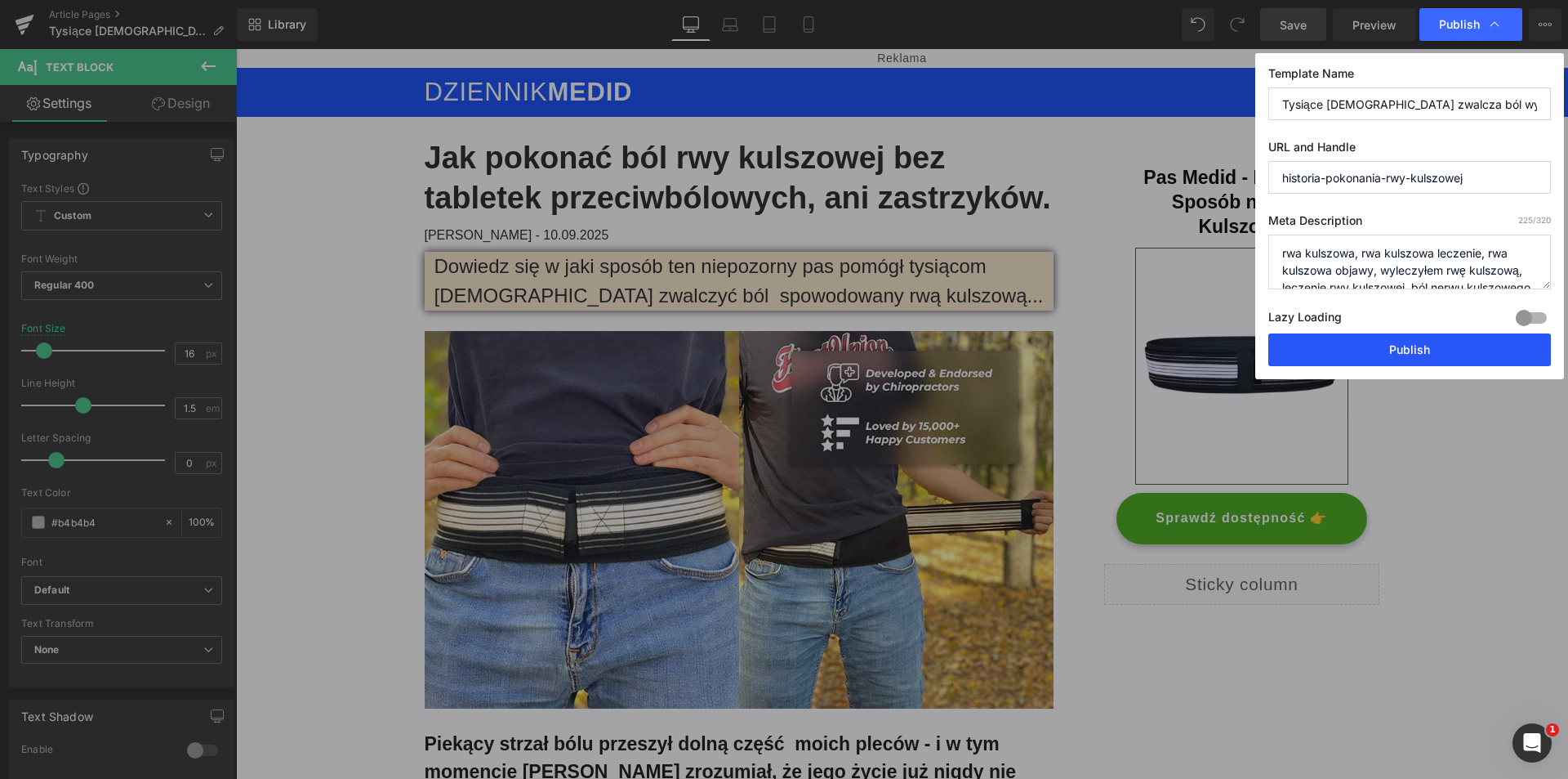
click at [1428, 343] on button "Publish" at bounding box center [1410, 349] width 283 height 32
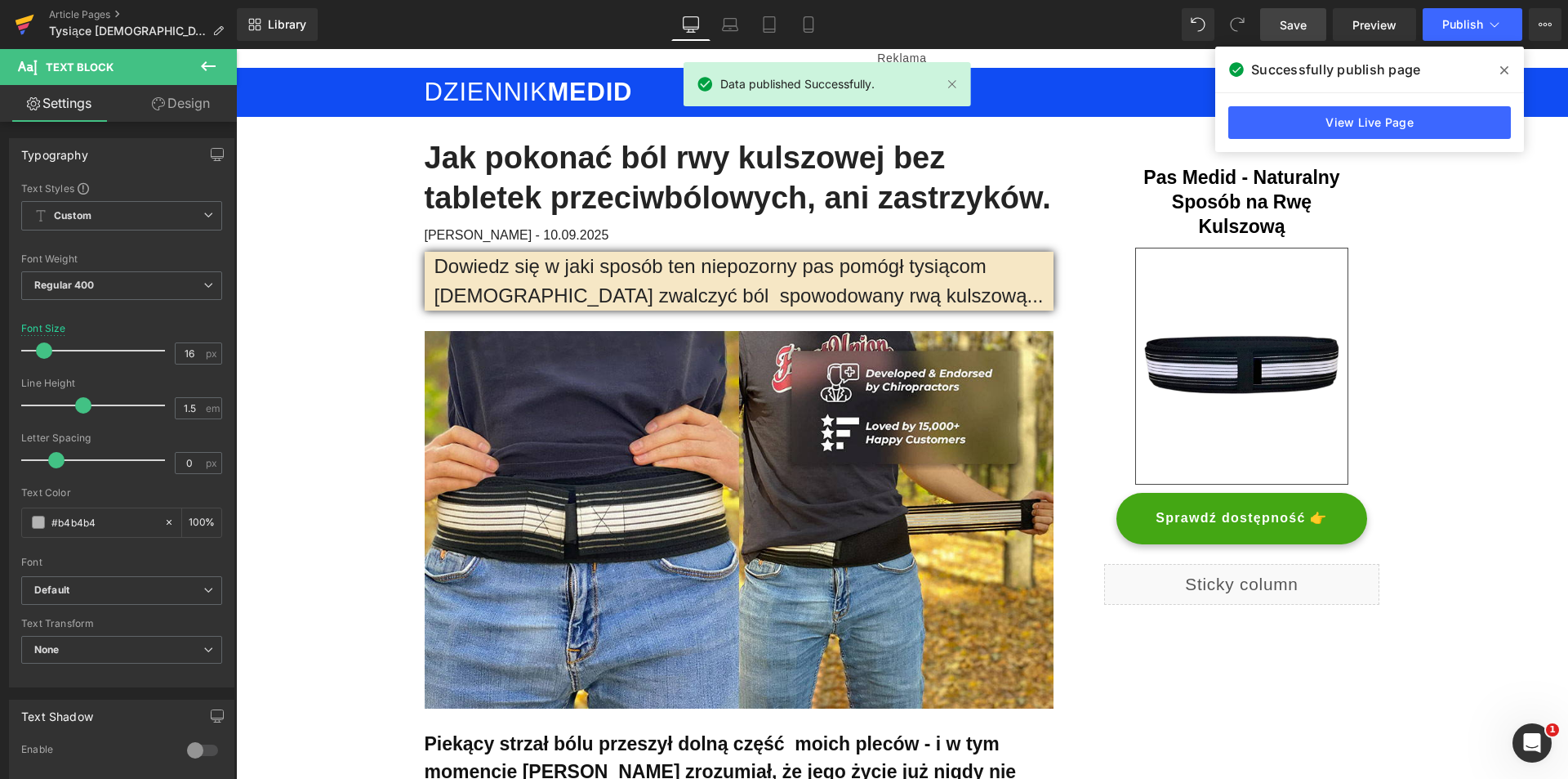
click at [26, 27] on icon at bounding box center [24, 27] width 12 height 7
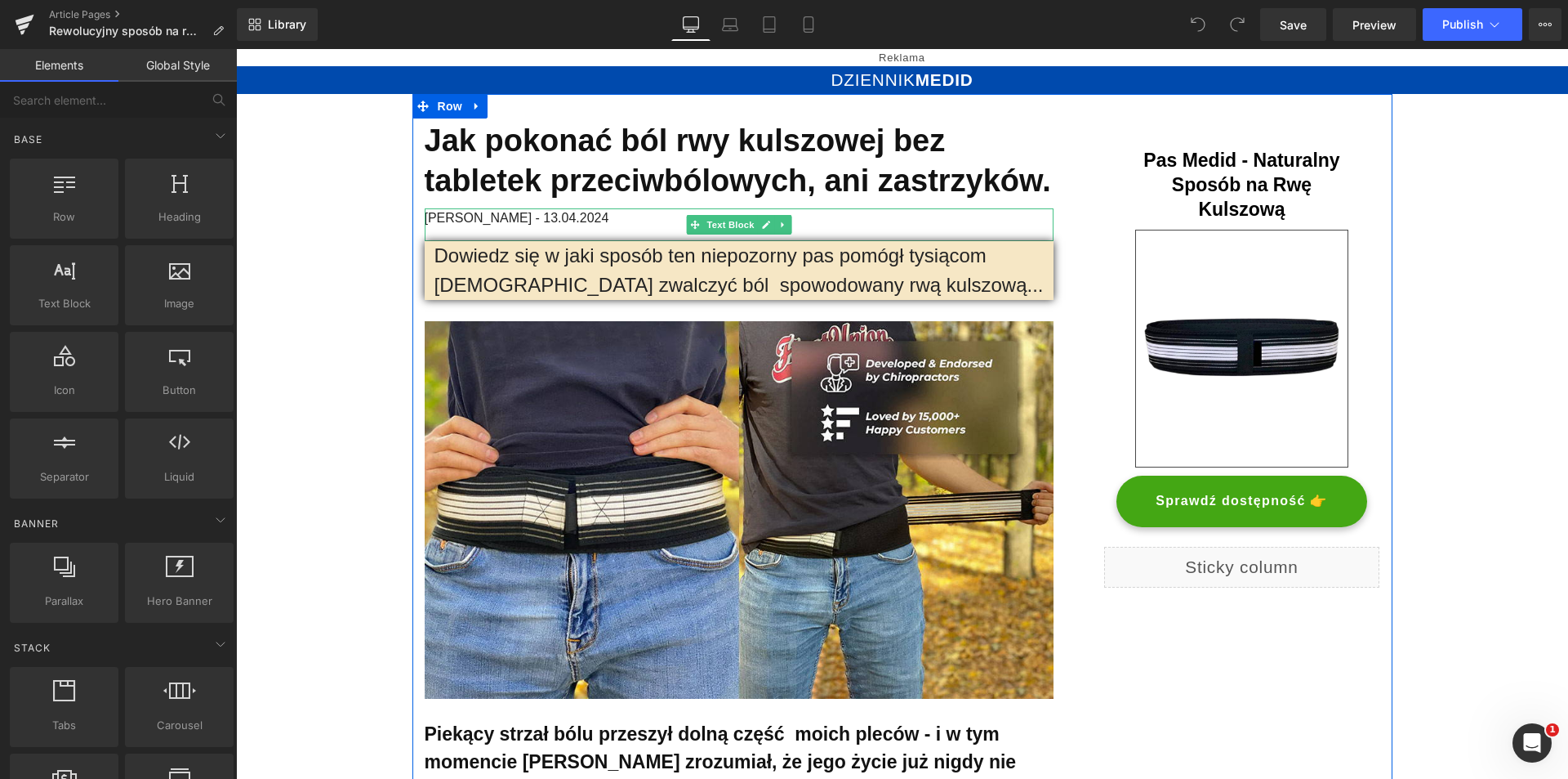
click at [540, 219] on span "[PERSON_NAME] - 13.04." at bounding box center [502, 218] width 155 height 14
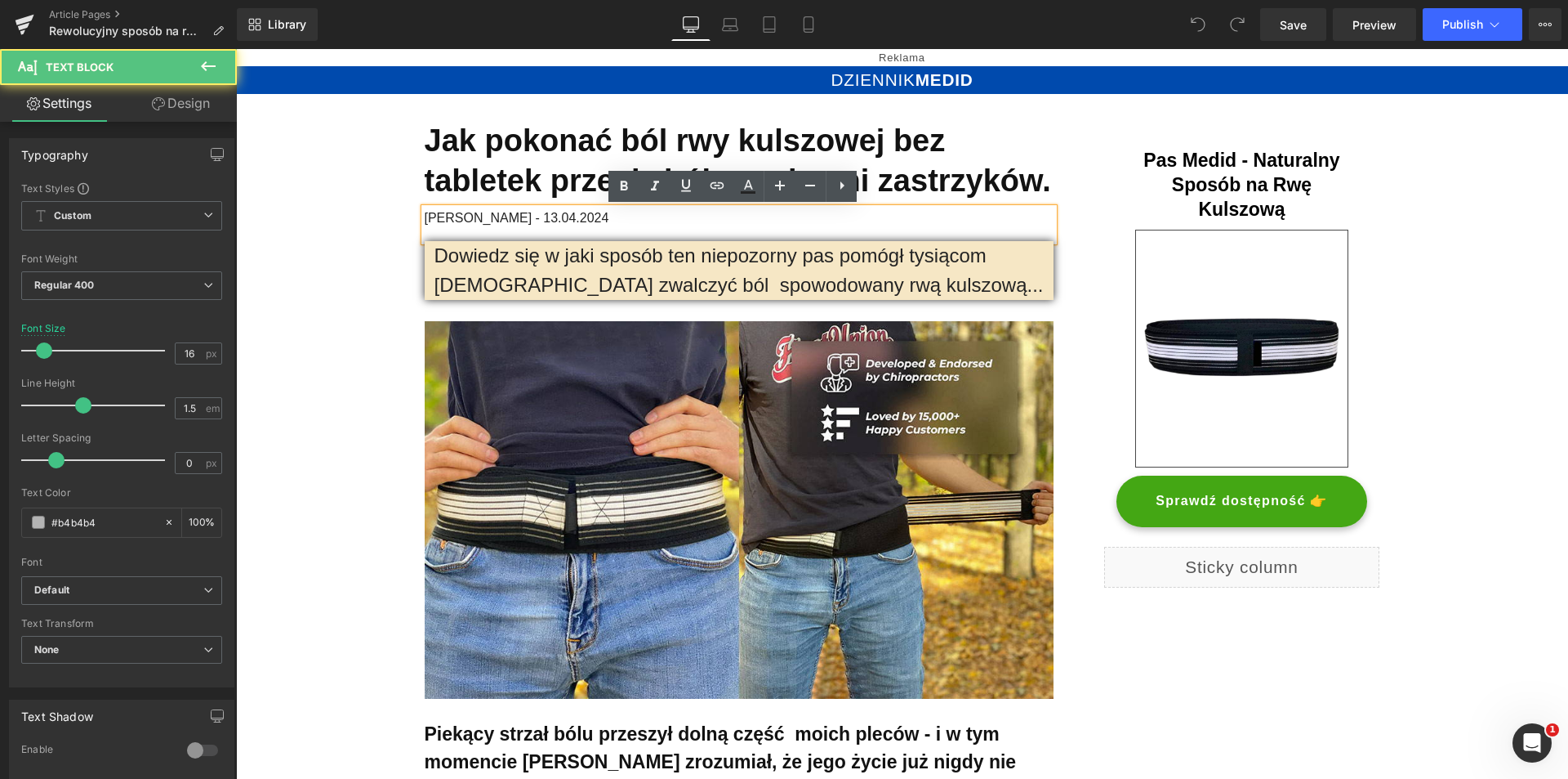
click at [539, 218] on span "[PERSON_NAME] - 13.04." at bounding box center [502, 218] width 155 height 14
click at [535, 218] on span "[PERSON_NAME] - 13.04." at bounding box center [502, 218] width 155 height 14
click at [538, 218] on span "[PERSON_NAME] - 13.04." at bounding box center [502, 218] width 155 height 14
click at [538, 218] on span "[PERSON_NAME] - 13.04." at bounding box center [502, 218] width 155 height 14
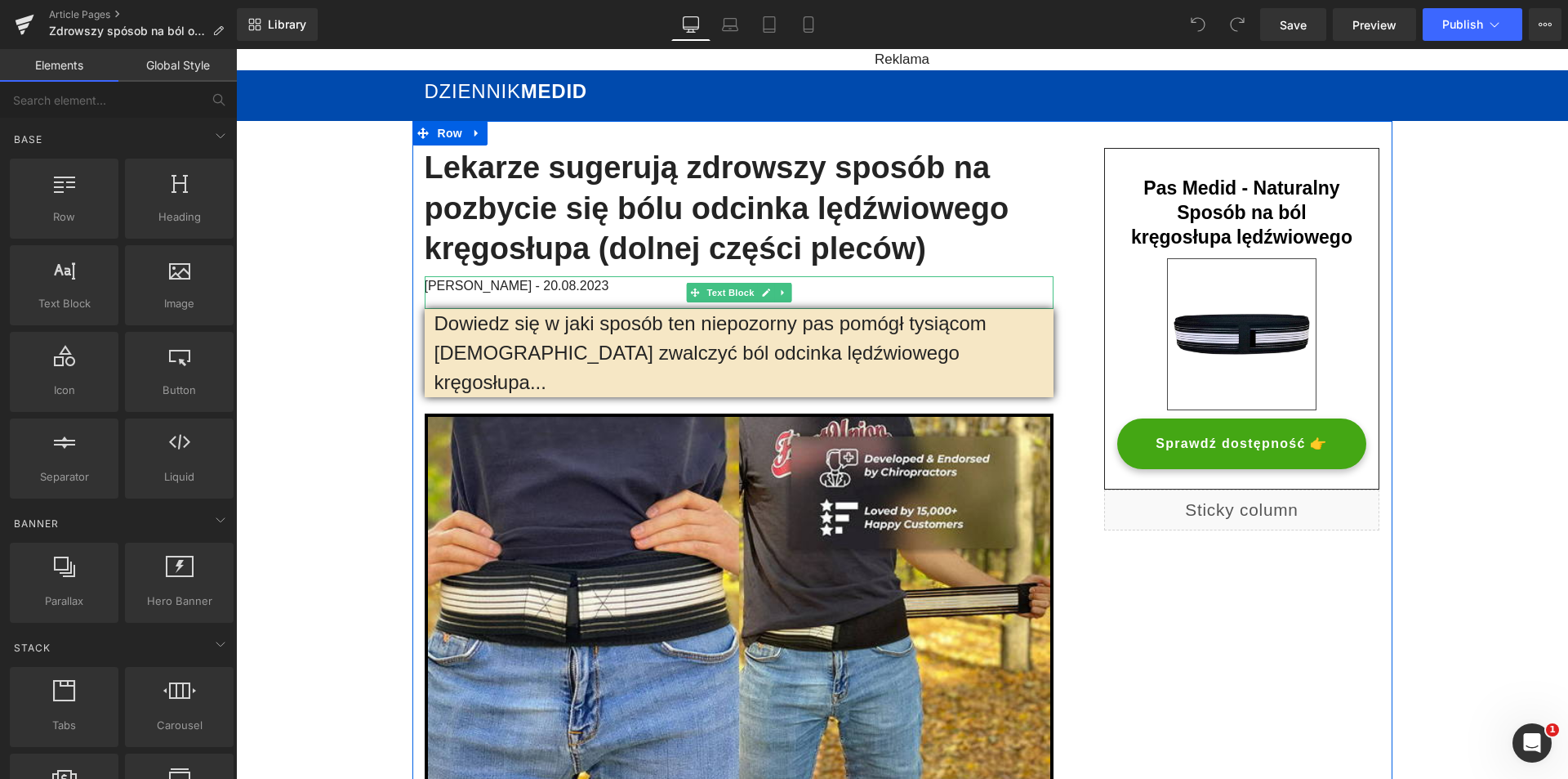
click at [537, 287] on span "[PERSON_NAME] - 20.08." at bounding box center [502, 285] width 155 height 14
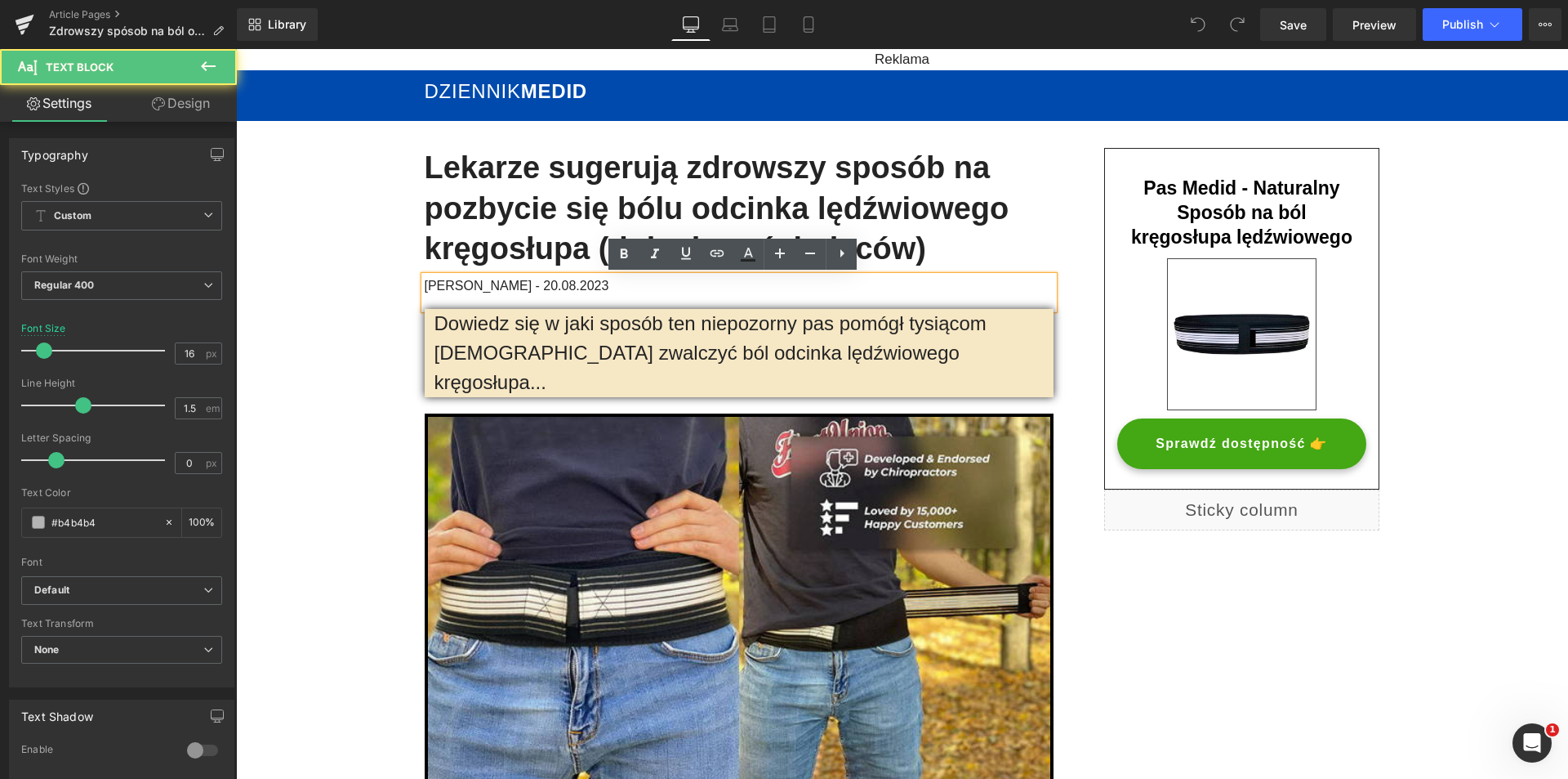
click at [541, 286] on span "[PERSON_NAME] - 20.08." at bounding box center [502, 285] width 155 height 14
